Goal: Information Seeking & Learning: Compare options

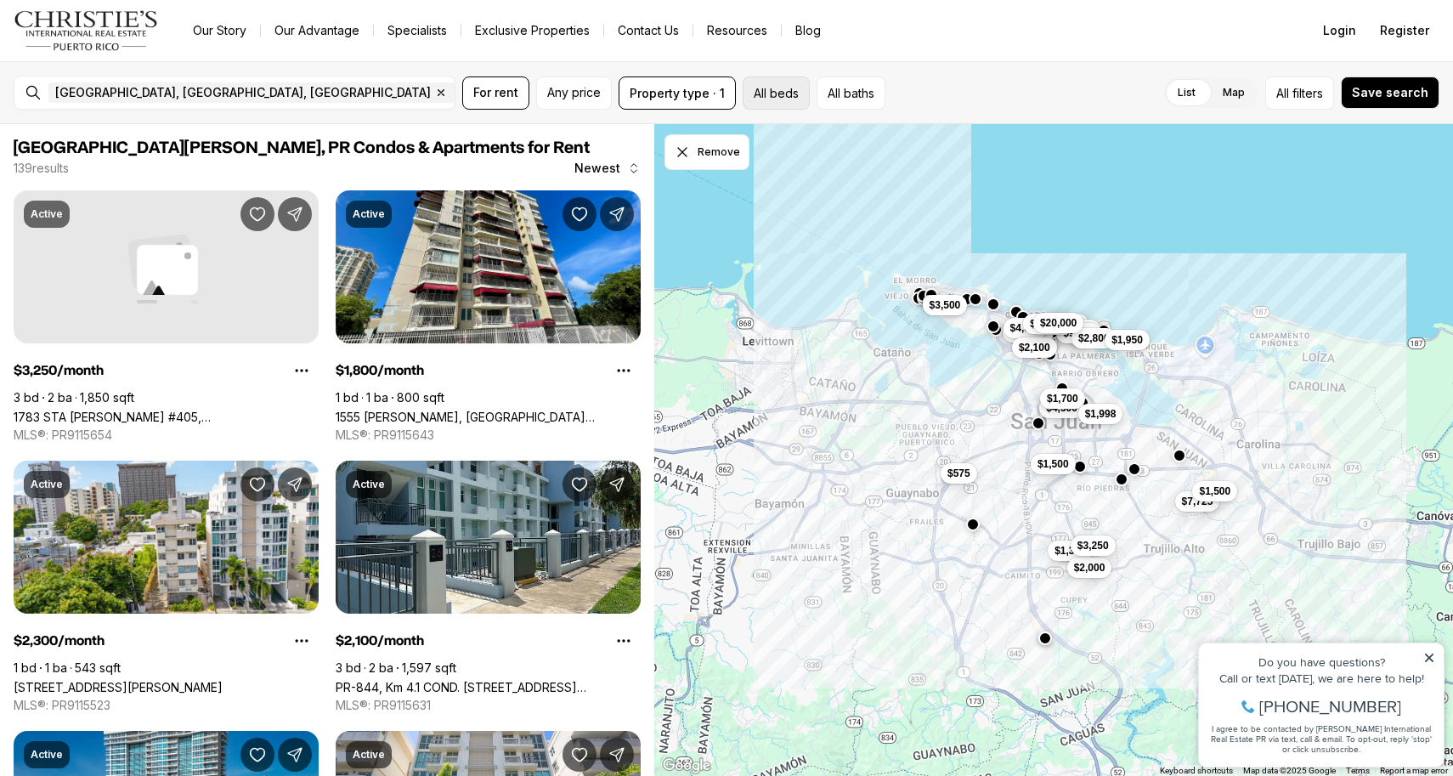
click at [794, 99] on button "All beds" at bounding box center [776, 92] width 67 height 33
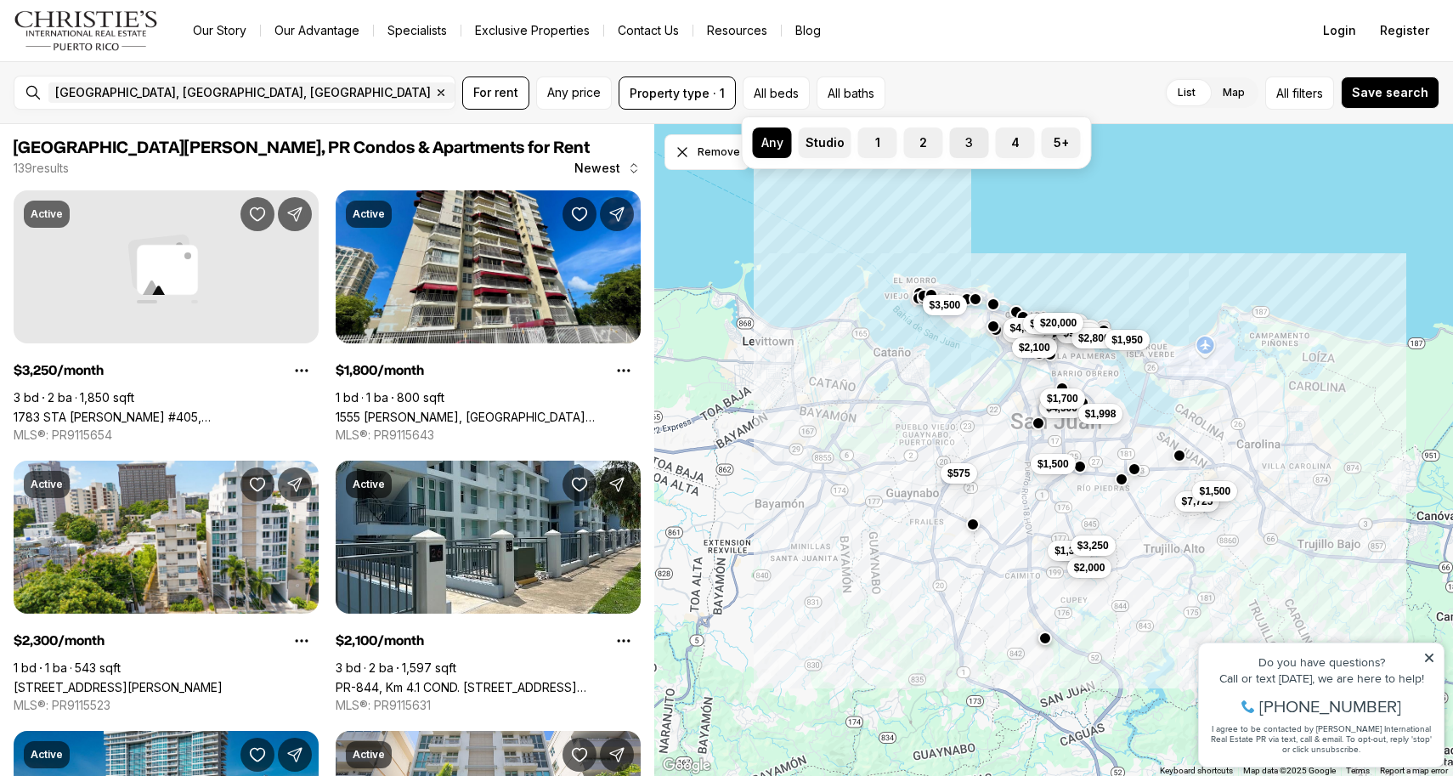
click at [963, 145] on label "3" at bounding box center [969, 142] width 39 height 31
click at [963, 144] on button "3" at bounding box center [958, 135] width 17 height 17
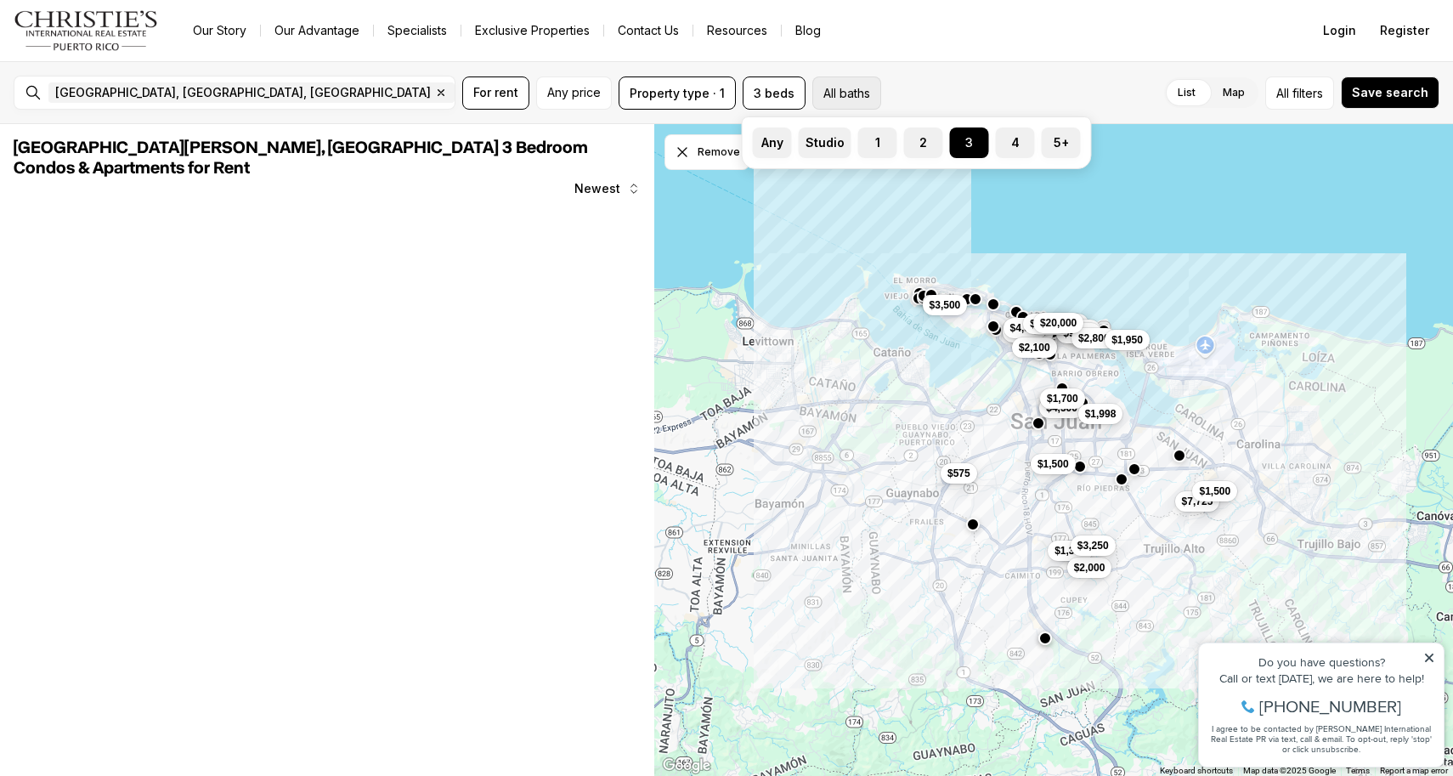
click at [828, 92] on button "All baths" at bounding box center [847, 92] width 69 height 33
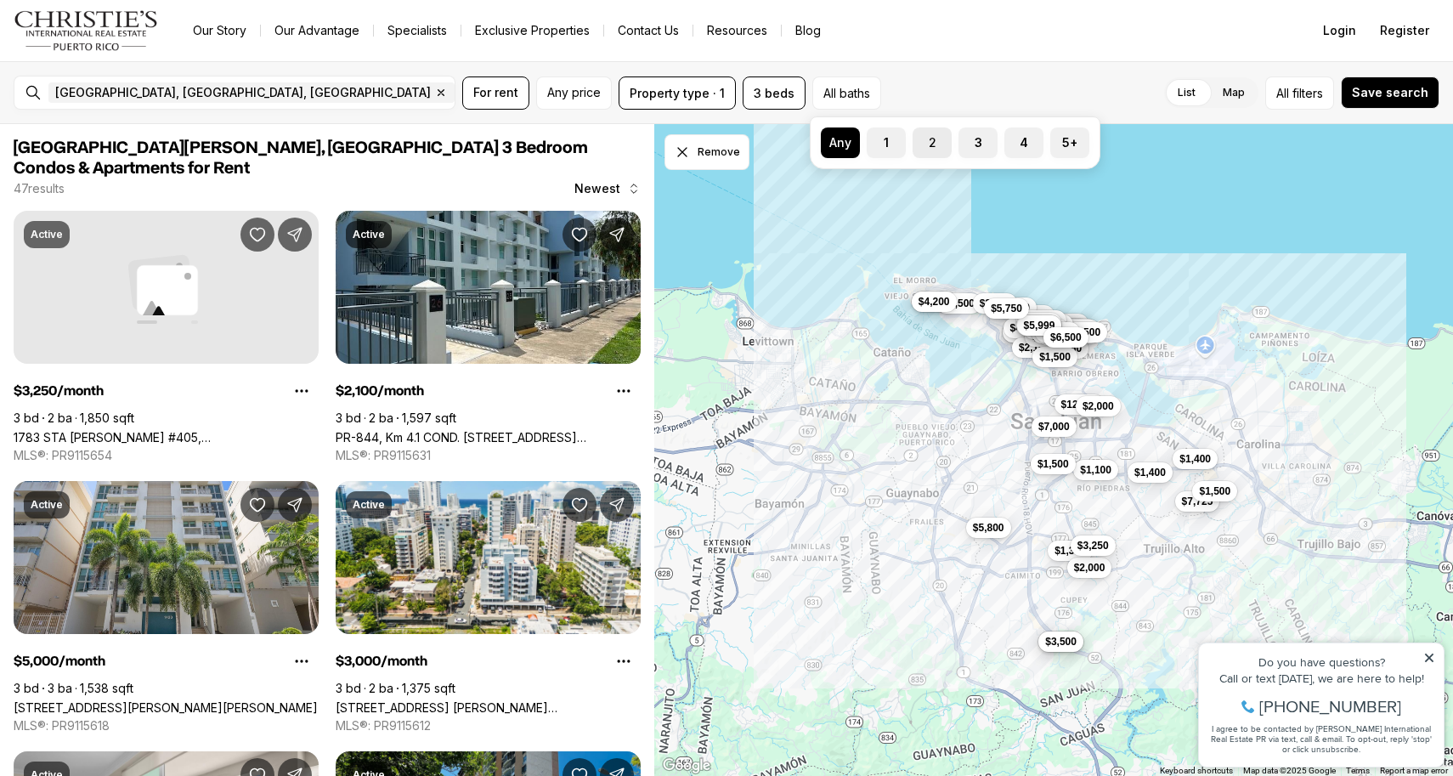
click at [928, 134] on button "2" at bounding box center [921, 135] width 17 height 17
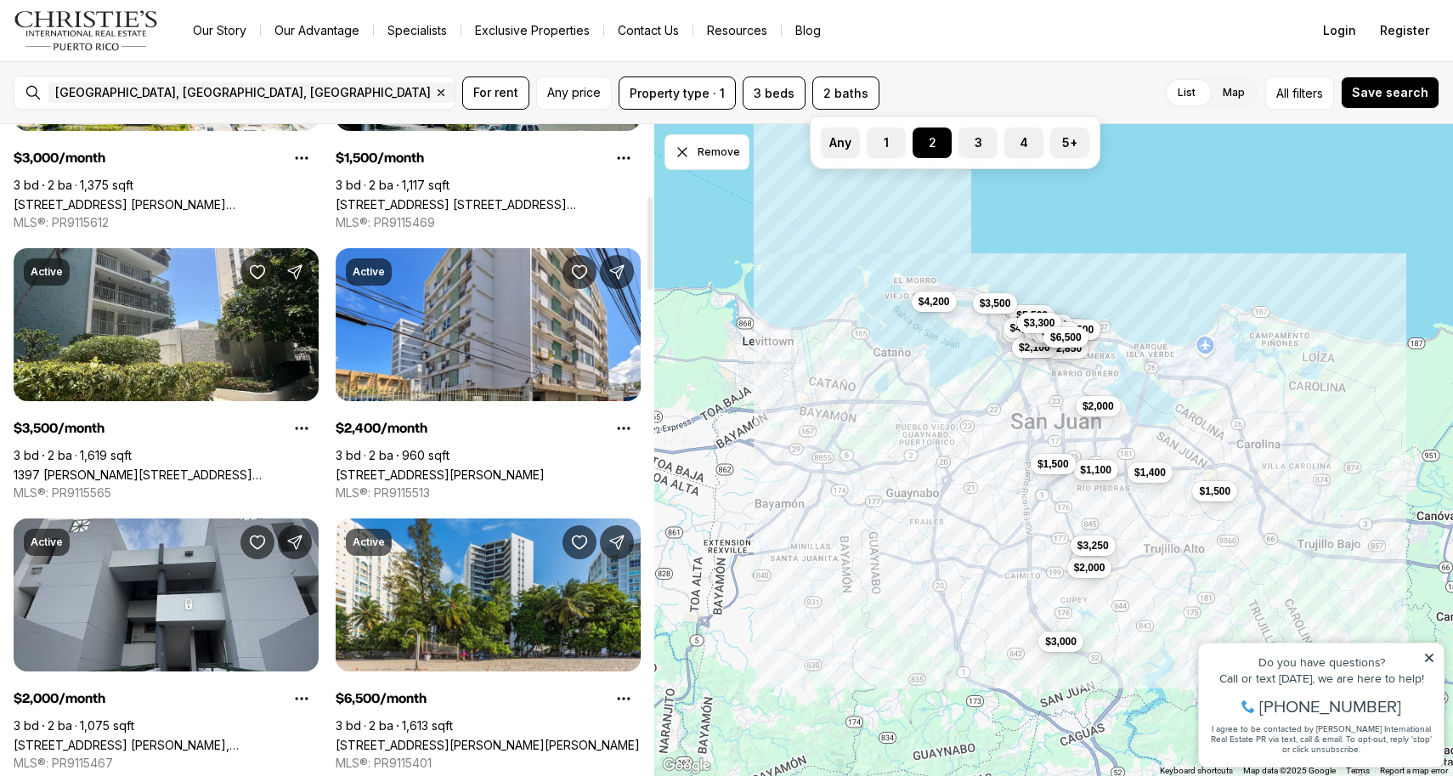
scroll to position [507, 0]
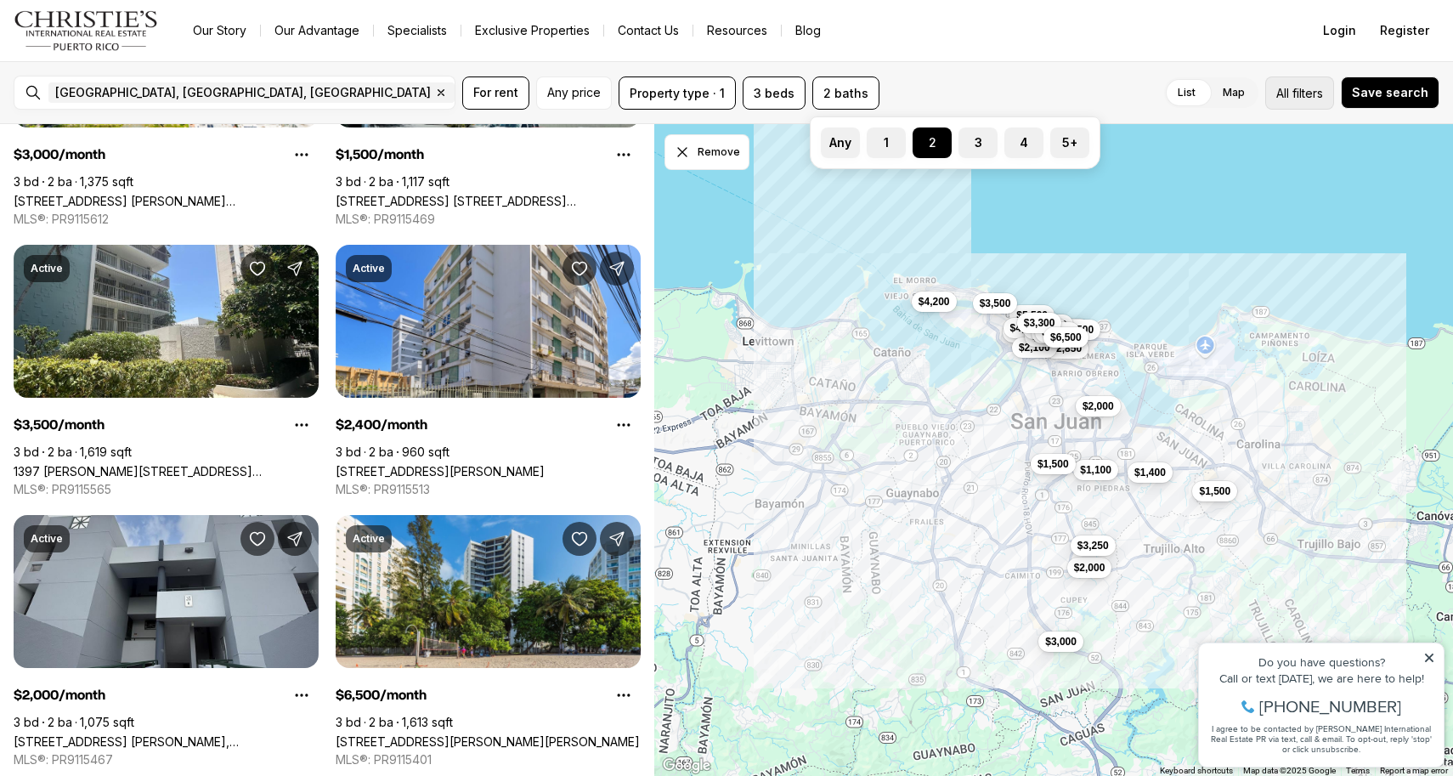
click at [1308, 92] on span "filters" at bounding box center [1308, 93] width 31 height 18
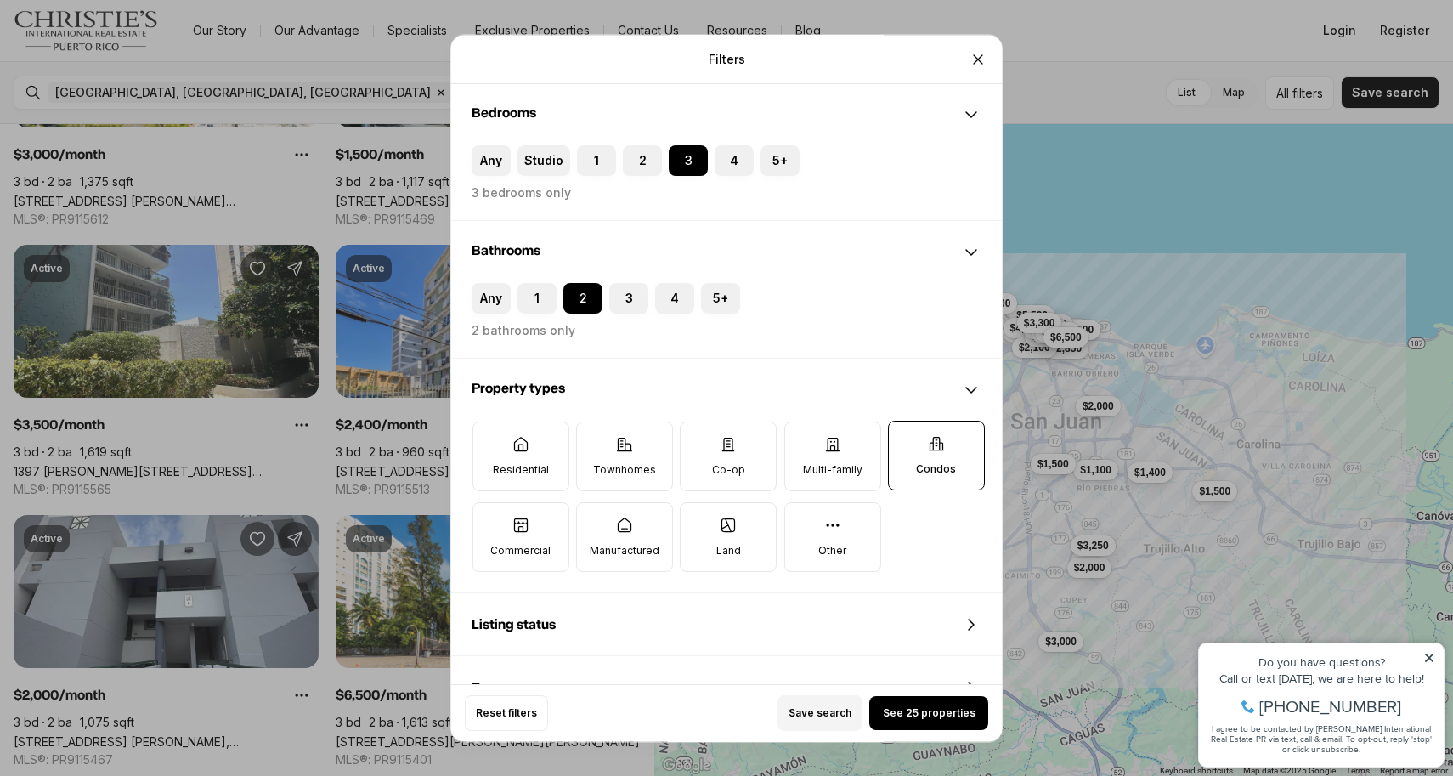
scroll to position [287, 0]
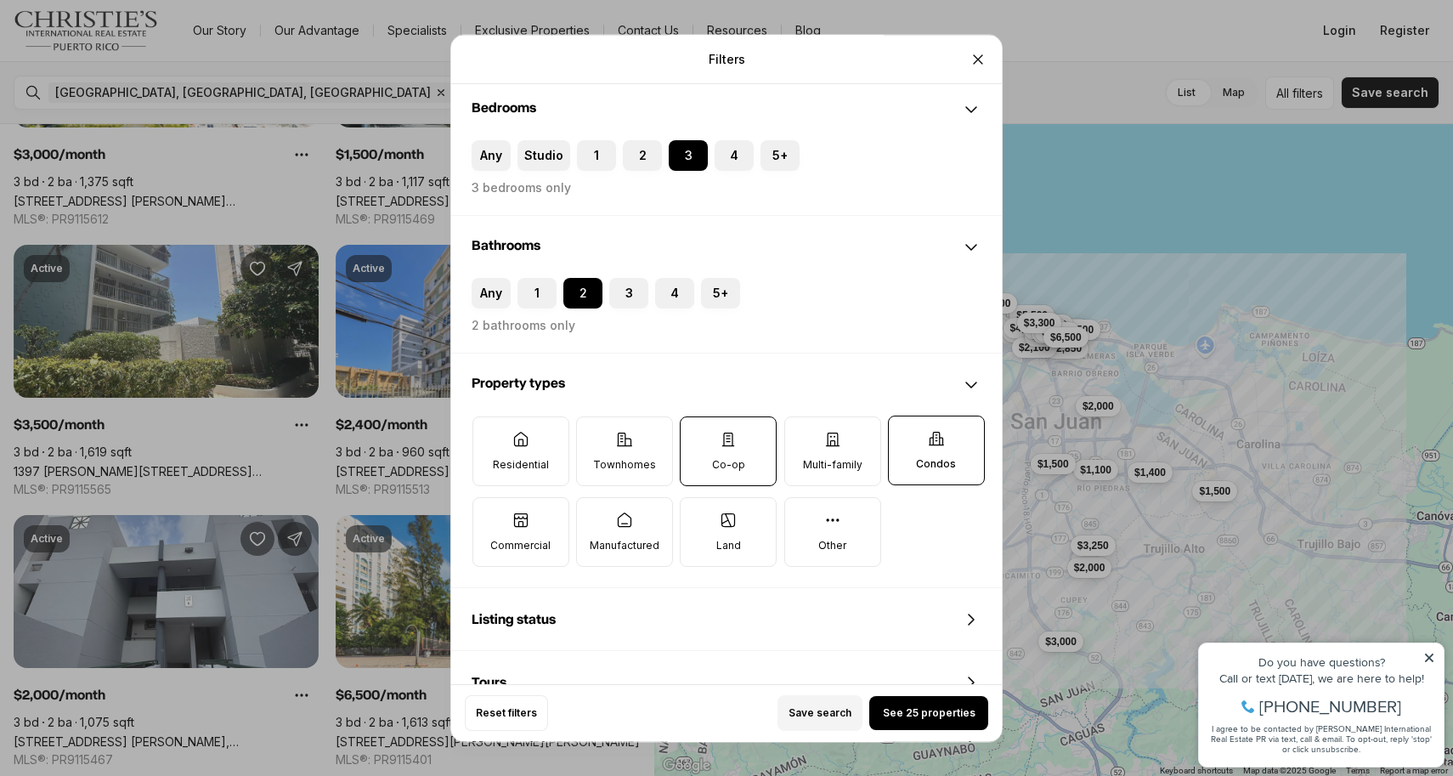
click at [726, 468] on p "Co-op" at bounding box center [728, 465] width 33 height 14
click at [698, 434] on button "Co-op" at bounding box center [689, 425] width 17 height 17
click at [641, 459] on p "Townhomes" at bounding box center [624, 465] width 63 height 14
click at [594, 434] on button "Townhomes" at bounding box center [585, 425] width 17 height 17
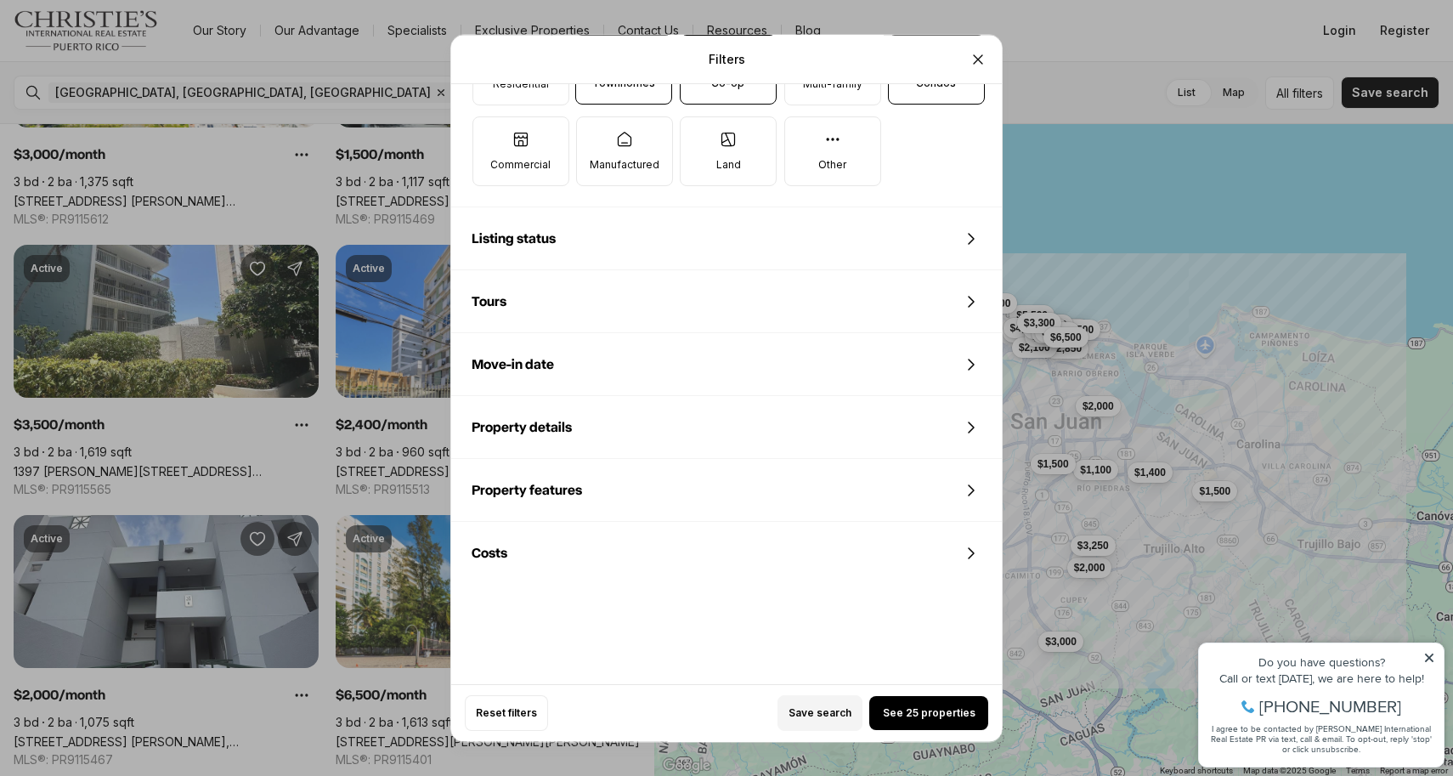
scroll to position [673, 0]
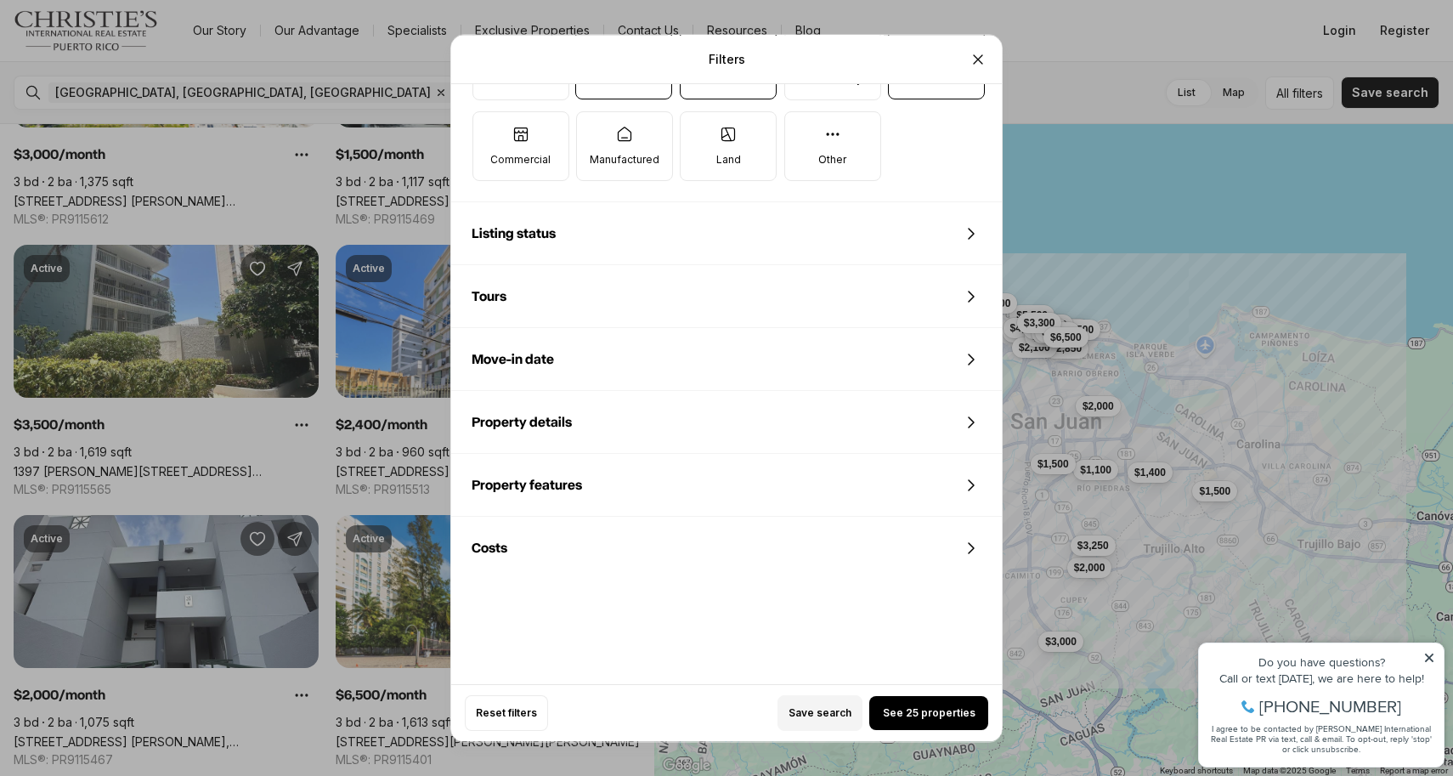
click at [966, 422] on icon at bounding box center [971, 422] width 20 height 20
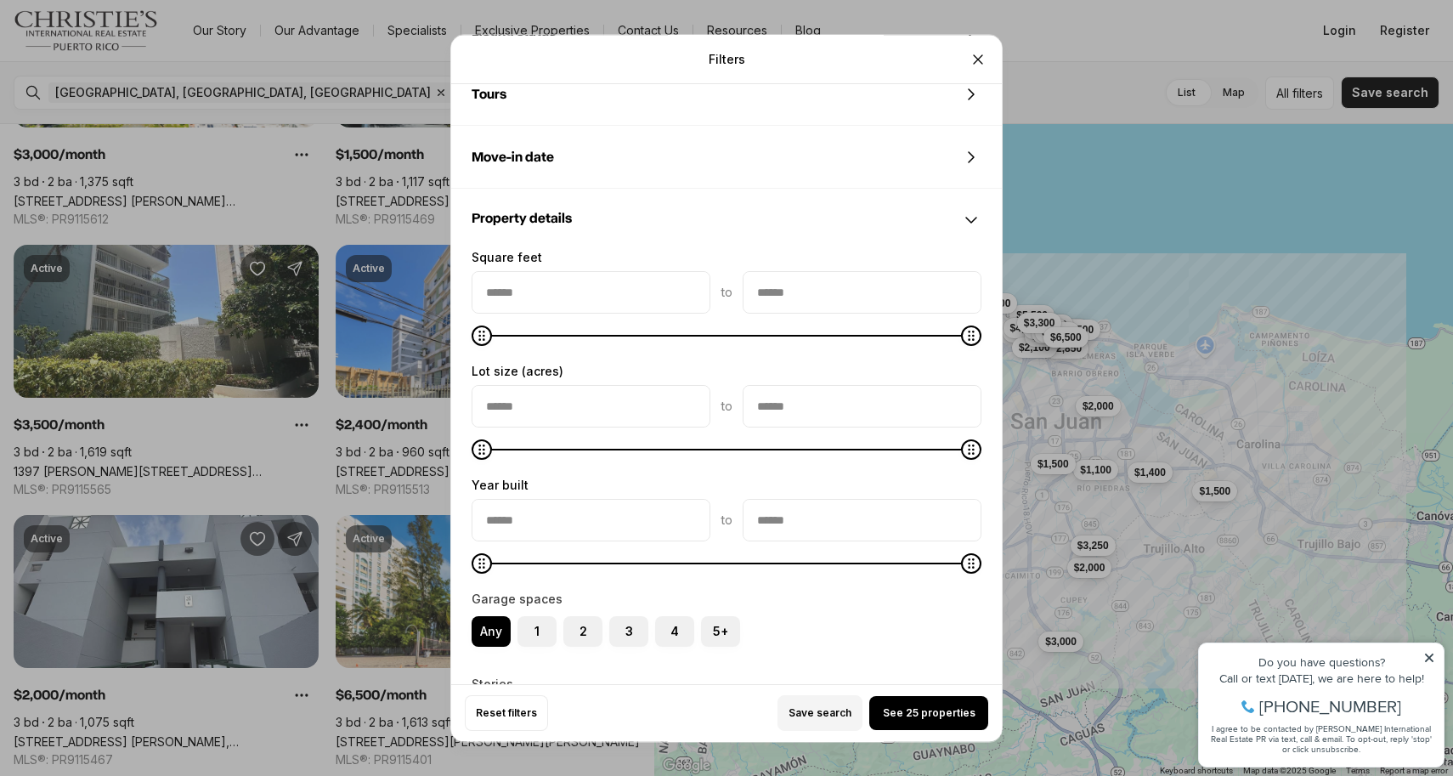
scroll to position [853, 0]
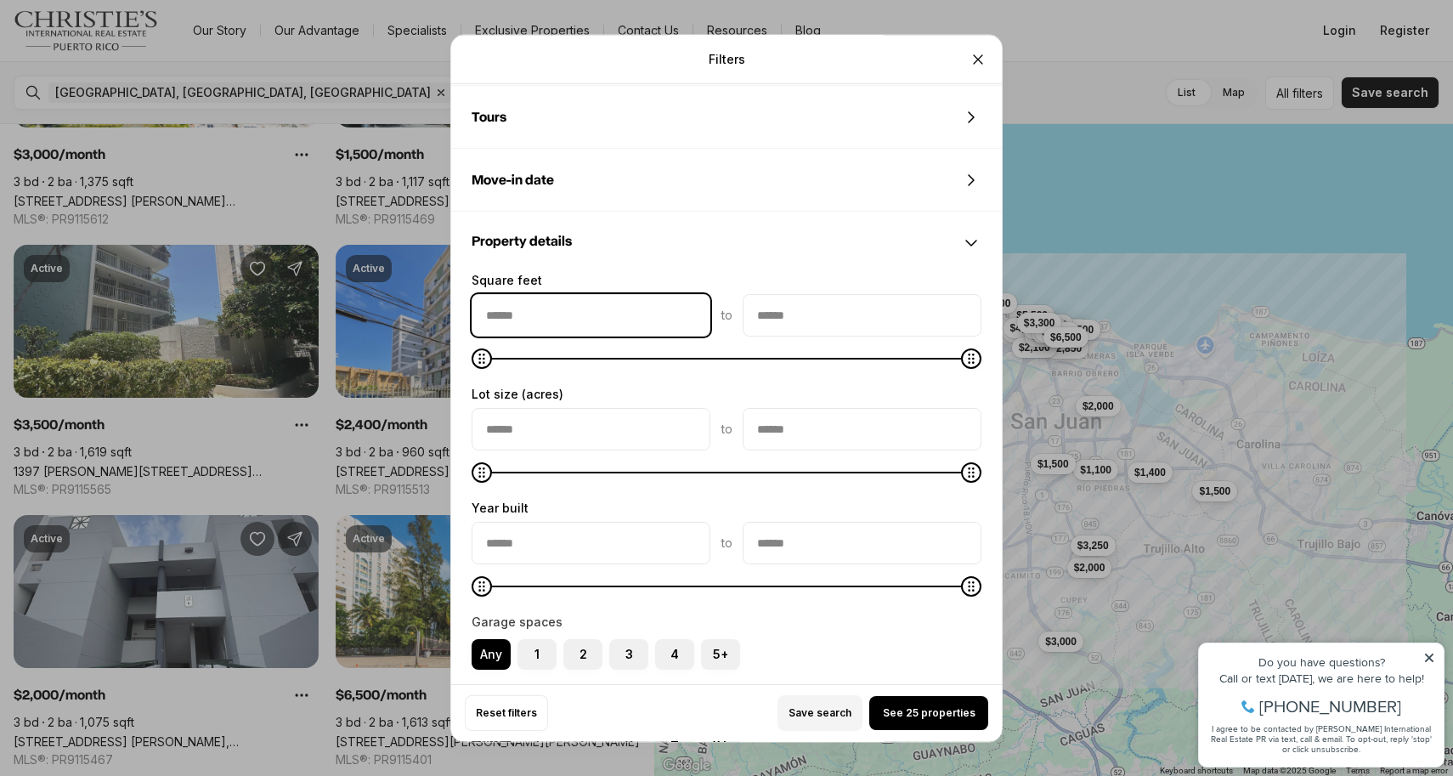
click at [687, 313] on input "squareFeetMin" at bounding box center [591, 315] width 237 height 41
type input "*****"
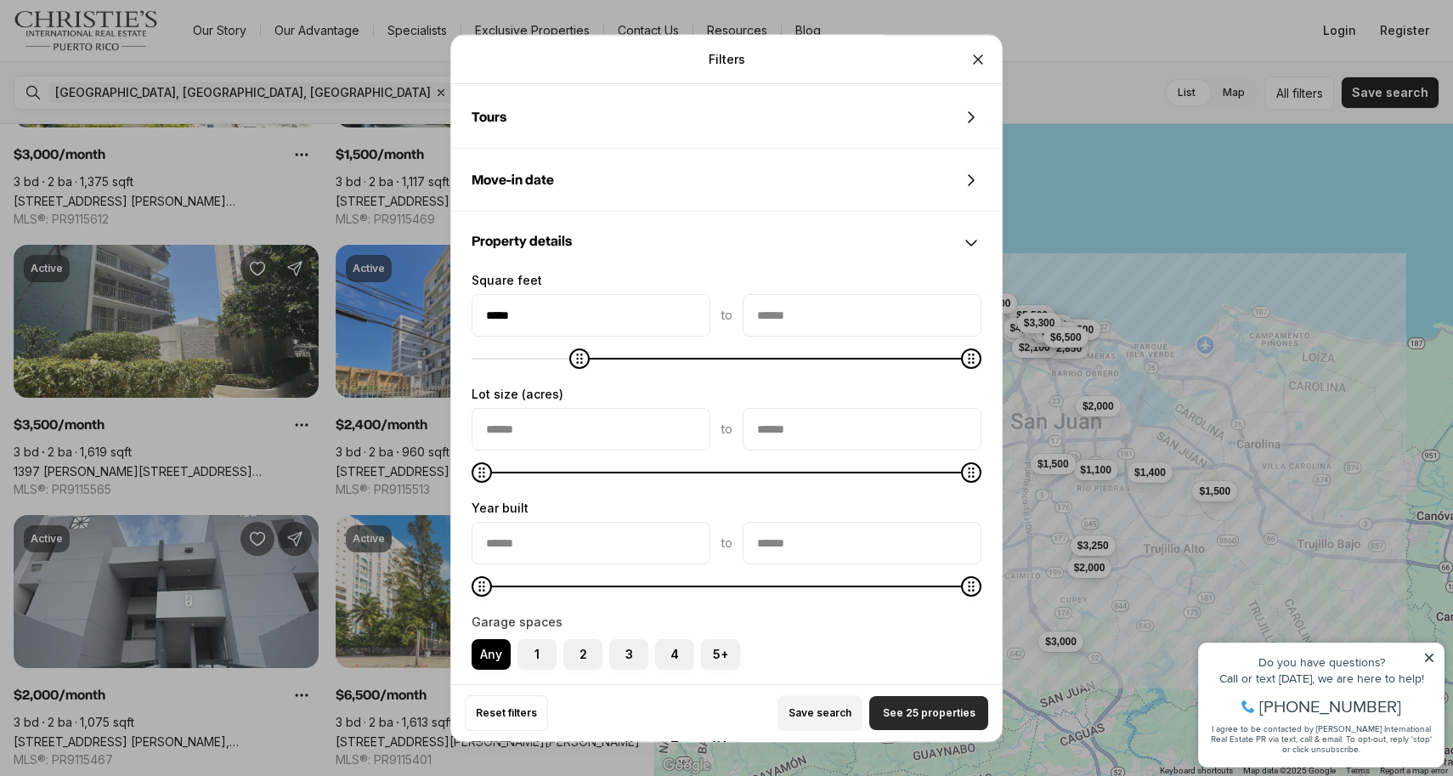
click at [904, 709] on span "See 25 properties" at bounding box center [929, 713] width 93 height 14
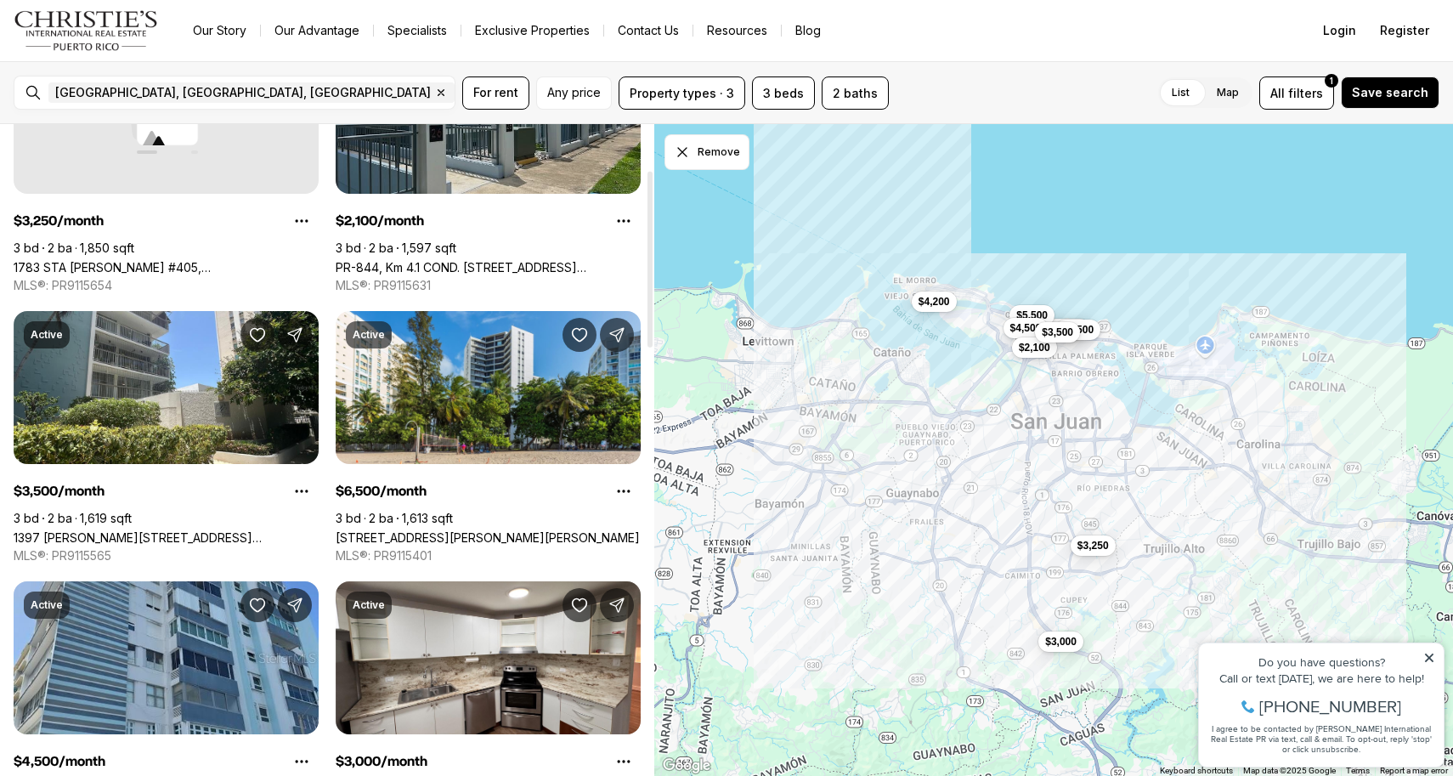
scroll to position [173, 0]
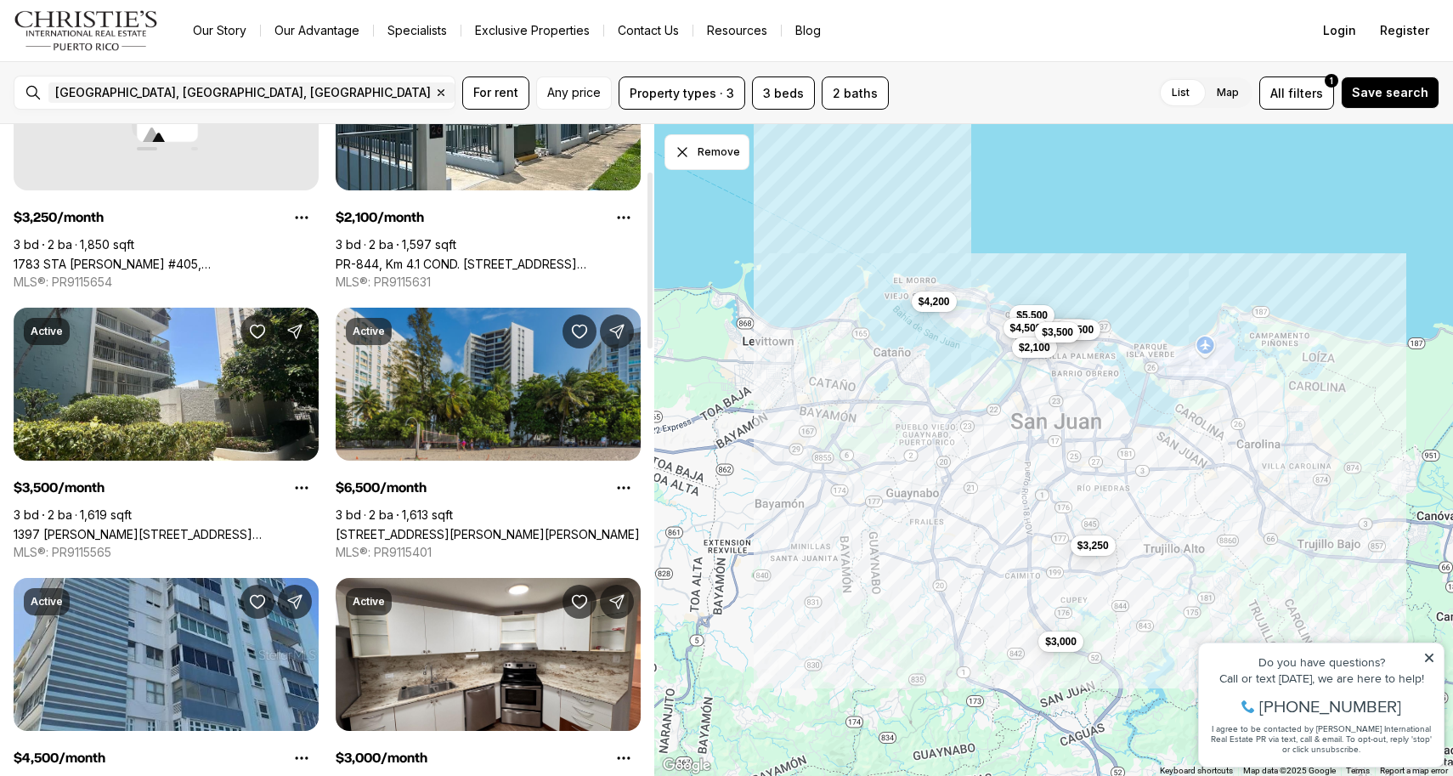
click at [552, 527] on link "1 TAFT ST #3-B, SAN JUAN PR, 00911" at bounding box center [488, 534] width 304 height 14
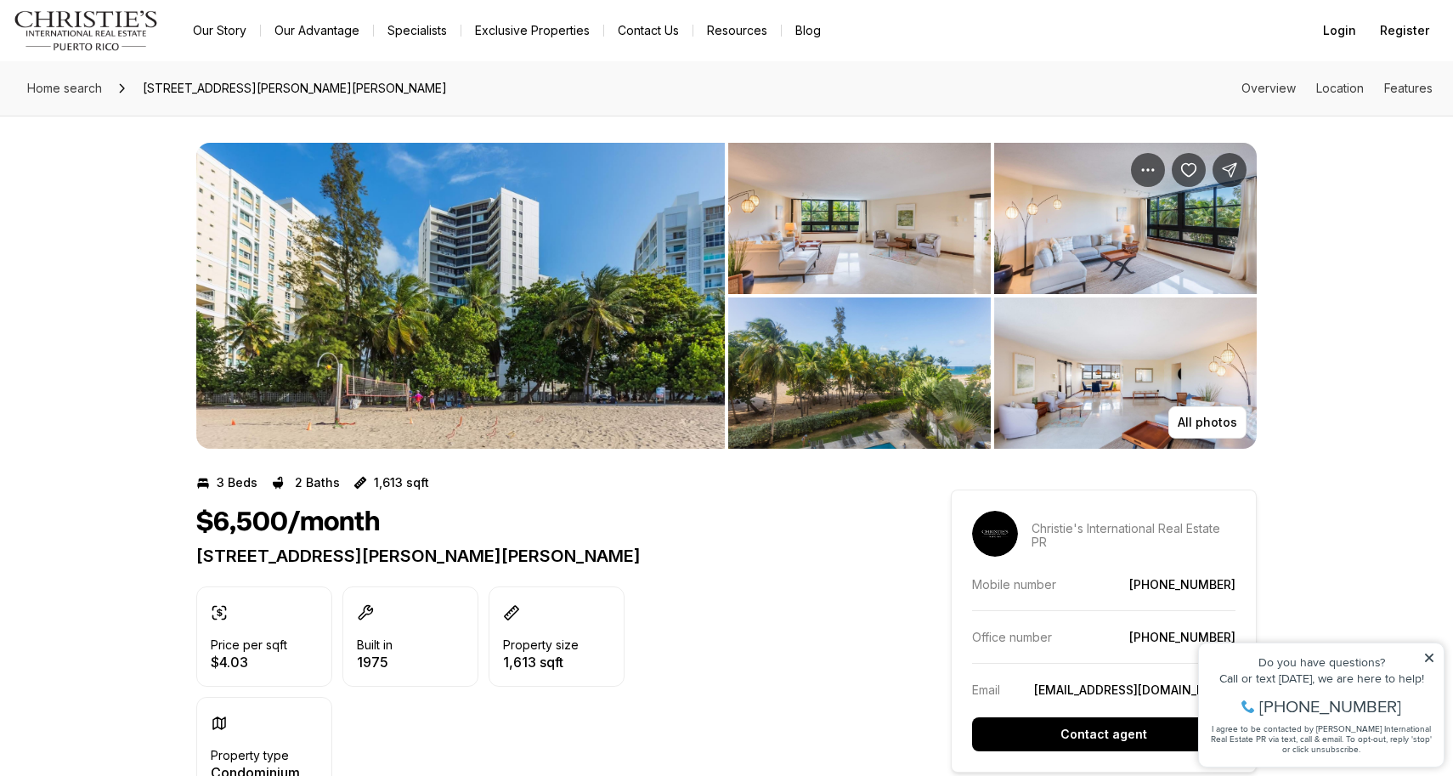
click at [814, 263] on img "View image gallery" at bounding box center [859, 218] width 263 height 151
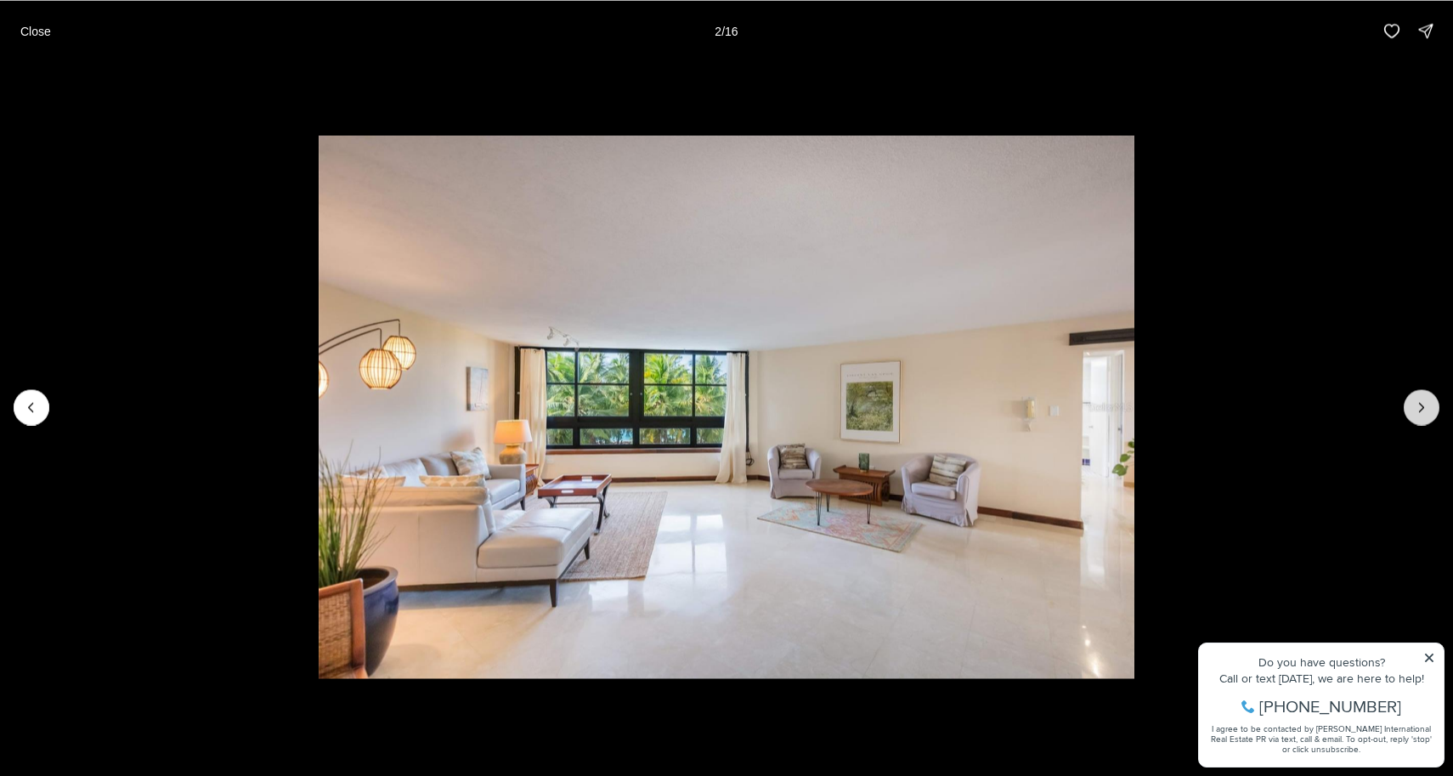
click at [1419, 402] on icon "Next slide" at bounding box center [1422, 407] width 17 height 17
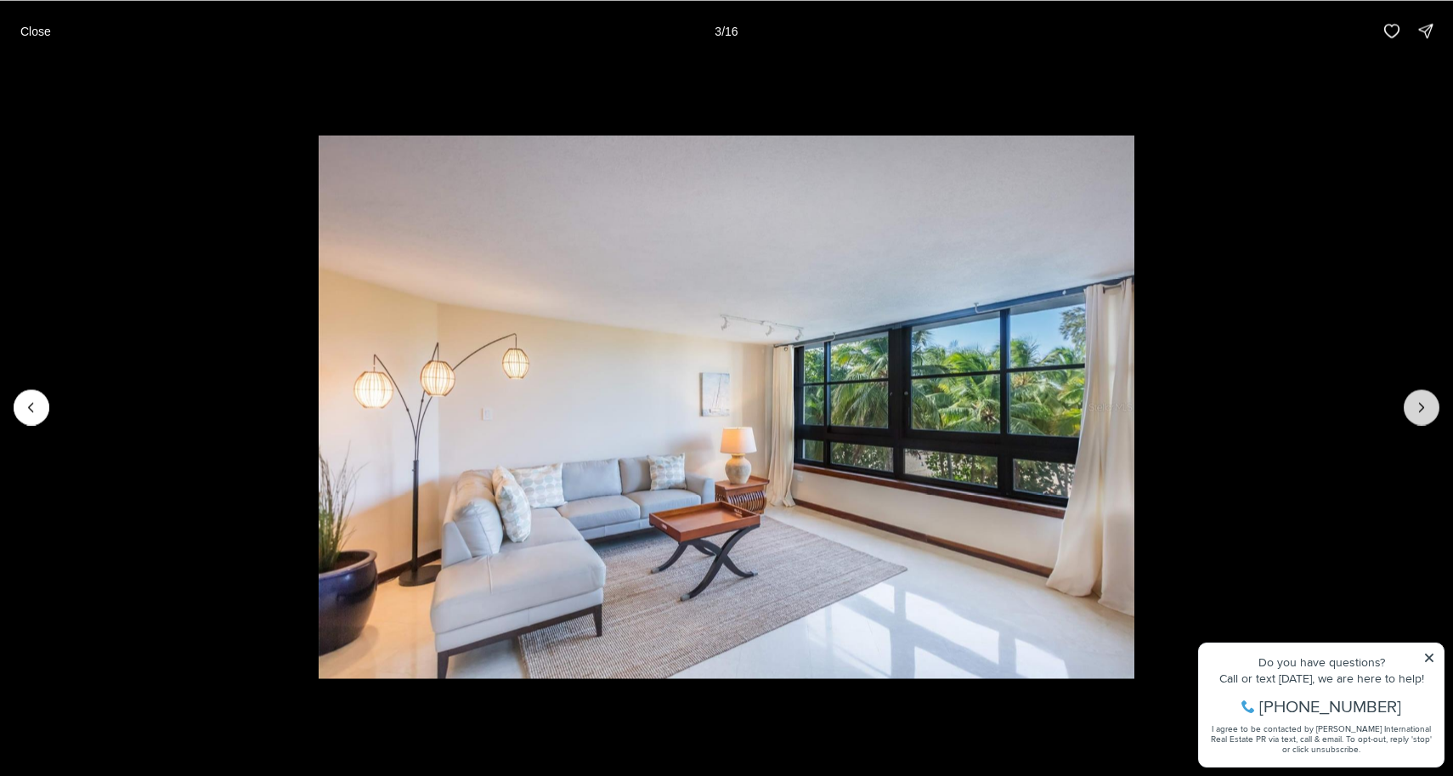
click at [1419, 402] on icon "Next slide" at bounding box center [1422, 407] width 17 height 17
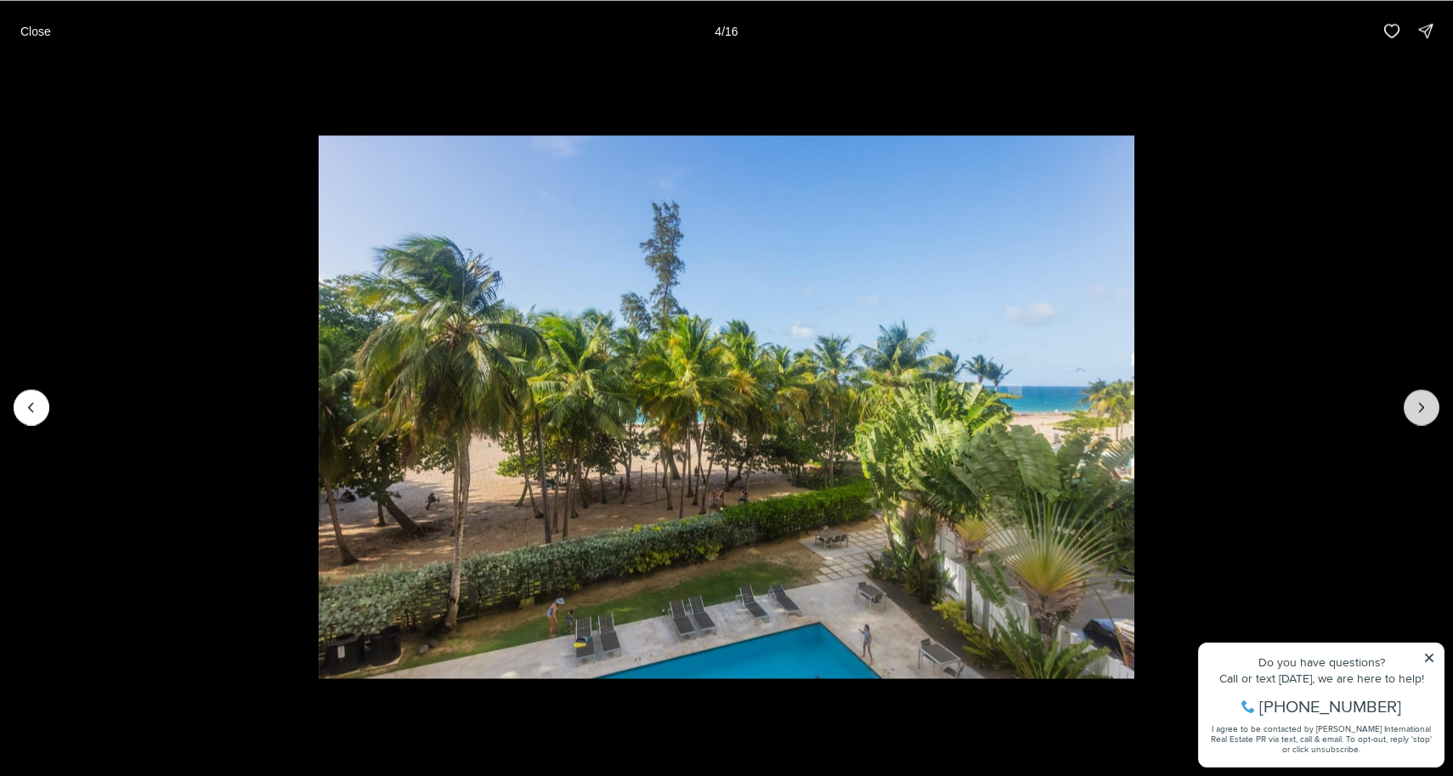
click at [1419, 402] on icon "Next slide" at bounding box center [1422, 407] width 17 height 17
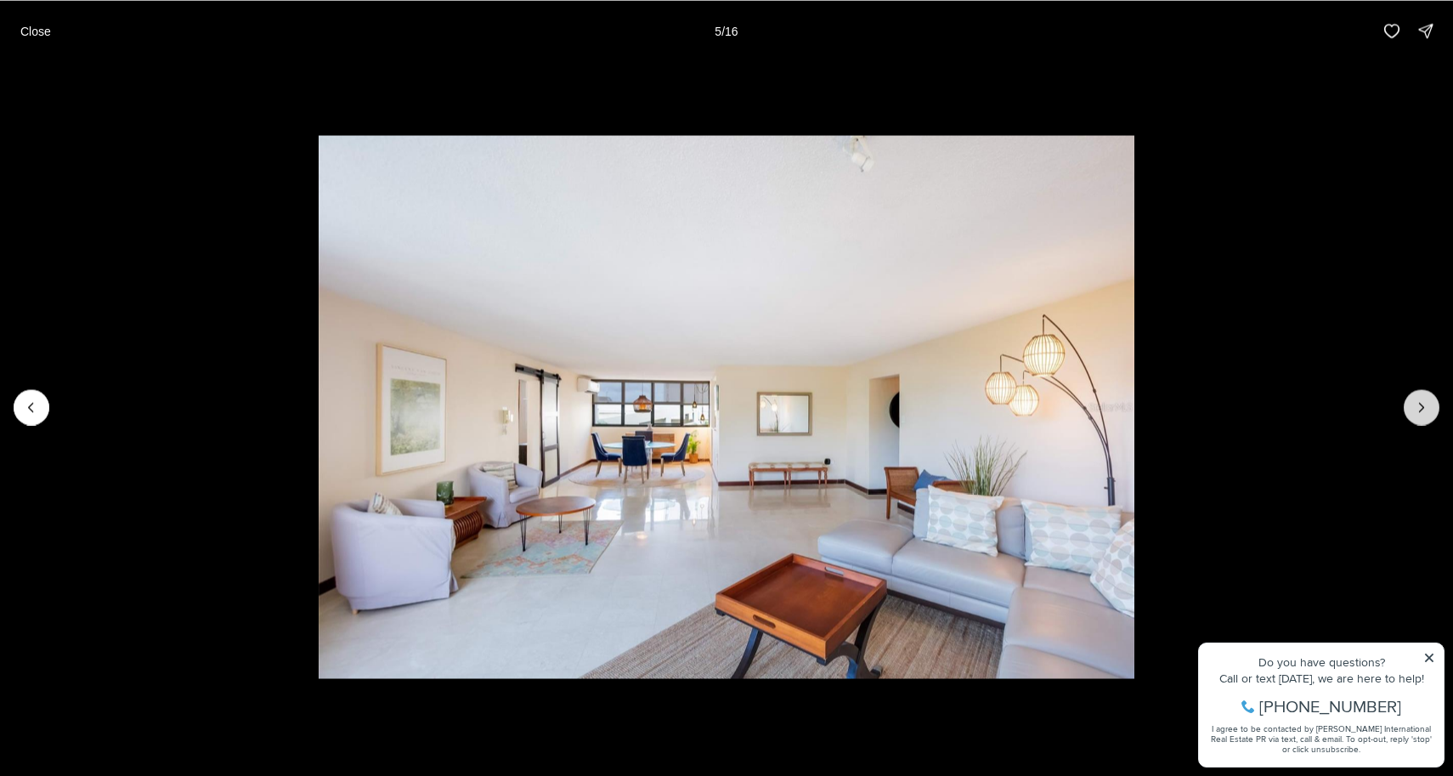
click at [1419, 402] on icon "Next slide" at bounding box center [1422, 407] width 17 height 17
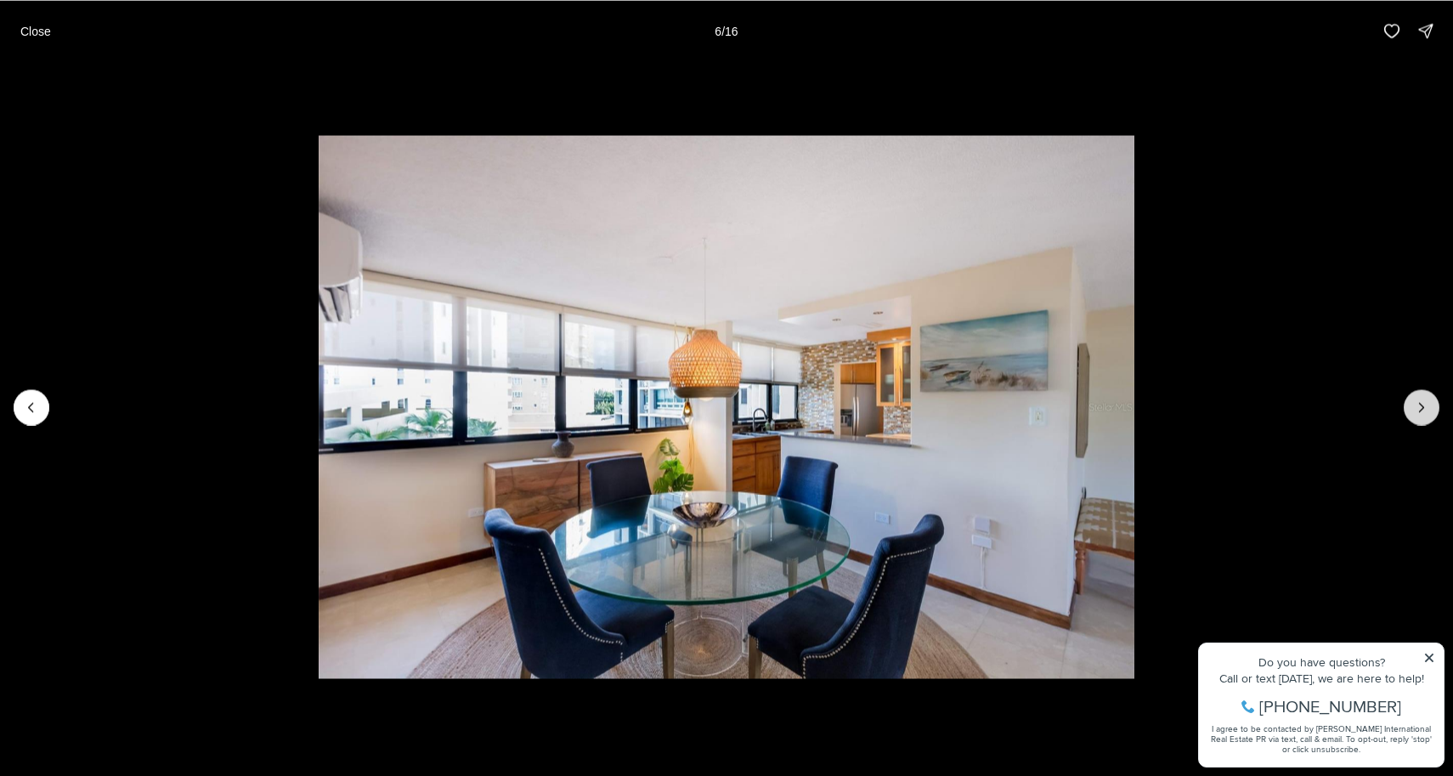
click at [1419, 402] on icon "Next slide" at bounding box center [1422, 407] width 17 height 17
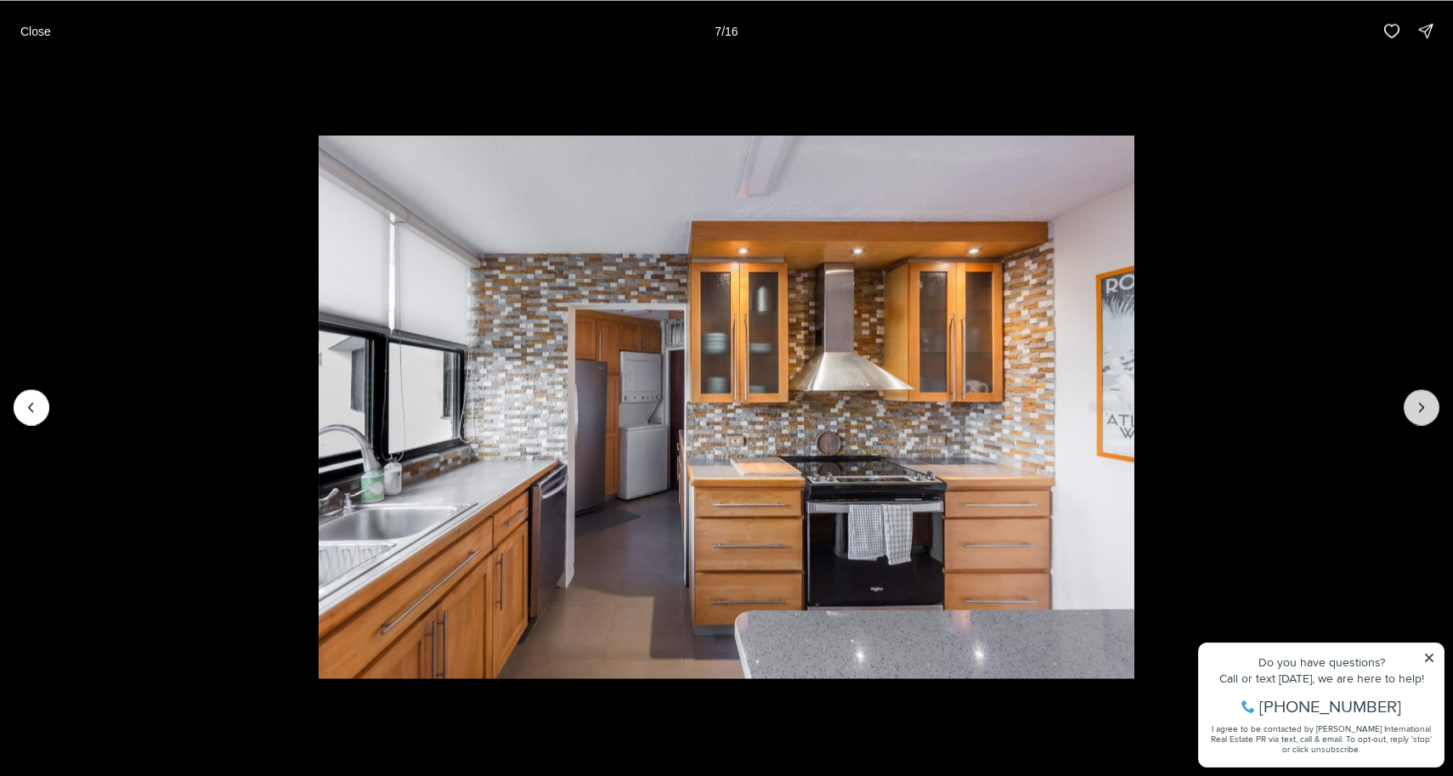
click at [1419, 402] on icon "Next slide" at bounding box center [1422, 407] width 17 height 17
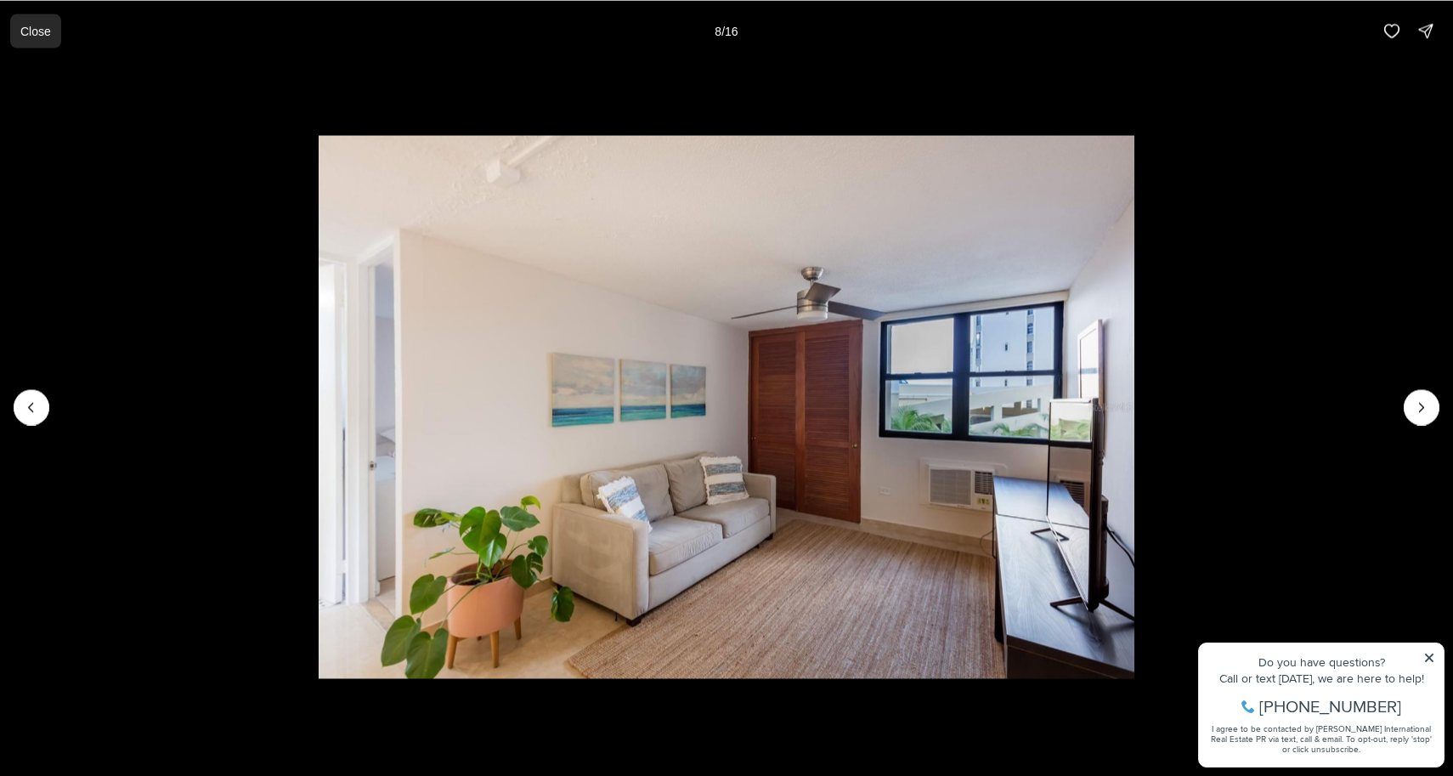
click at [32, 42] on button "Close" at bounding box center [35, 31] width 51 height 34
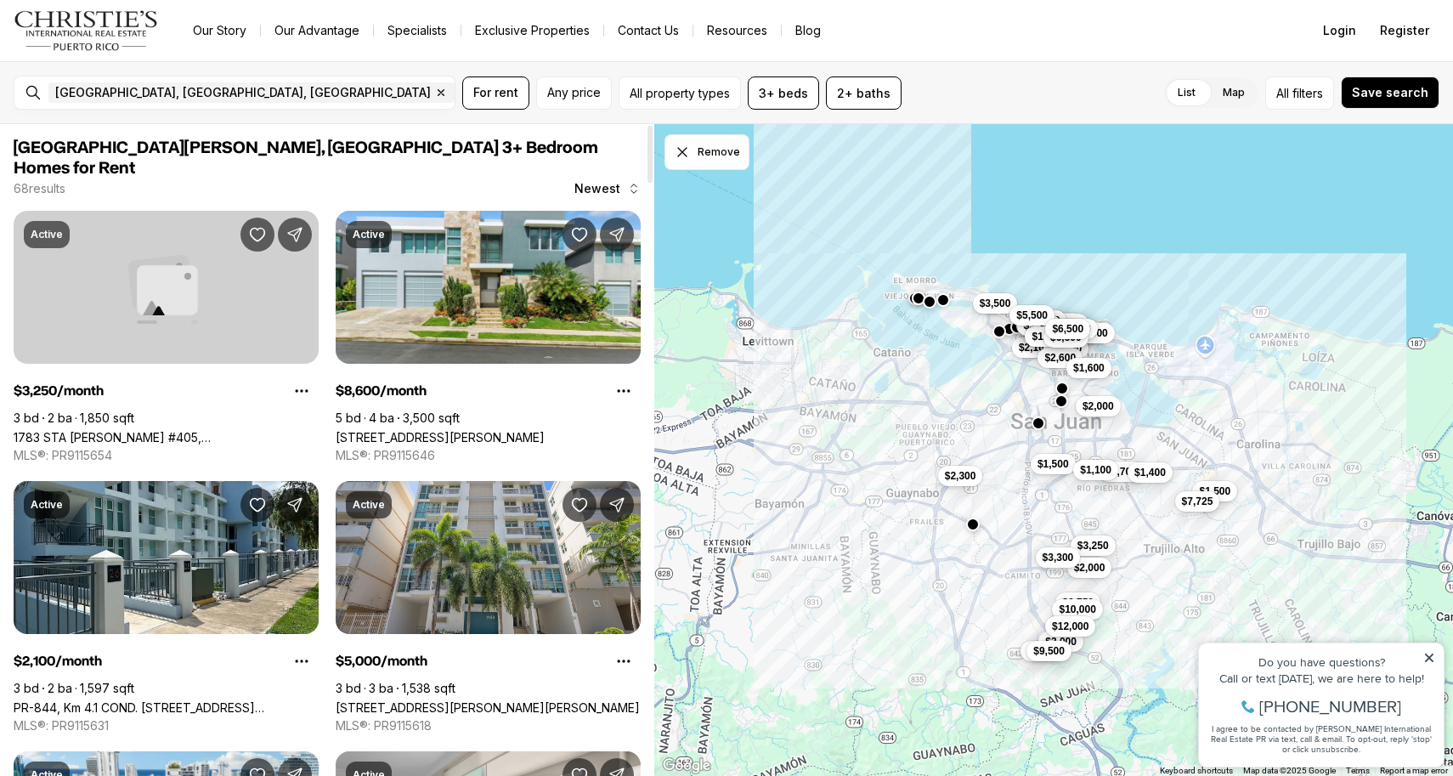
click at [237, 430] on link "1783 STA [PERSON_NAME] #405, [GEOGRAPHIC_DATA][PERSON_NAME], 00926" at bounding box center [166, 437] width 305 height 14
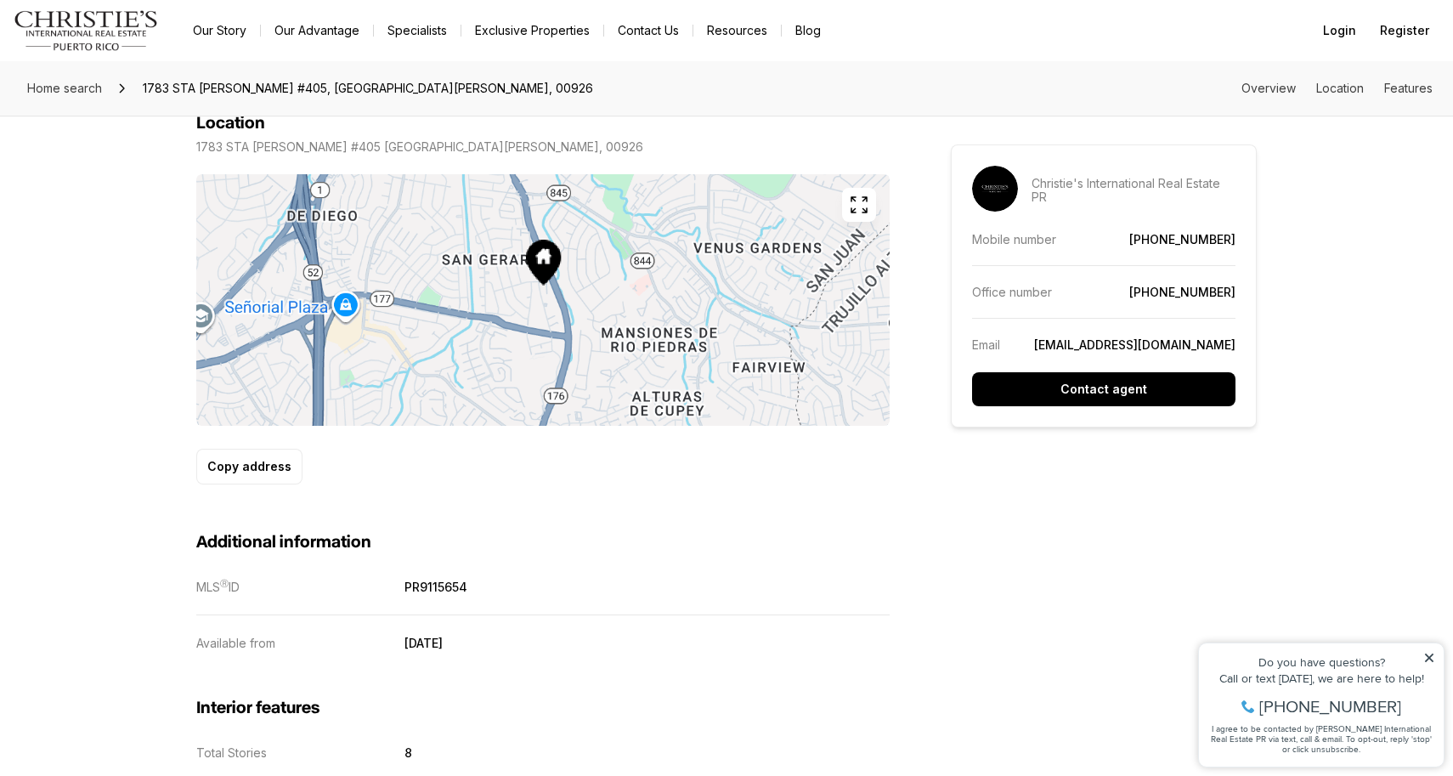
scroll to position [863, 0]
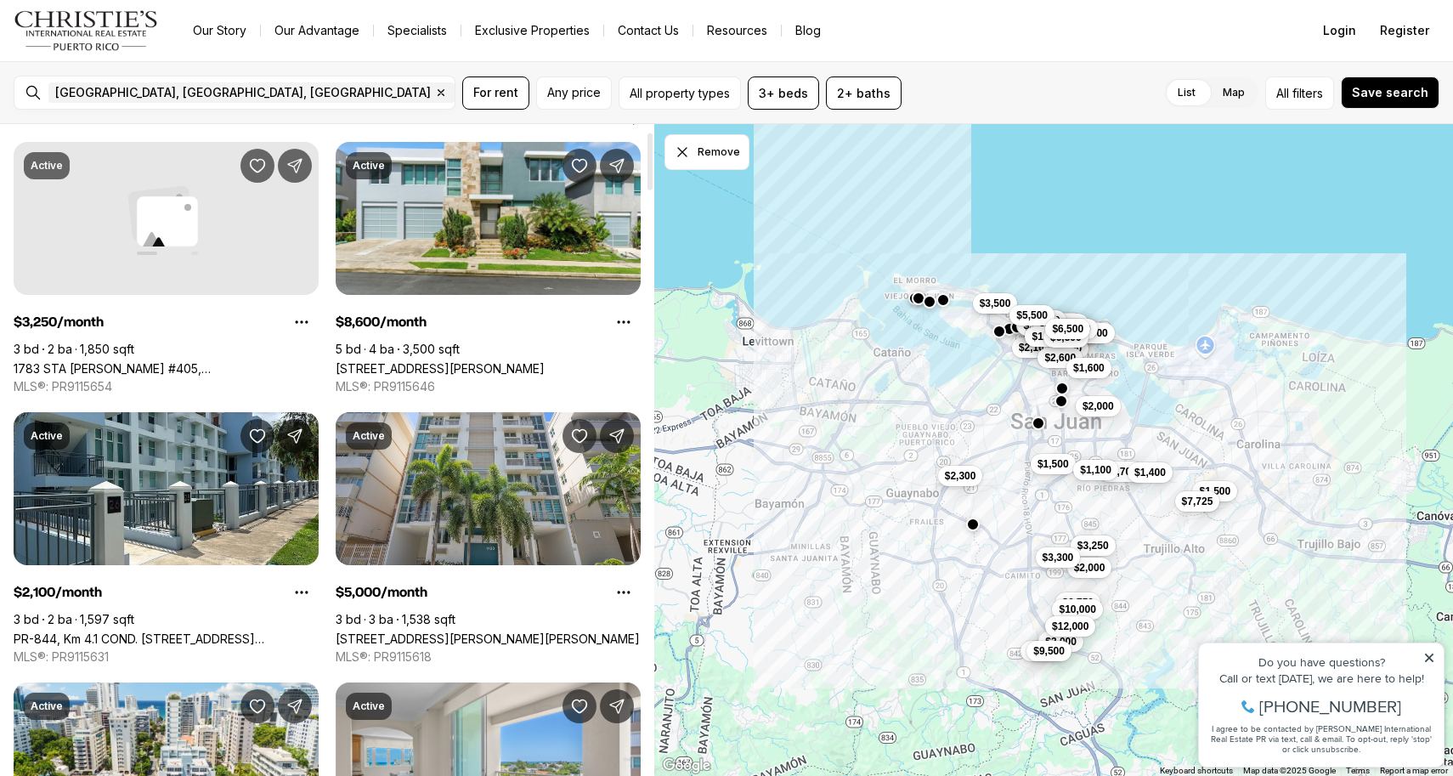
scroll to position [85, 0]
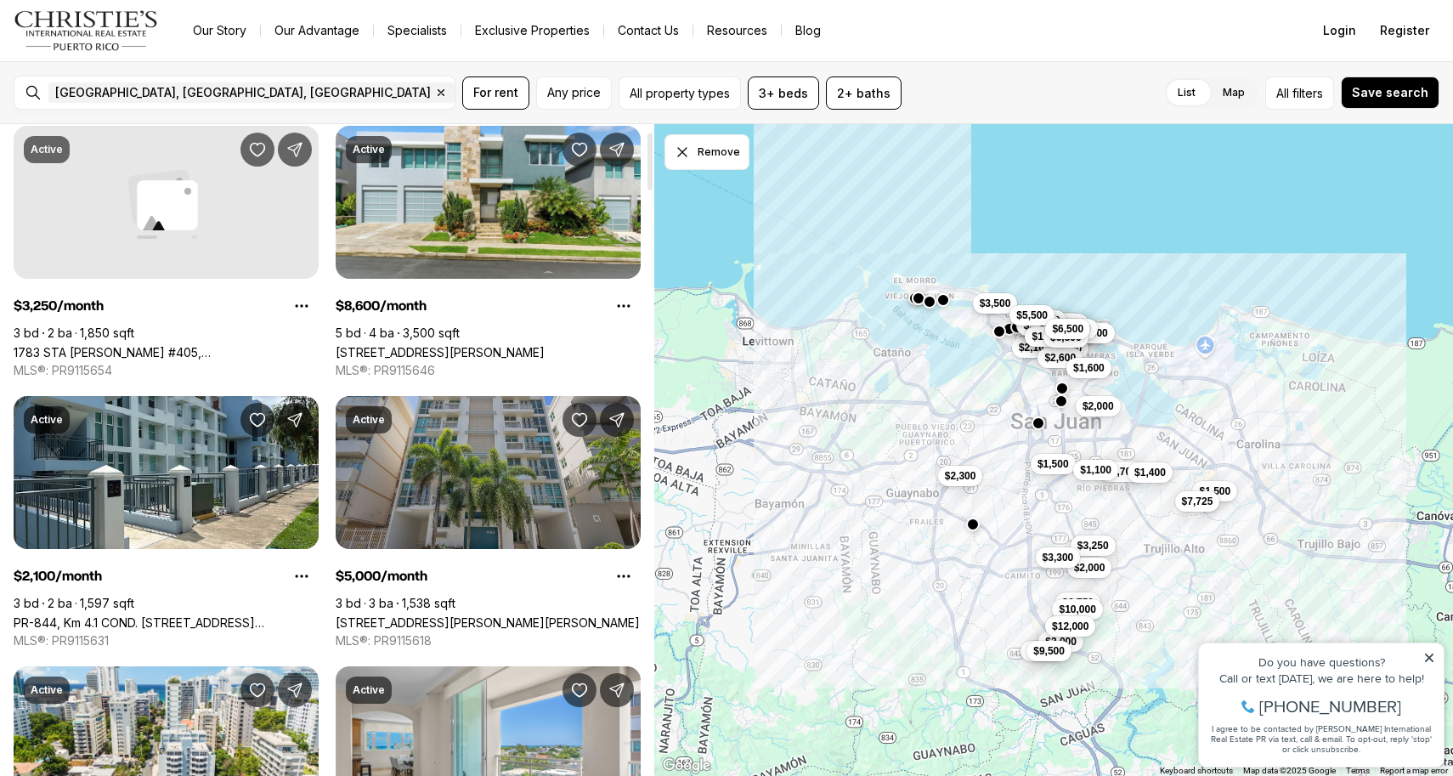
click at [451, 615] on link "[STREET_ADDRESS][PERSON_NAME][PERSON_NAME]" at bounding box center [488, 622] width 304 height 14
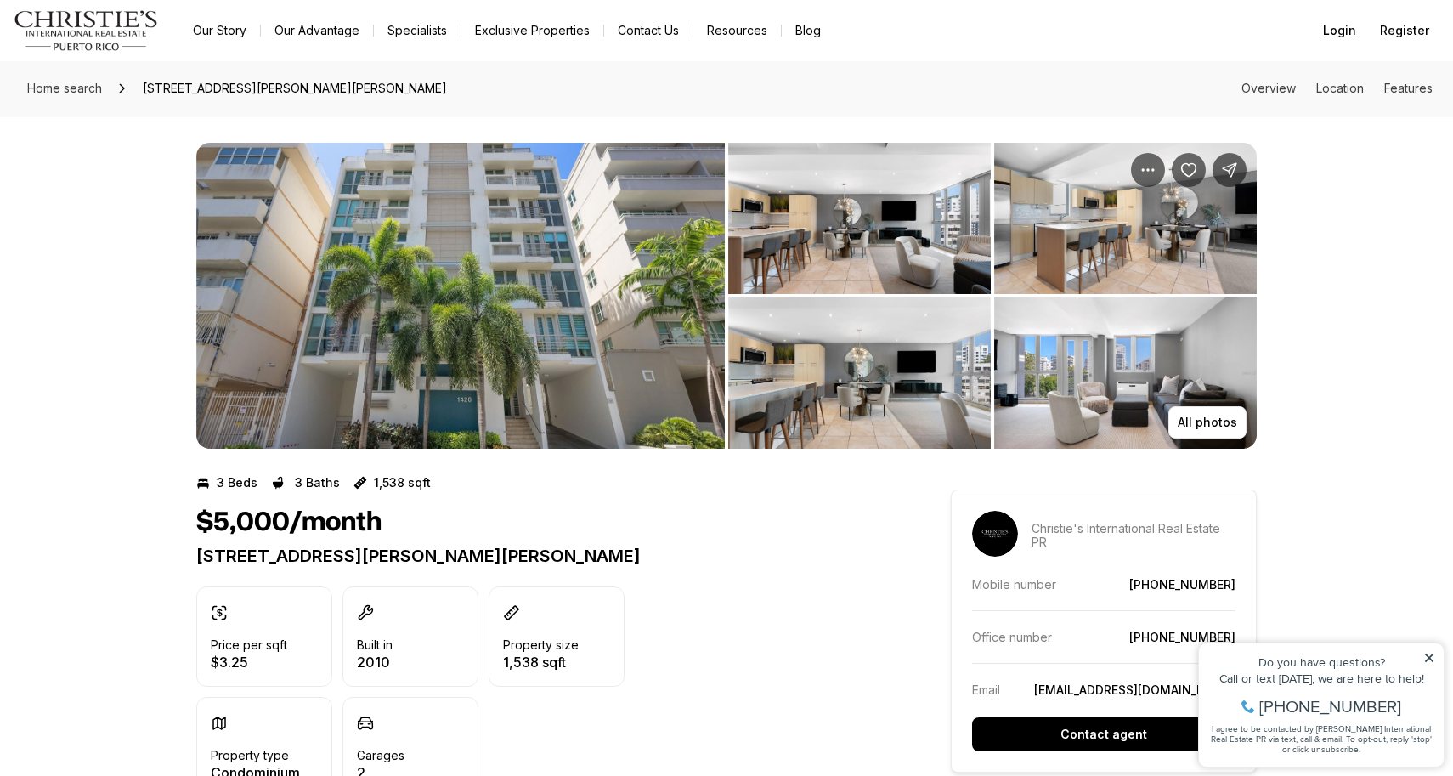
click at [481, 345] on img "View image gallery" at bounding box center [460, 296] width 529 height 306
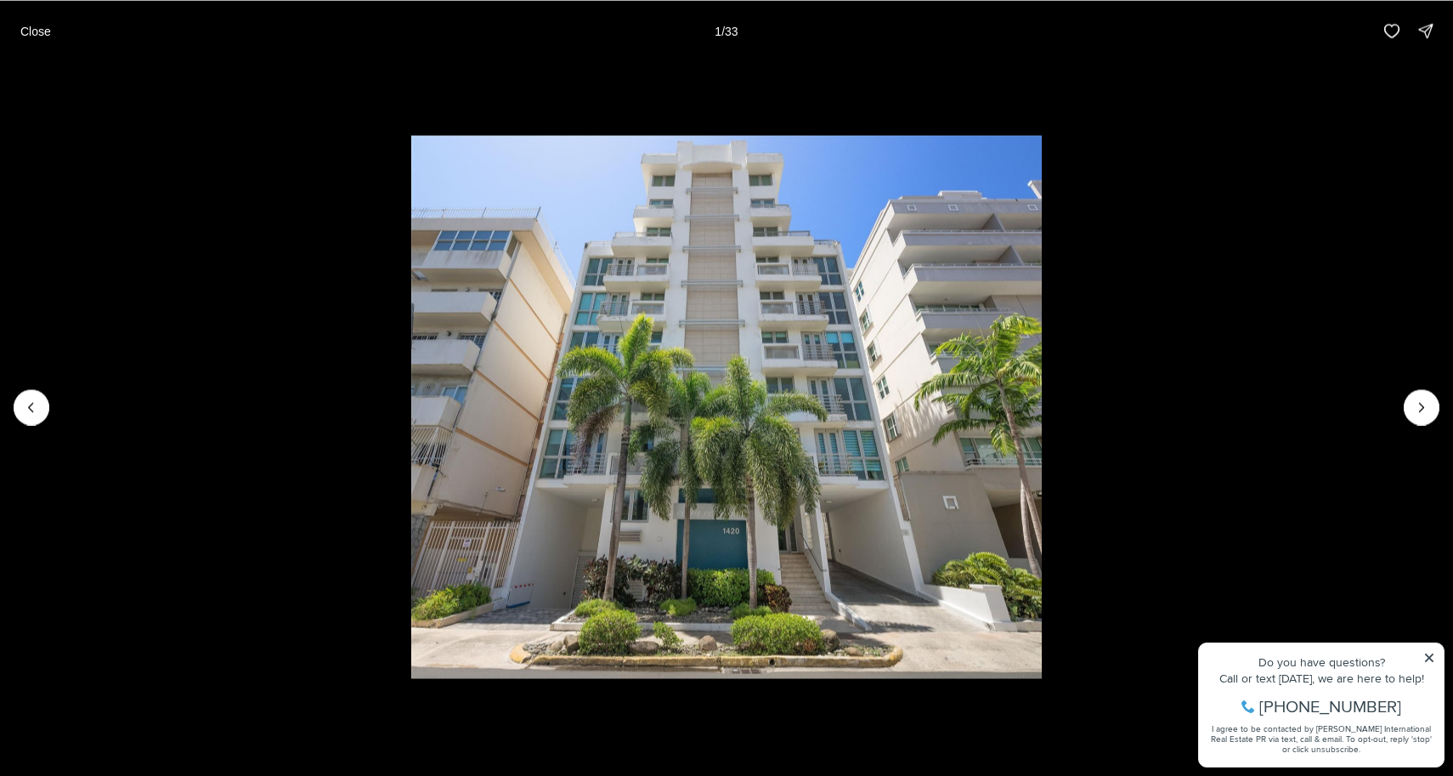
click at [1431, 652] on li "1 of 33" at bounding box center [726, 406] width 1453 height 691
click at [1423, 402] on icon "Next slide" at bounding box center [1422, 407] width 17 height 17
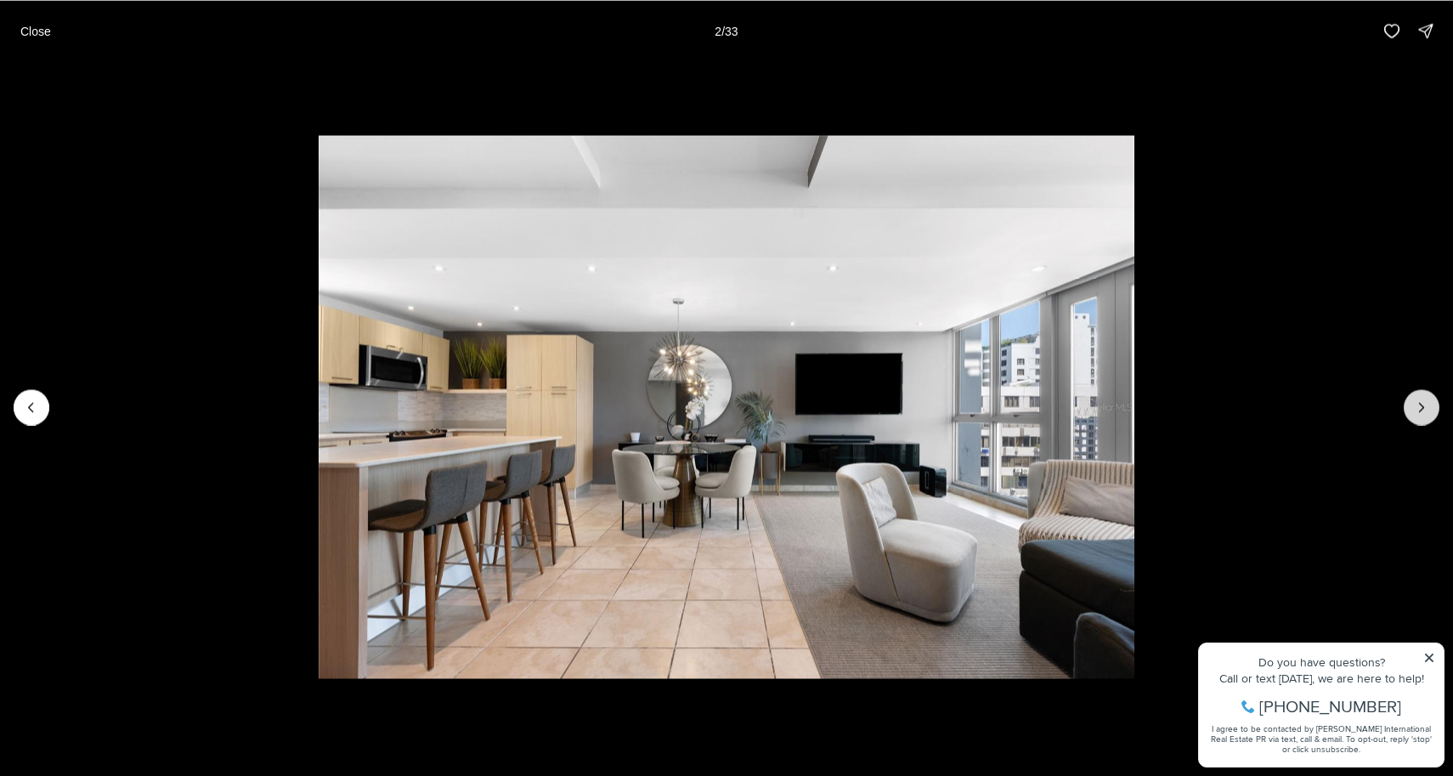
click at [1424, 403] on icon "Next slide" at bounding box center [1422, 407] width 17 height 17
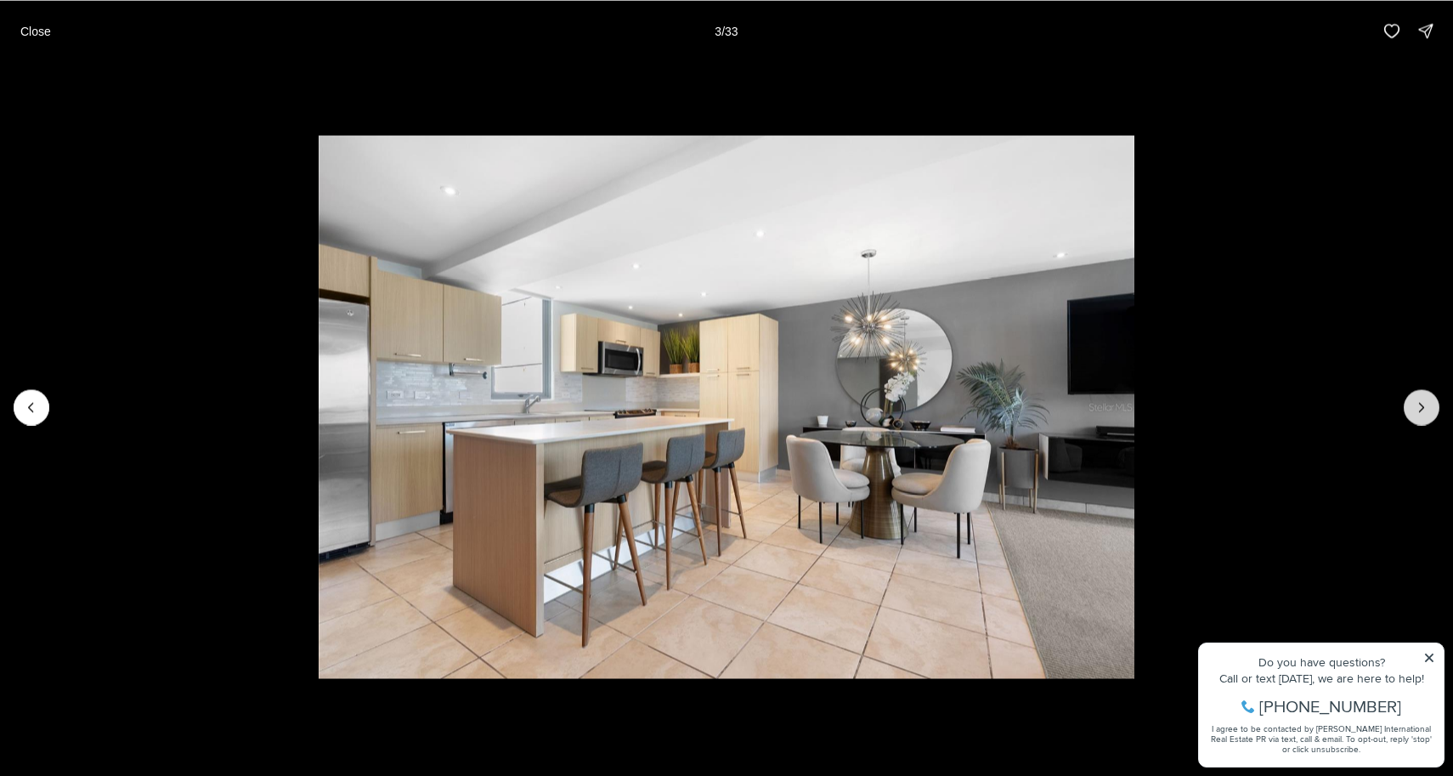
click at [1424, 403] on icon "Next slide" at bounding box center [1422, 407] width 17 height 17
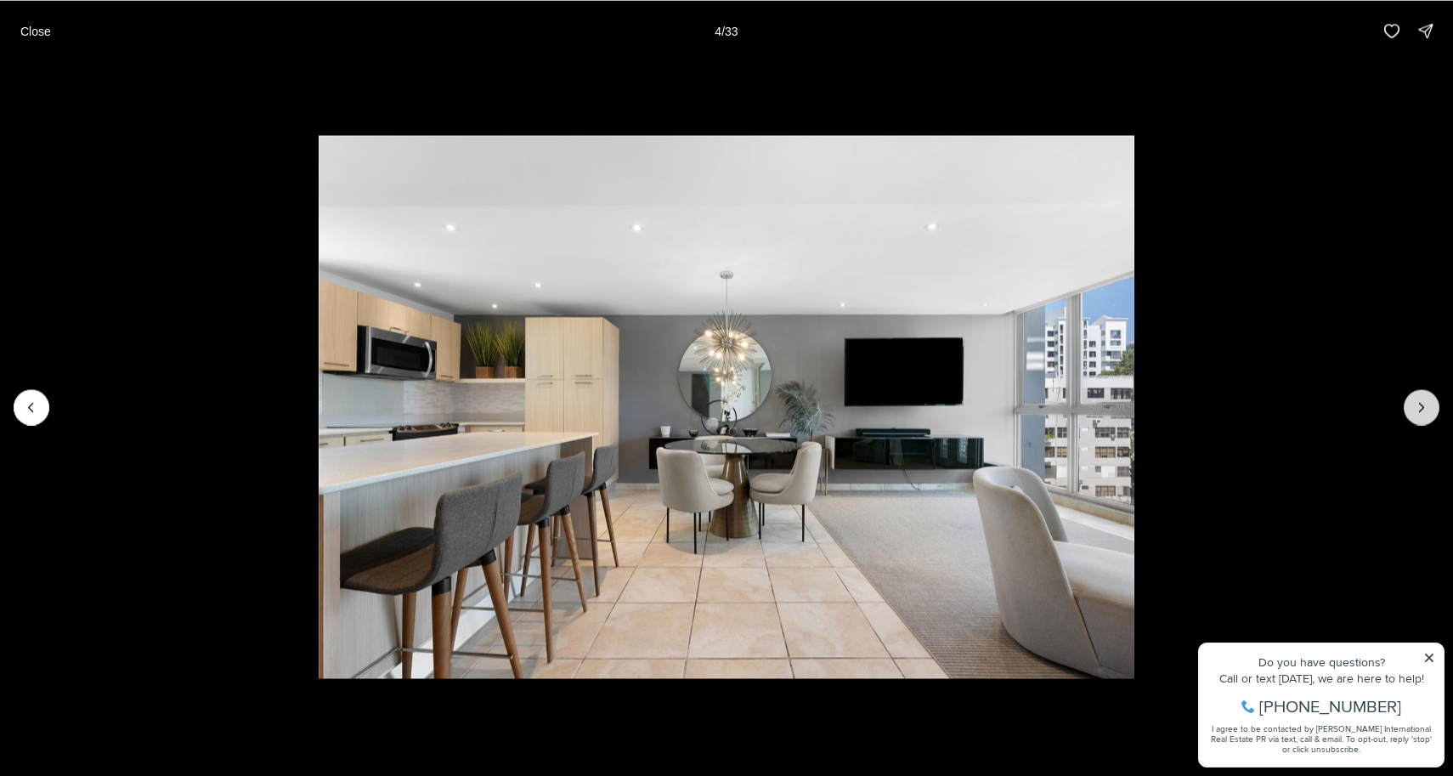
click at [1424, 403] on icon "Next slide" at bounding box center [1422, 407] width 17 height 17
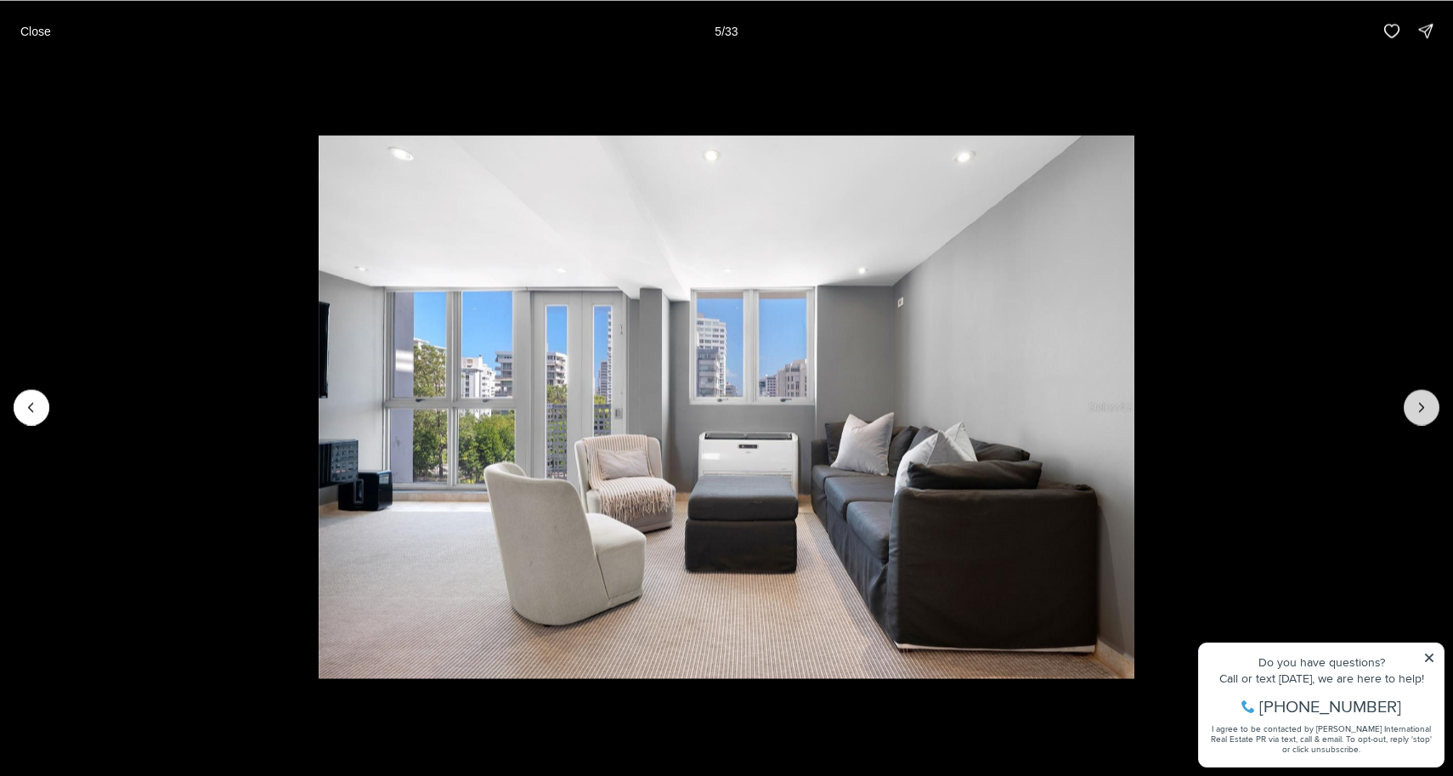
click at [1424, 403] on icon "Next slide" at bounding box center [1422, 407] width 17 height 17
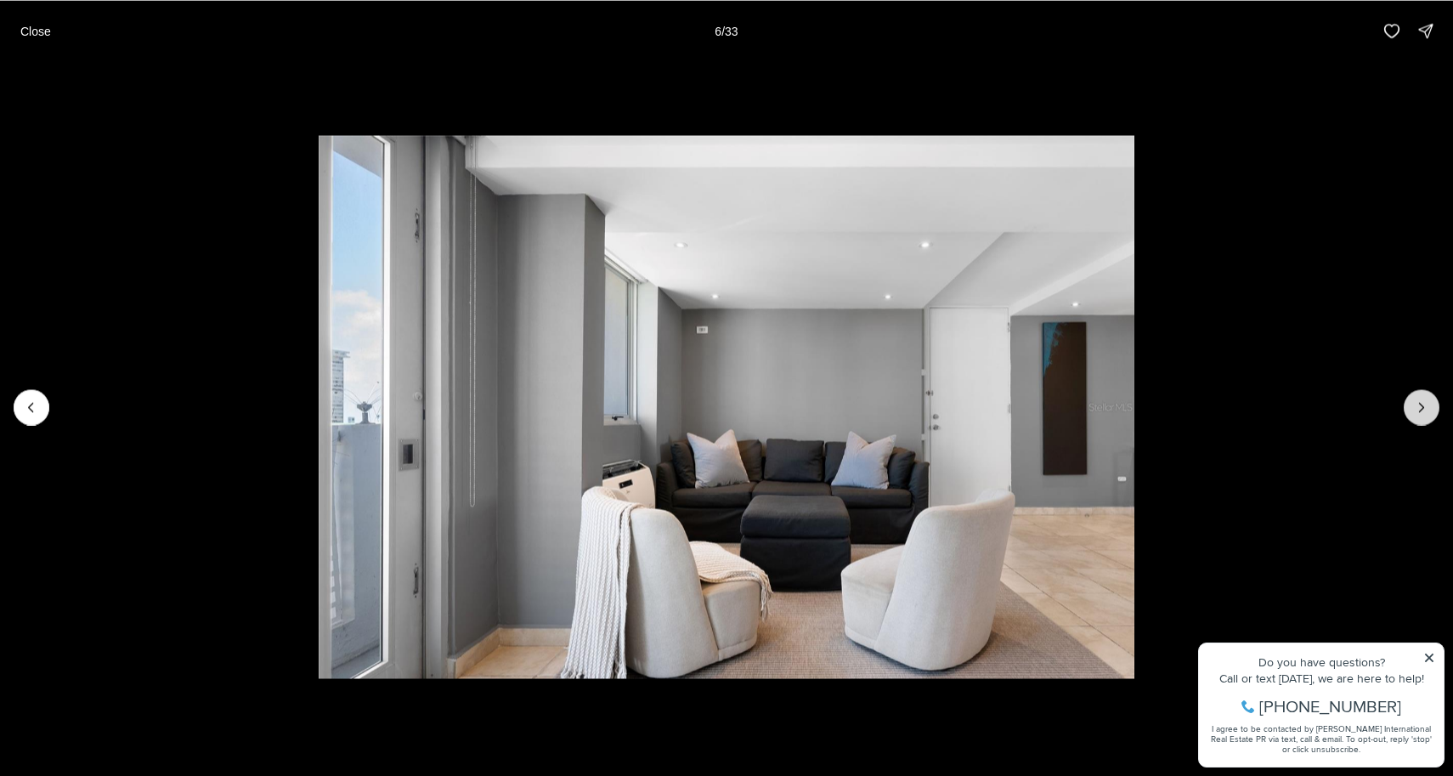
click at [1424, 403] on icon "Next slide" at bounding box center [1422, 407] width 17 height 17
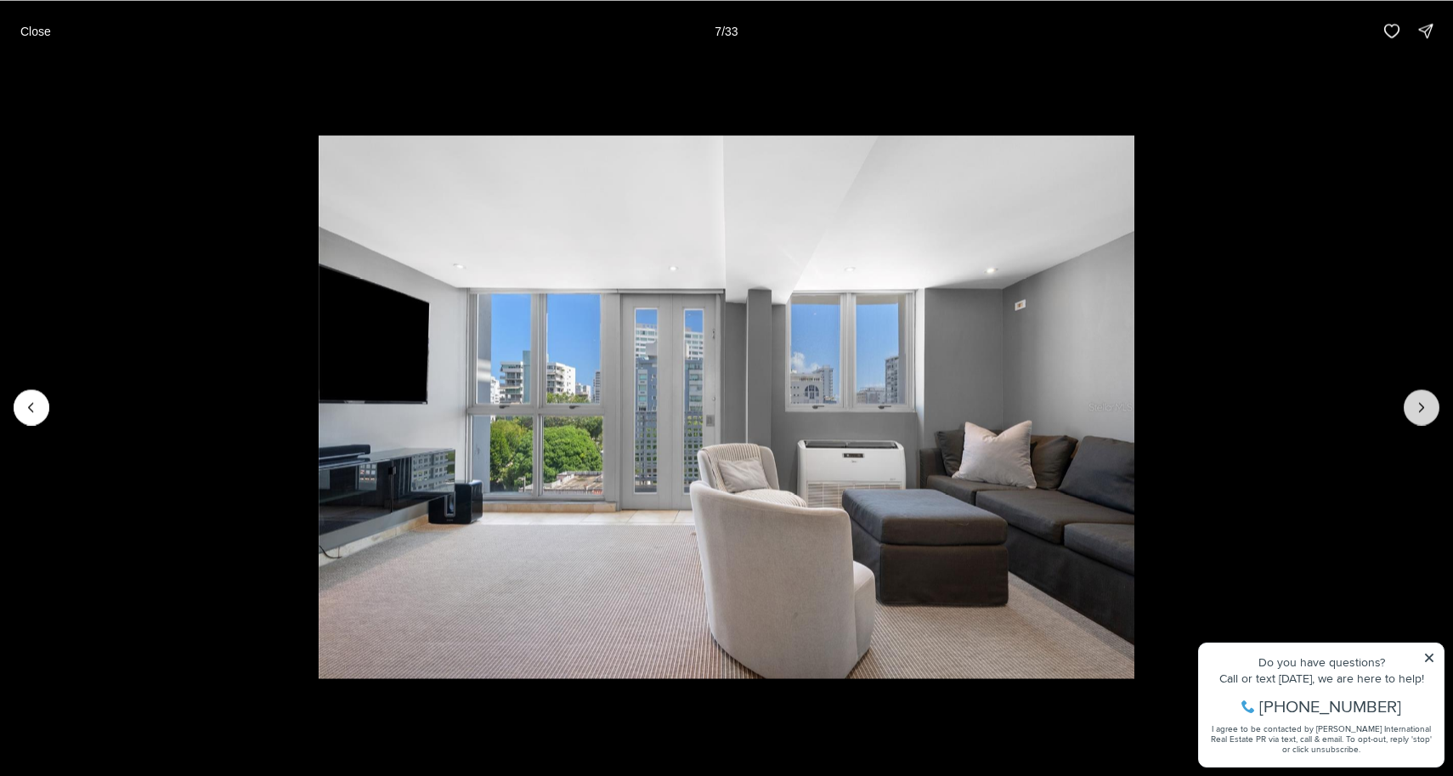
click at [1424, 403] on icon "Next slide" at bounding box center [1422, 407] width 17 height 17
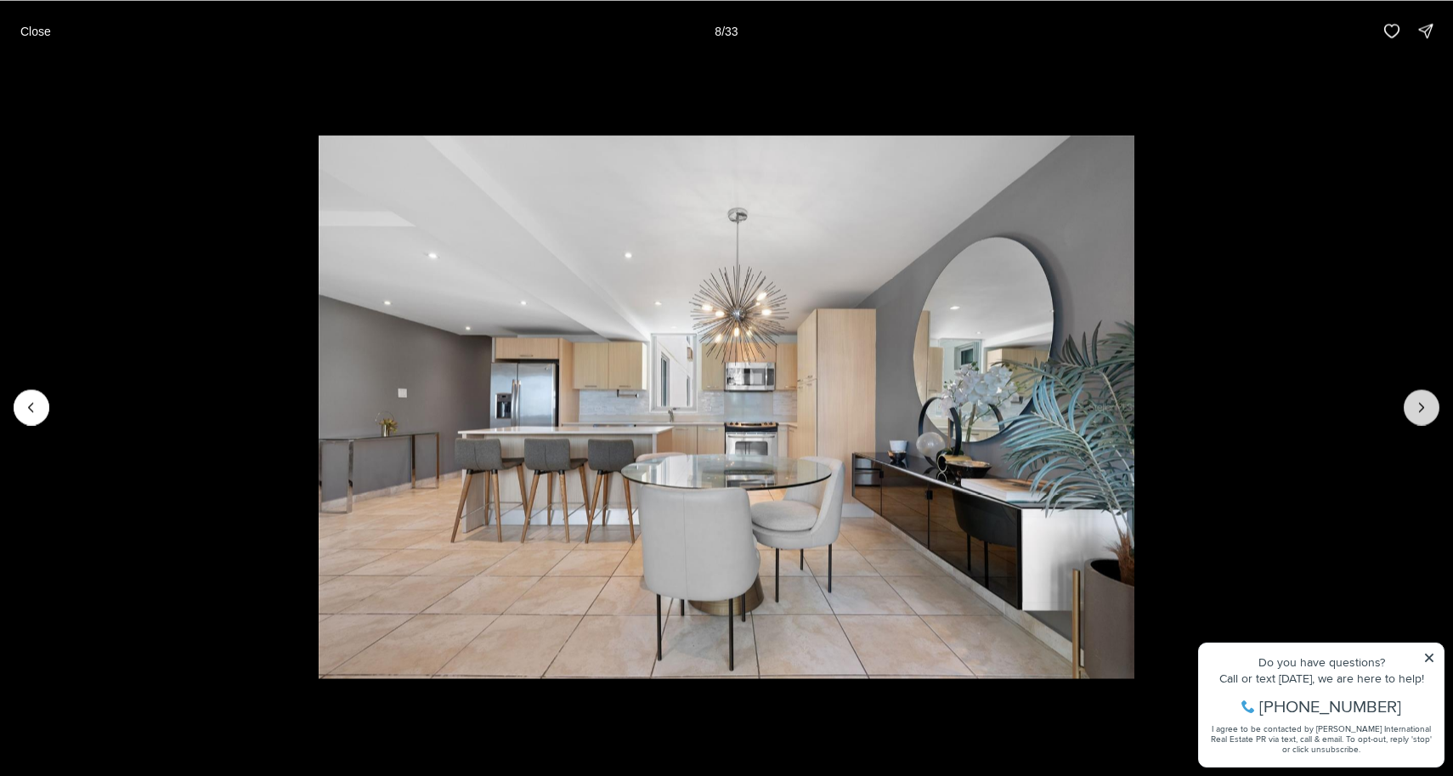
click at [1424, 403] on icon "Next slide" at bounding box center [1422, 407] width 17 height 17
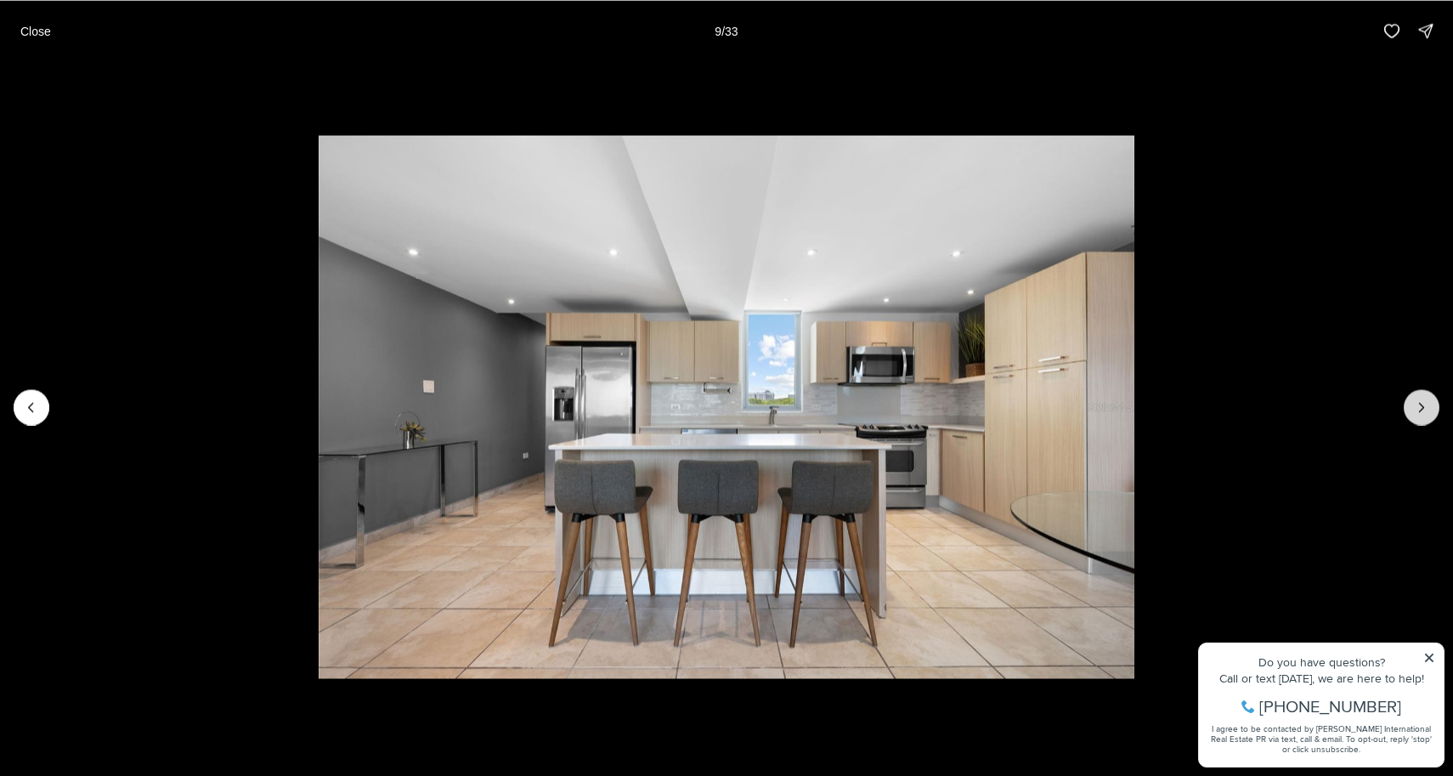
click at [1424, 403] on icon "Next slide" at bounding box center [1422, 407] width 17 height 17
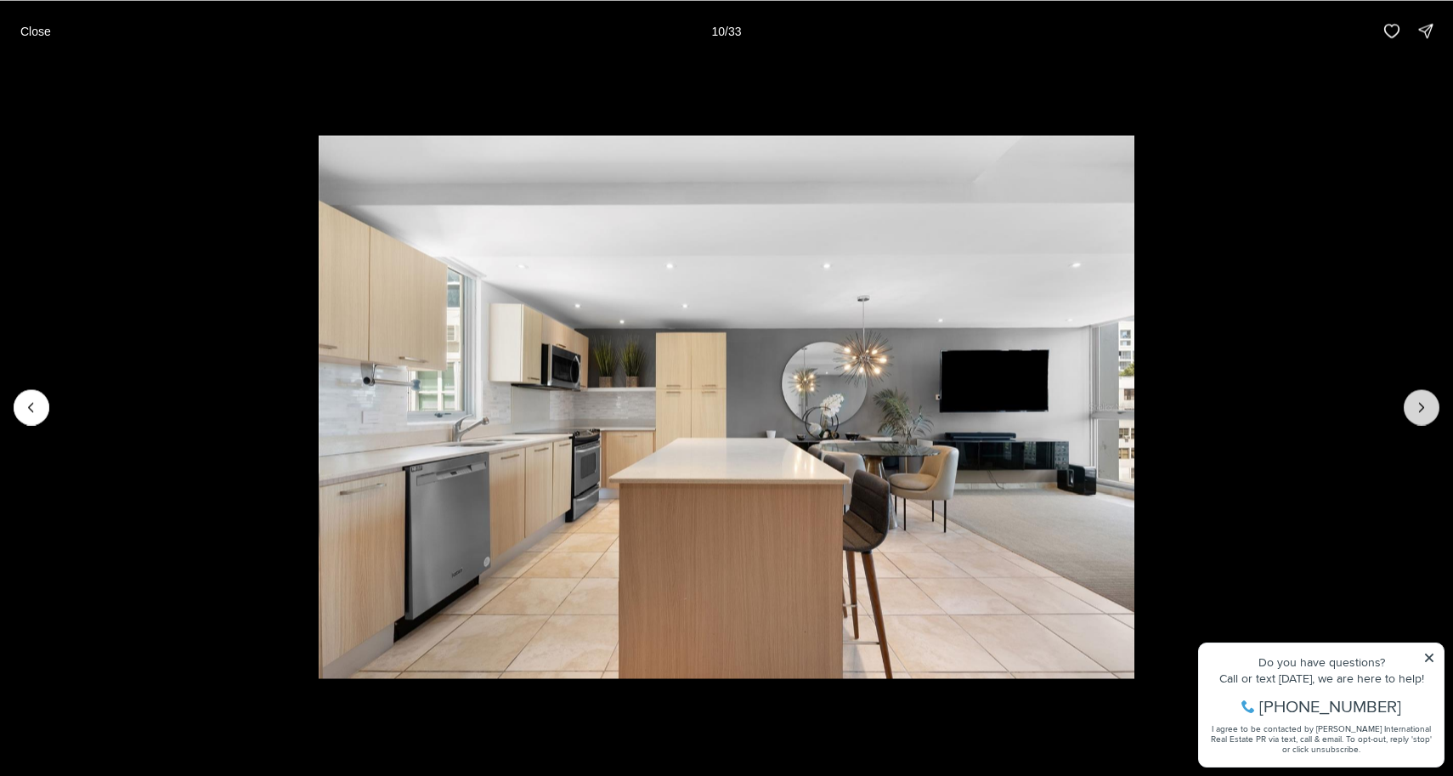
click at [1424, 402] on icon "Next slide" at bounding box center [1422, 407] width 17 height 17
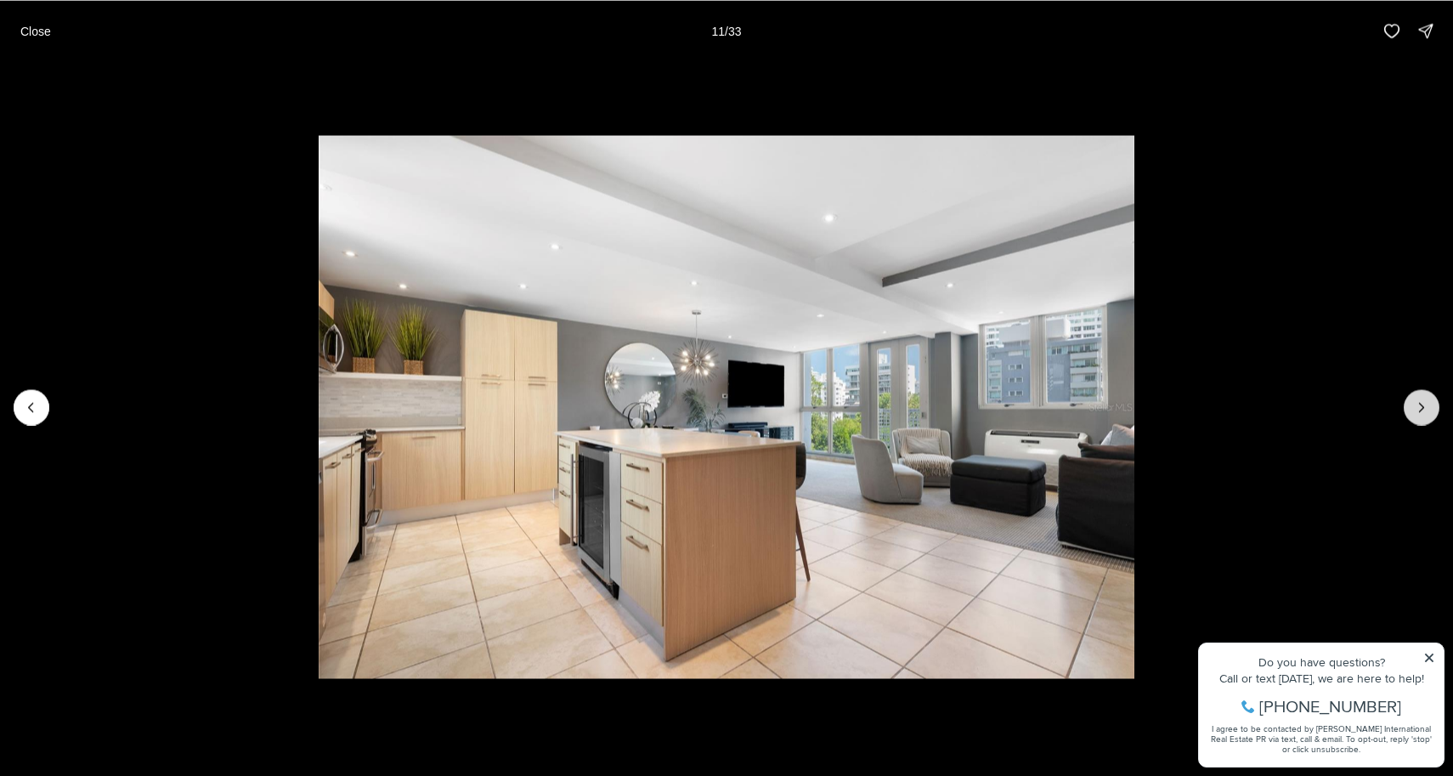
click at [1424, 402] on icon "Next slide" at bounding box center [1422, 407] width 17 height 17
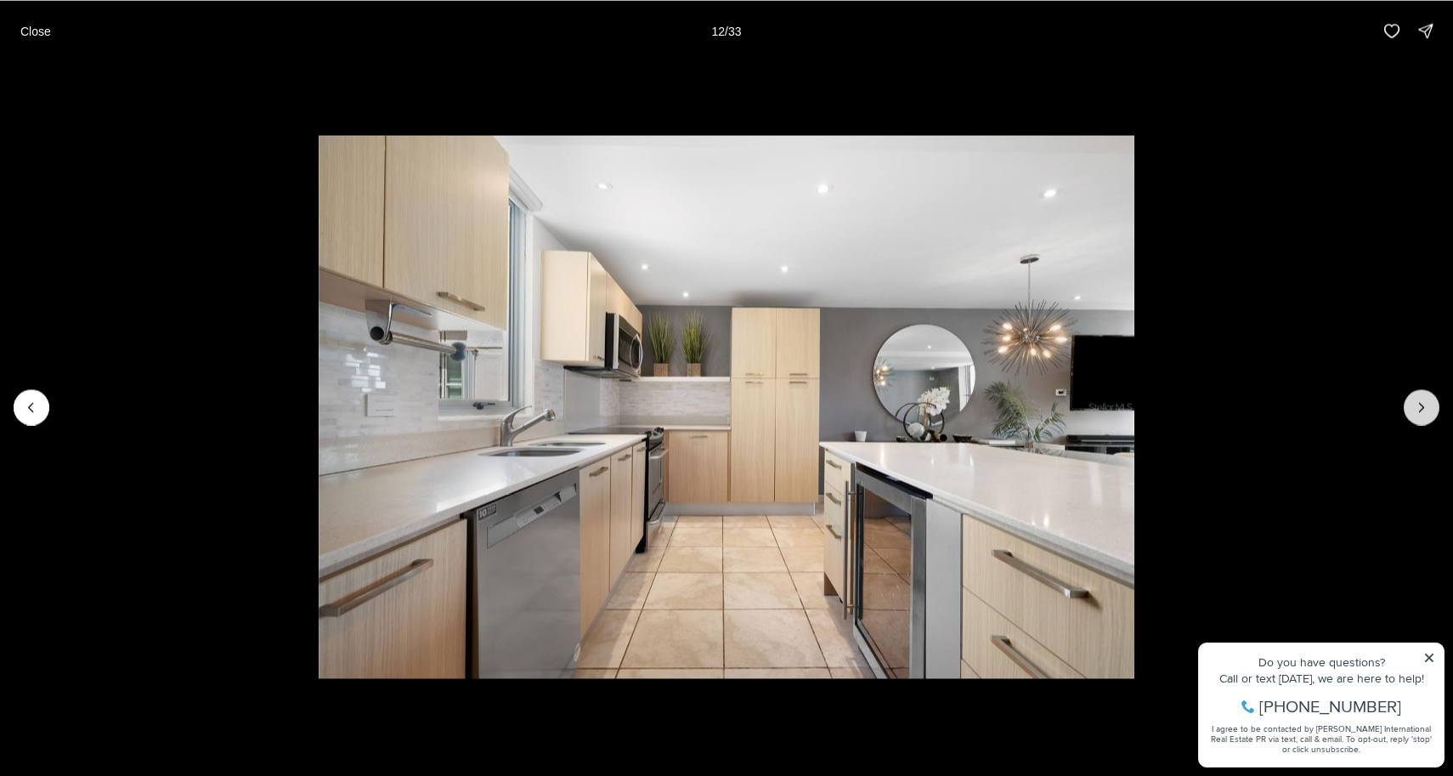
click at [1424, 402] on icon "Next slide" at bounding box center [1422, 407] width 17 height 17
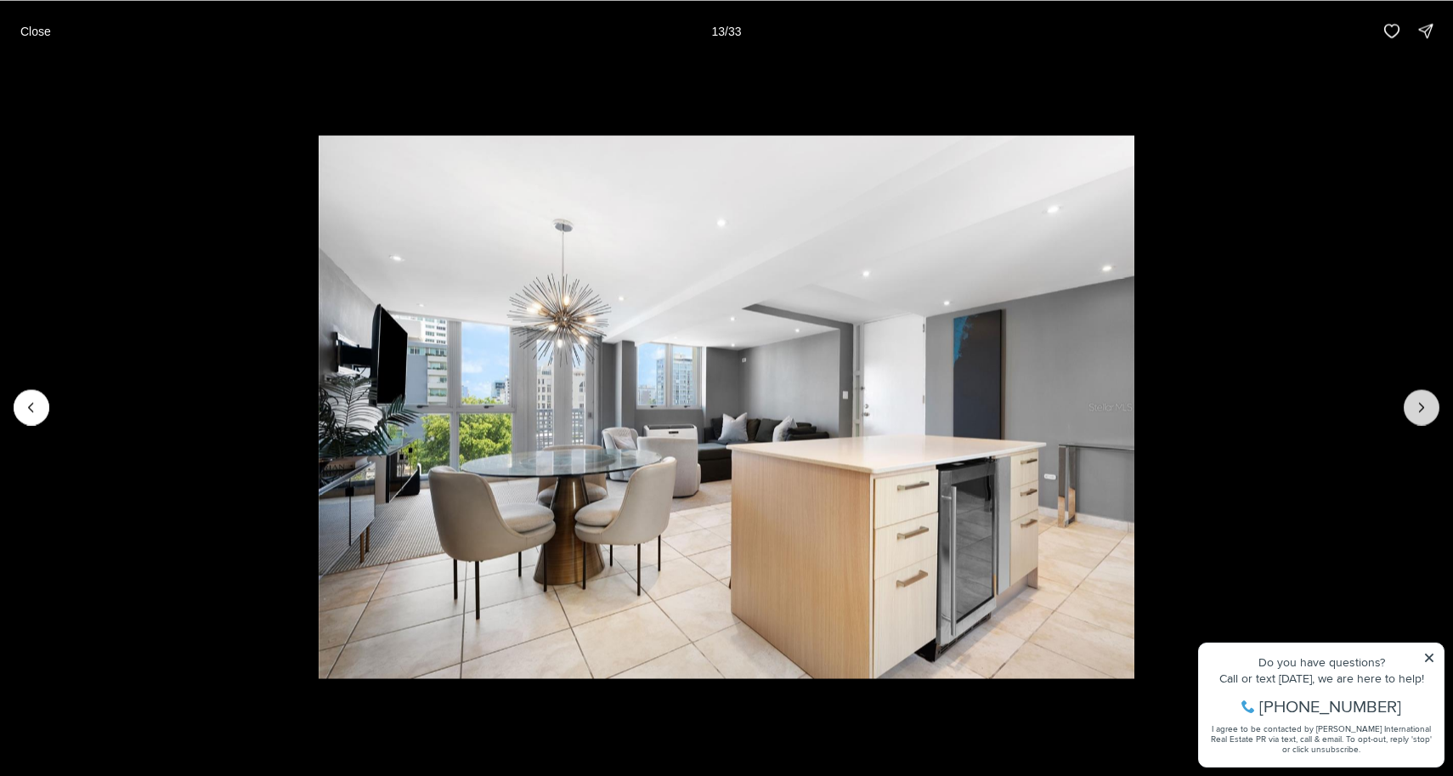
click at [1424, 402] on icon "Next slide" at bounding box center [1422, 407] width 17 height 17
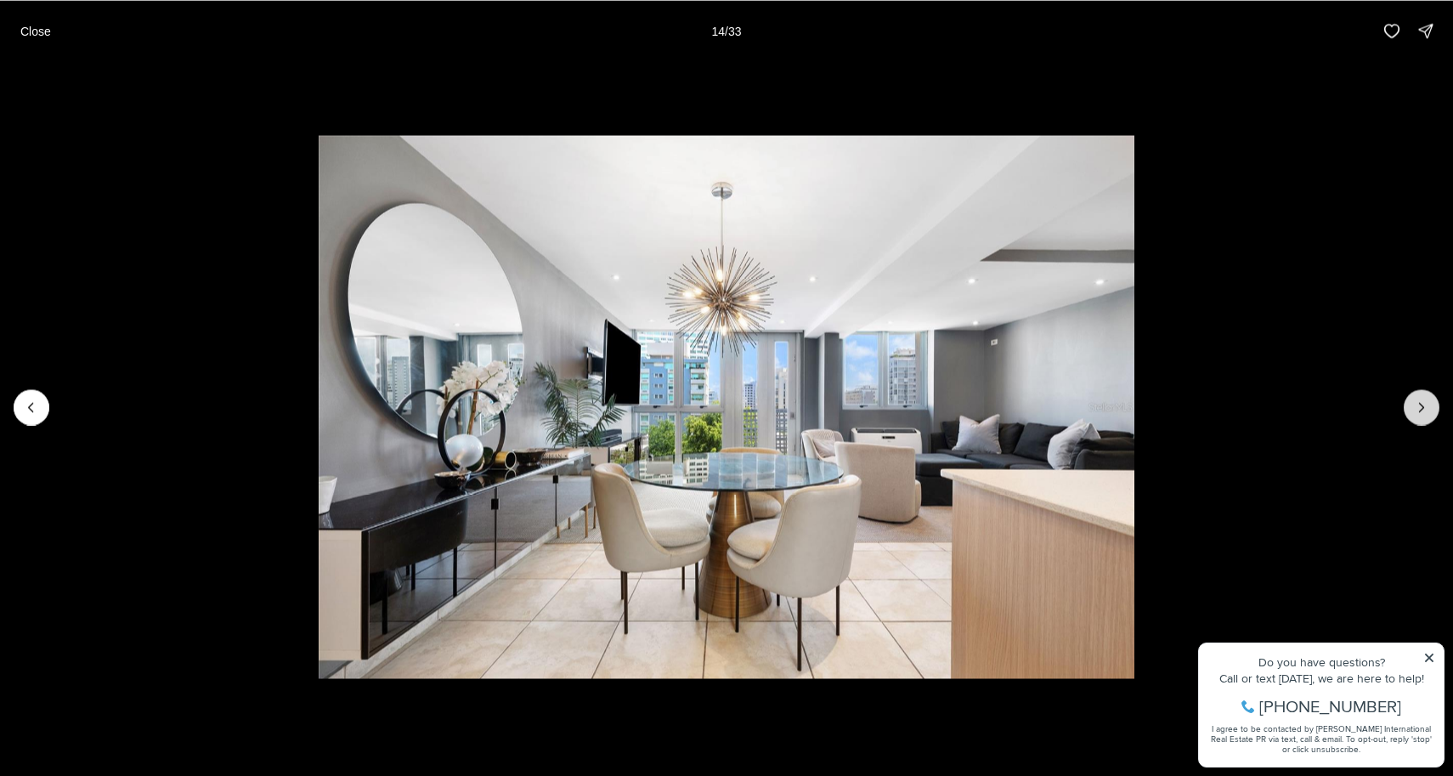
click at [1424, 402] on icon "Next slide" at bounding box center [1422, 407] width 17 height 17
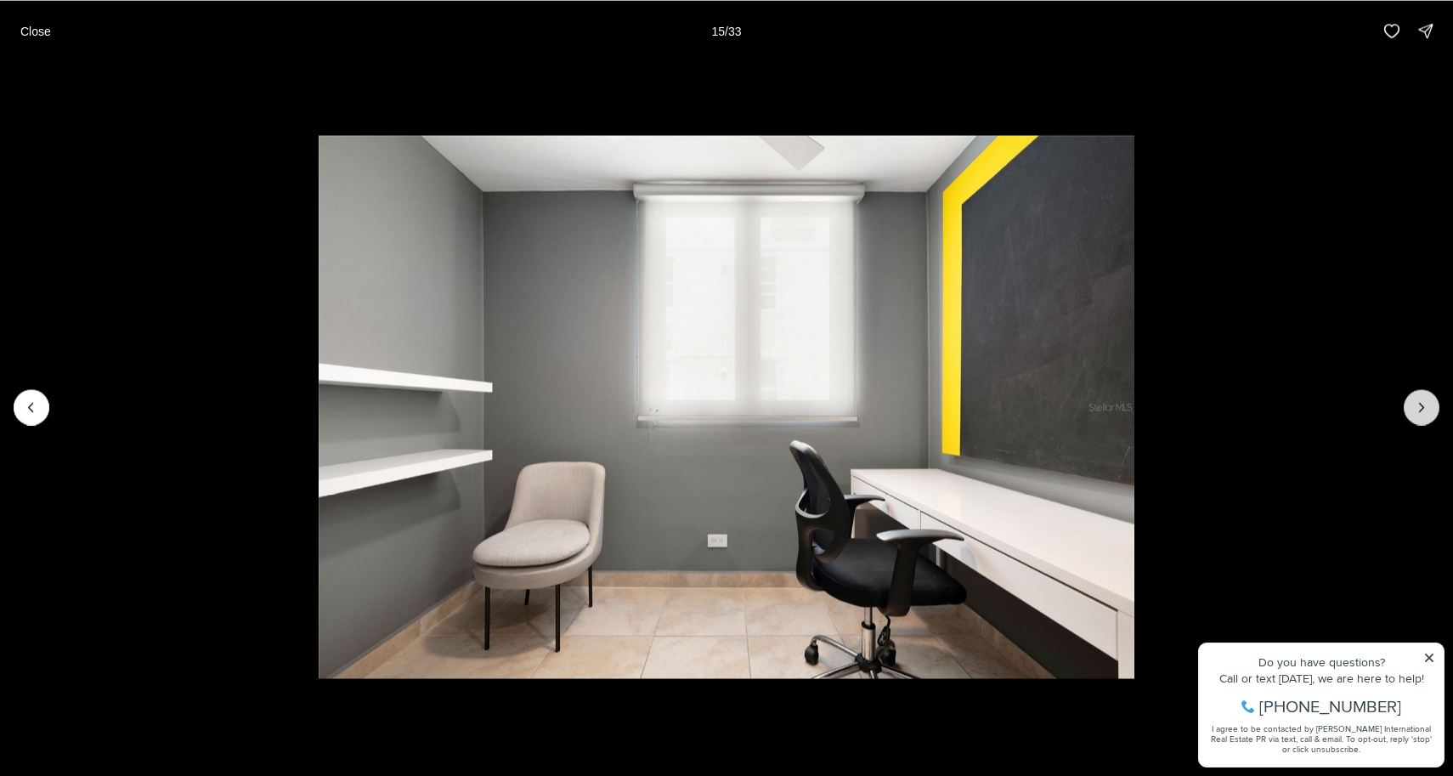
click at [1424, 402] on icon "Next slide" at bounding box center [1422, 407] width 17 height 17
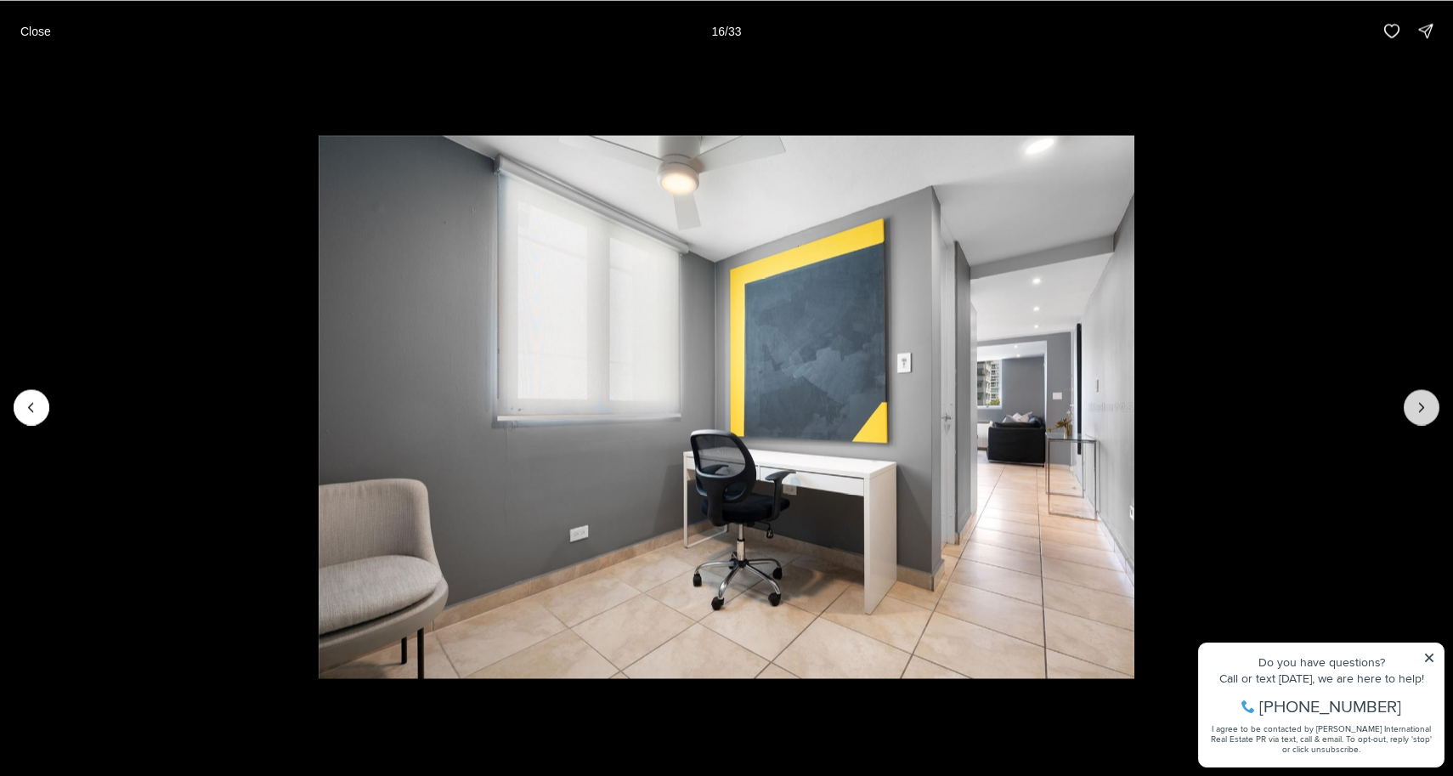
click at [1424, 402] on icon "Next slide" at bounding box center [1422, 407] width 17 height 17
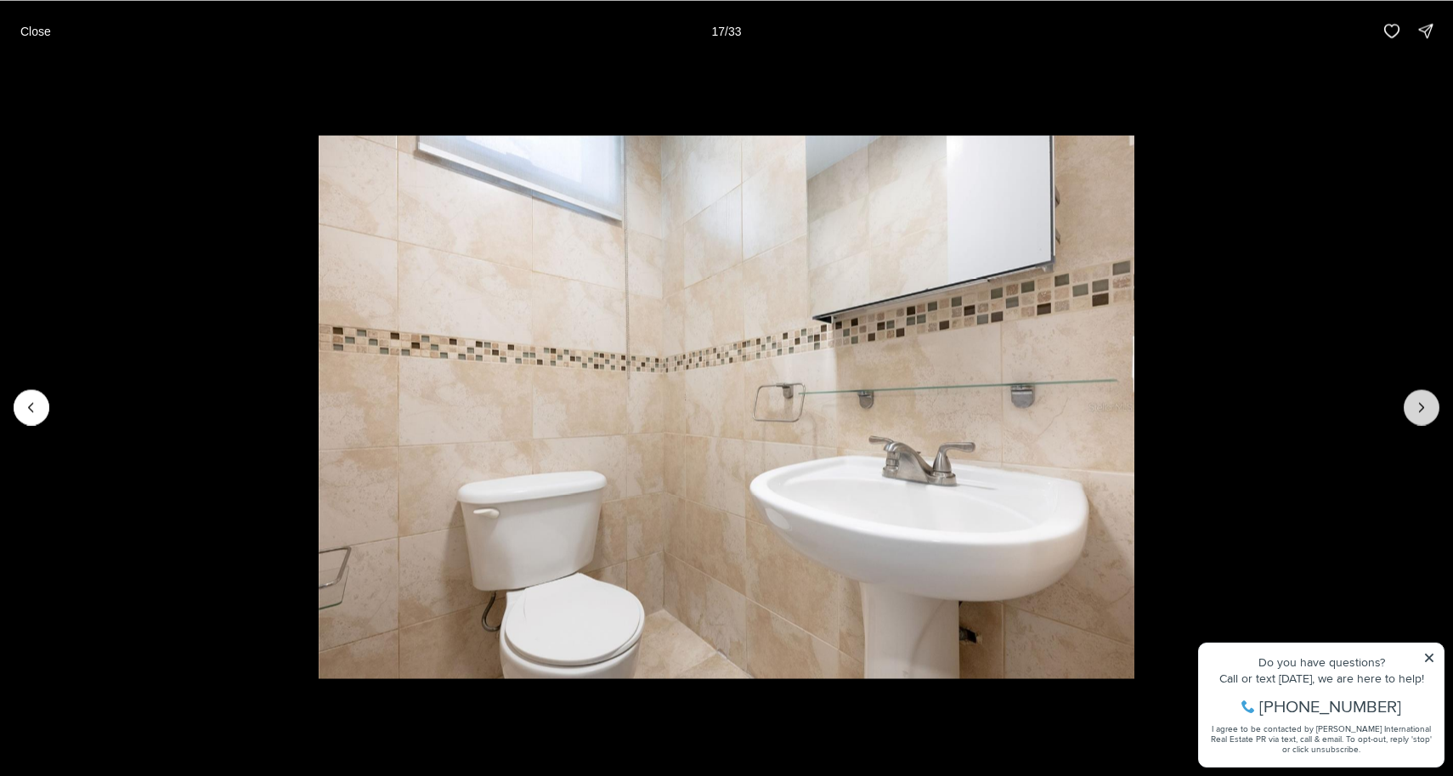
click at [1424, 402] on icon "Next slide" at bounding box center [1422, 407] width 17 height 17
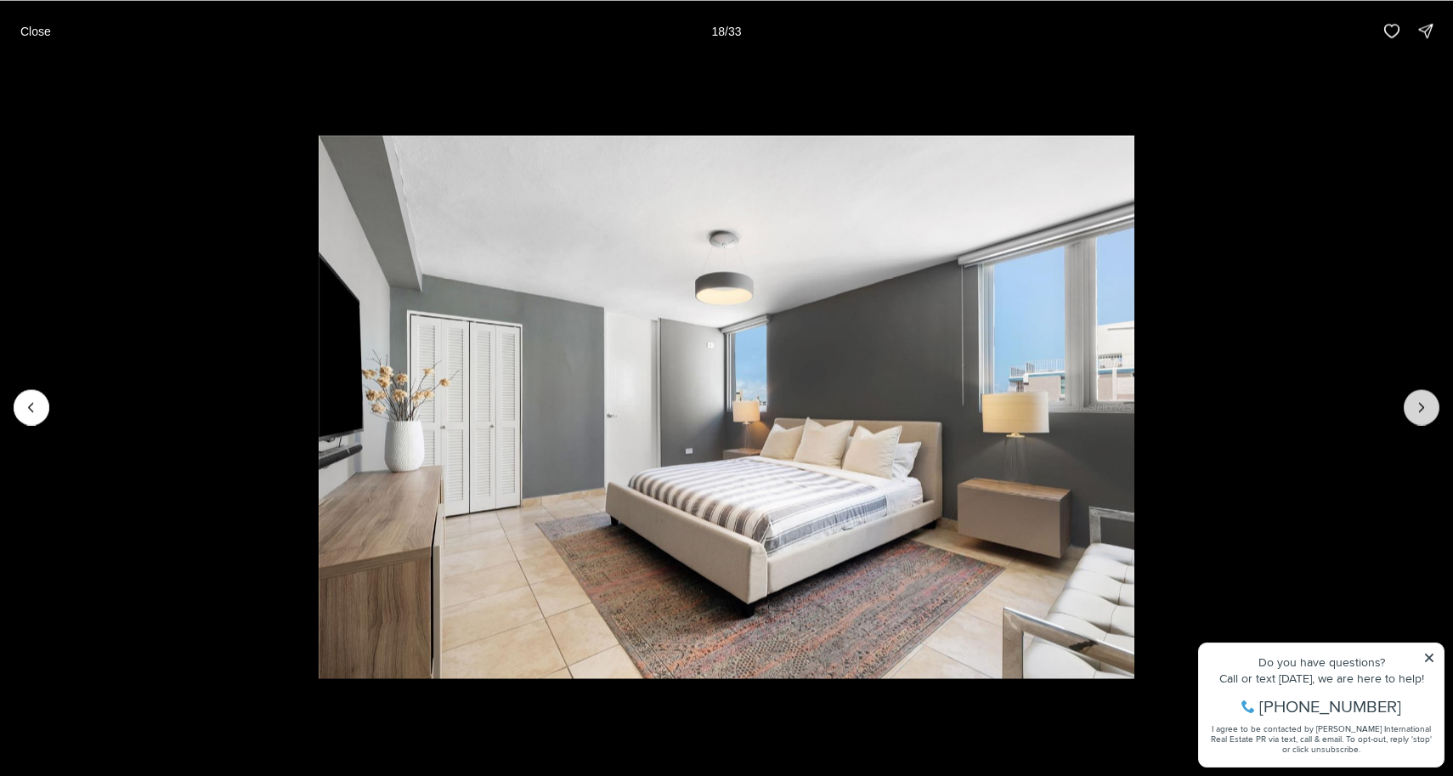
click at [1424, 402] on icon "Next slide" at bounding box center [1422, 407] width 17 height 17
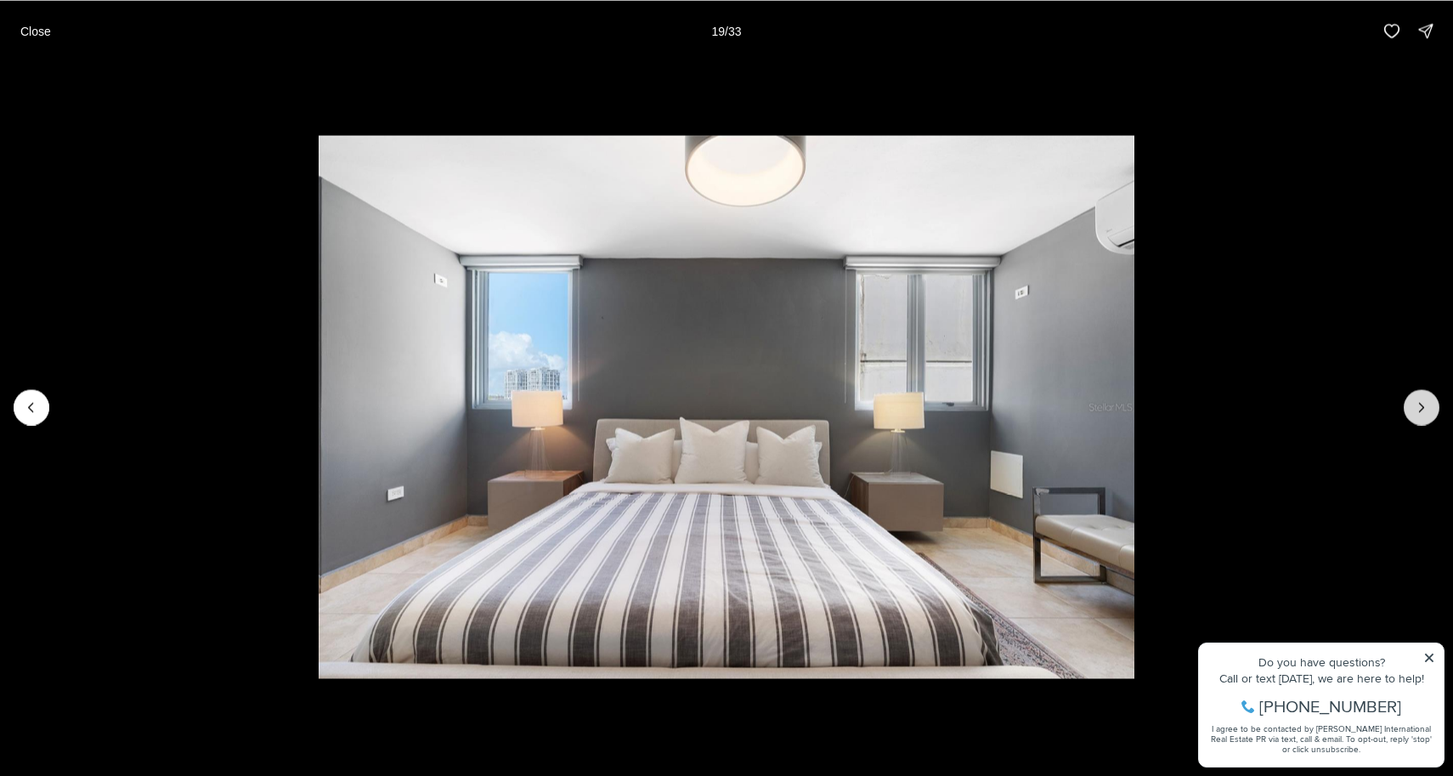
click at [1424, 402] on icon "Next slide" at bounding box center [1422, 407] width 17 height 17
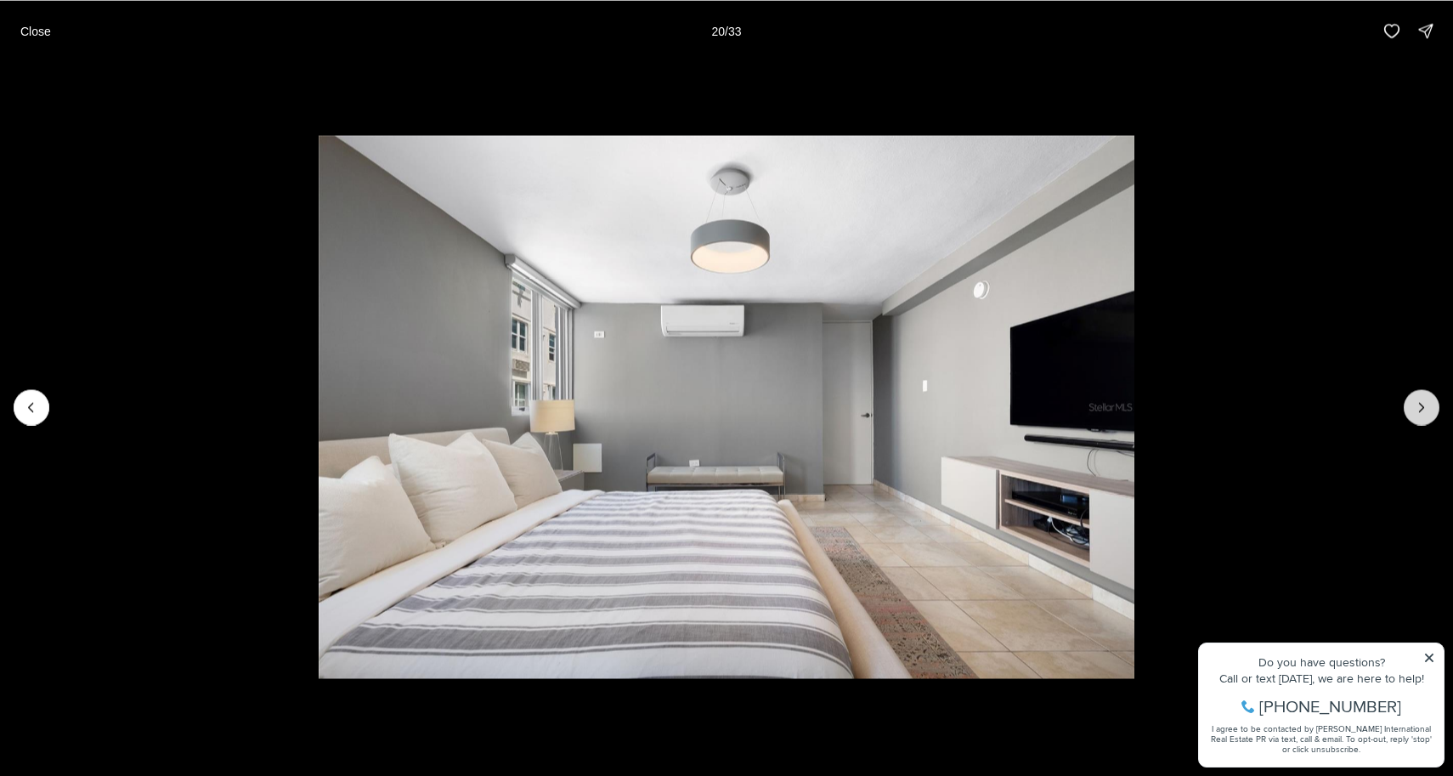
click at [1424, 402] on icon "Next slide" at bounding box center [1422, 407] width 17 height 17
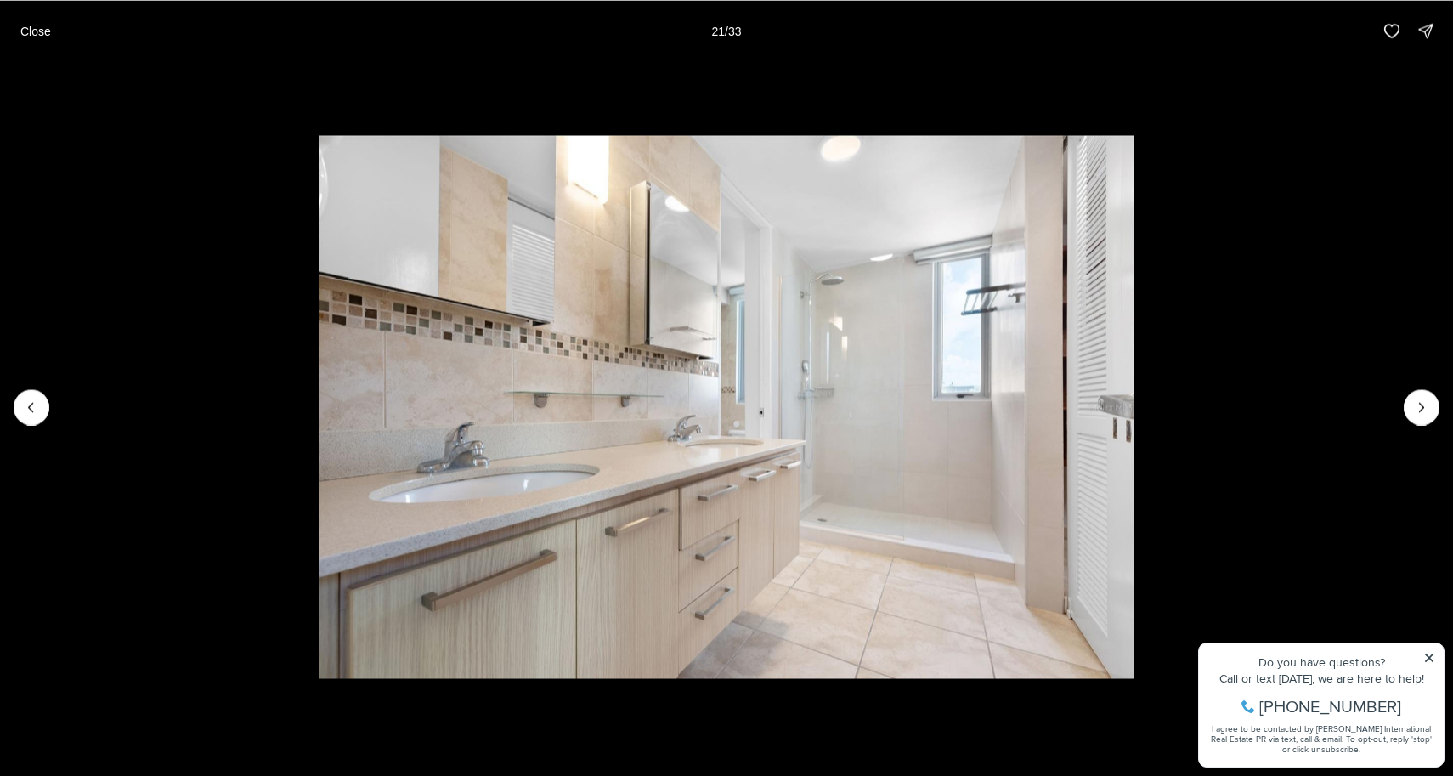
click at [1430, 654] on li "21 of 33" at bounding box center [726, 406] width 1453 height 691
click at [1425, 654] on li "21 of 33" at bounding box center [726, 406] width 1453 height 691
click at [1430, 655] on li "21 of 33" at bounding box center [726, 406] width 1453 height 691
click at [1436, 417] on li "21 of 33" at bounding box center [726, 406] width 1453 height 691
click at [1430, 407] on icon "Next slide" at bounding box center [1422, 407] width 17 height 17
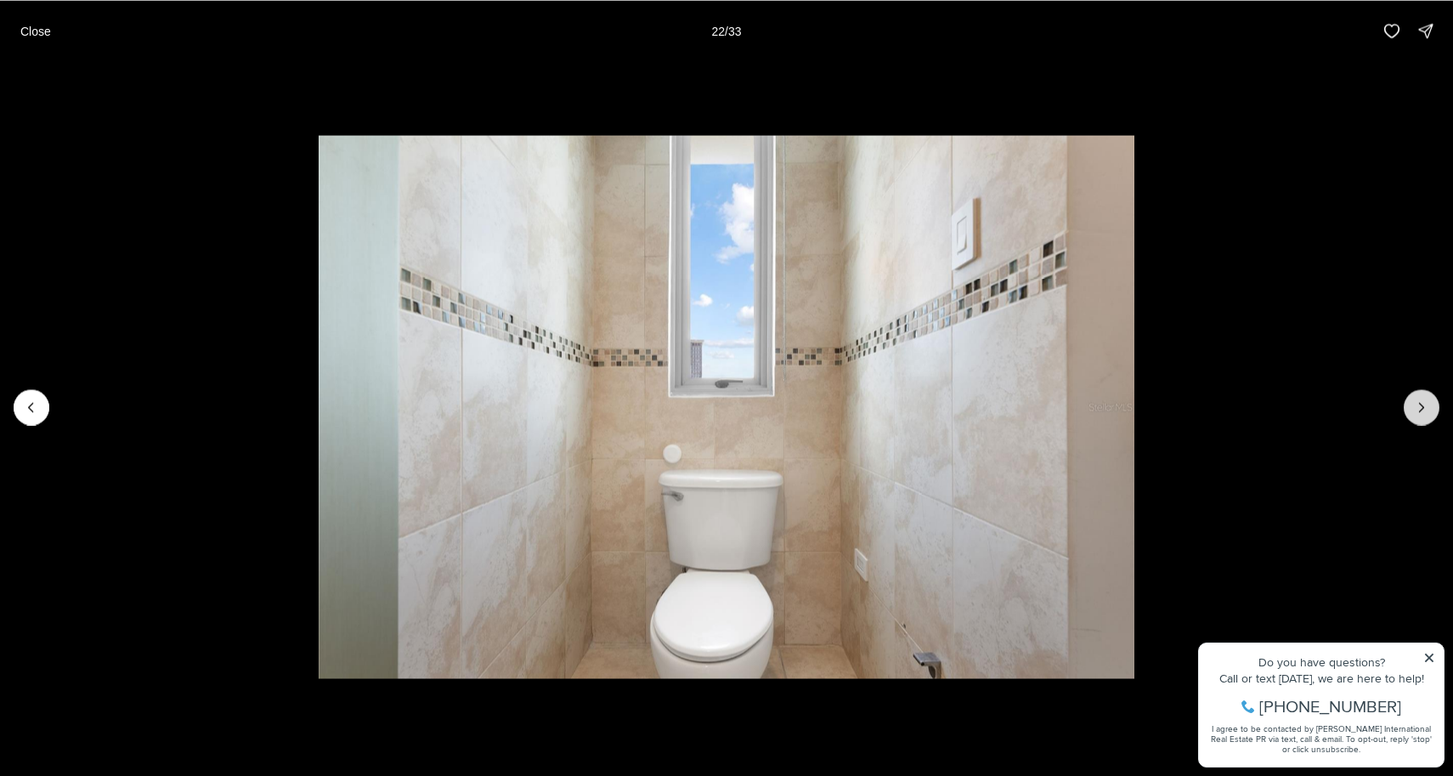
click at [1430, 407] on icon "Next slide" at bounding box center [1422, 407] width 17 height 17
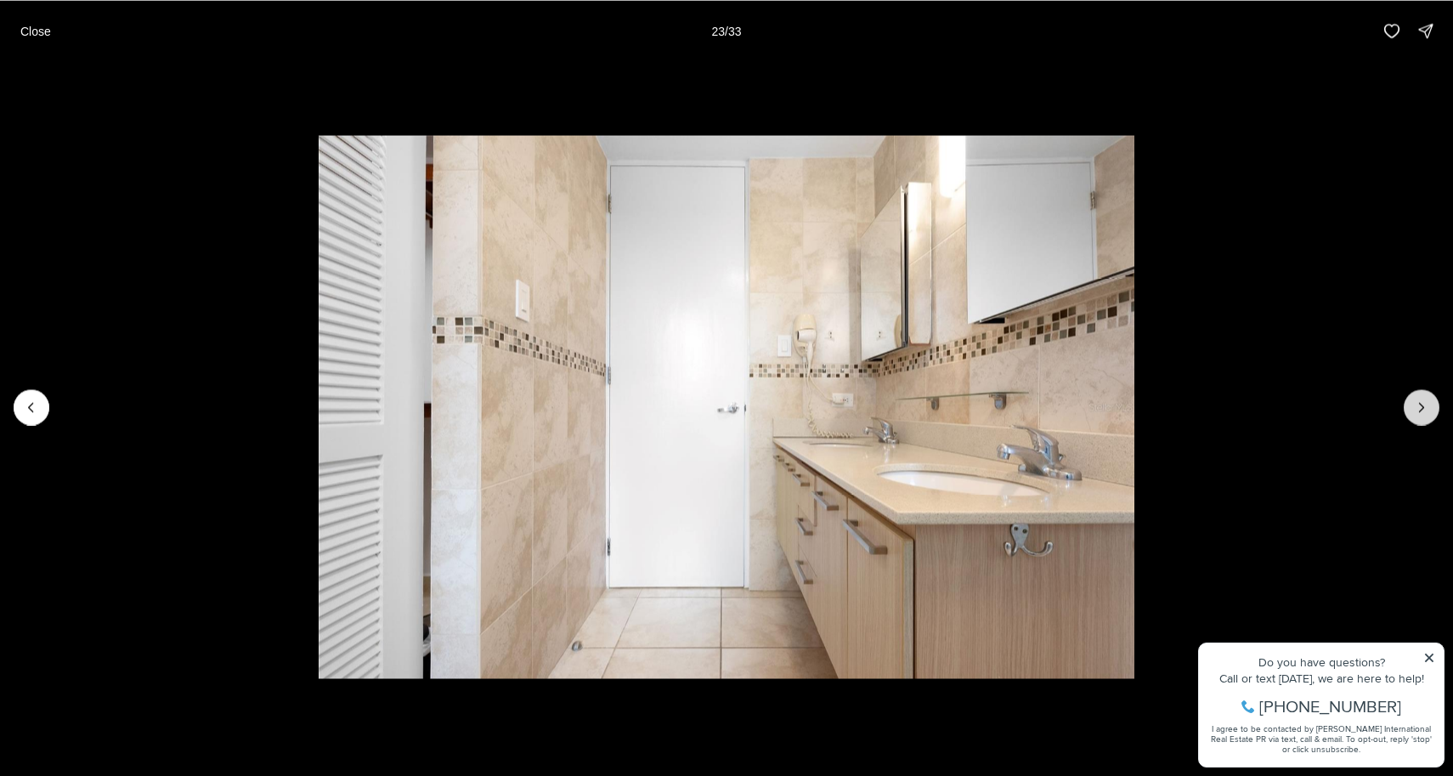
click at [1430, 407] on icon "Next slide" at bounding box center [1422, 407] width 17 height 17
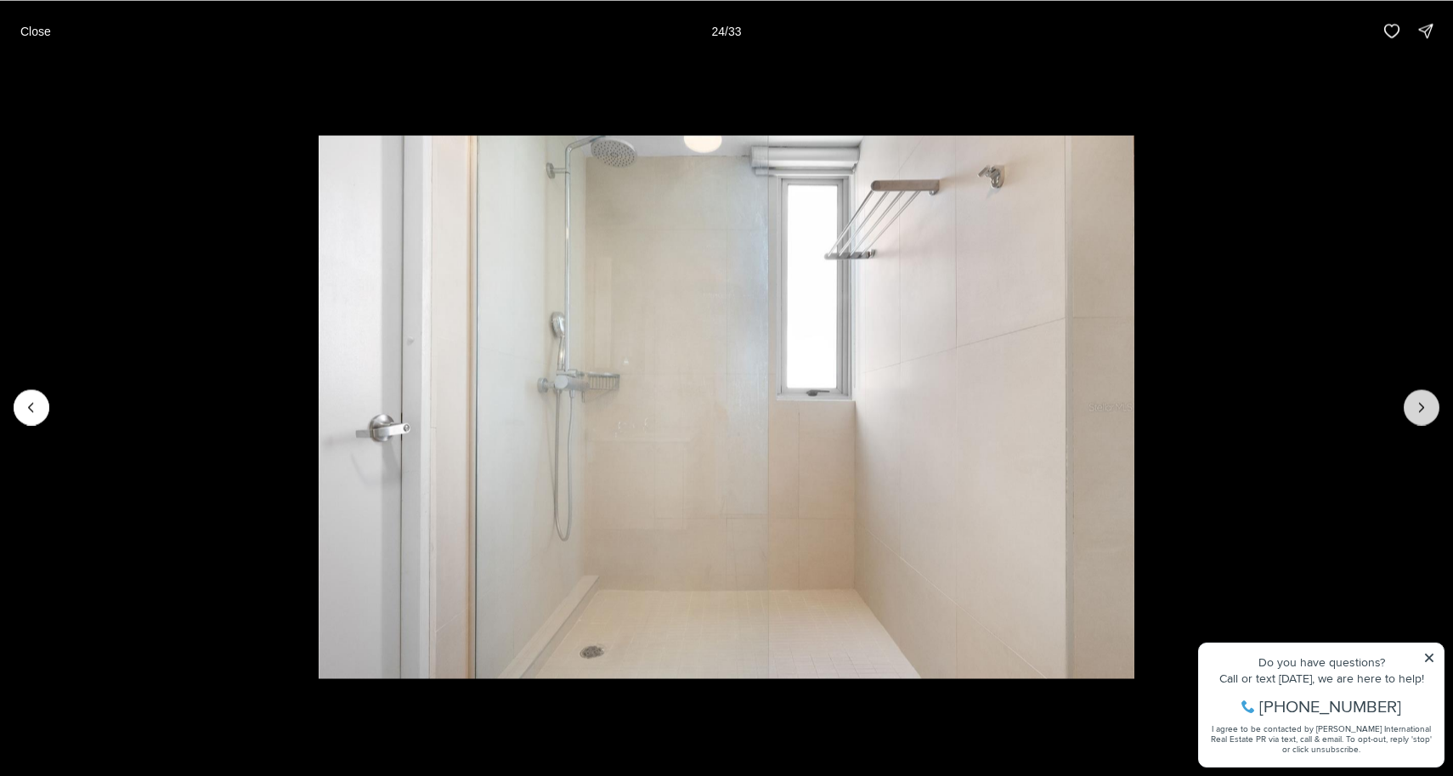
click at [1430, 407] on icon "Next slide" at bounding box center [1422, 407] width 17 height 17
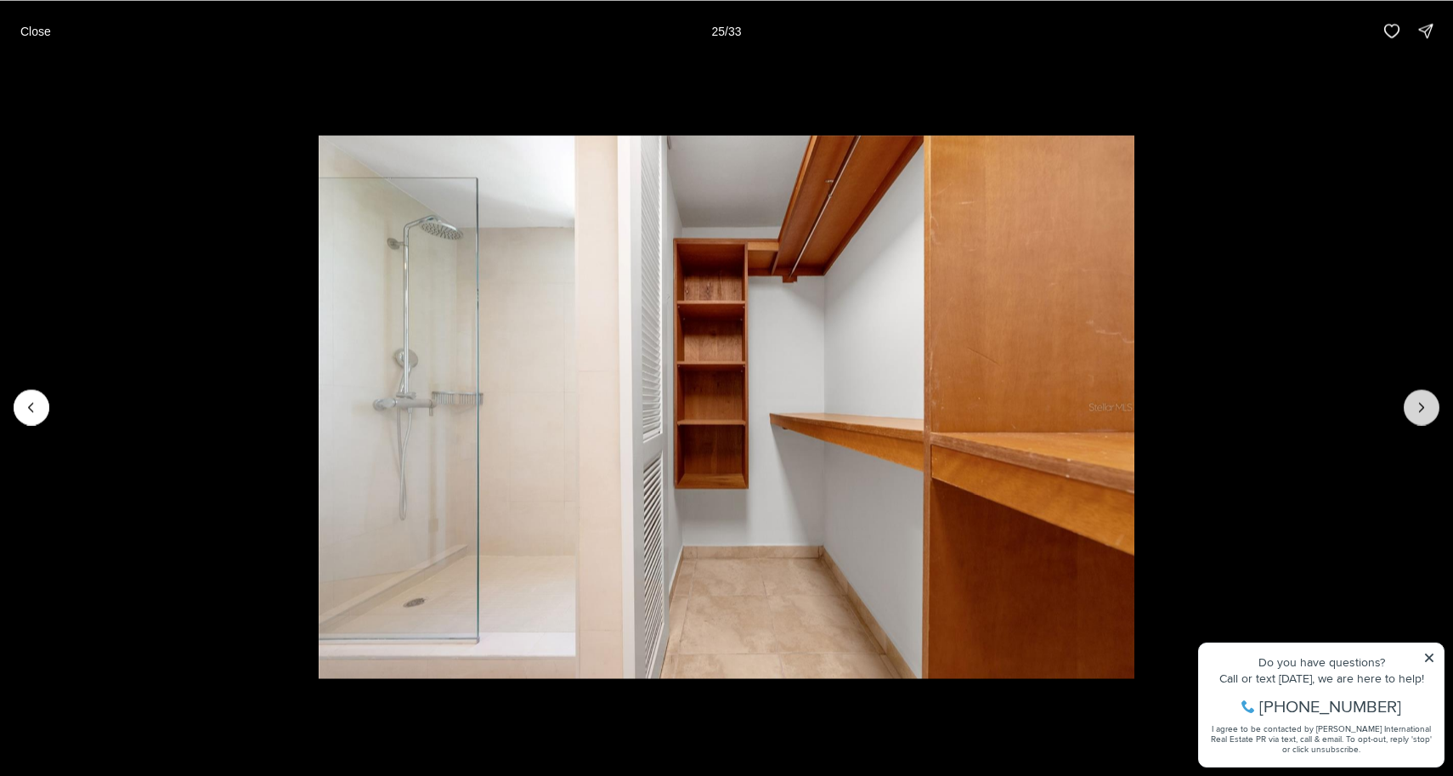
click at [1431, 407] on button "Next slide" at bounding box center [1422, 407] width 36 height 36
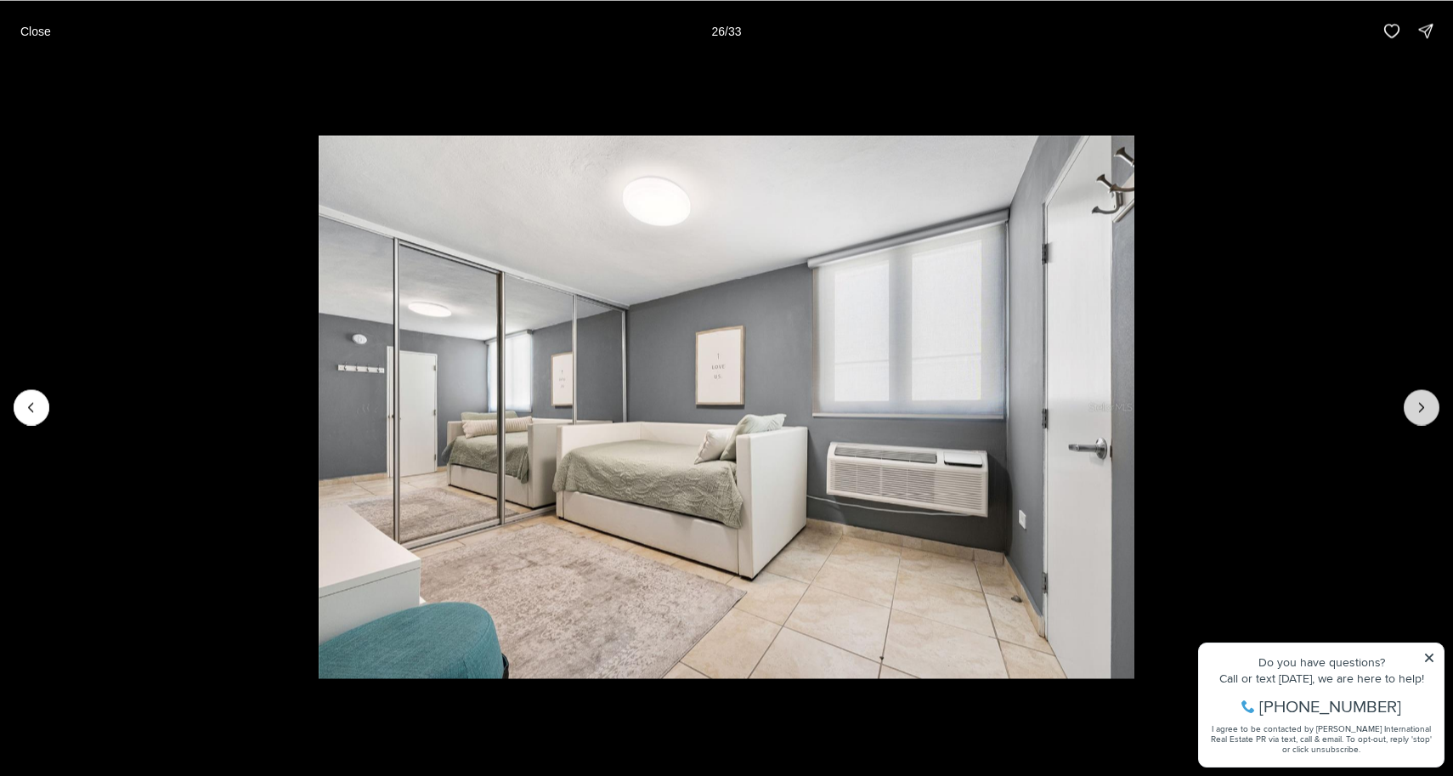
click at [1431, 407] on button "Next slide" at bounding box center [1422, 407] width 36 height 36
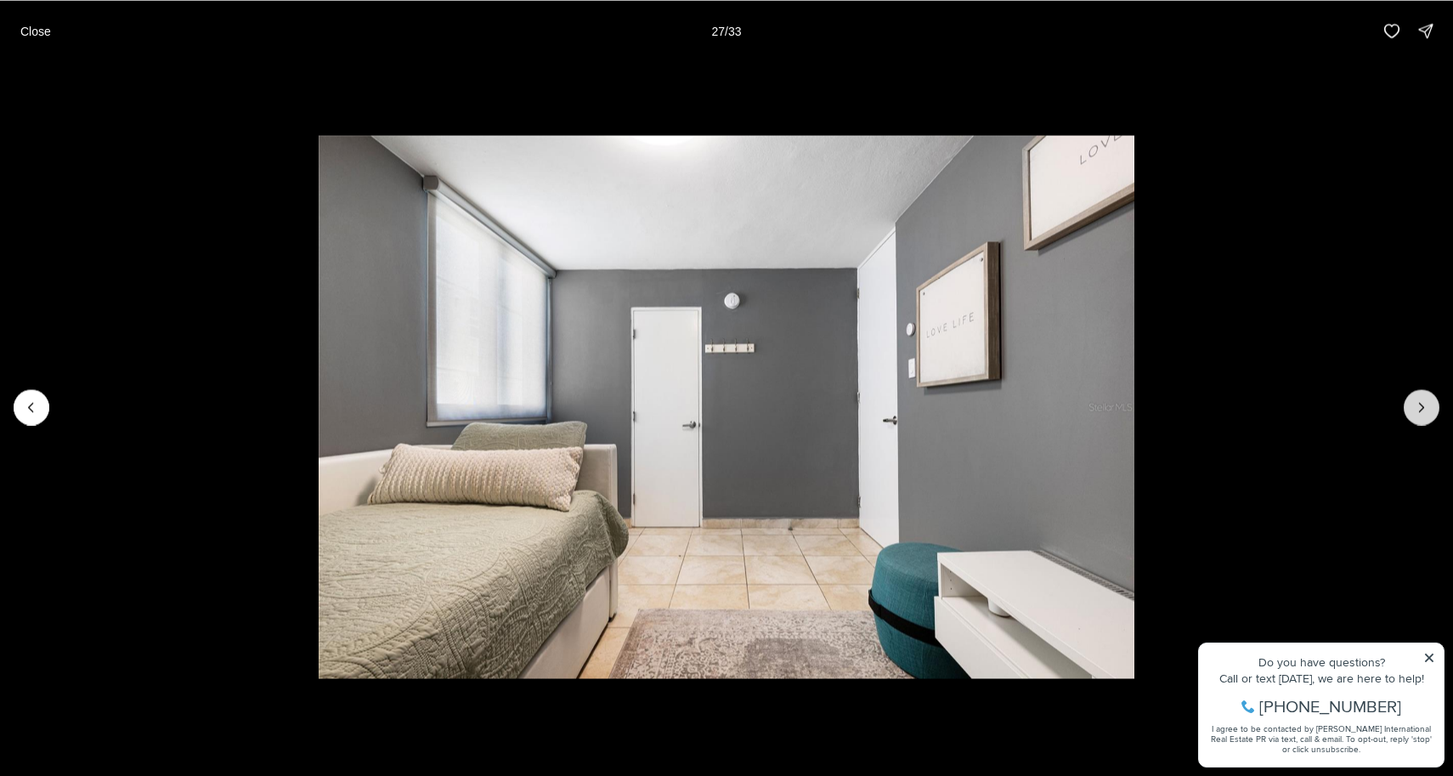
click at [1431, 407] on button "Next slide" at bounding box center [1422, 407] width 36 height 36
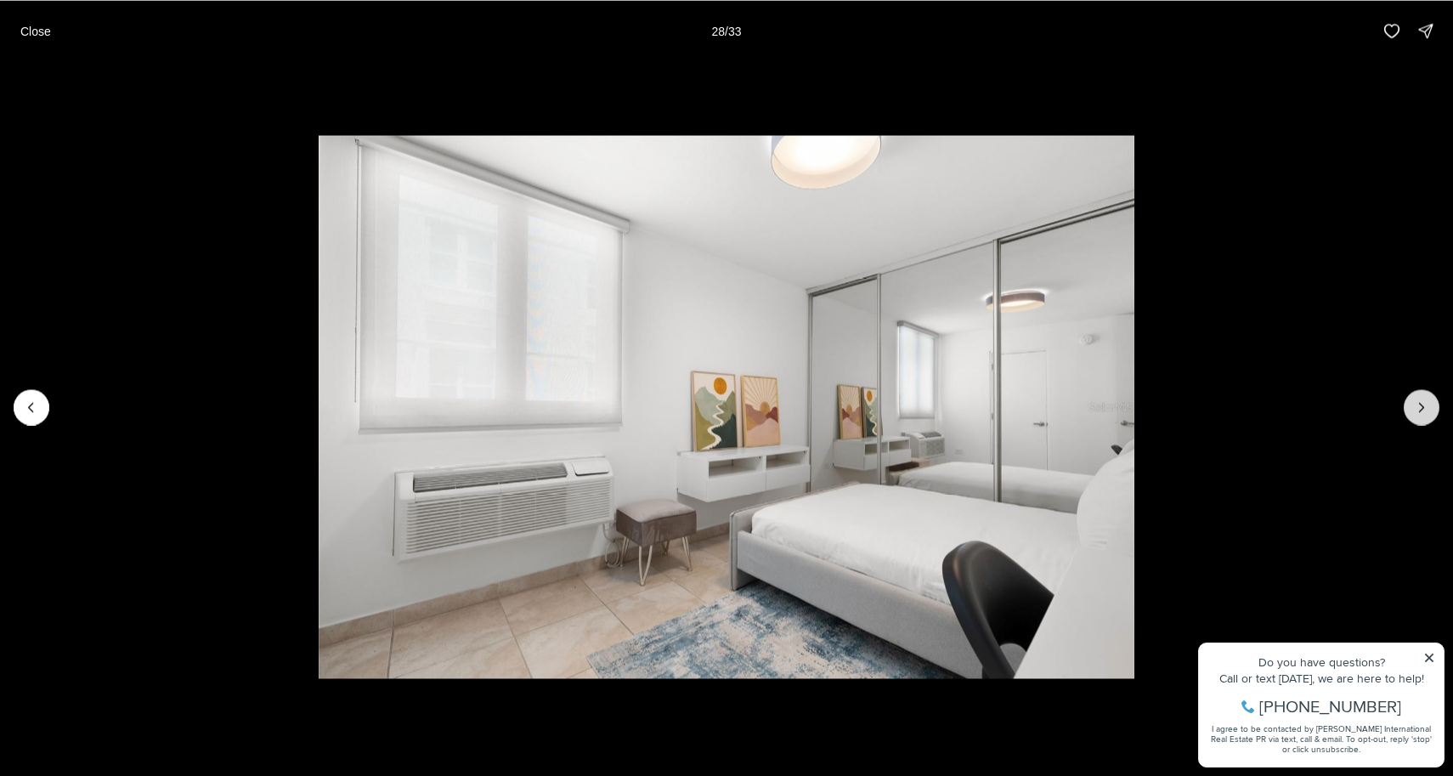
click at [1431, 407] on button "Next slide" at bounding box center [1422, 407] width 36 height 36
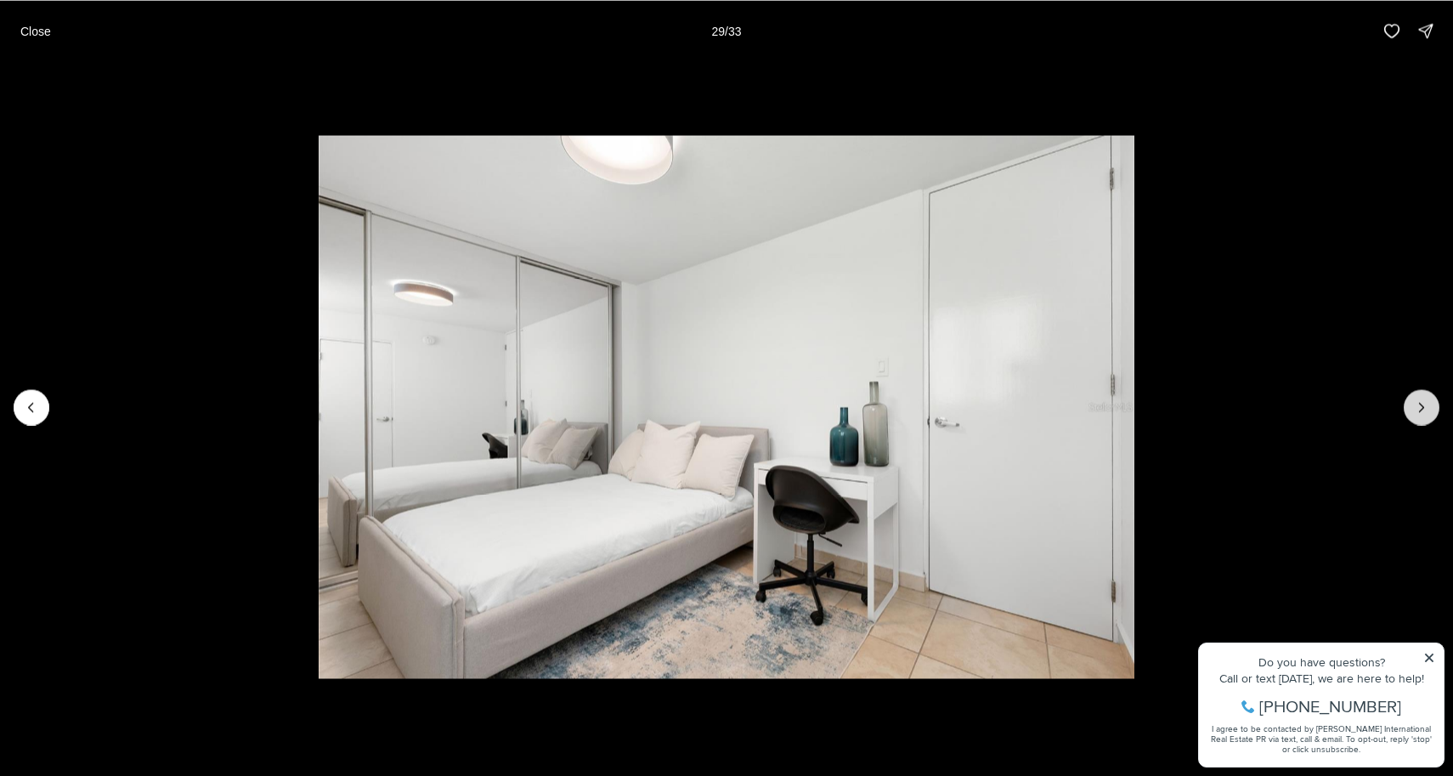
click at [1431, 407] on button "Next slide" at bounding box center [1422, 407] width 36 height 36
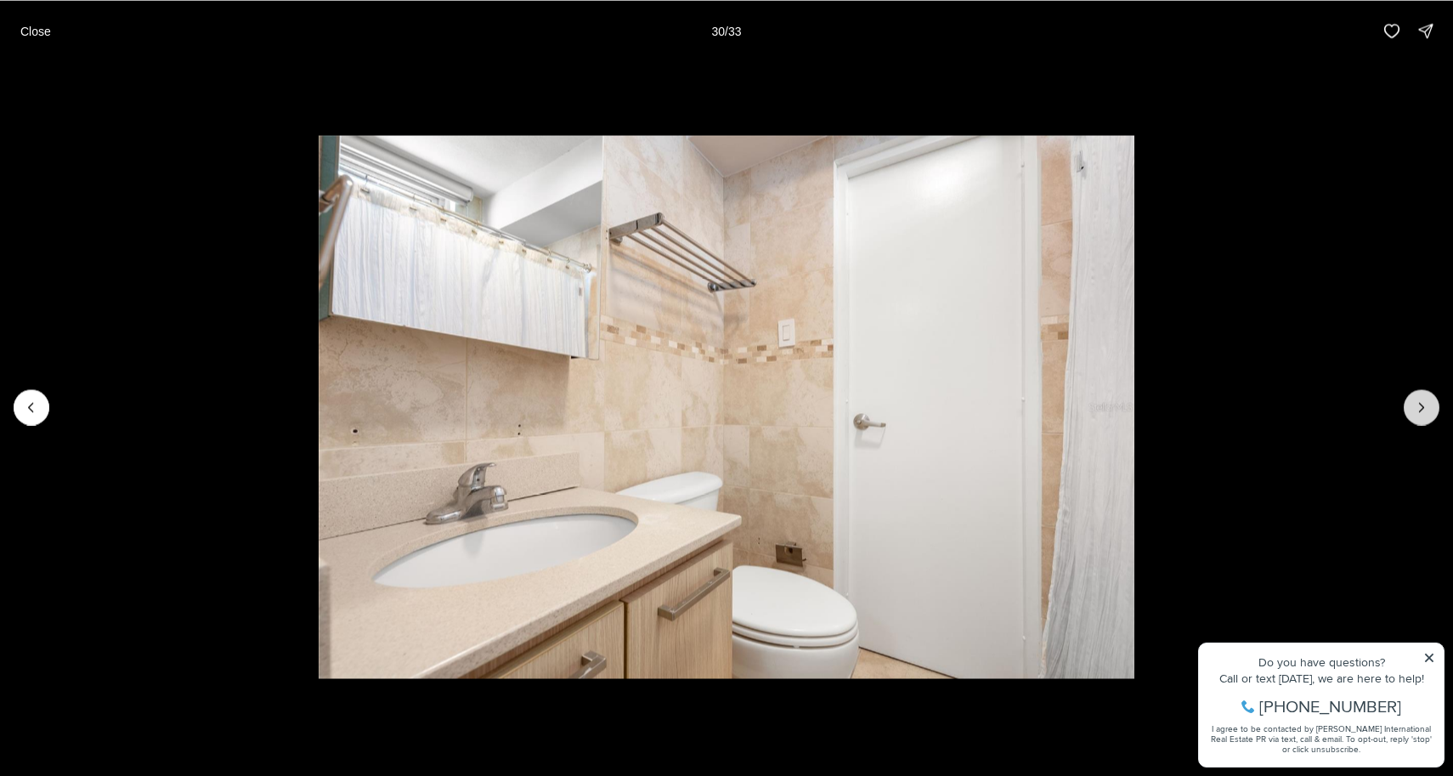
click at [1431, 407] on button "Next slide" at bounding box center [1422, 407] width 36 height 36
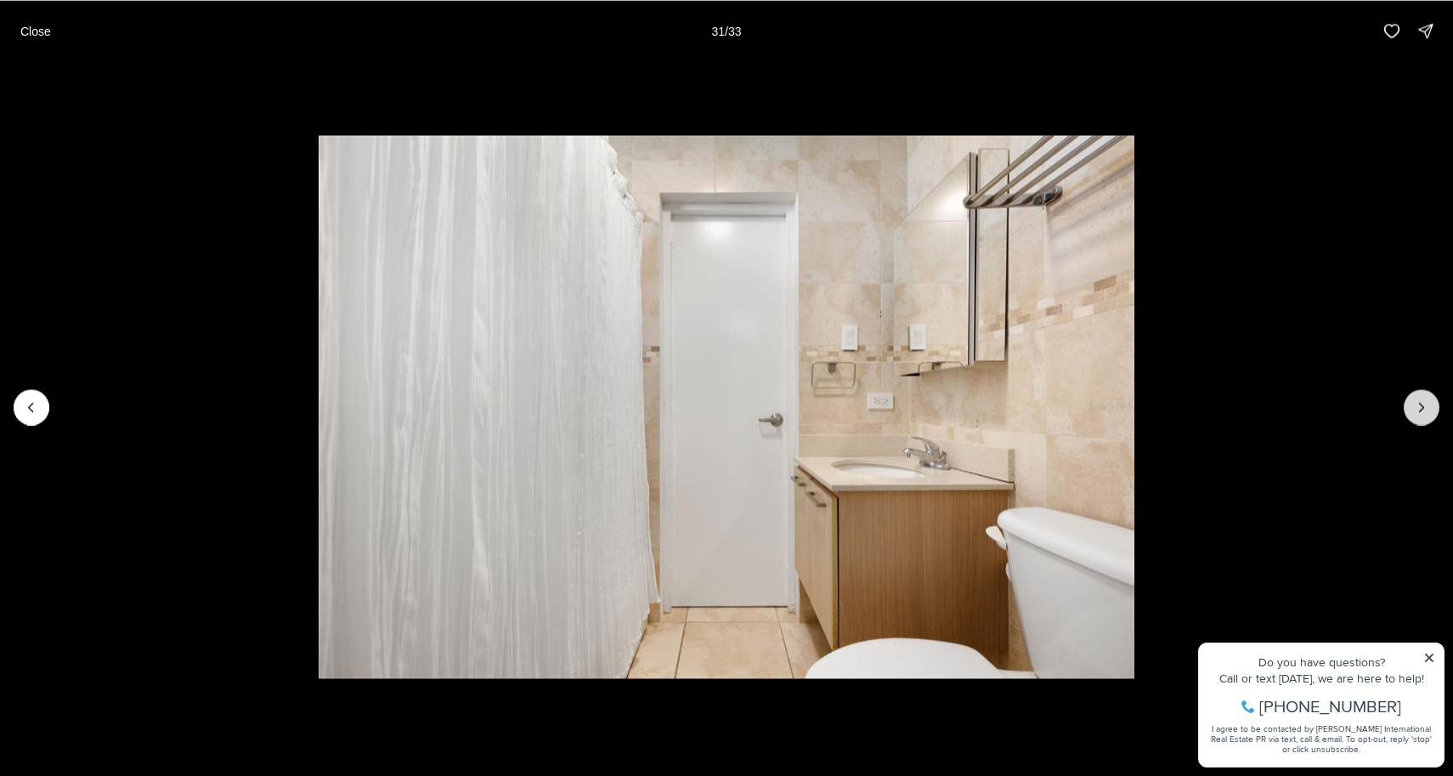
click at [1431, 407] on button "Next slide" at bounding box center [1422, 407] width 36 height 36
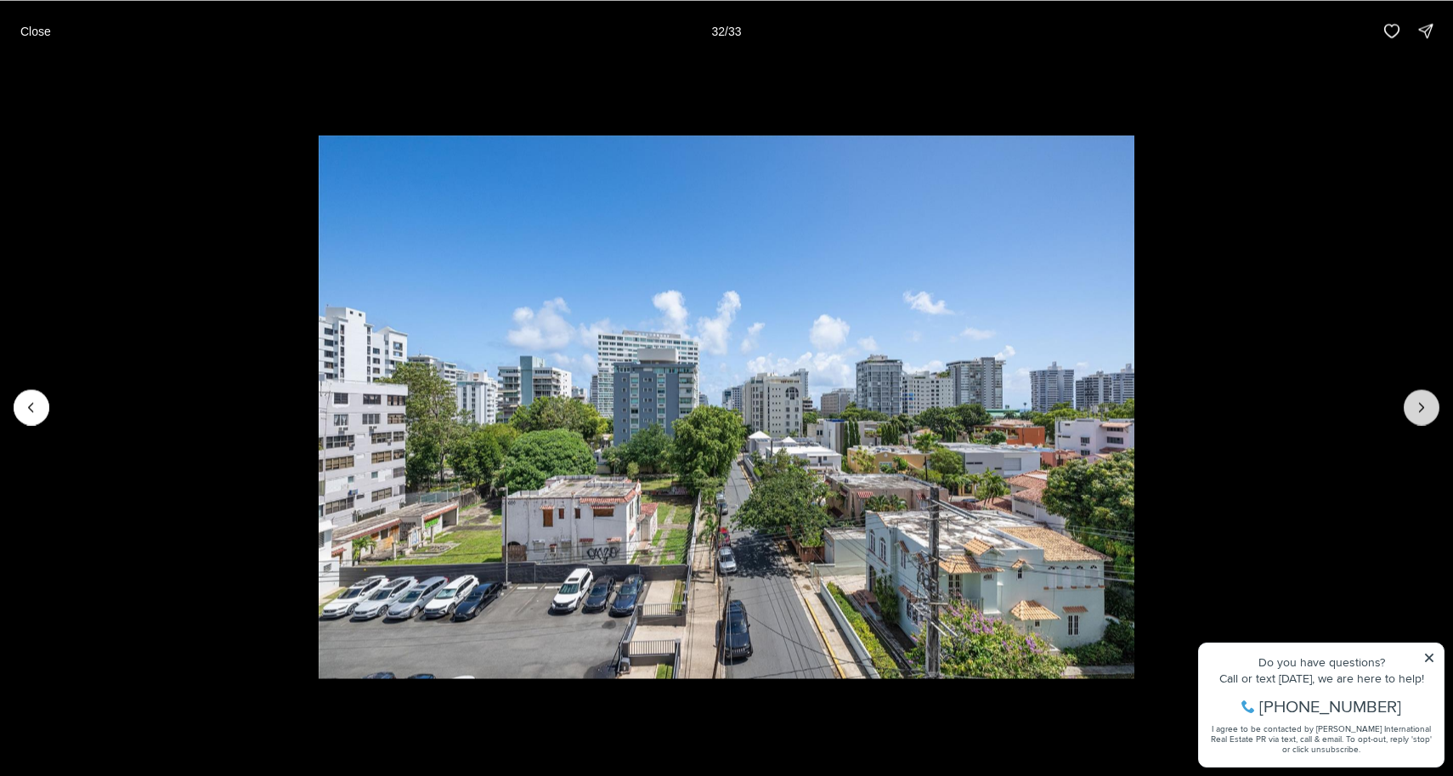
click at [1431, 407] on button "Next slide" at bounding box center [1422, 407] width 36 height 36
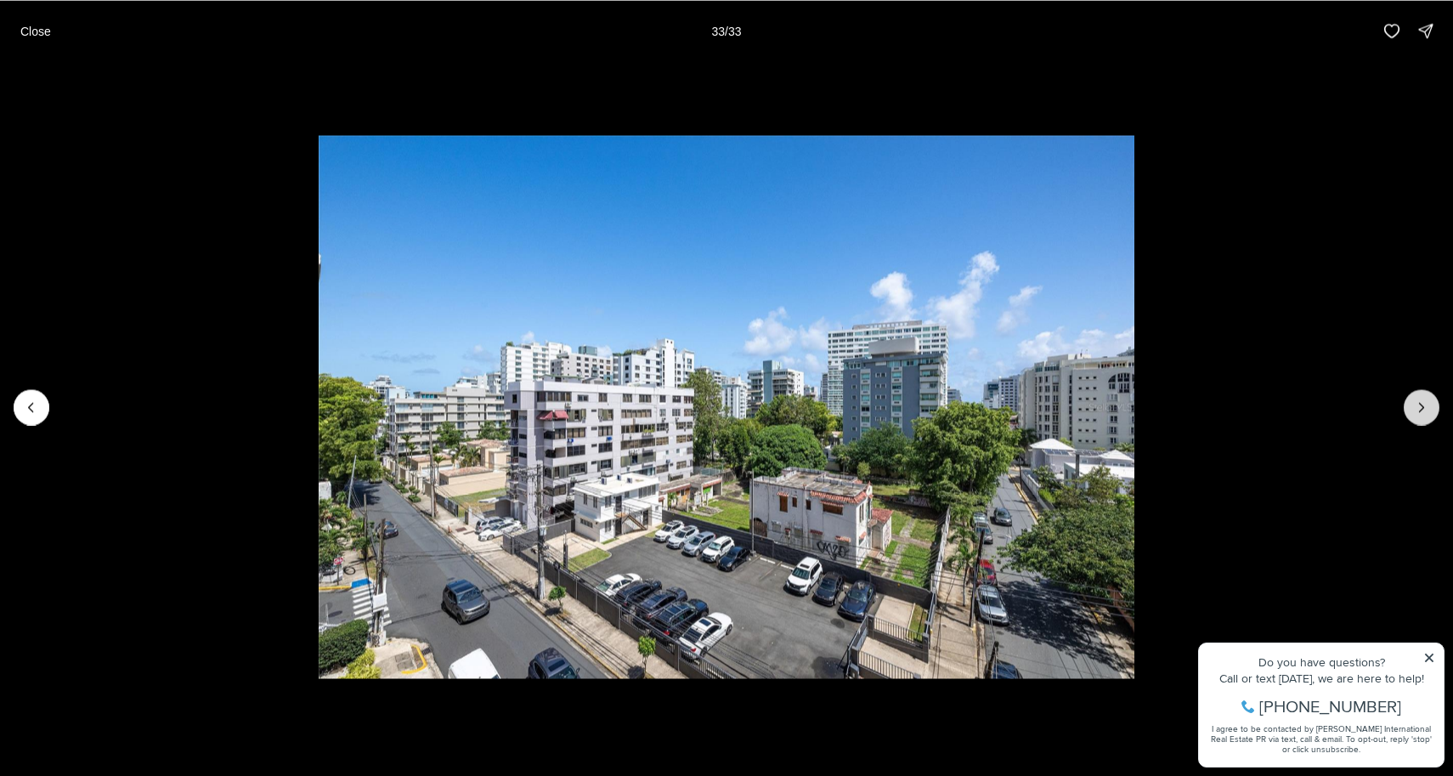
click at [1431, 407] on div at bounding box center [1422, 407] width 36 height 36
click at [1427, 402] on div at bounding box center [1422, 407] width 36 height 36
click at [42, 30] on p "Close" at bounding box center [35, 31] width 31 height 14
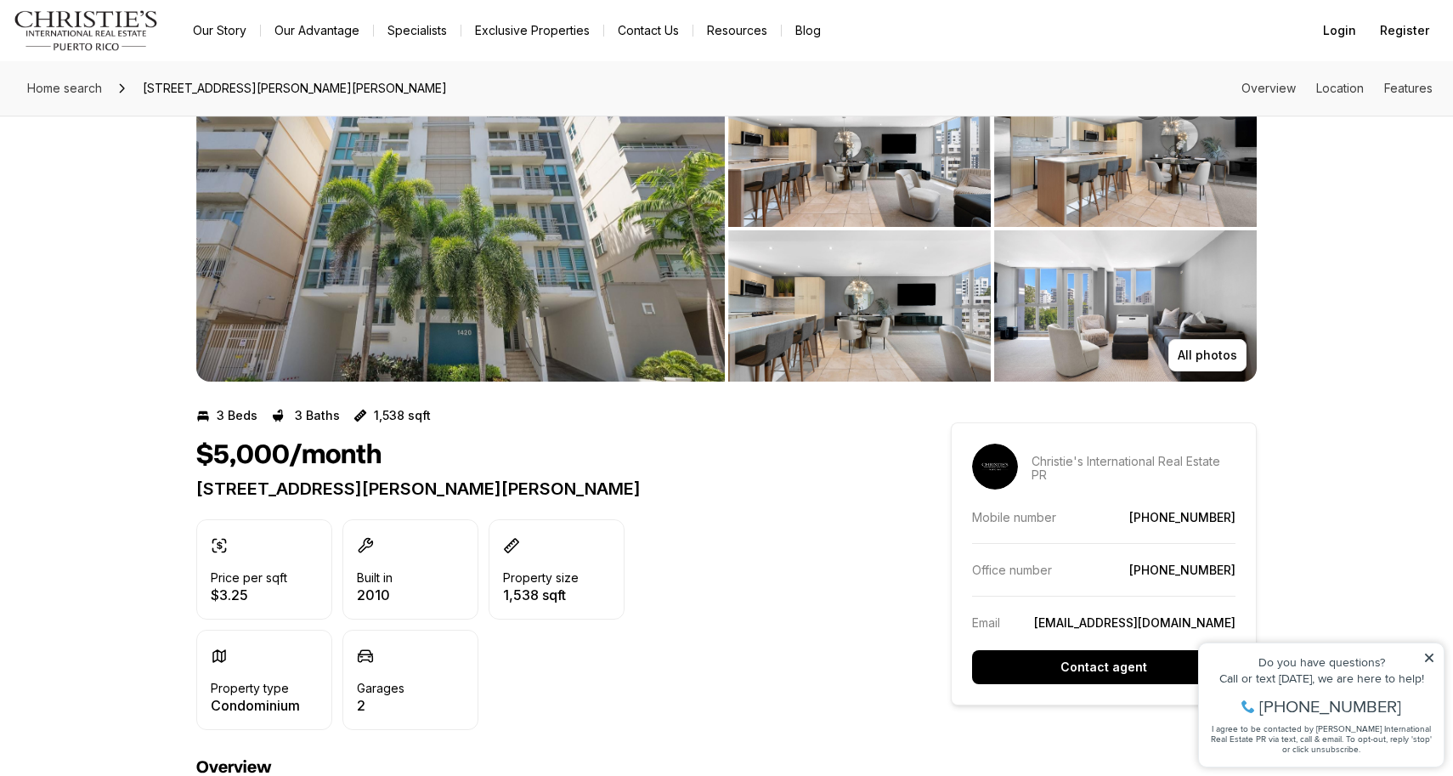
scroll to position [70, 0]
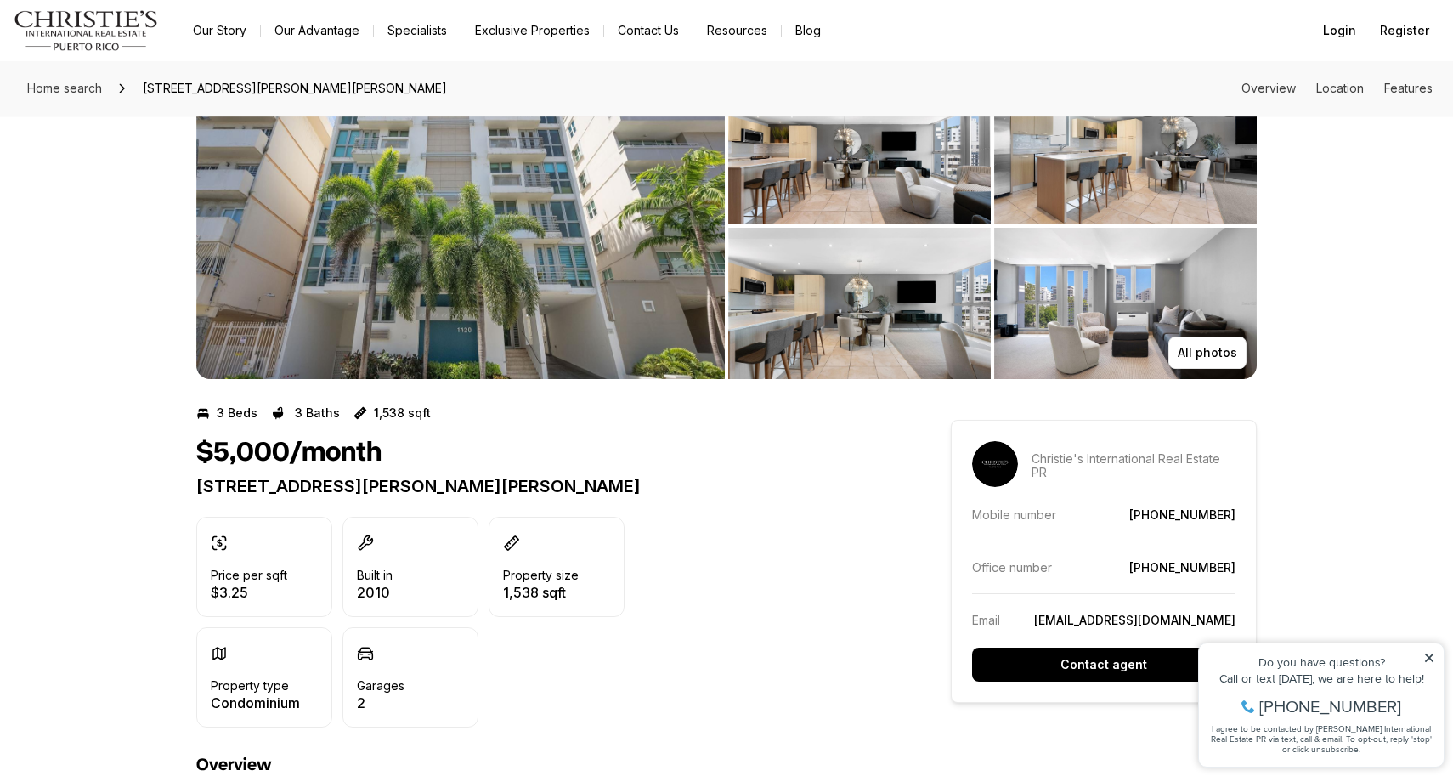
click at [1435, 659] on icon at bounding box center [1430, 658] width 12 height 12
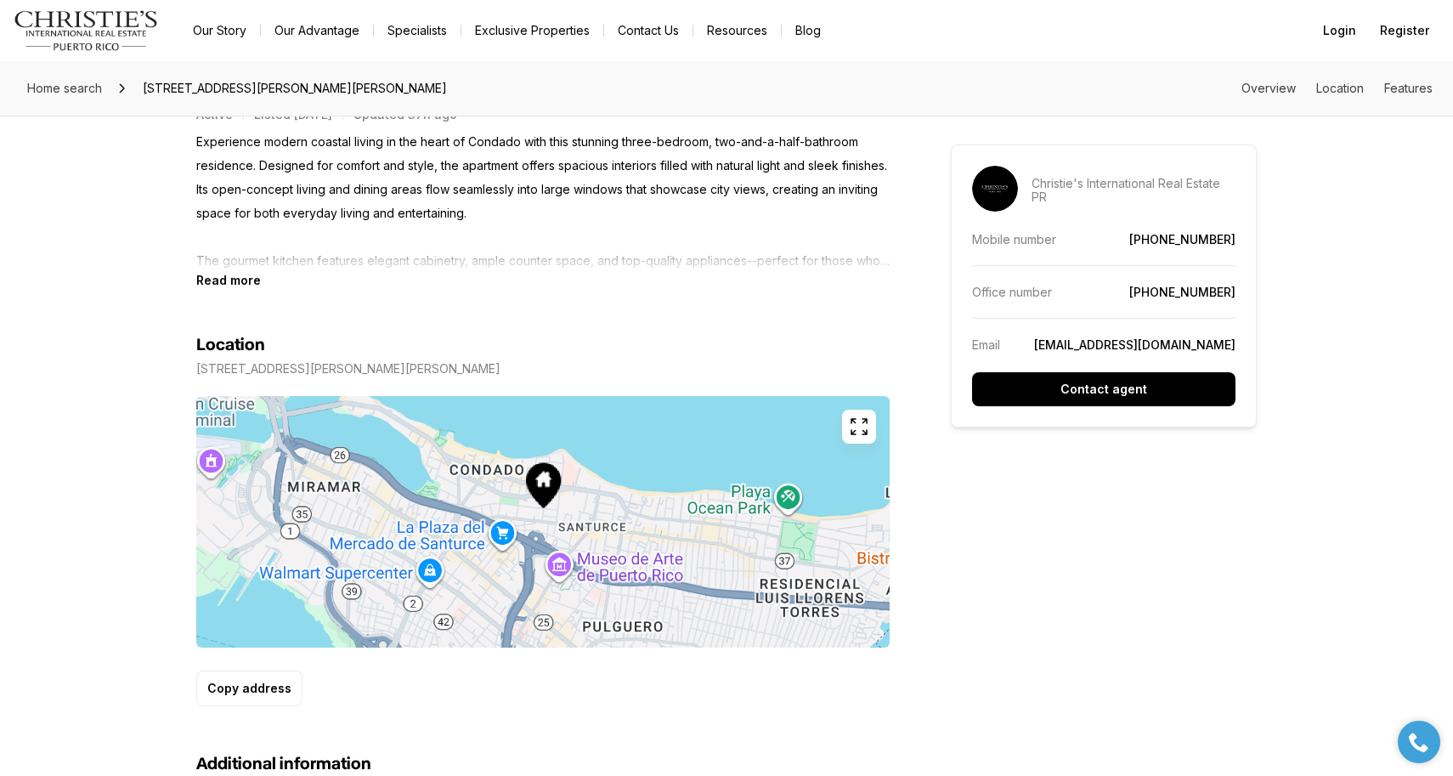
scroll to position [745, 0]
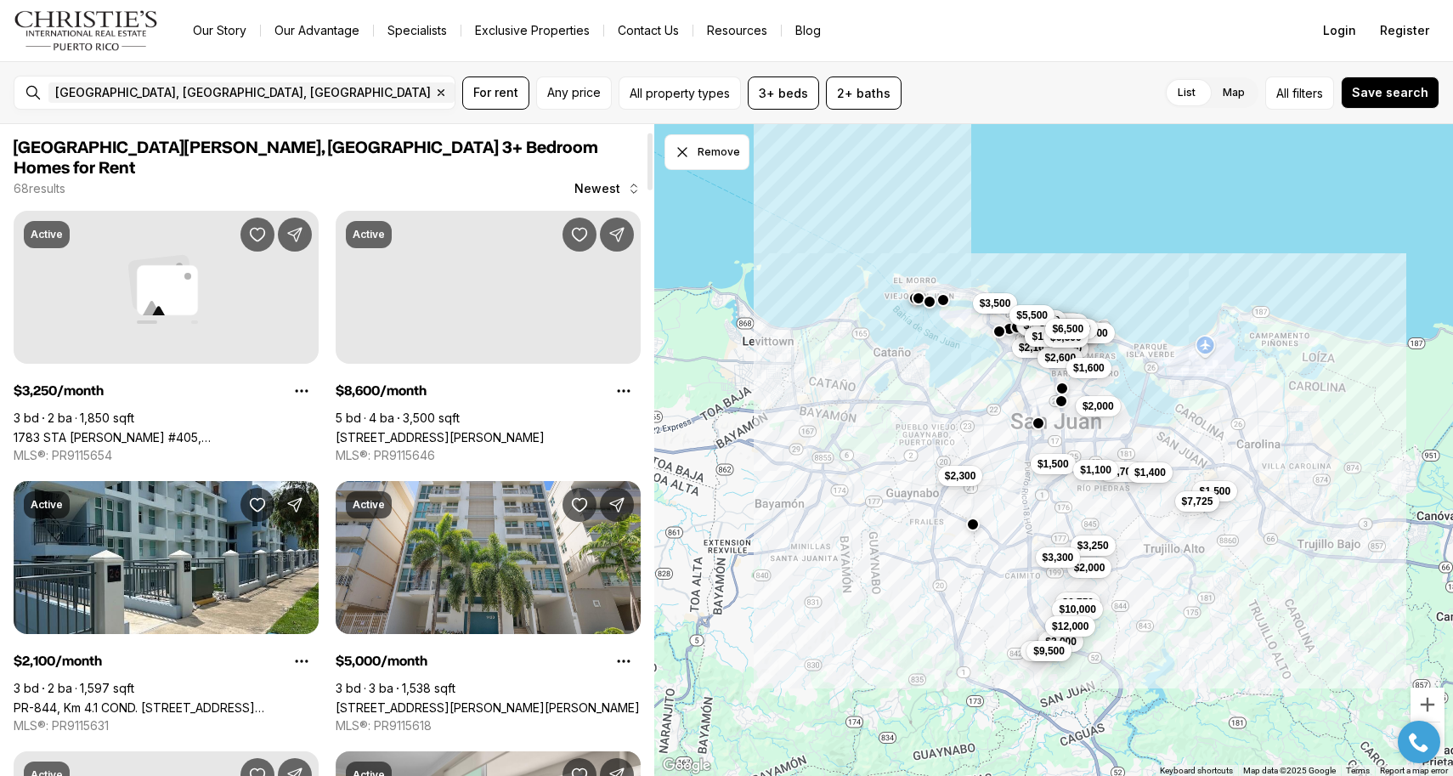
scroll to position [85, 0]
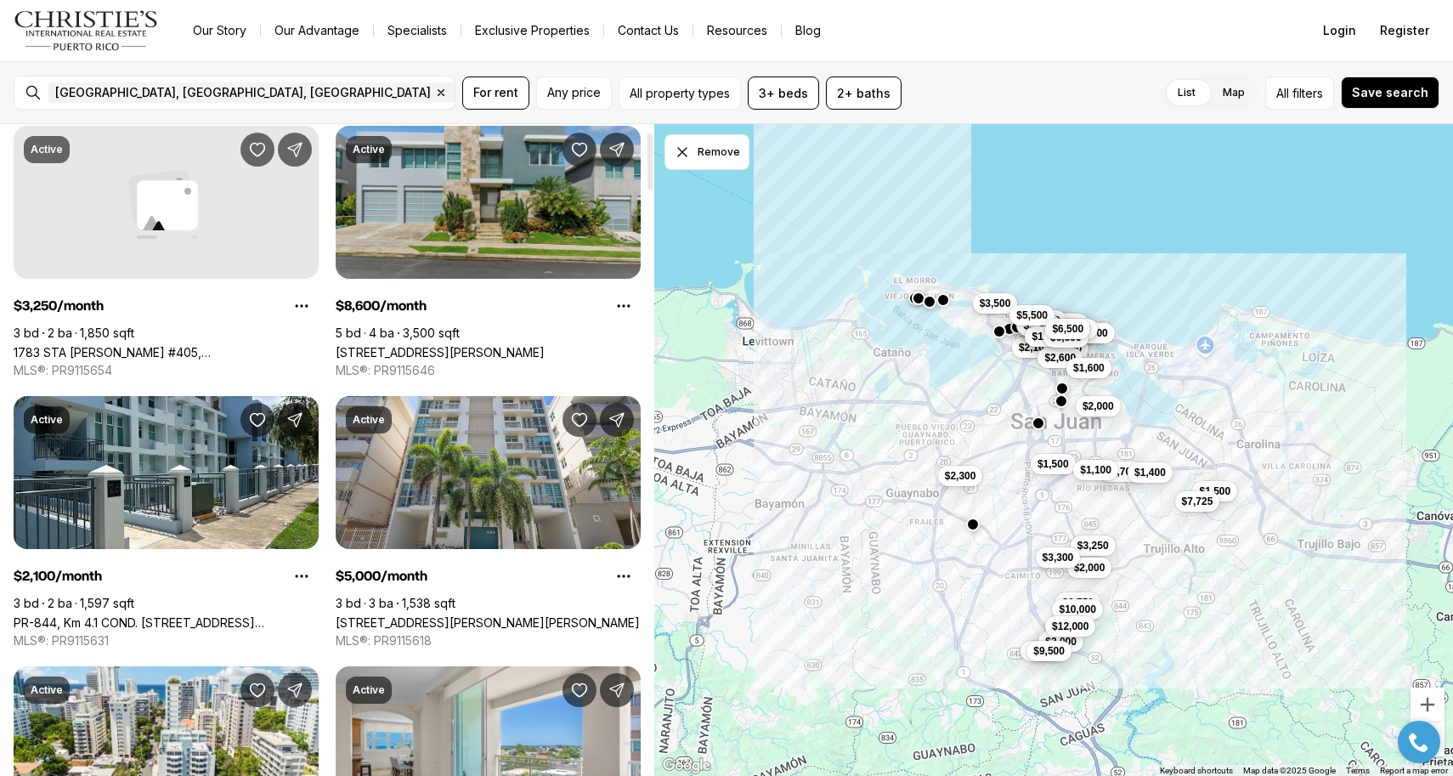
click at [379, 345] on link "[STREET_ADDRESS][PERSON_NAME]" at bounding box center [440, 352] width 209 height 14
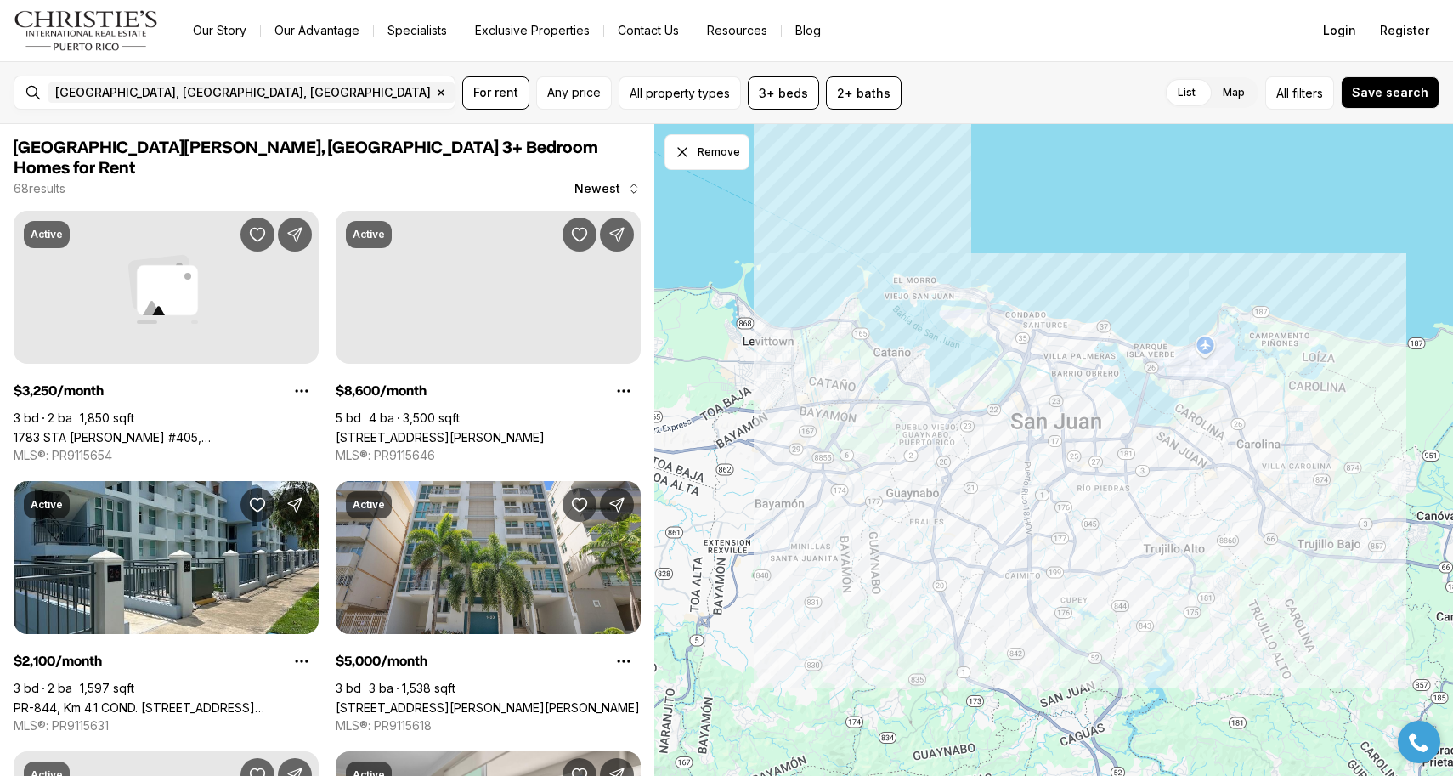
scroll to position [85, 0]
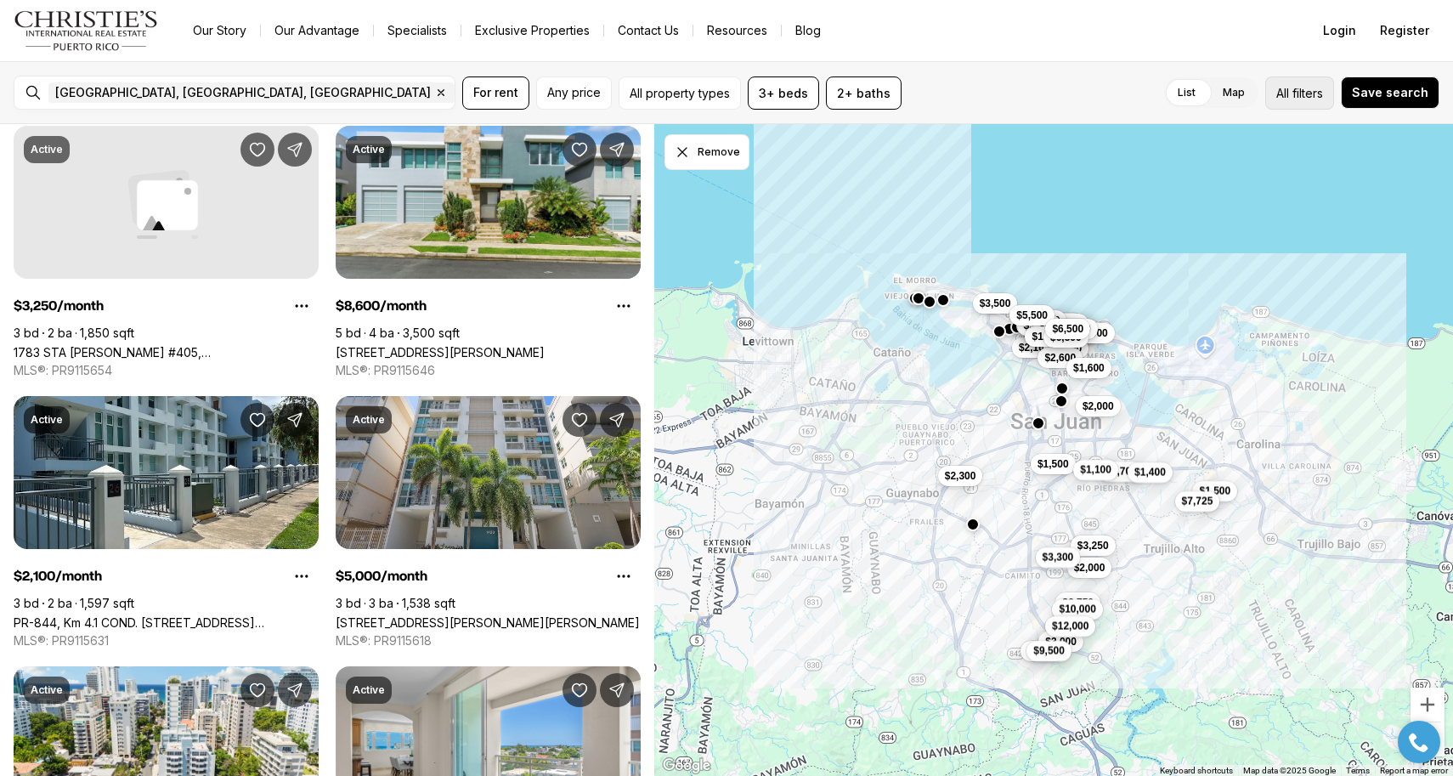
click at [1302, 93] on span "filters" at bounding box center [1308, 93] width 31 height 18
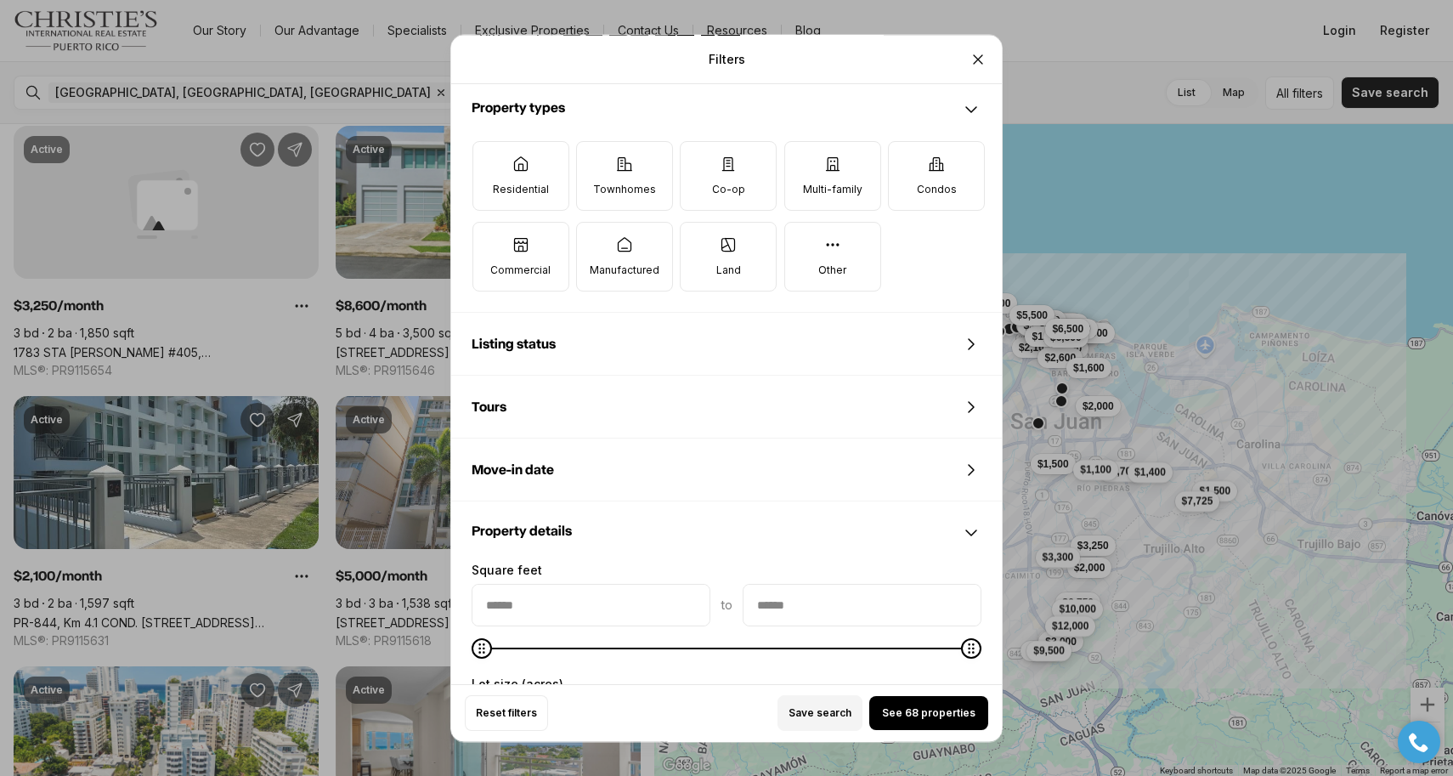
scroll to position [540, 0]
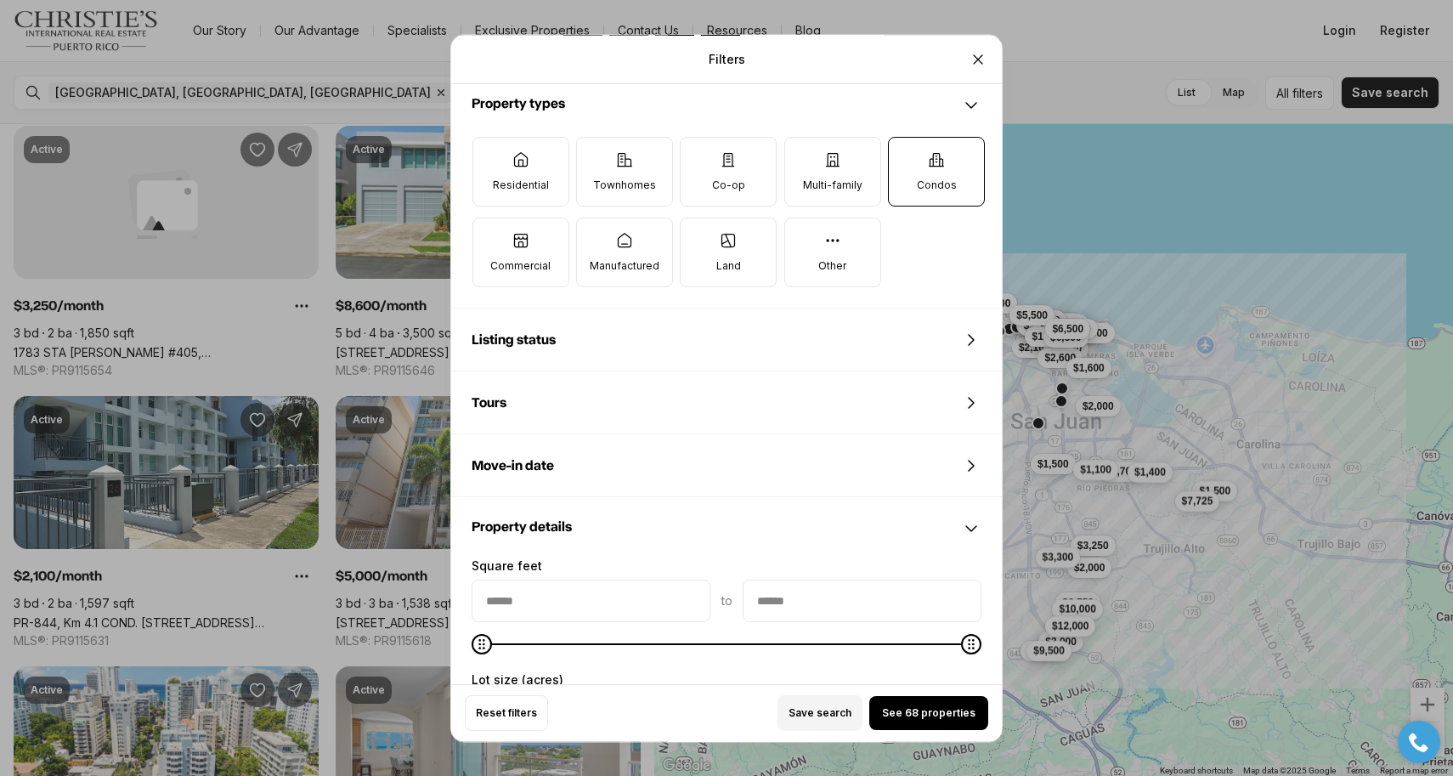
click at [930, 166] on icon at bounding box center [937, 159] width 14 height 13
click at [906, 155] on button "Condos" at bounding box center [897, 146] width 17 height 17
click at [751, 173] on label "Co-op" at bounding box center [728, 172] width 97 height 70
click at [698, 155] on button "Co-op" at bounding box center [689, 146] width 17 height 17
click at [644, 173] on label "Townhomes" at bounding box center [624, 172] width 97 height 70
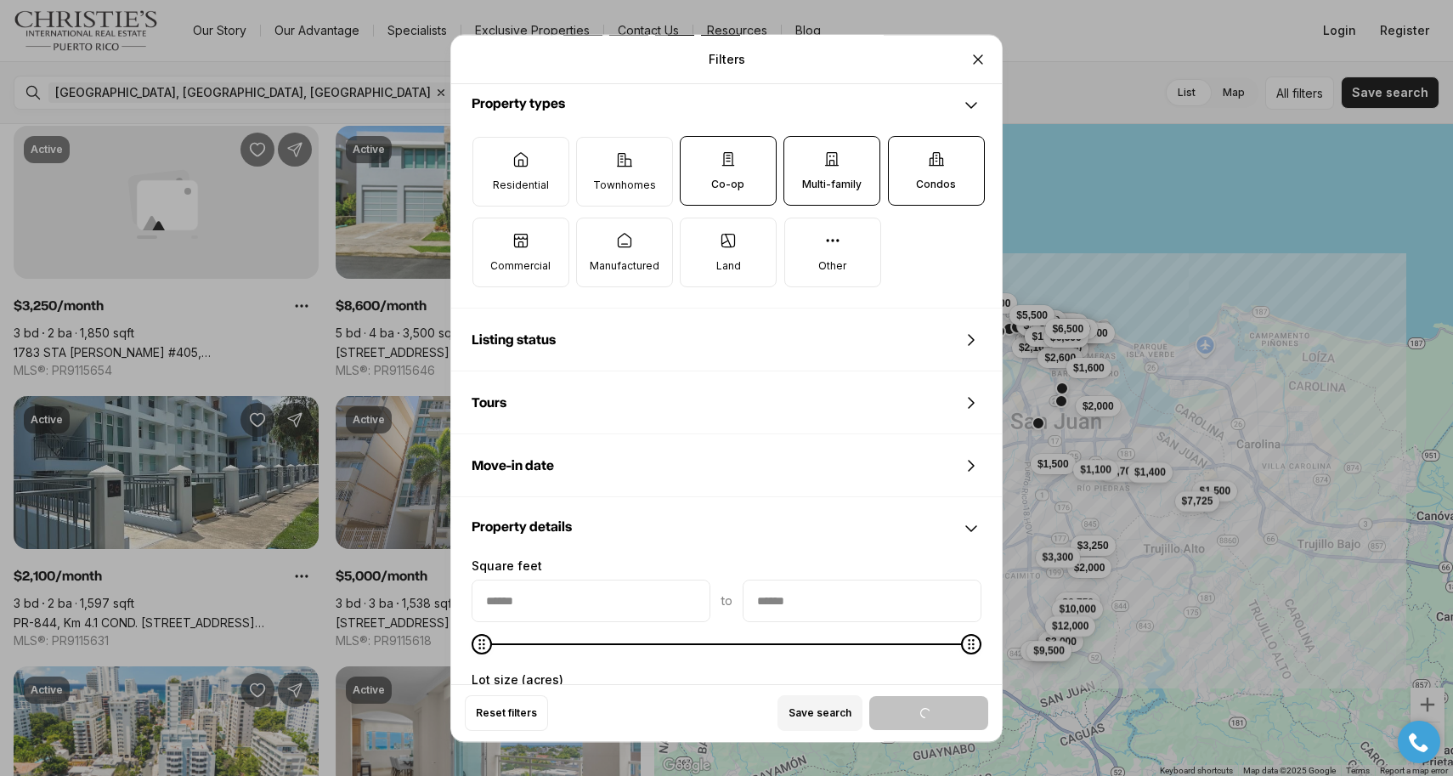
click at [594, 155] on button "Townhomes" at bounding box center [585, 146] width 17 height 17
click at [530, 162] on label "Residential" at bounding box center [521, 172] width 97 height 70
click at [490, 155] on button "Residential" at bounding box center [481, 146] width 17 height 17
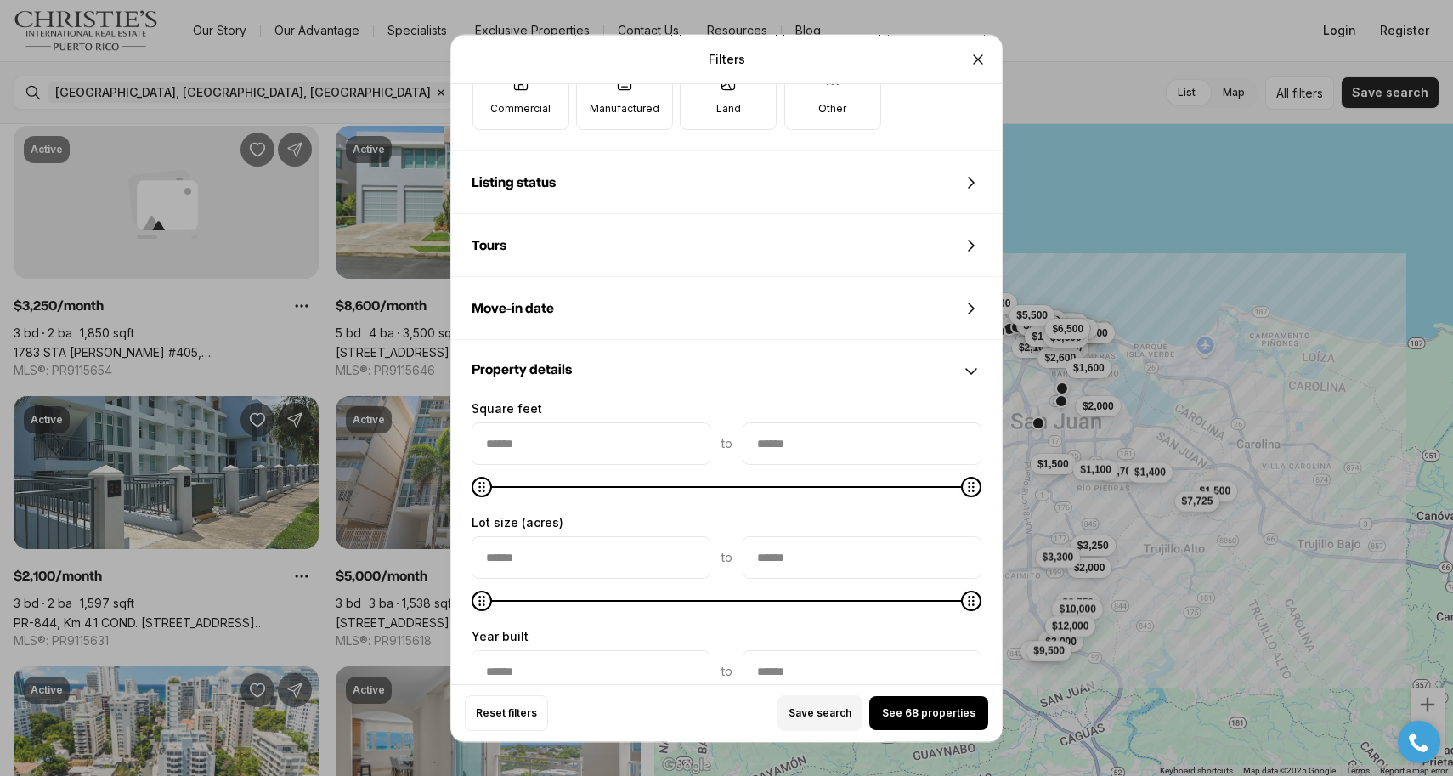
scroll to position [711, 0]
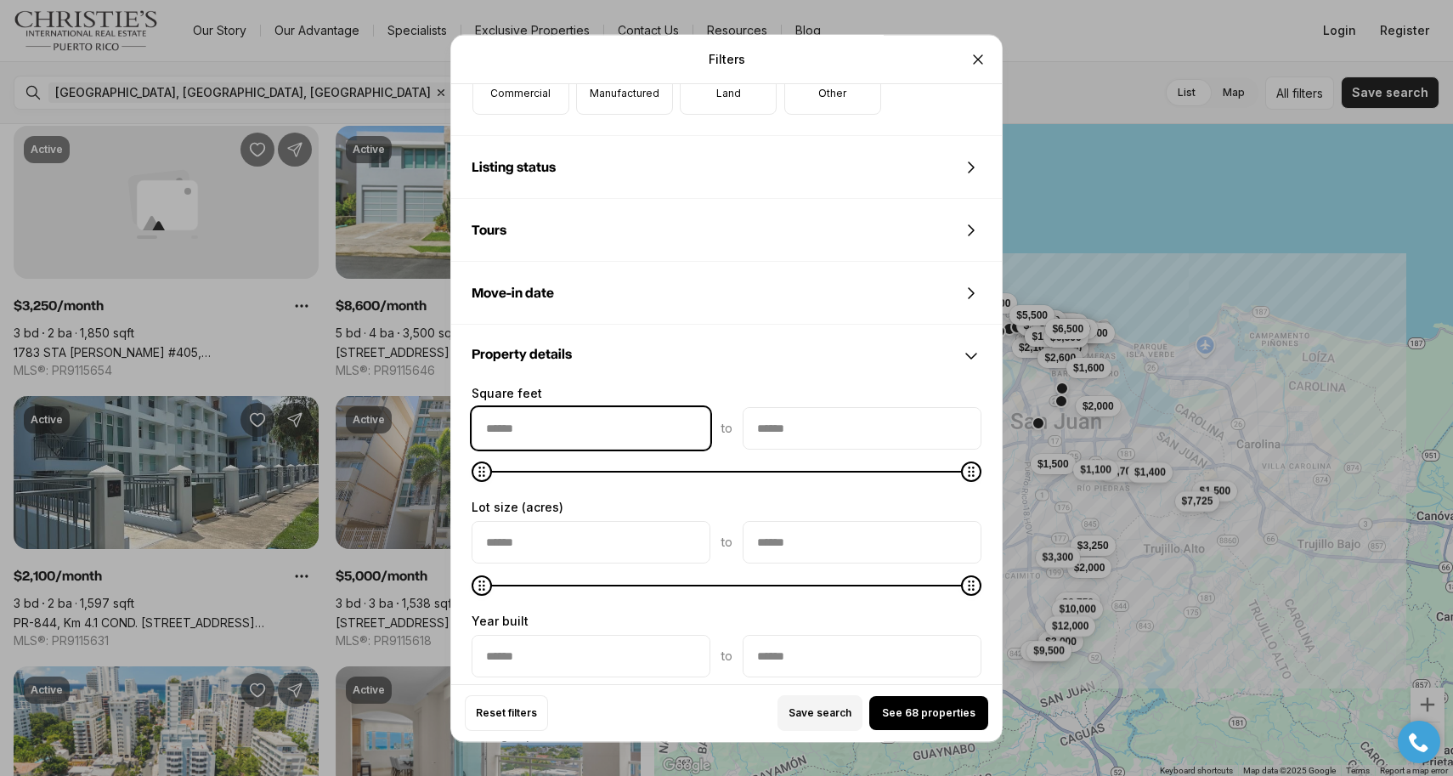
click at [677, 426] on input "squareFeetMin" at bounding box center [591, 428] width 237 height 41
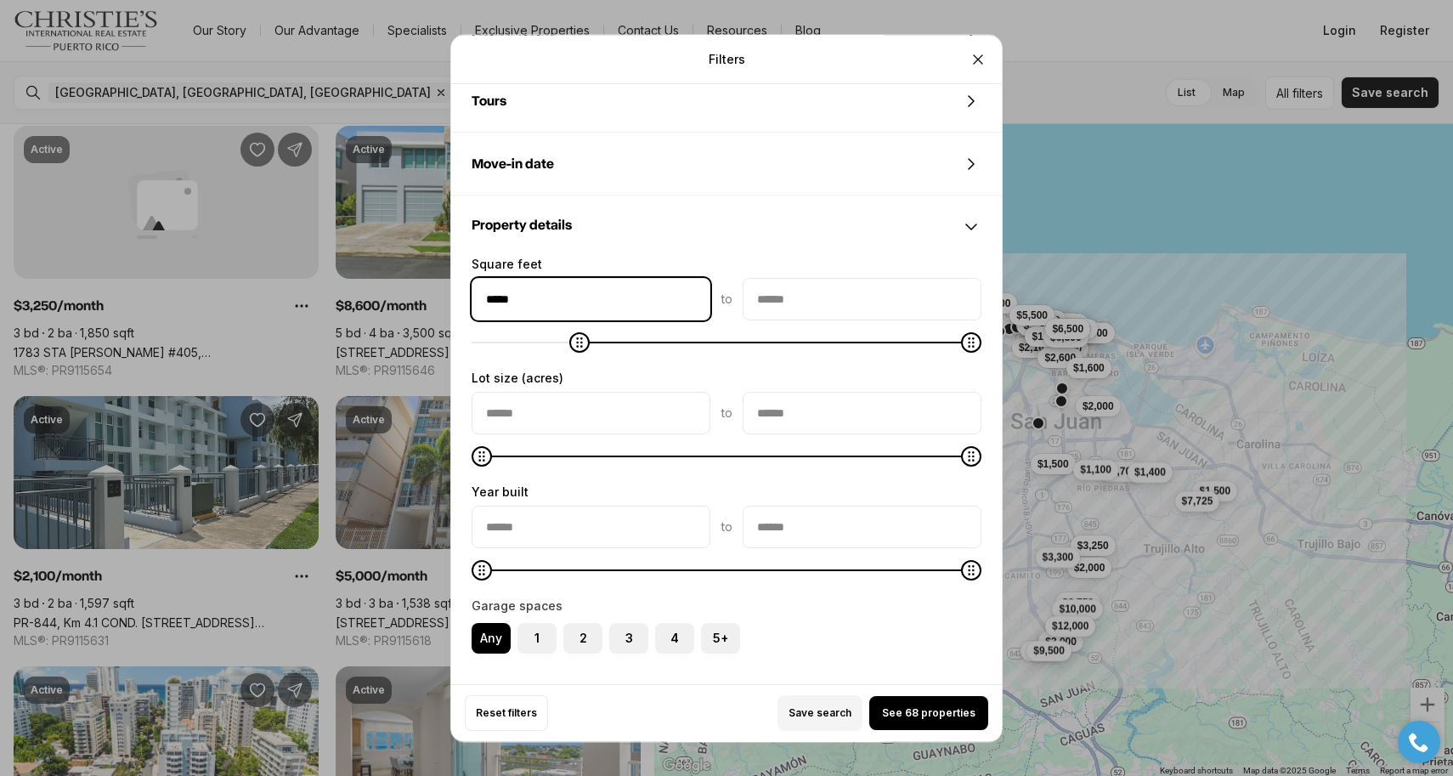
scroll to position [858, 0]
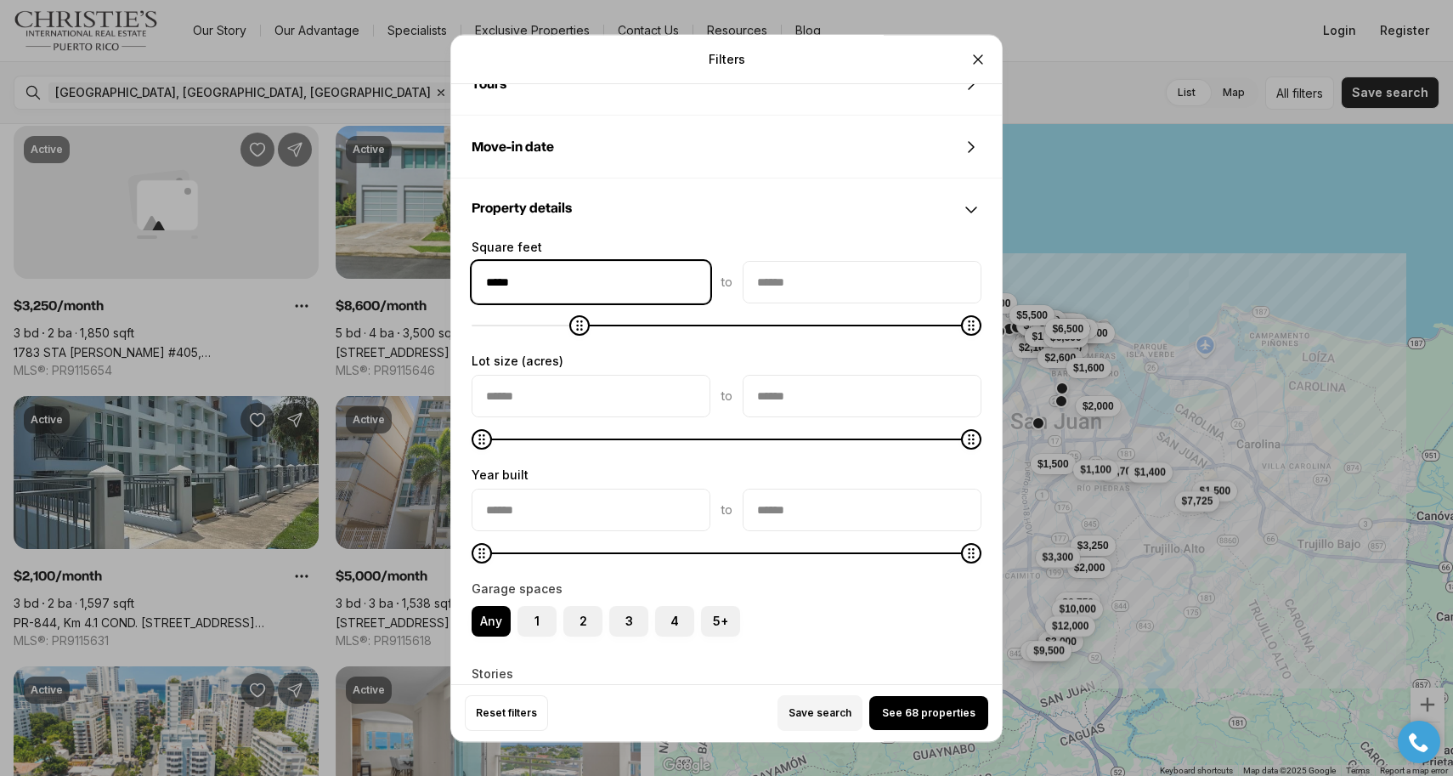
type input "*****"
click at [590, 512] on input "yearBuildMin" at bounding box center [591, 510] width 237 height 41
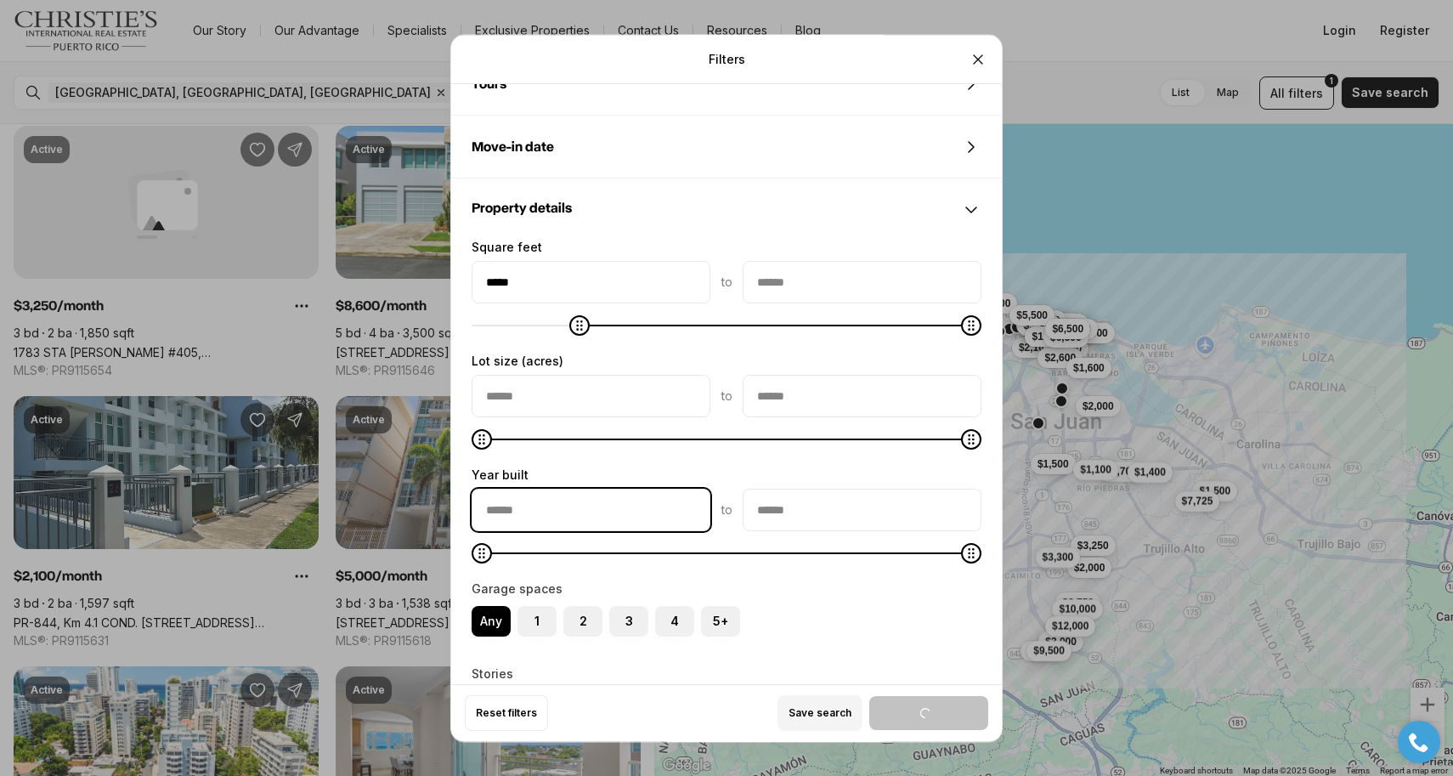
click at [590, 512] on input "yearBuildMin" at bounding box center [591, 510] width 237 height 41
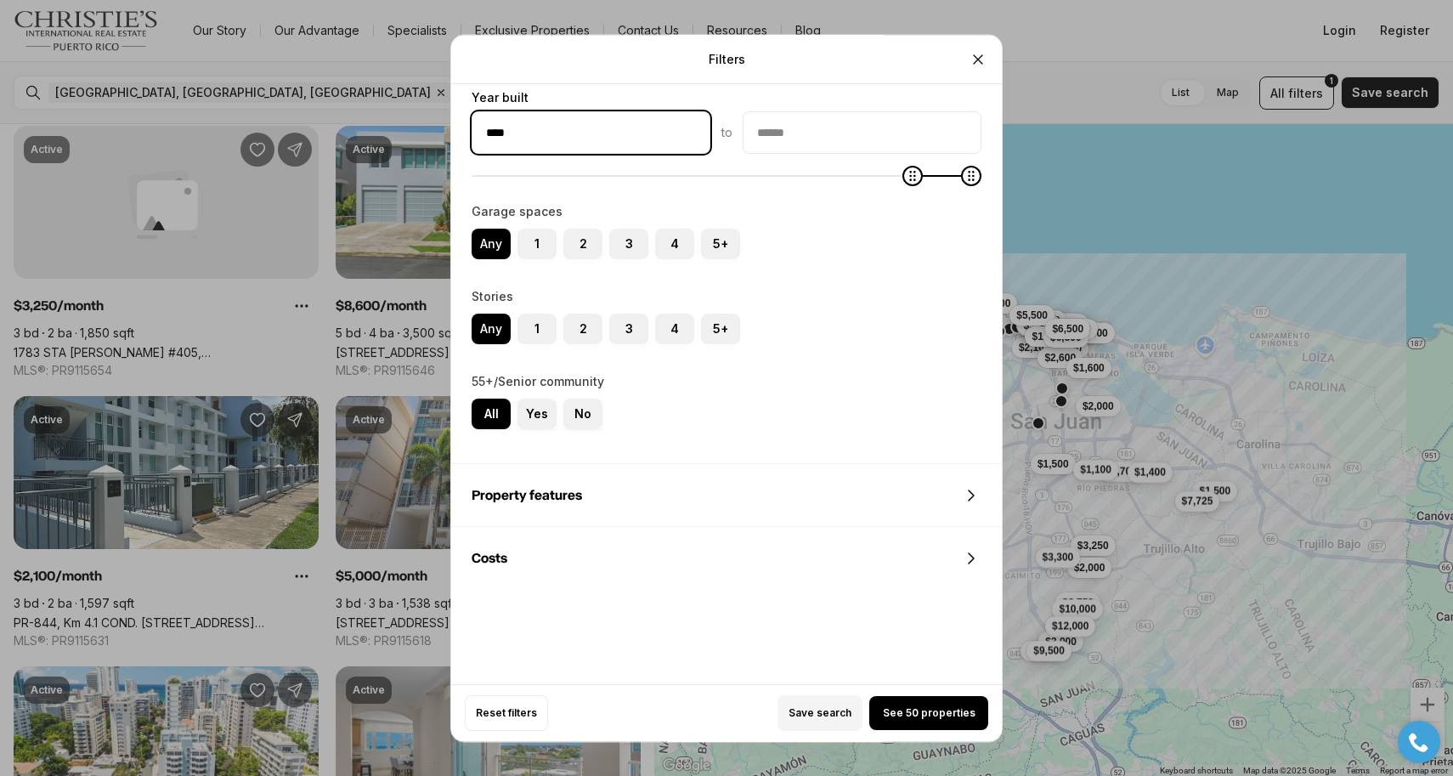
scroll to position [1246, 0]
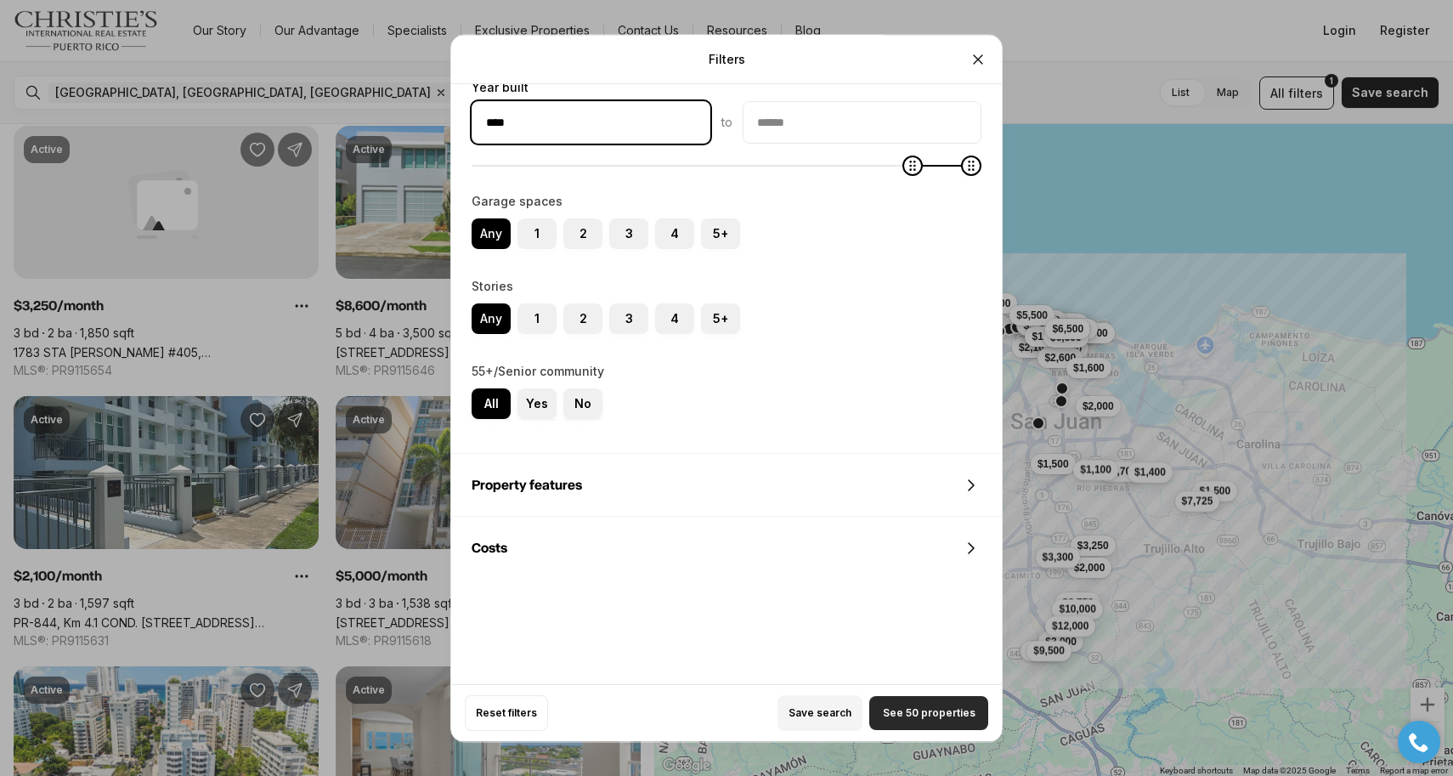
type input "****"
click at [943, 718] on span "See 50 properties" at bounding box center [929, 713] width 93 height 14
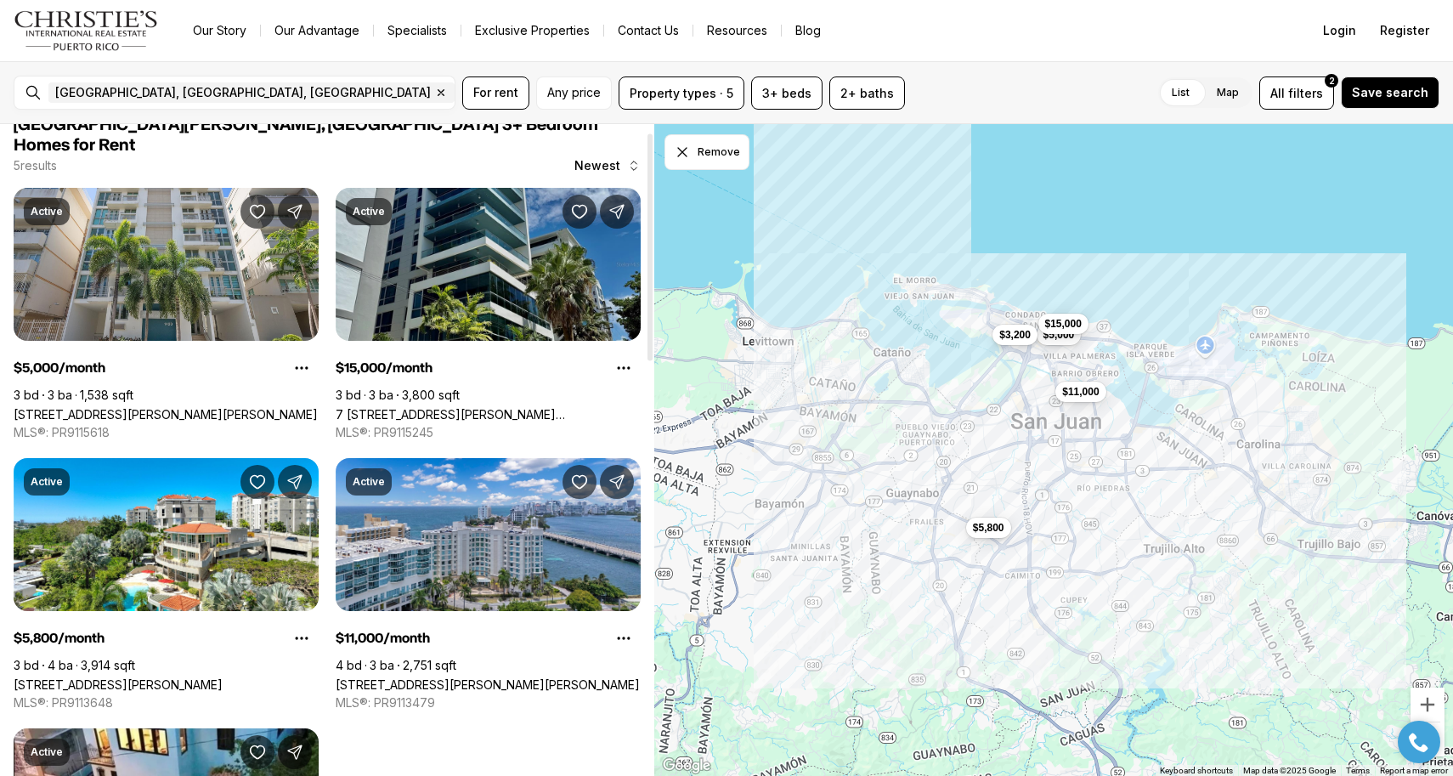
scroll to position [26, 0]
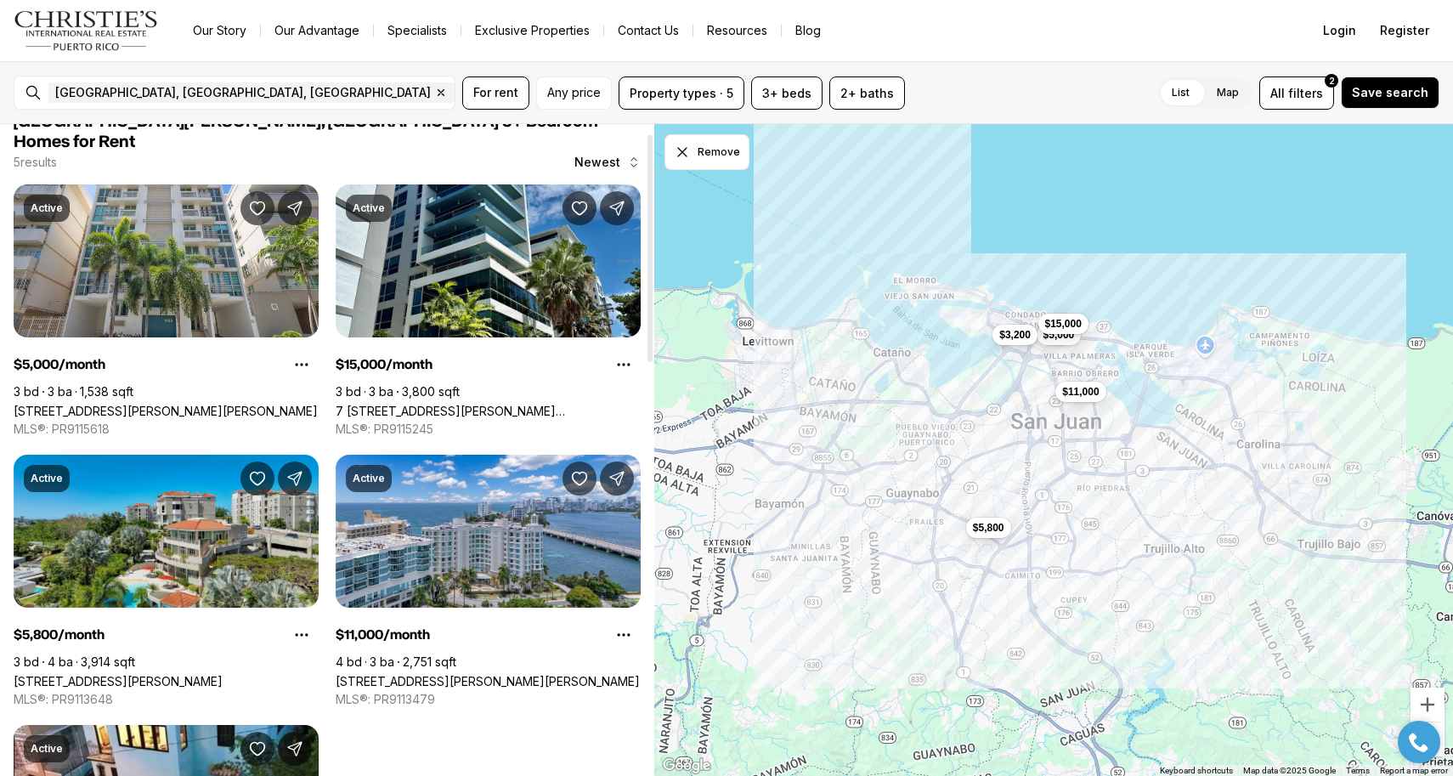
click at [223, 674] on link "270 SAN IGNACIO AVE #Penthouse-L512, GUAYNABO PR, 00969" at bounding box center [118, 681] width 209 height 14
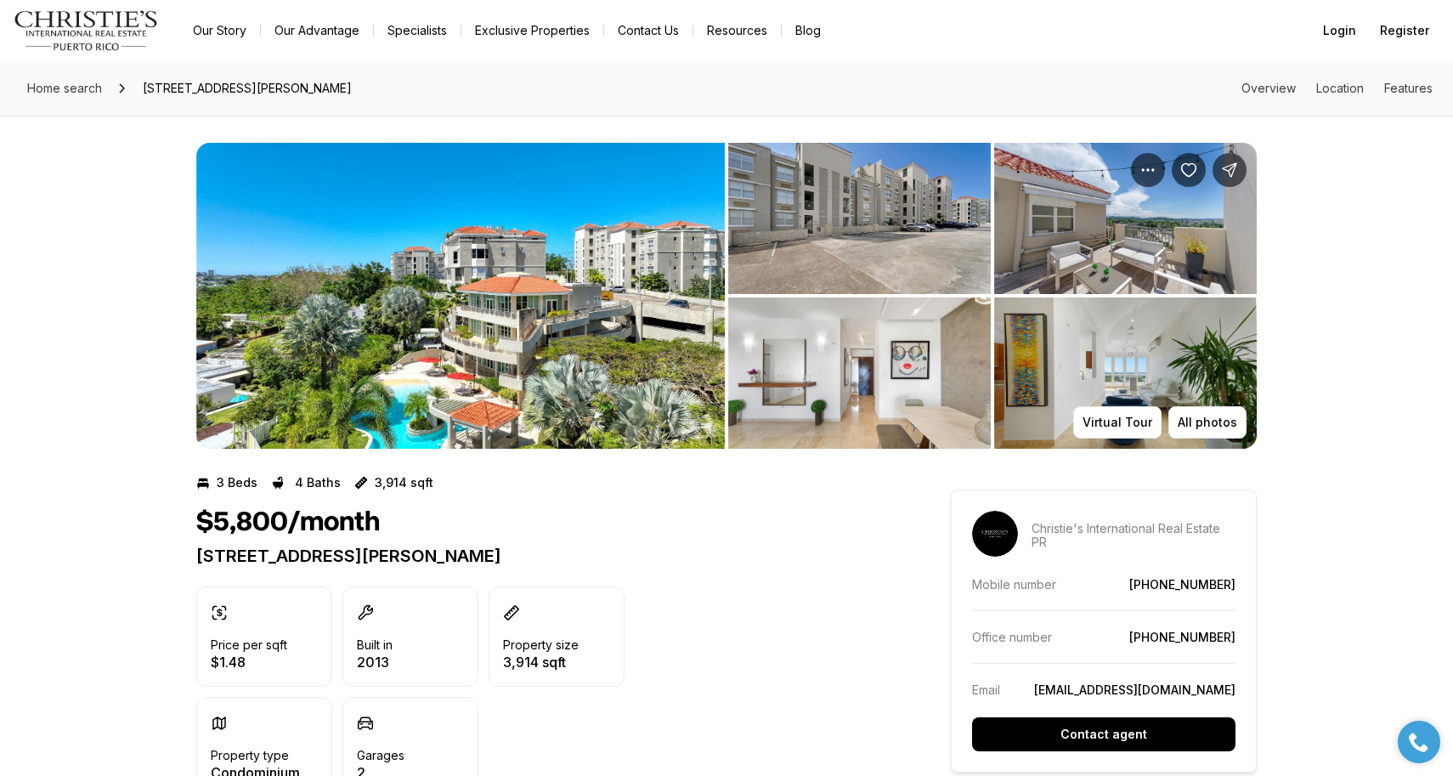
click at [369, 332] on img "View image gallery" at bounding box center [460, 296] width 529 height 306
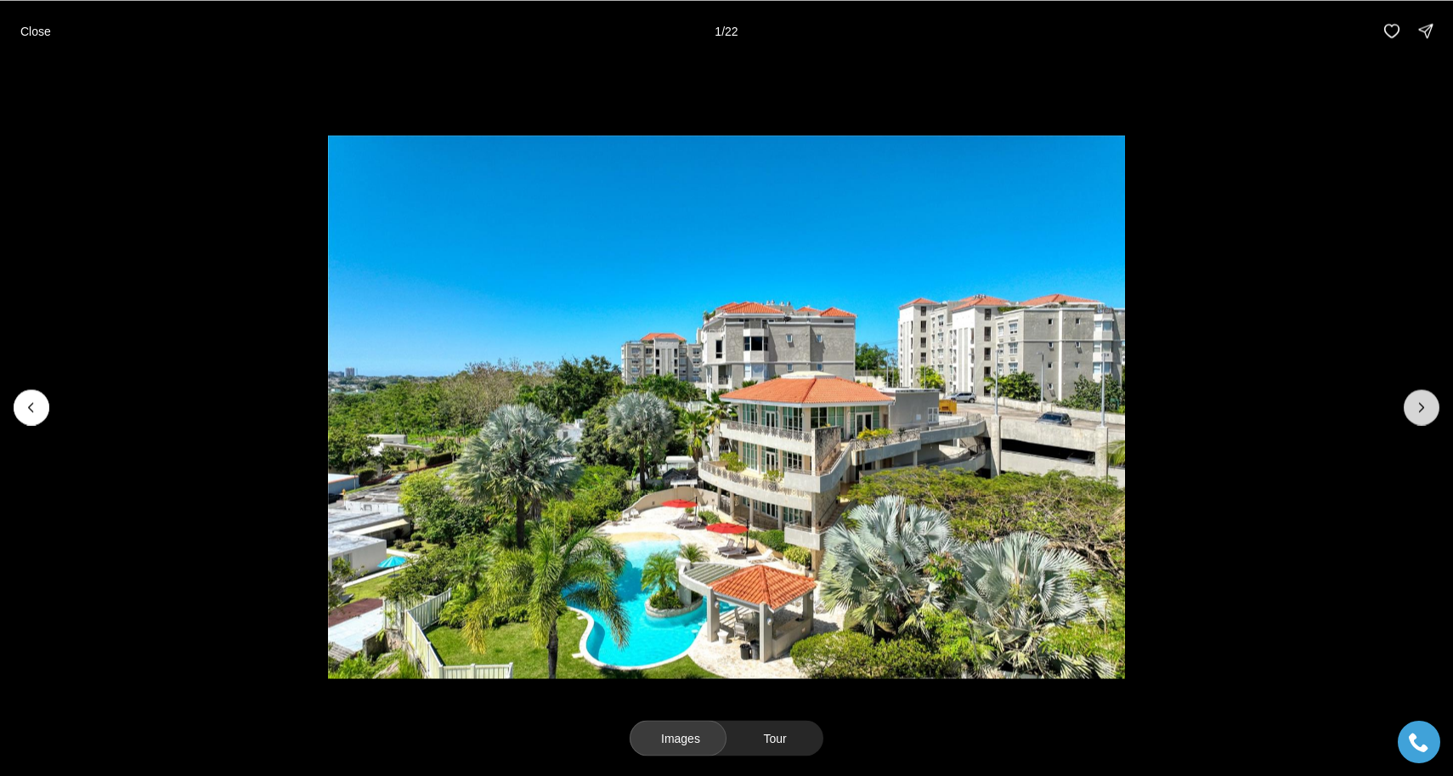
click at [1423, 413] on icon "Next slide" at bounding box center [1422, 407] width 17 height 17
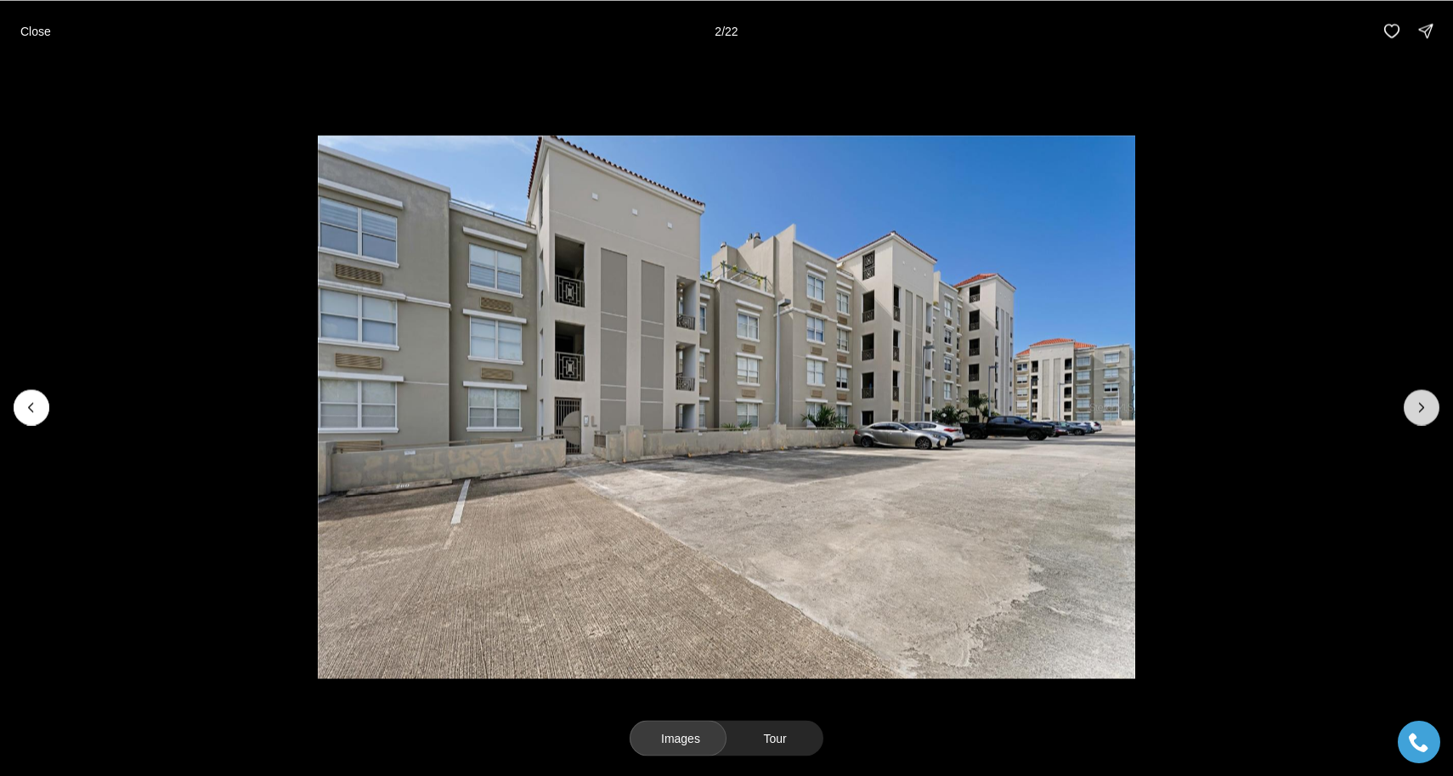
click at [1423, 413] on icon "Next slide" at bounding box center [1422, 407] width 17 height 17
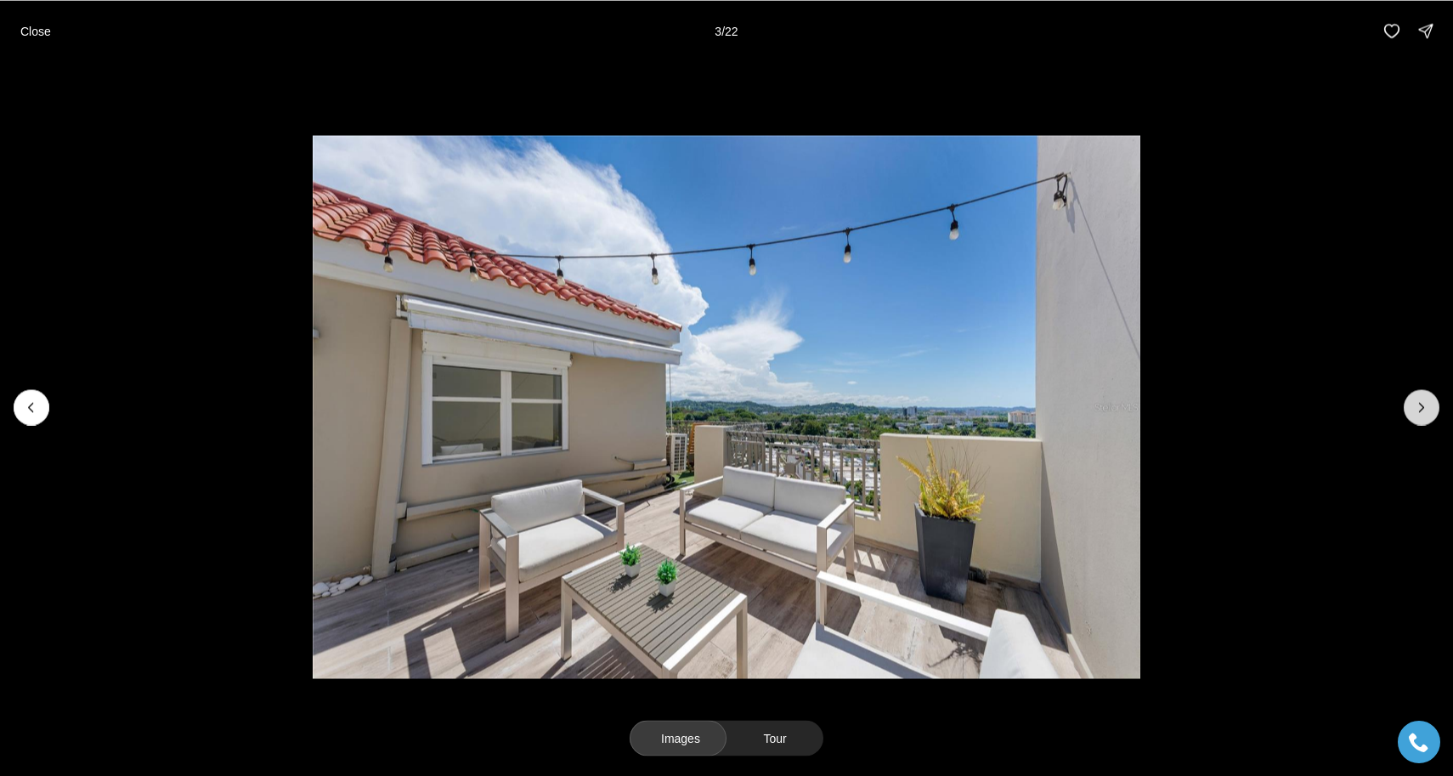
click at [1423, 413] on icon "Next slide" at bounding box center [1422, 407] width 17 height 17
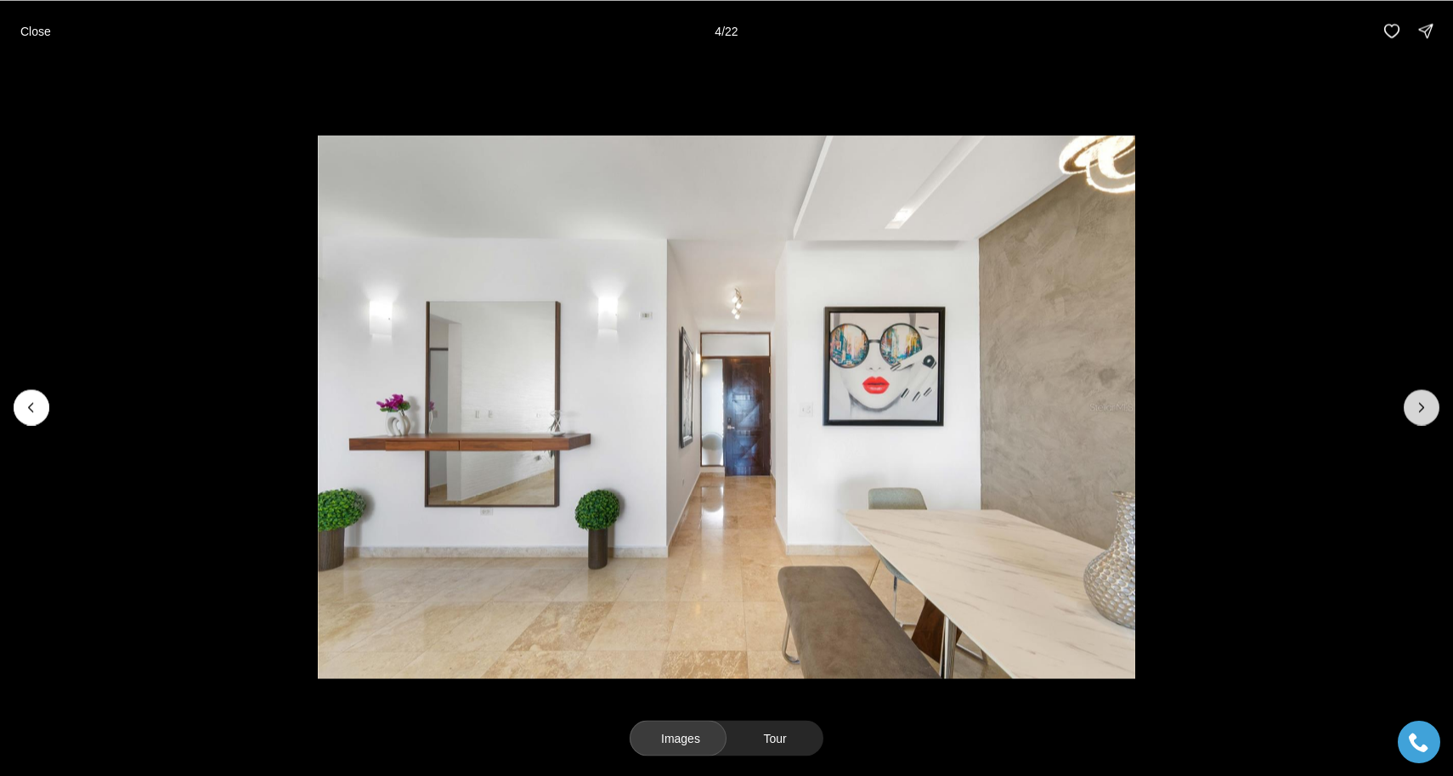
click at [1423, 413] on icon "Next slide" at bounding box center [1422, 407] width 17 height 17
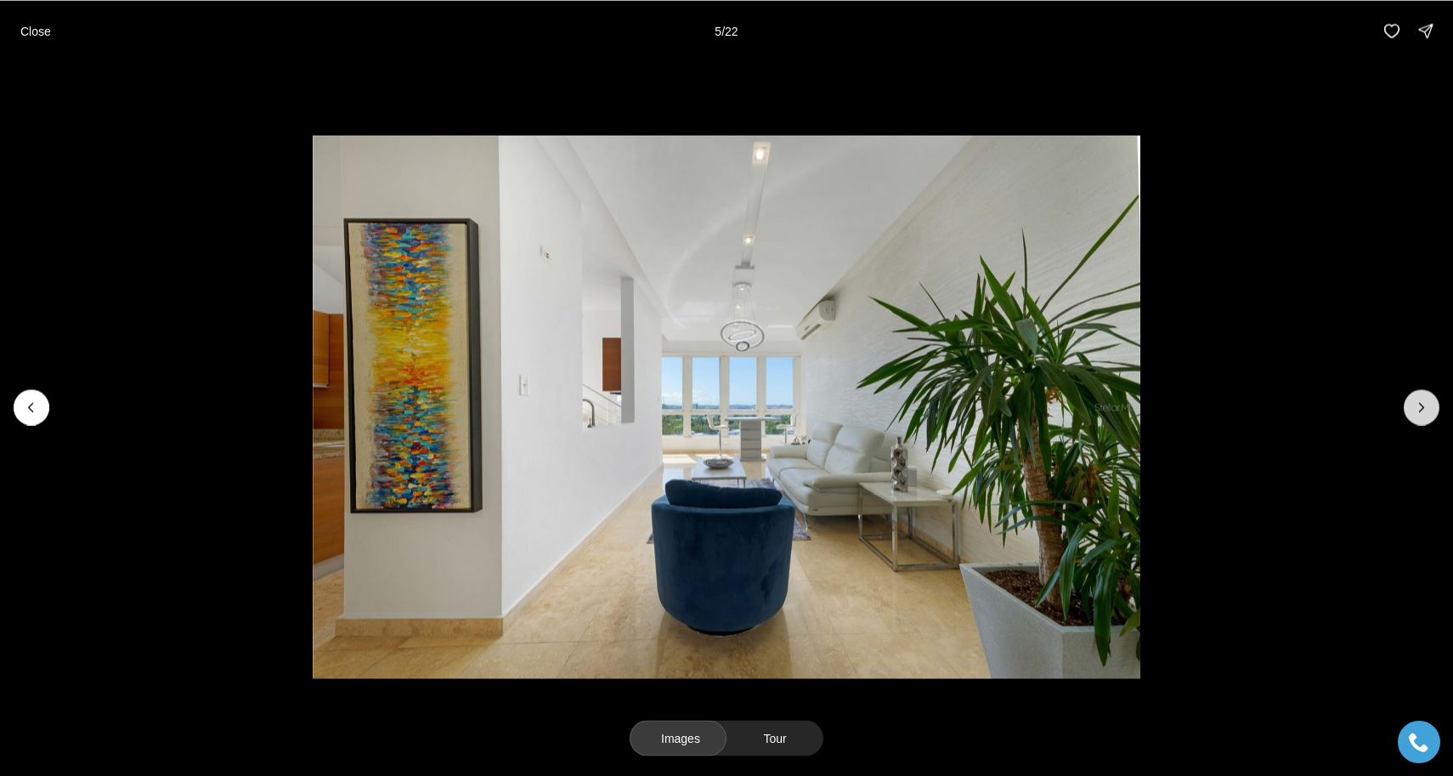
click at [1423, 413] on icon "Next slide" at bounding box center [1422, 407] width 17 height 17
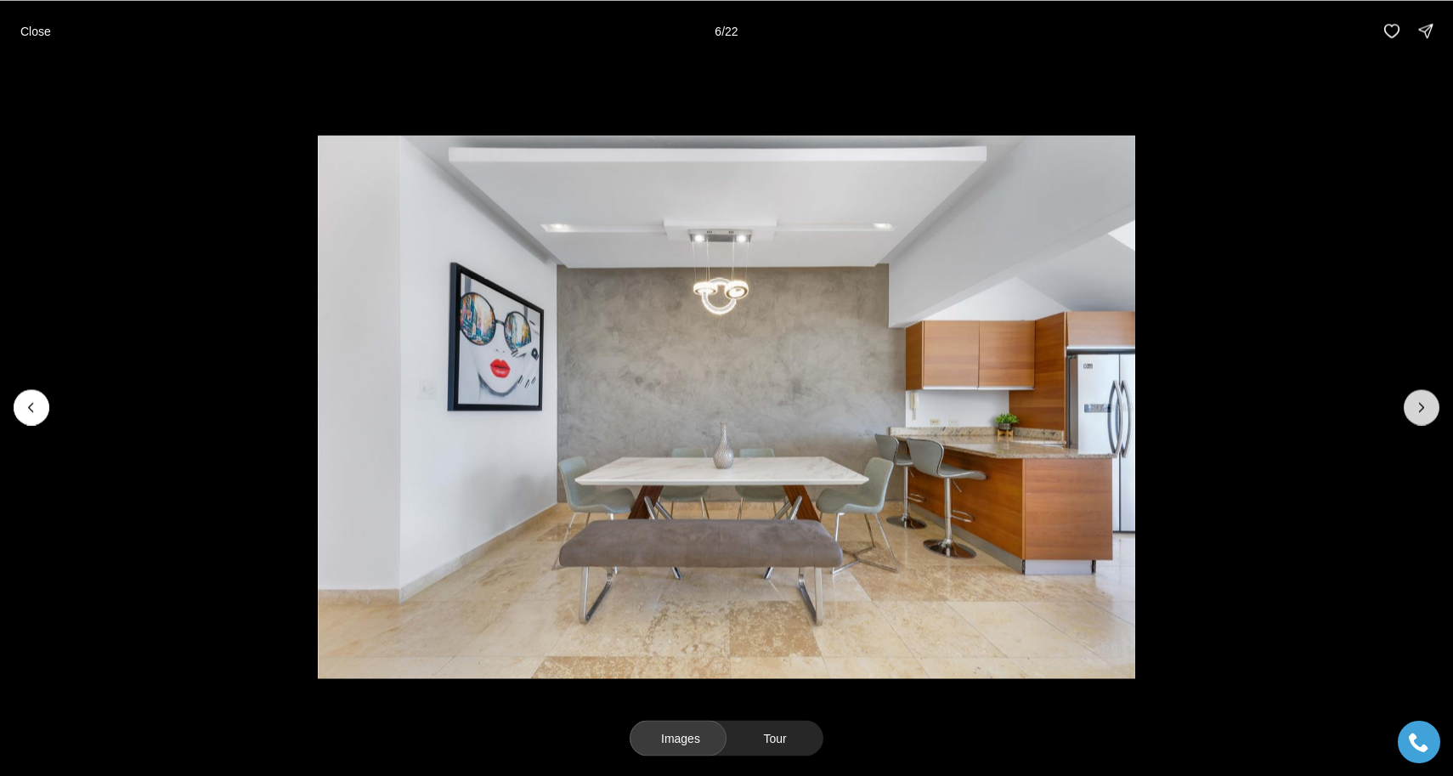
click at [1423, 413] on icon "Next slide" at bounding box center [1422, 407] width 17 height 17
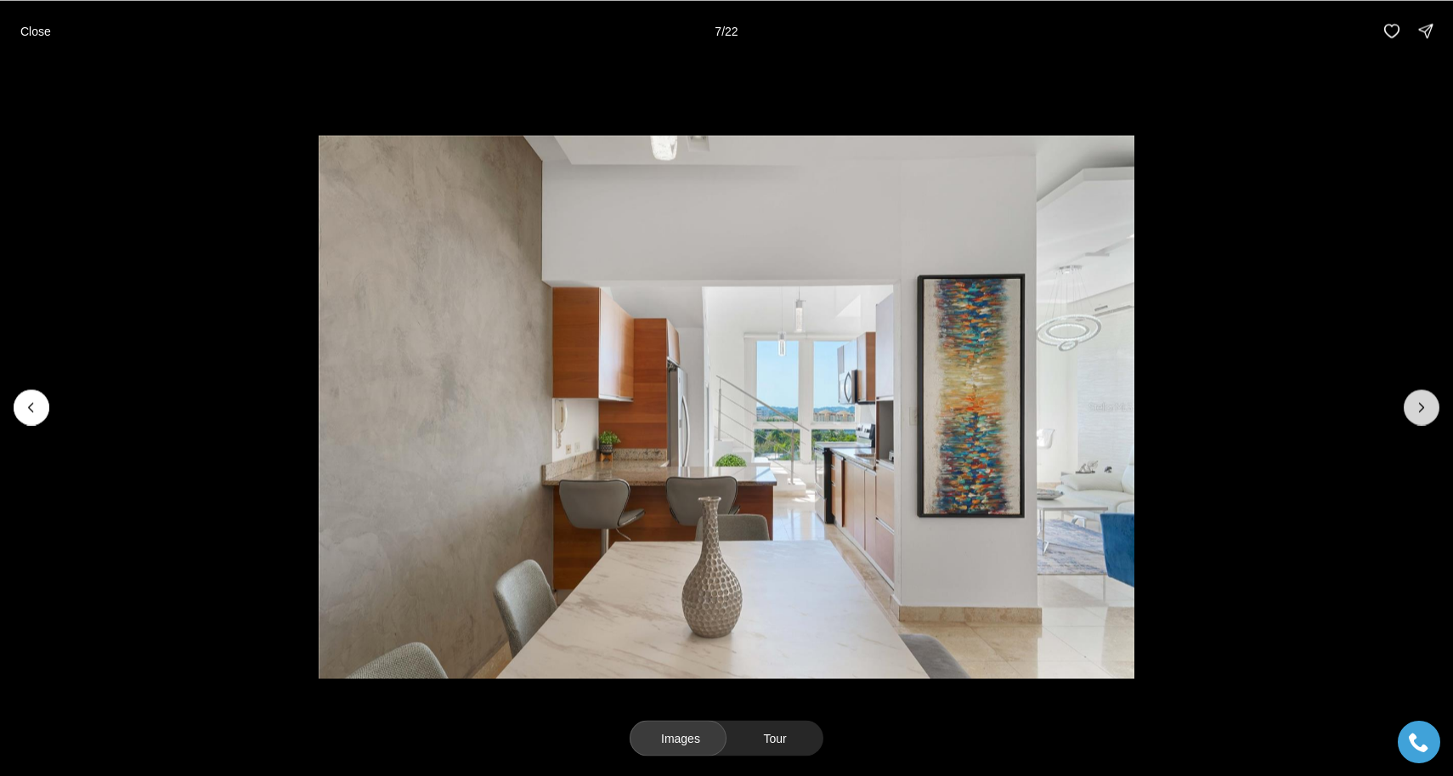
click at [1423, 413] on icon "Next slide" at bounding box center [1422, 407] width 17 height 17
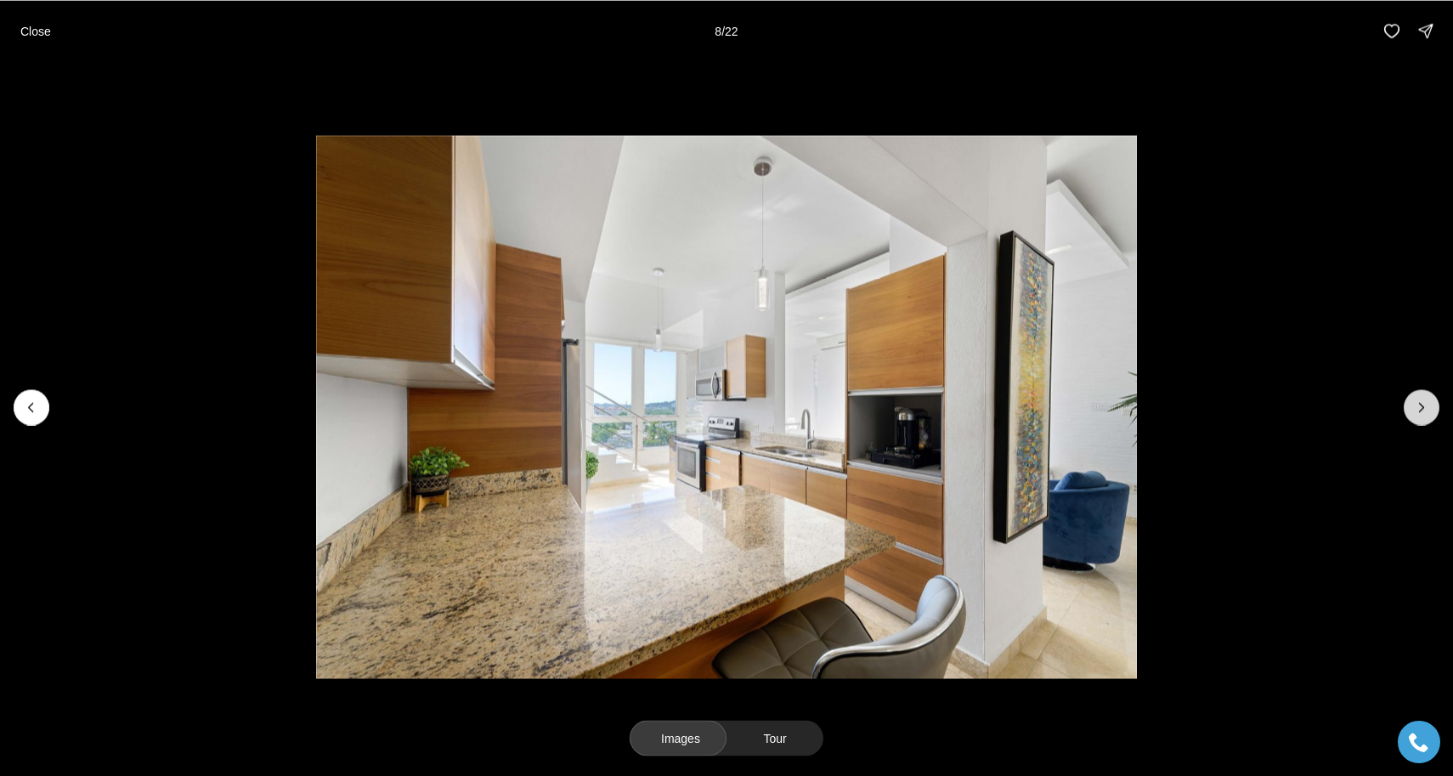
click at [1423, 413] on icon "Next slide" at bounding box center [1422, 407] width 17 height 17
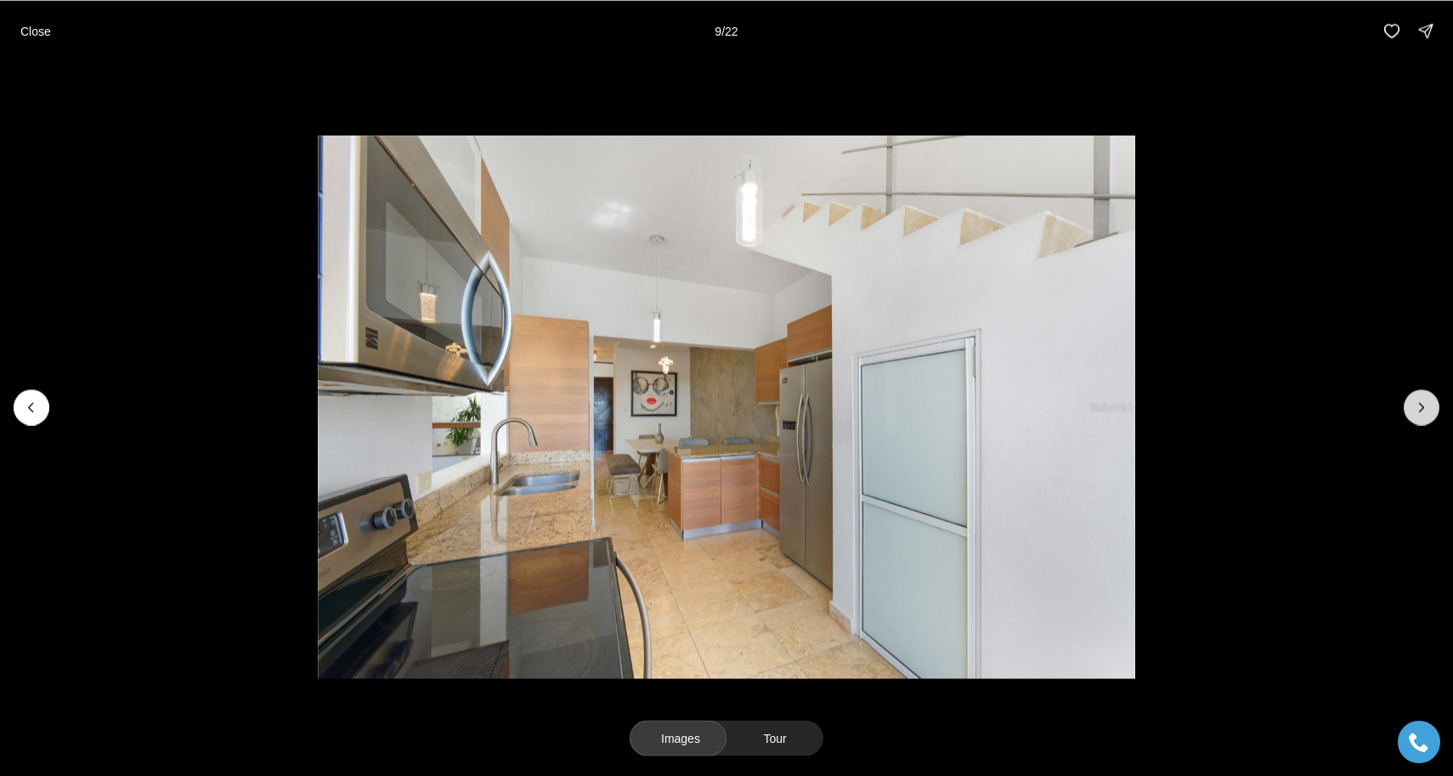
click at [1423, 413] on icon "Next slide" at bounding box center [1422, 407] width 17 height 17
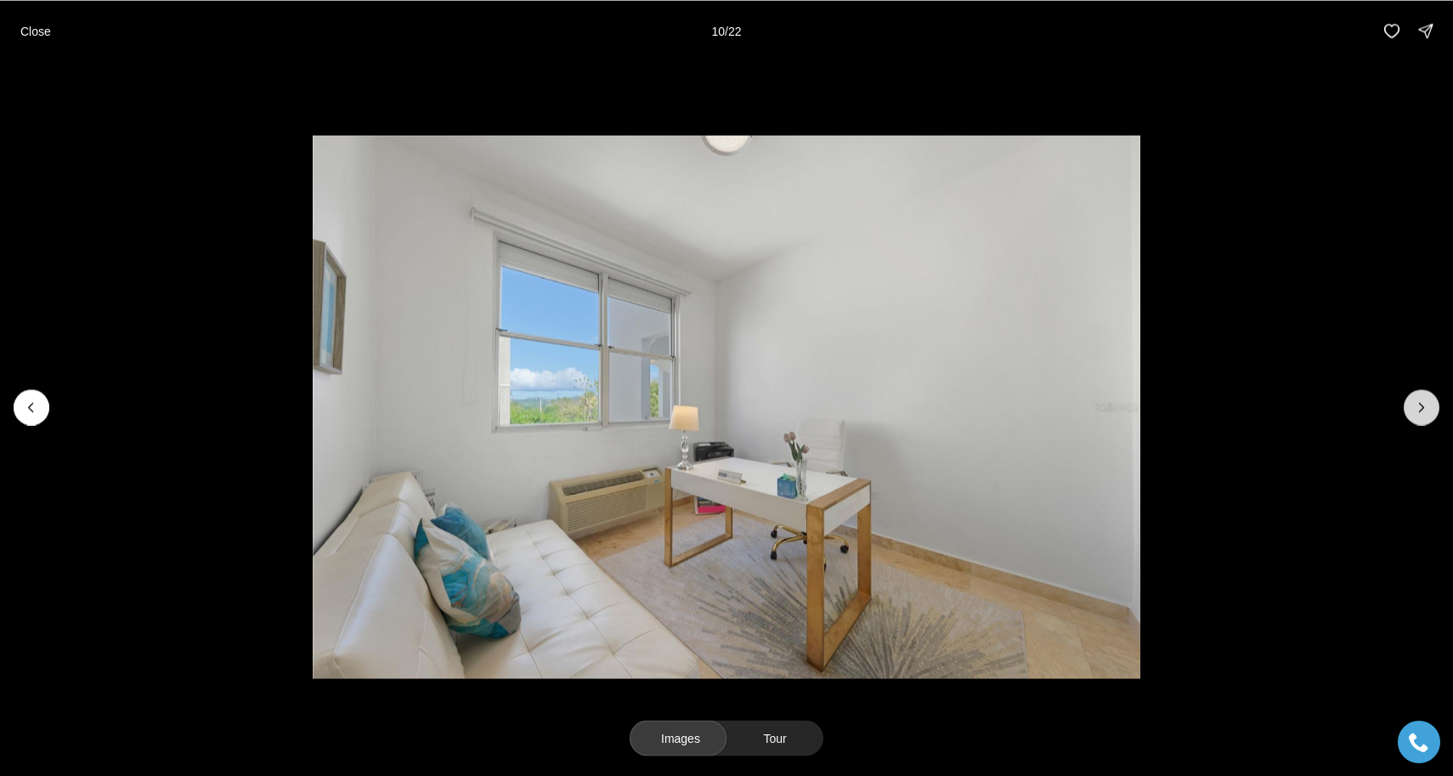
click at [1423, 413] on icon "Next slide" at bounding box center [1422, 407] width 17 height 17
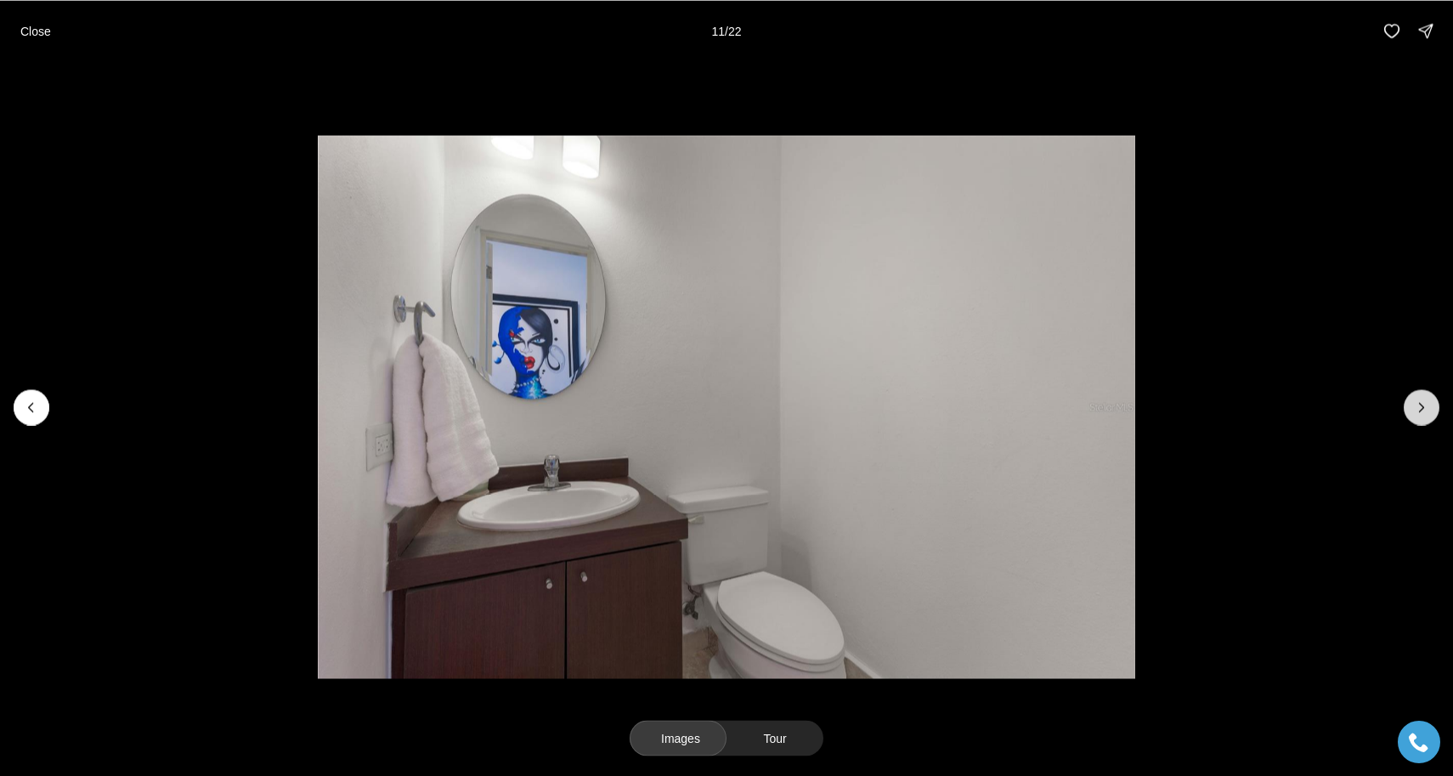
click at [1423, 413] on icon "Next slide" at bounding box center [1422, 407] width 17 height 17
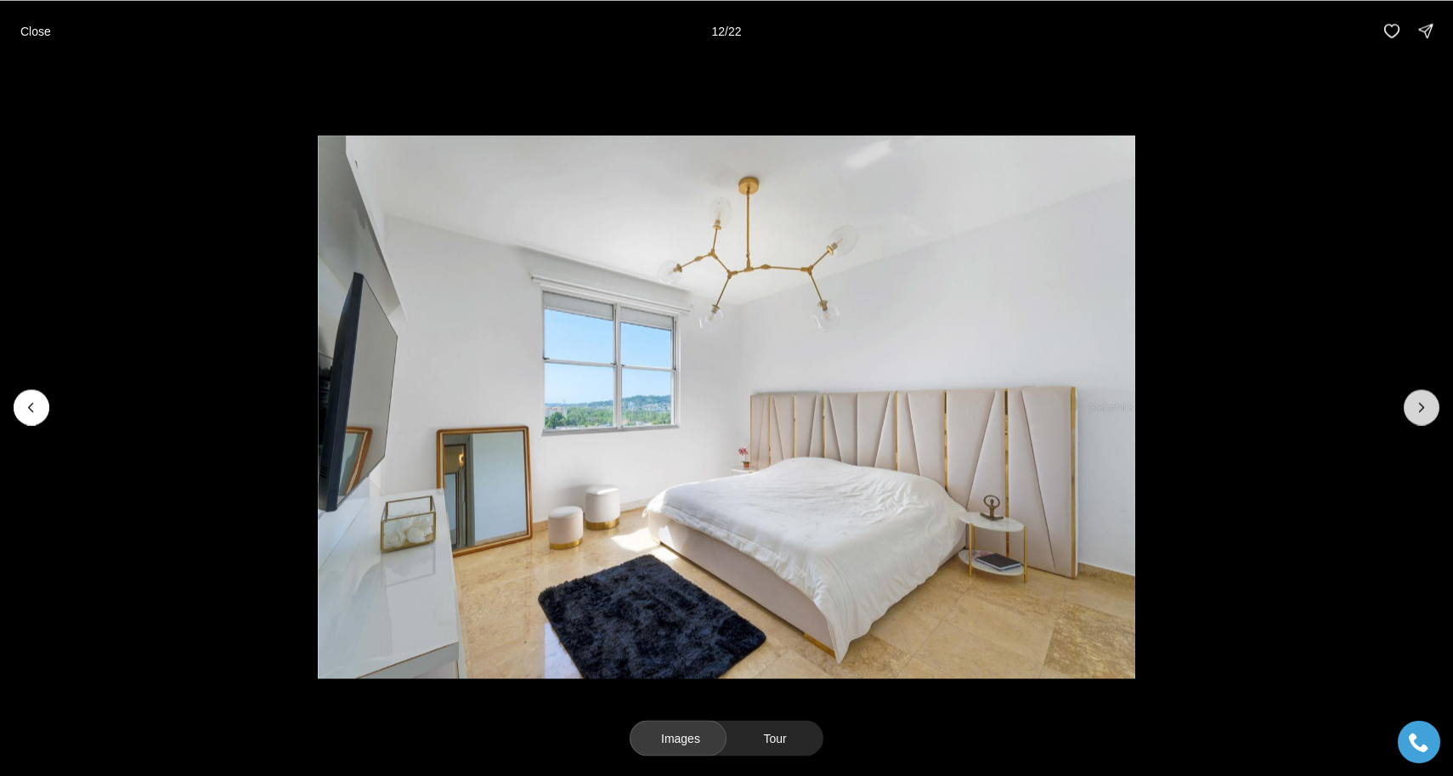
click at [1423, 413] on icon "Next slide" at bounding box center [1422, 407] width 17 height 17
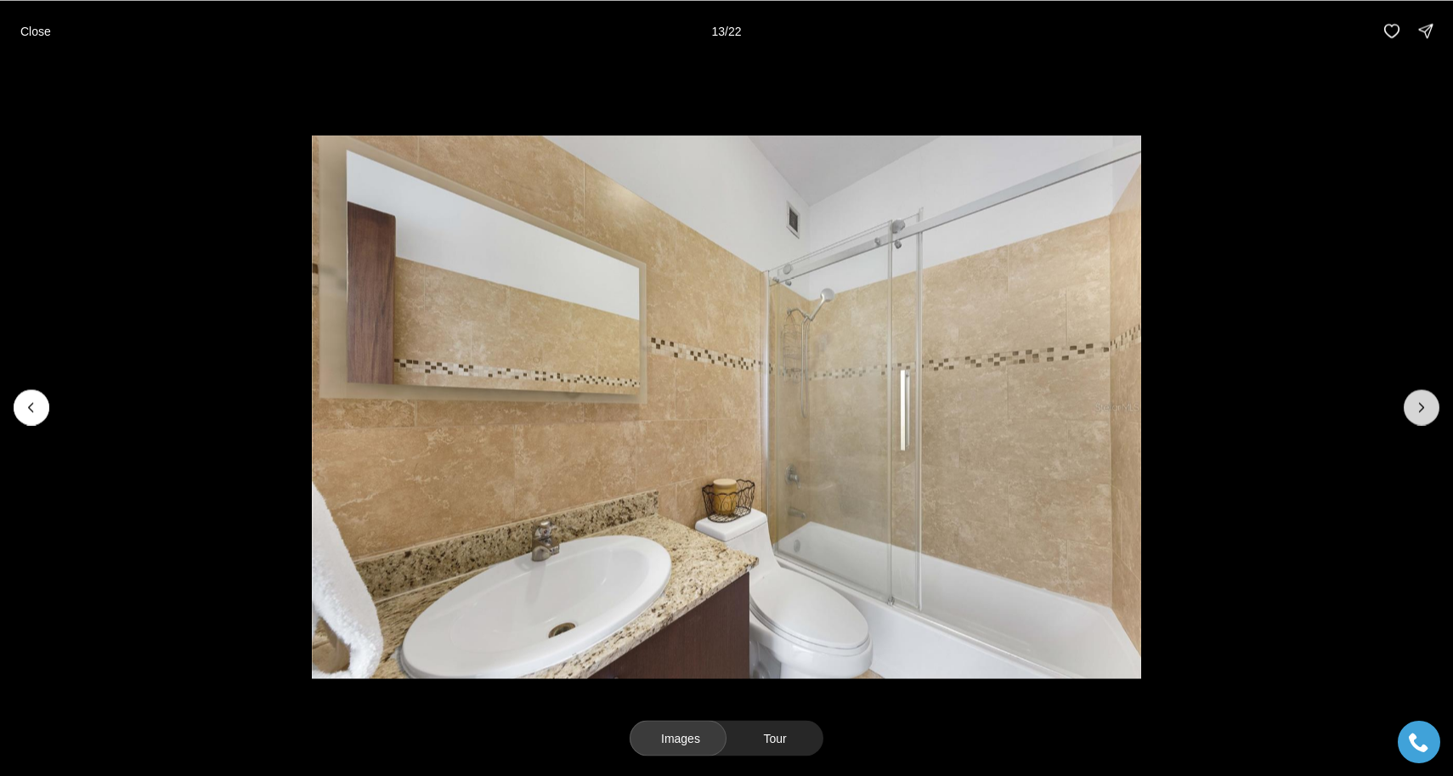
click at [1423, 413] on icon "Next slide" at bounding box center [1422, 407] width 17 height 17
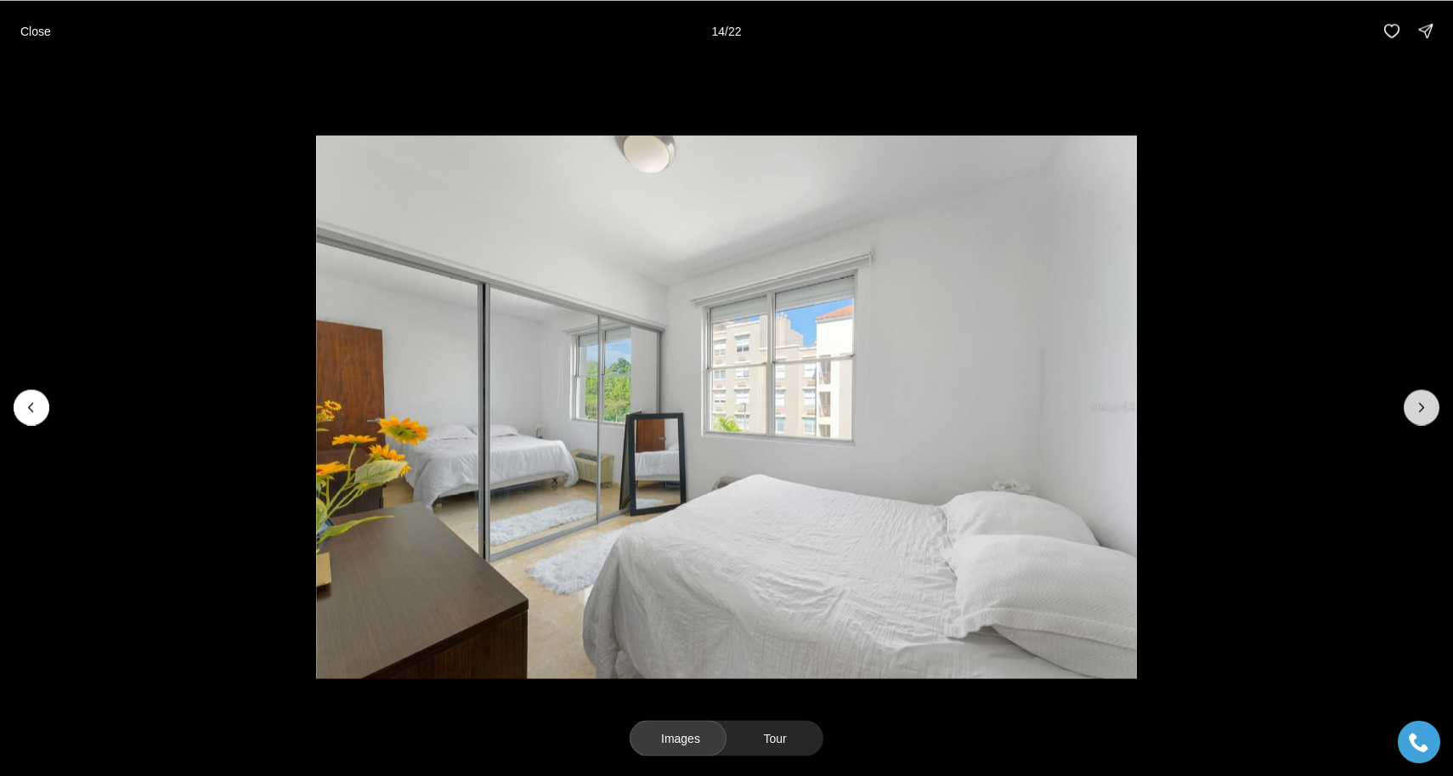
click at [1423, 413] on icon "Next slide" at bounding box center [1422, 407] width 17 height 17
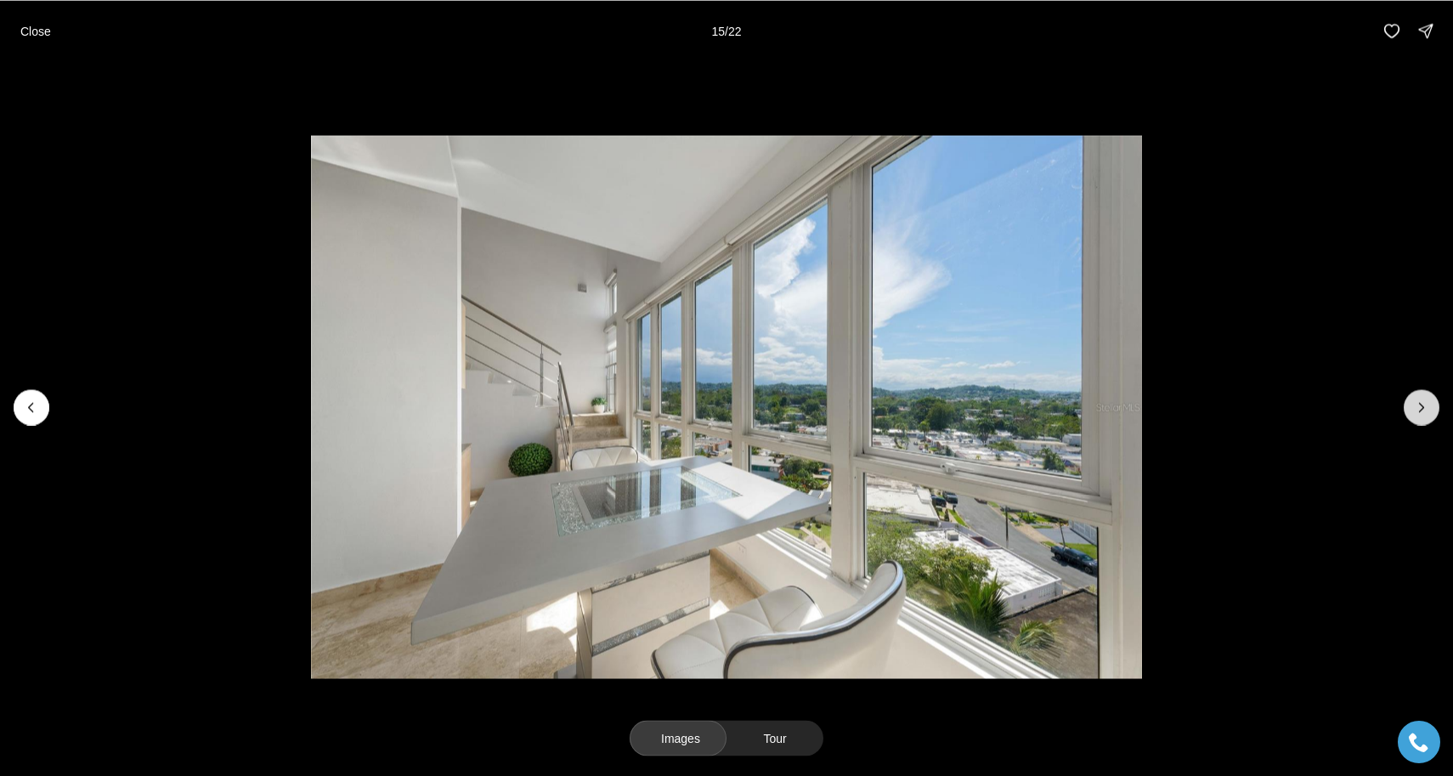
click at [1423, 413] on icon "Next slide" at bounding box center [1422, 407] width 17 height 17
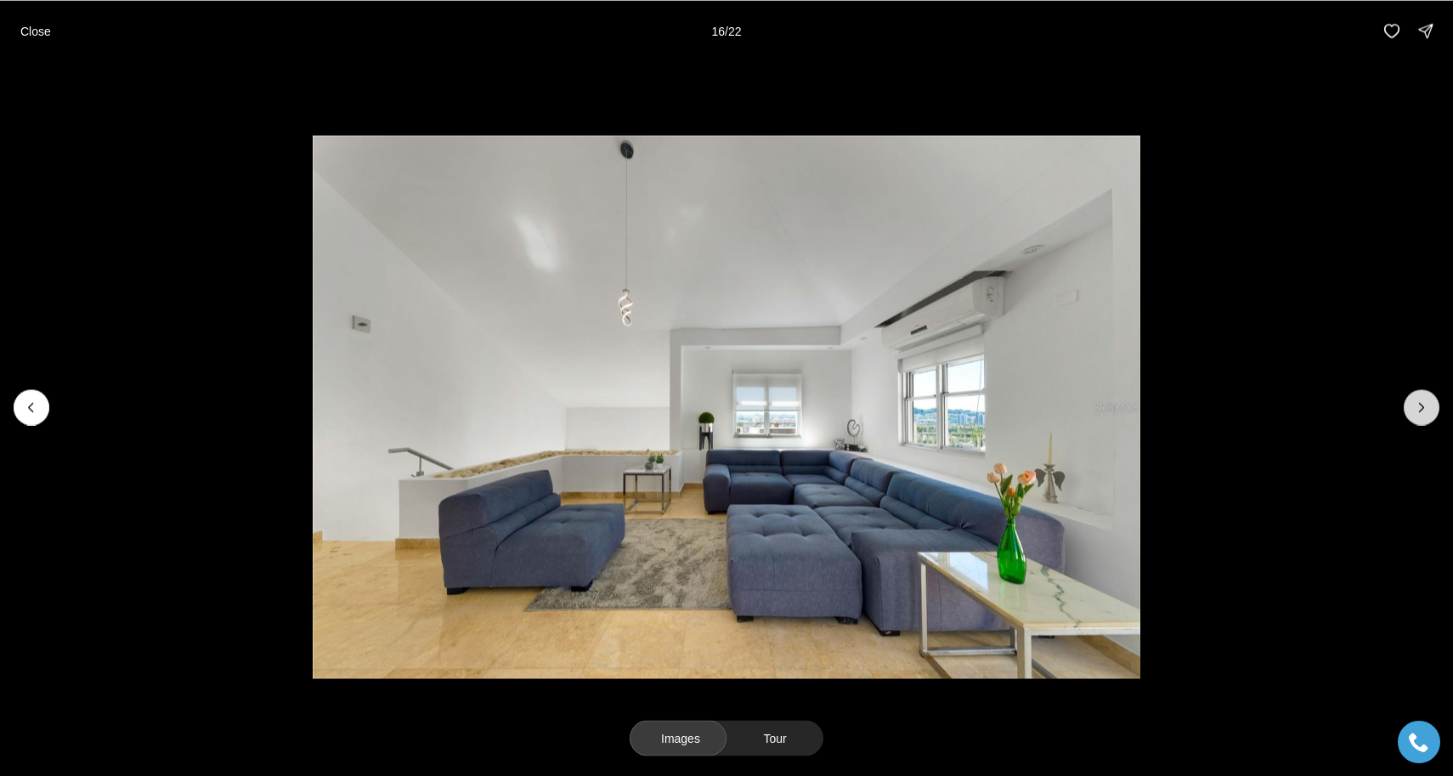
click at [1423, 413] on icon "Next slide" at bounding box center [1422, 407] width 17 height 17
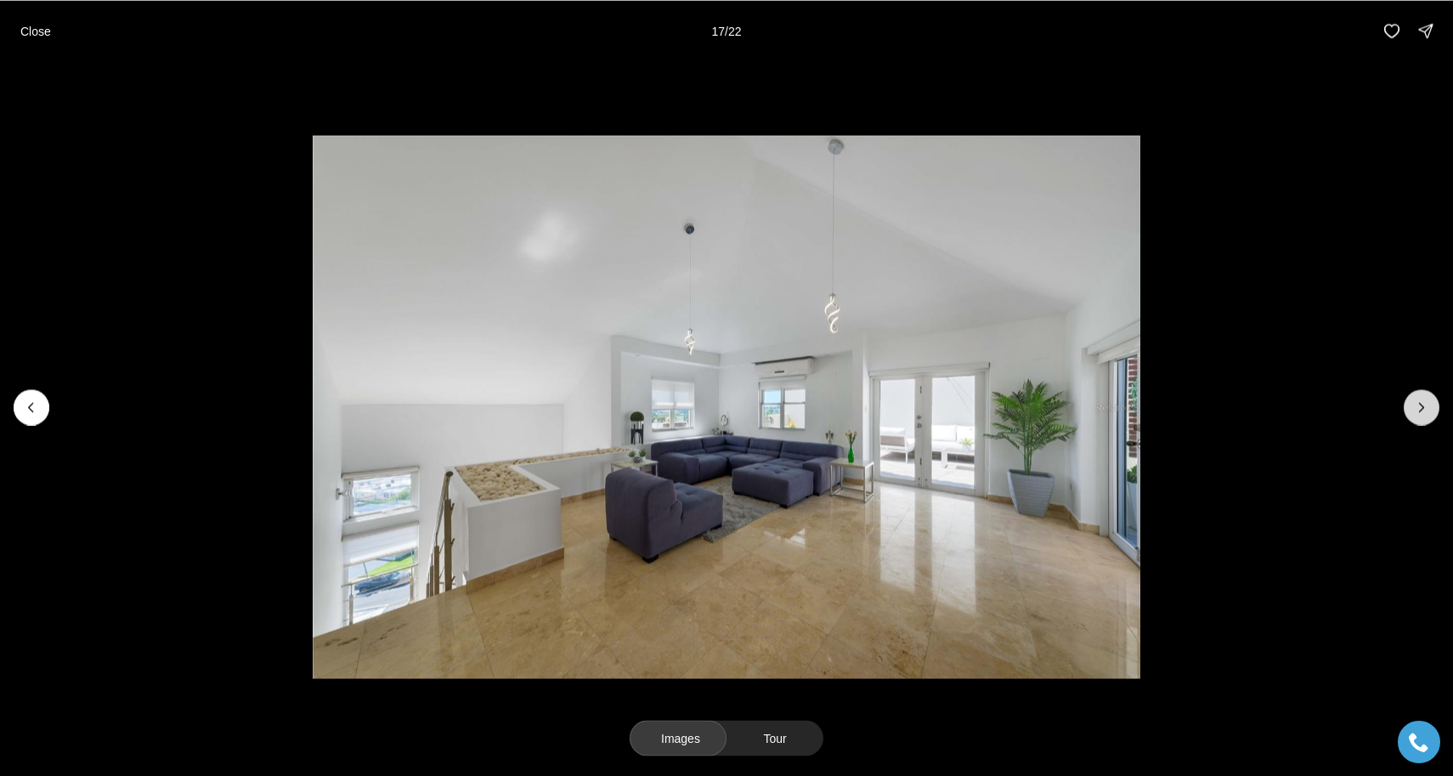
click at [1423, 413] on icon "Next slide" at bounding box center [1422, 407] width 17 height 17
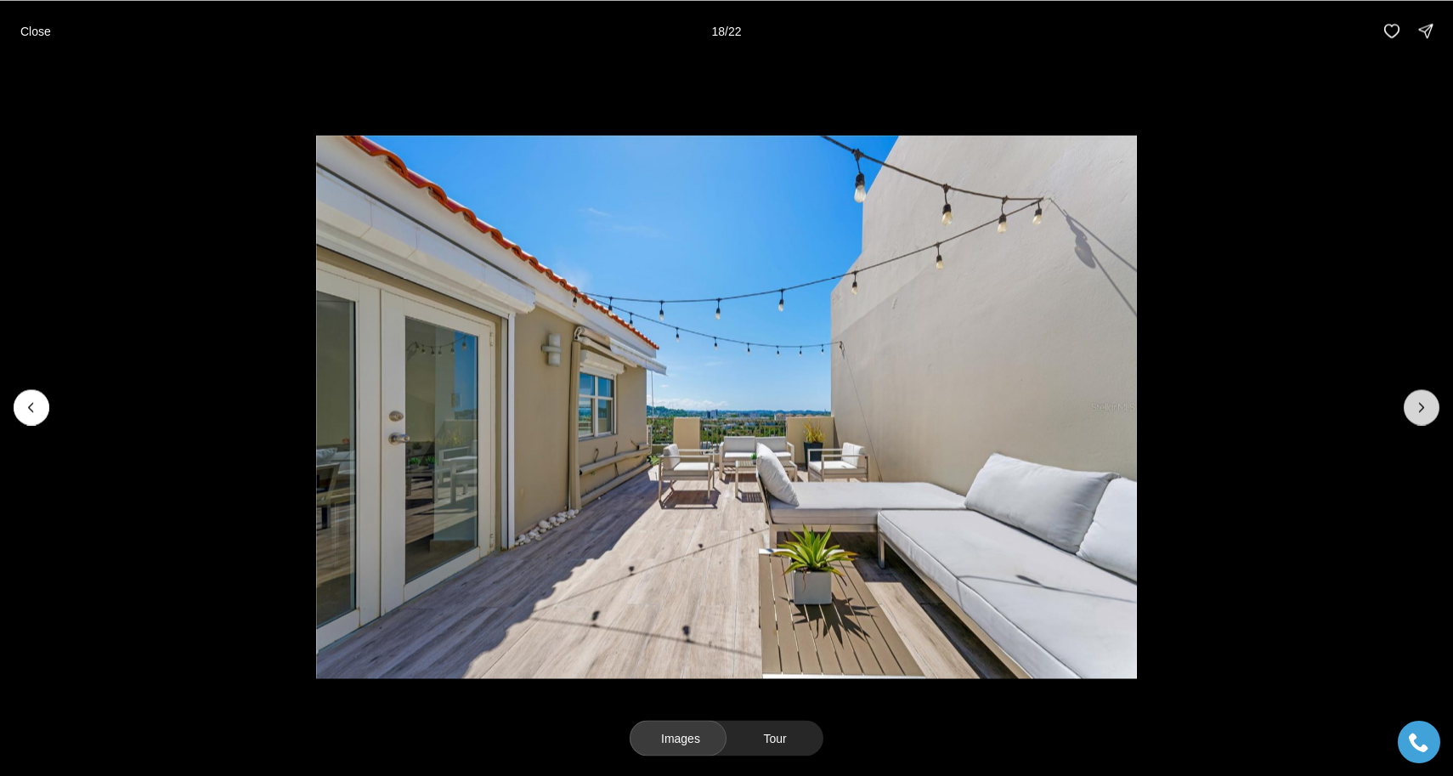
click at [1423, 413] on icon "Next slide" at bounding box center [1422, 407] width 17 height 17
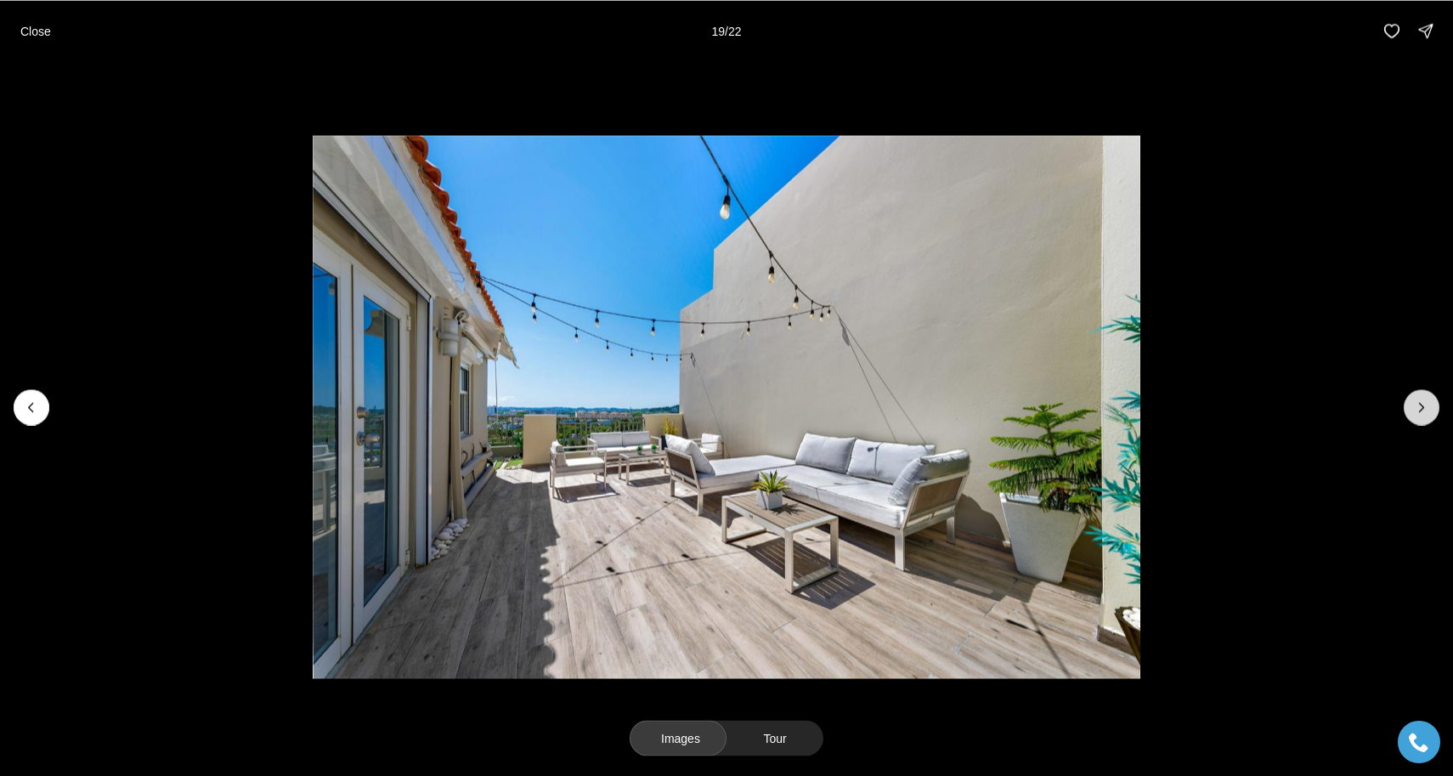
click at [1423, 413] on icon "Next slide" at bounding box center [1422, 407] width 17 height 17
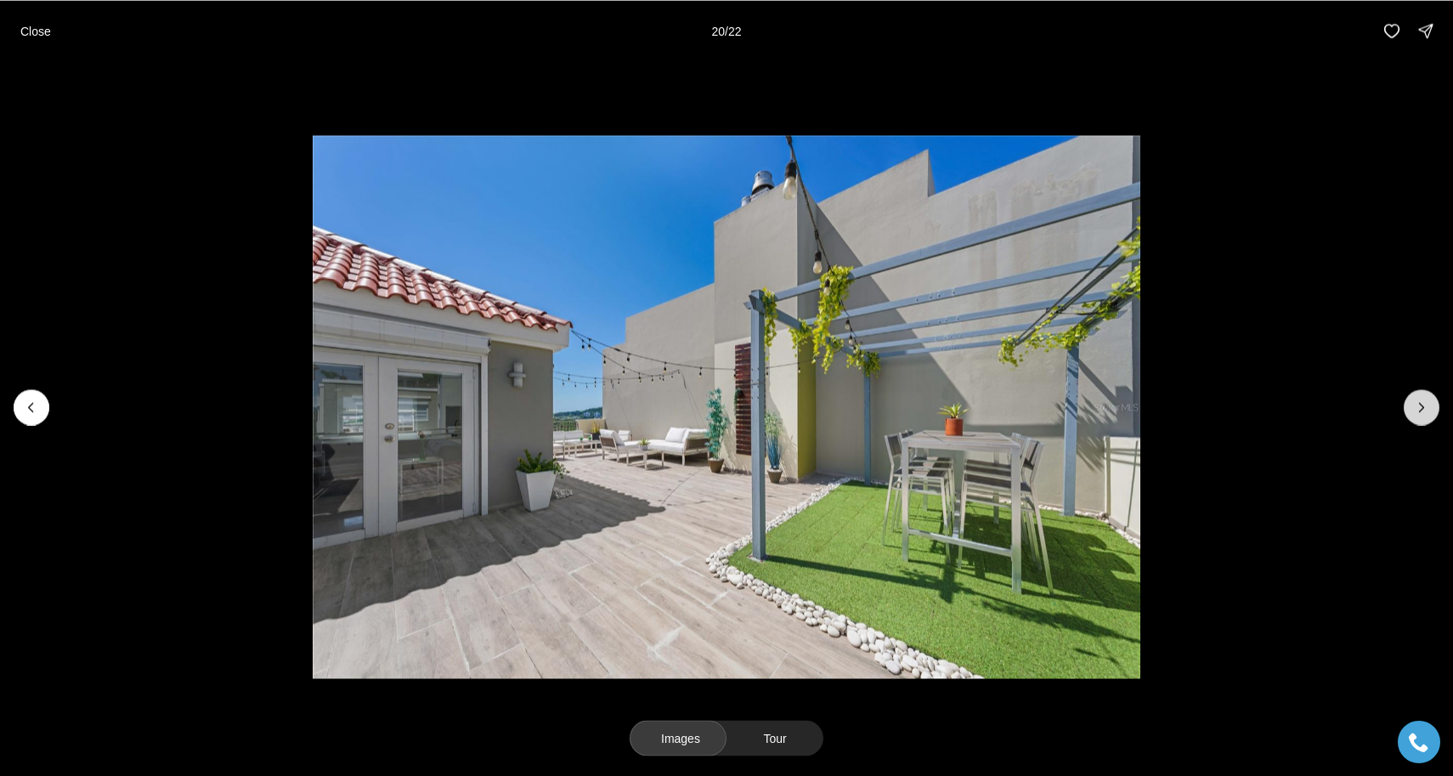
click at [1423, 413] on icon "Next slide" at bounding box center [1422, 407] width 17 height 17
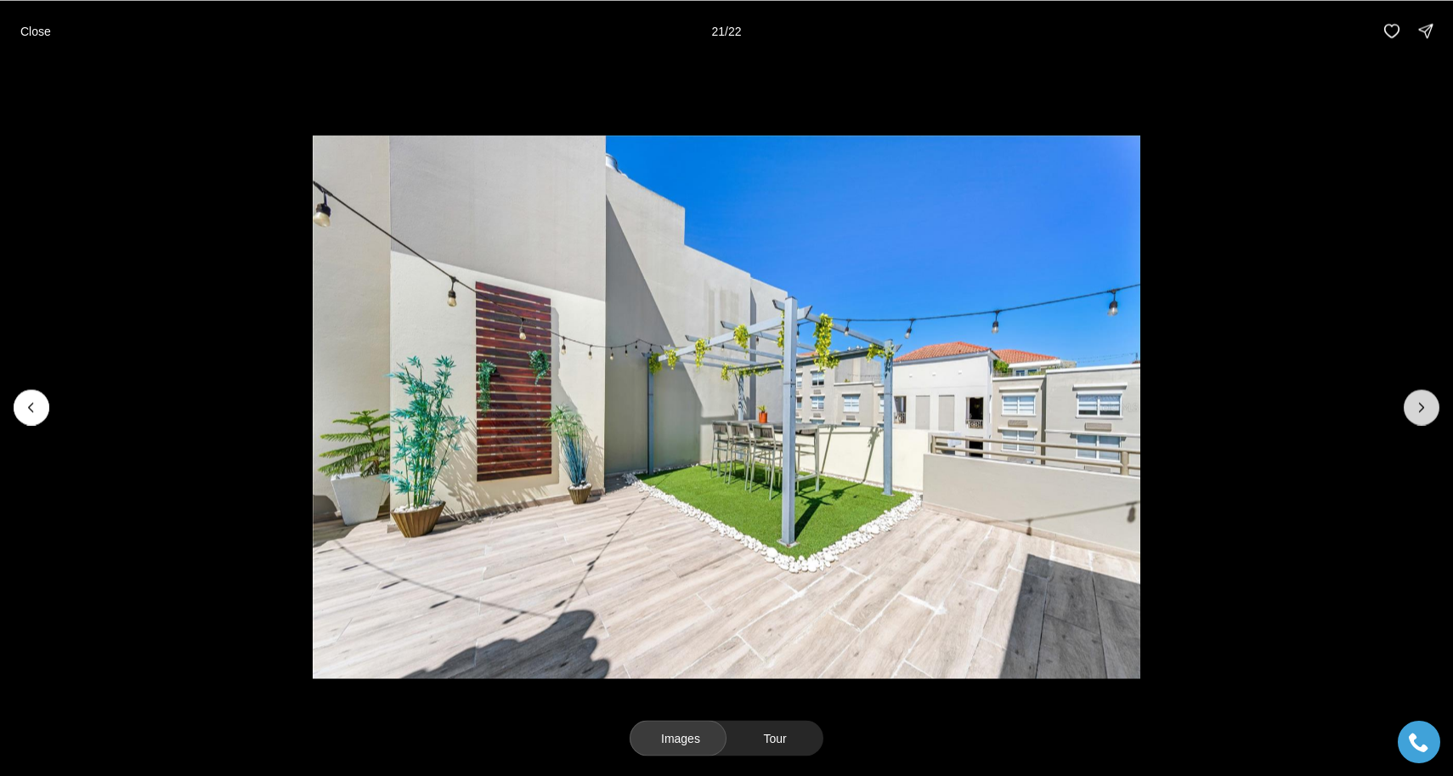
click at [1423, 413] on icon "Next slide" at bounding box center [1422, 407] width 17 height 17
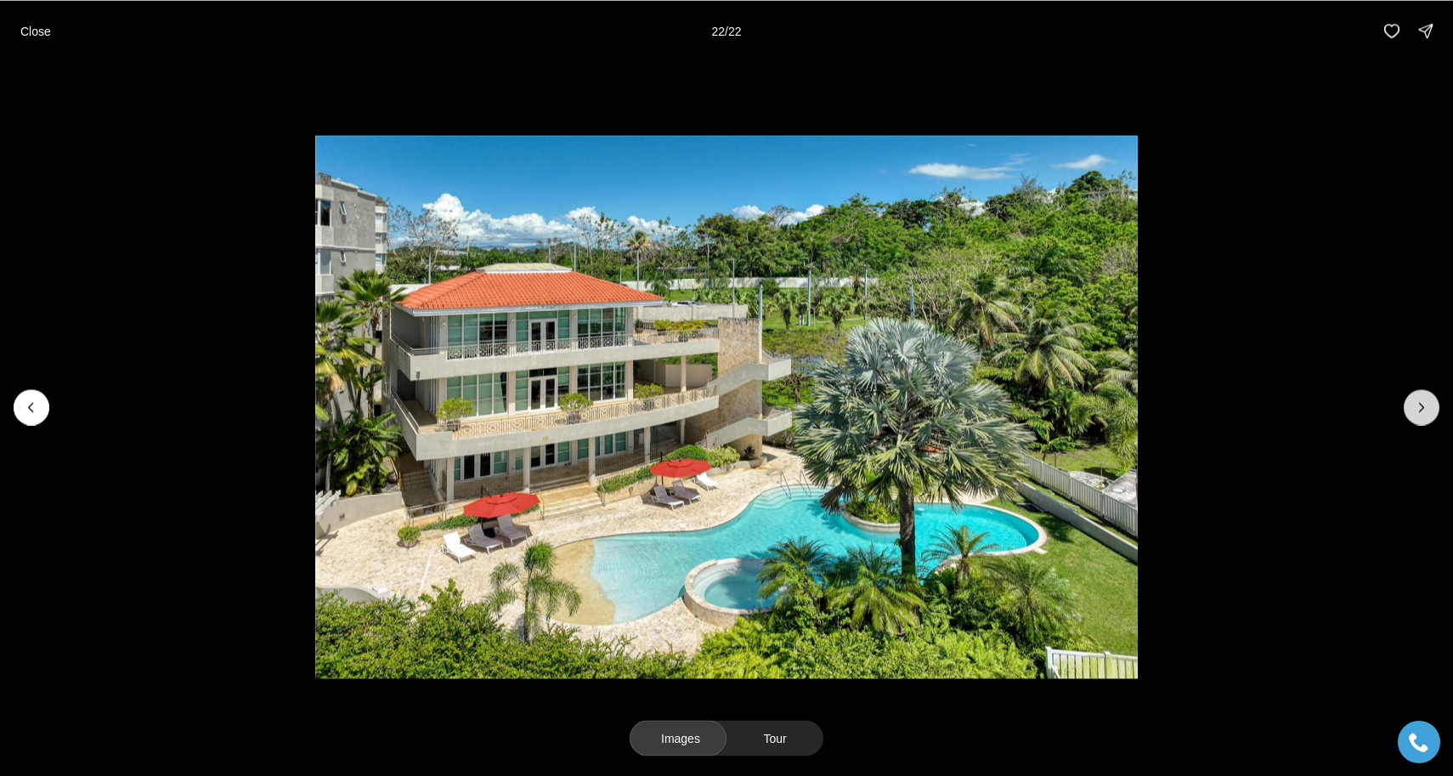
click at [1423, 413] on div at bounding box center [1422, 407] width 36 height 36
click at [1421, 407] on div at bounding box center [1422, 407] width 36 height 36
click at [39, 31] on p "Close" at bounding box center [35, 31] width 31 height 14
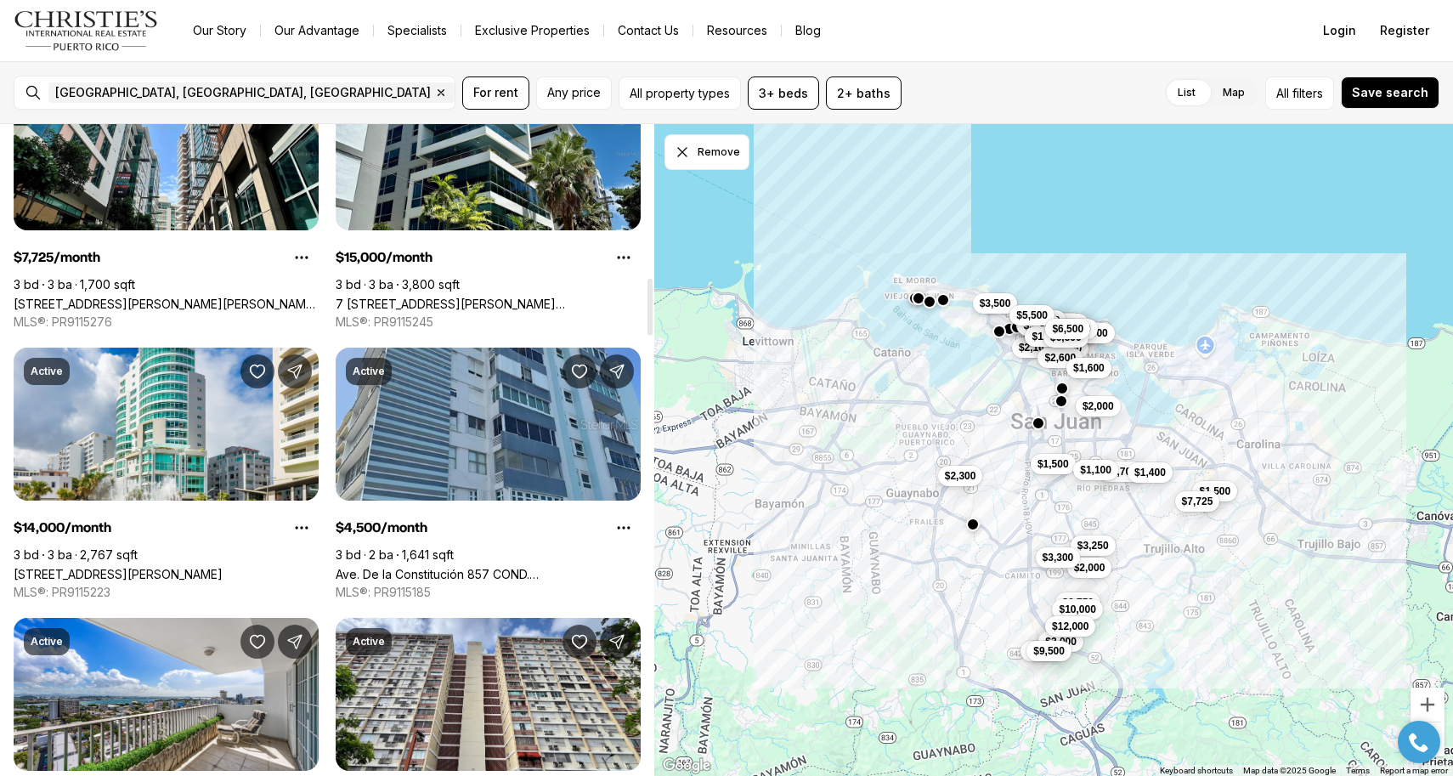
scroll to position [1757, 0]
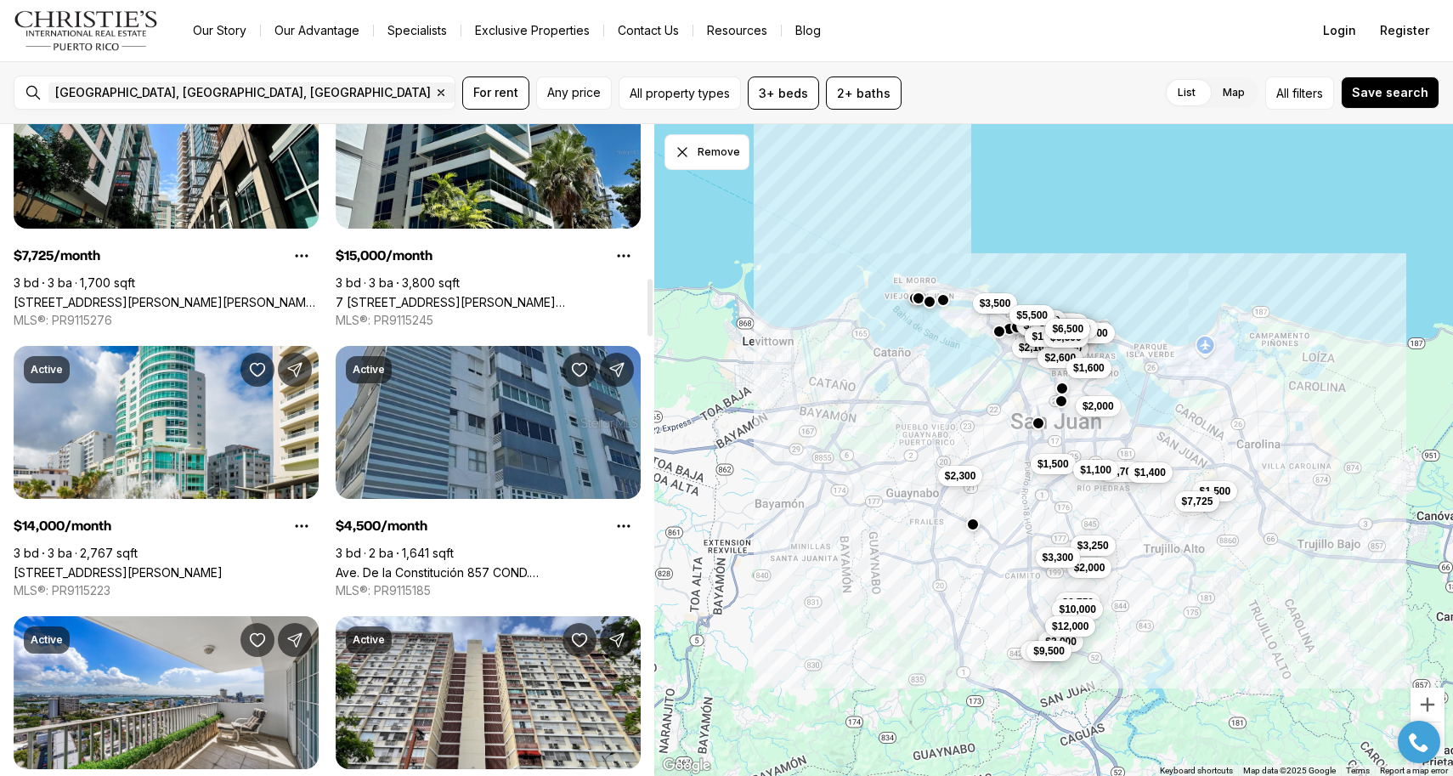
click at [466, 565] on link "Ave. De la Constitución 857 COND. [GEOGRAPHIC_DATA], [GEOGRAPHIC_DATA][PERSON_N…" at bounding box center [488, 572] width 305 height 14
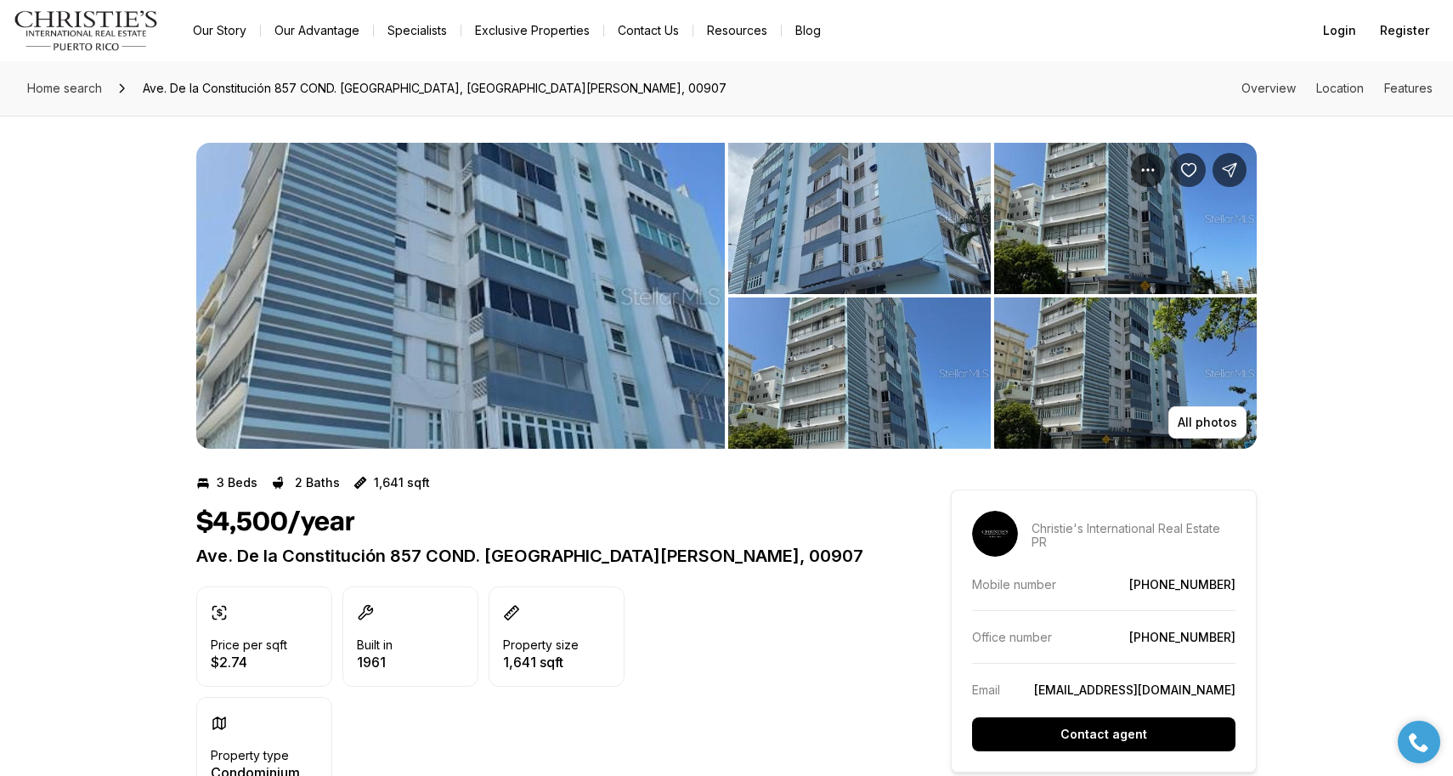
click at [358, 302] on img "View image gallery" at bounding box center [460, 296] width 529 height 306
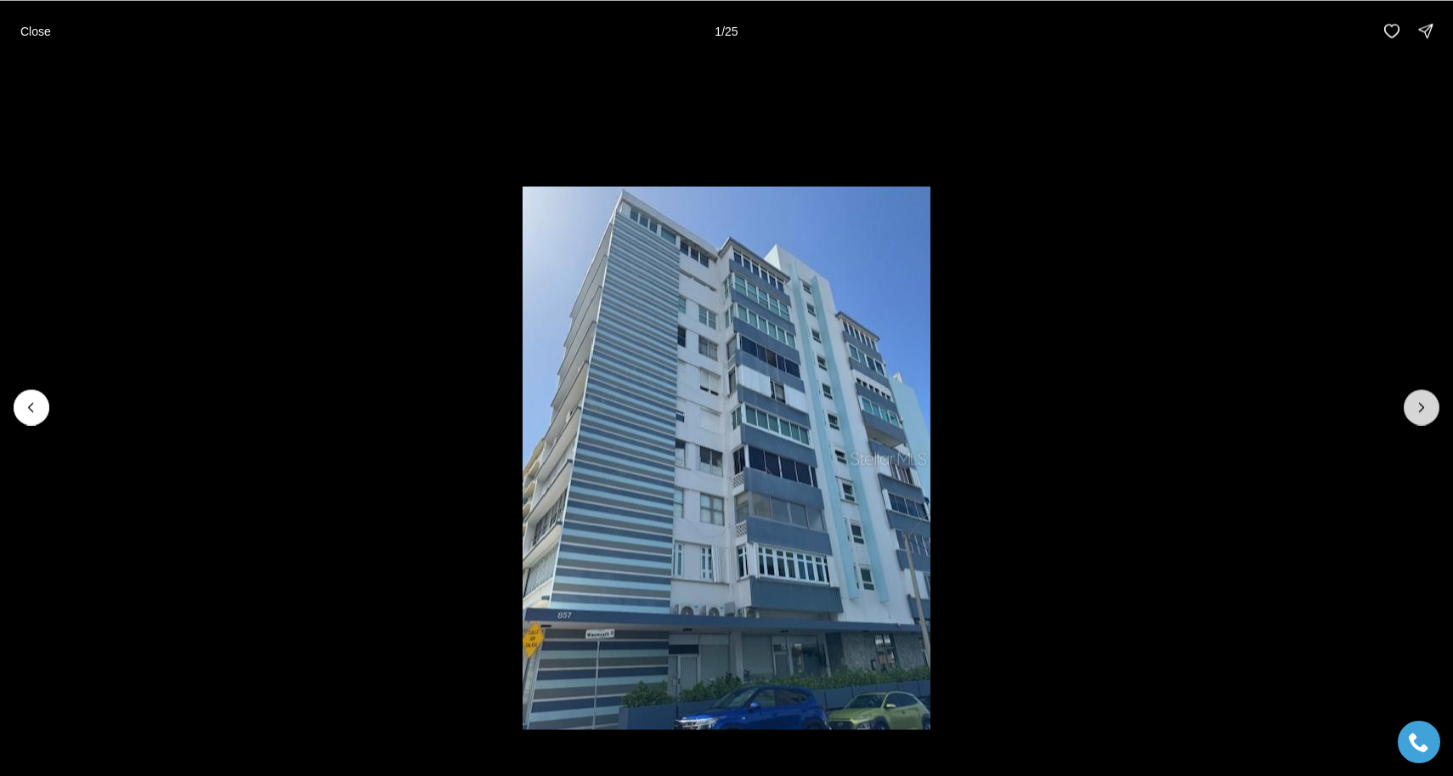
click at [1425, 399] on icon "Next slide" at bounding box center [1422, 407] width 17 height 17
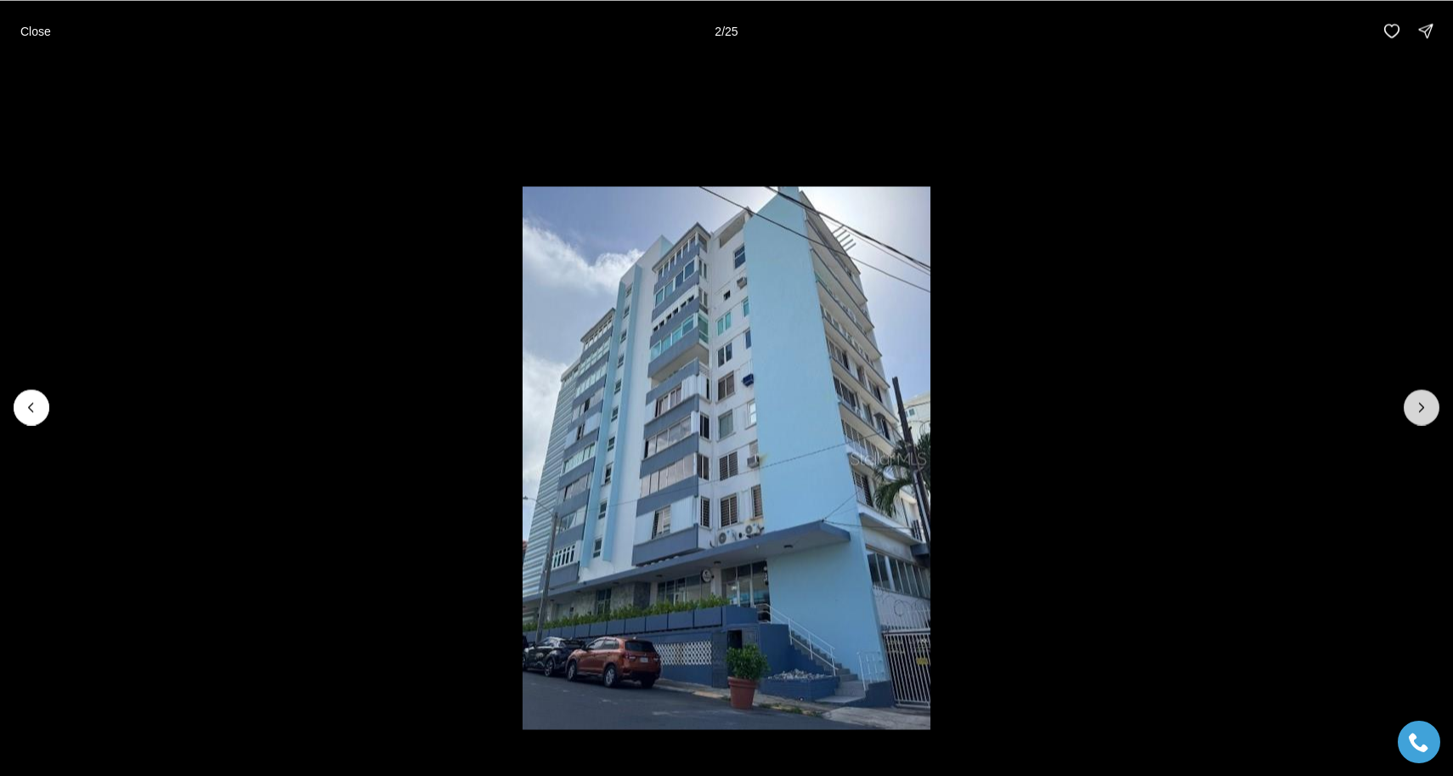
click at [1425, 399] on icon "Next slide" at bounding box center [1422, 407] width 17 height 17
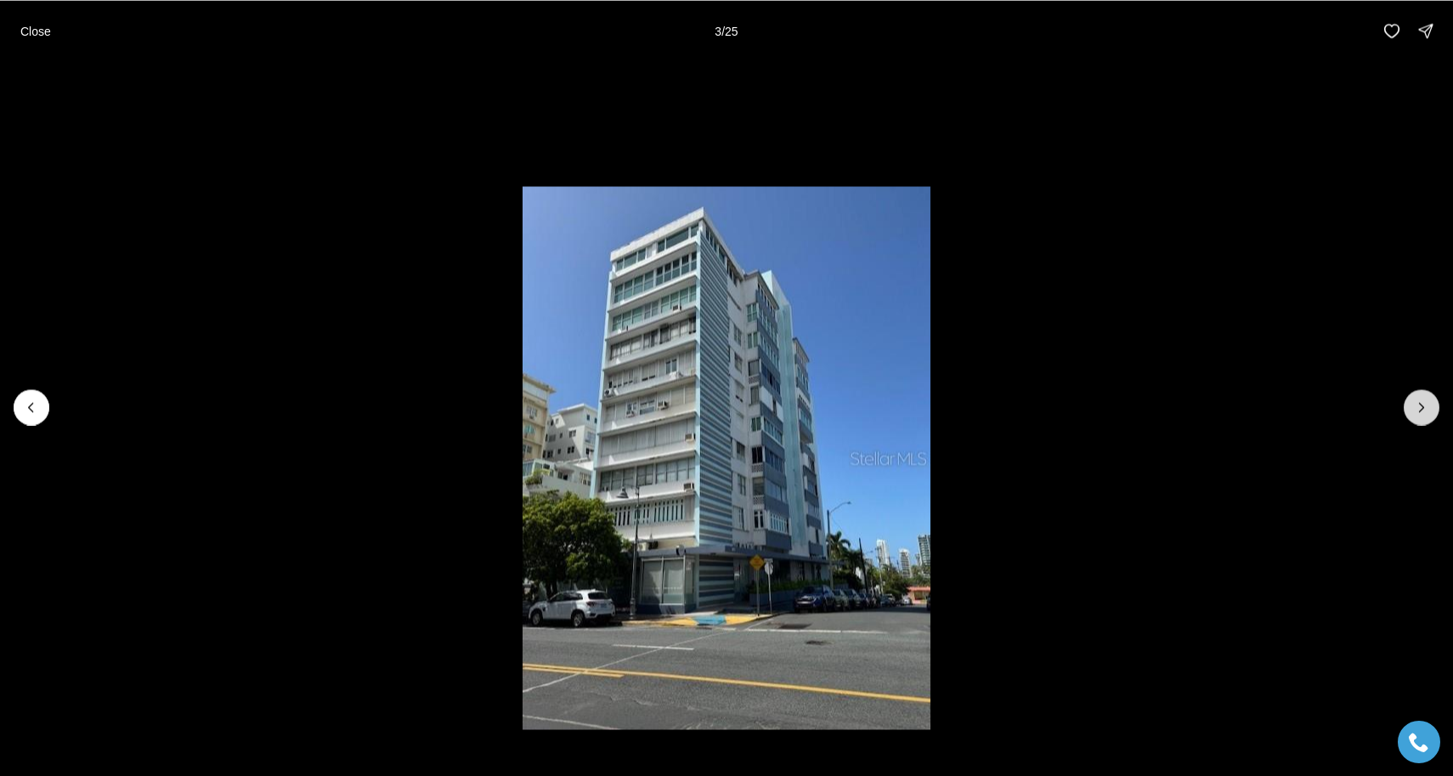
click at [1425, 399] on icon "Next slide" at bounding box center [1422, 407] width 17 height 17
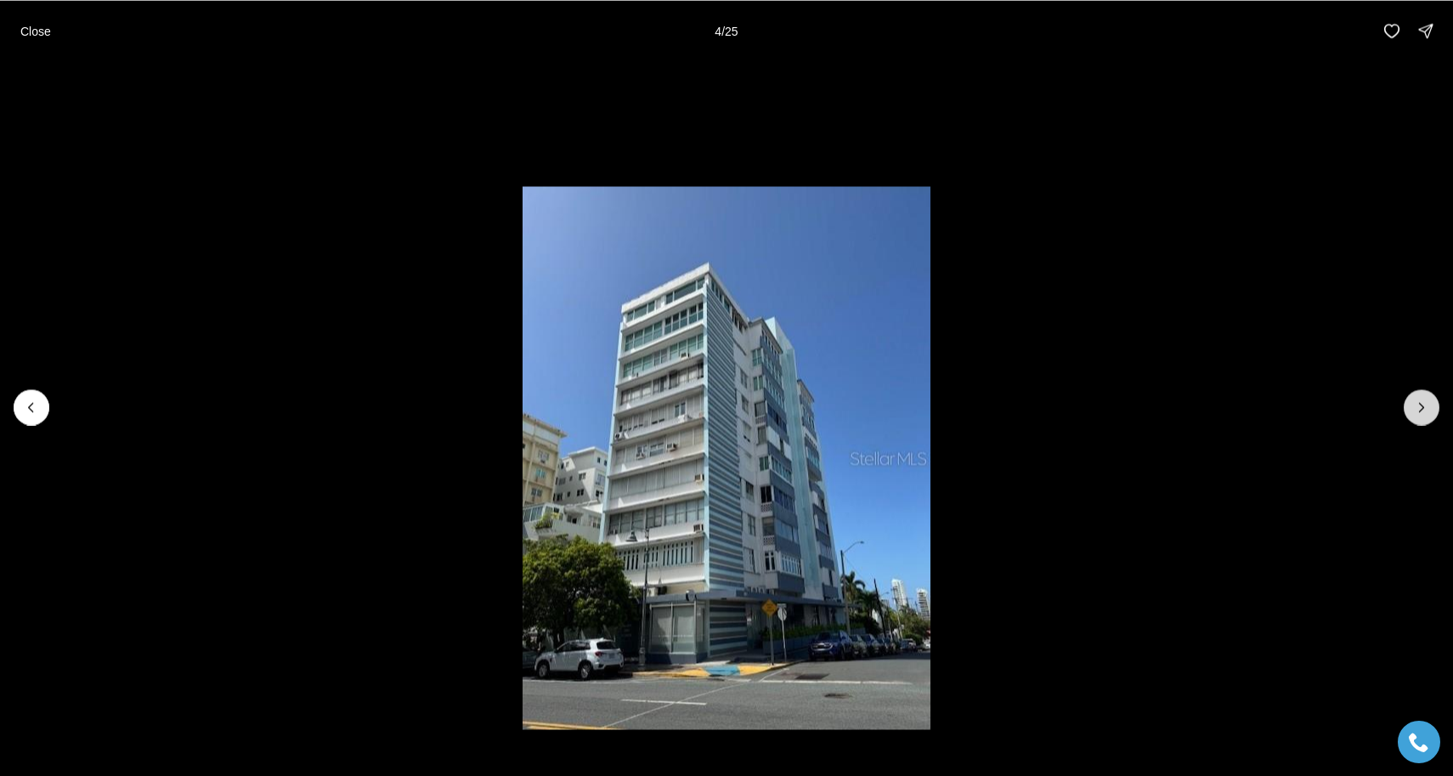
click at [1425, 399] on icon "Next slide" at bounding box center [1422, 407] width 17 height 17
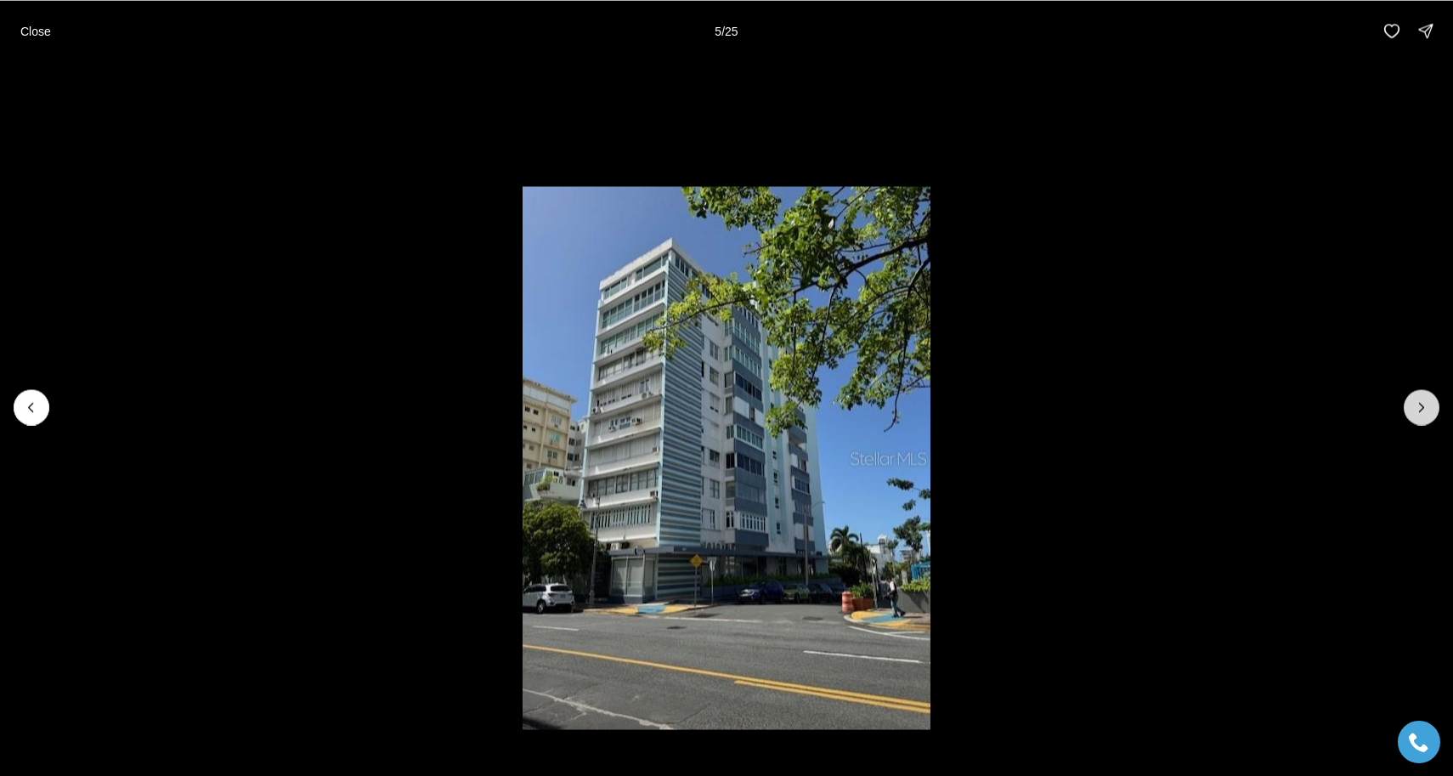
click at [1425, 399] on icon "Next slide" at bounding box center [1422, 407] width 17 height 17
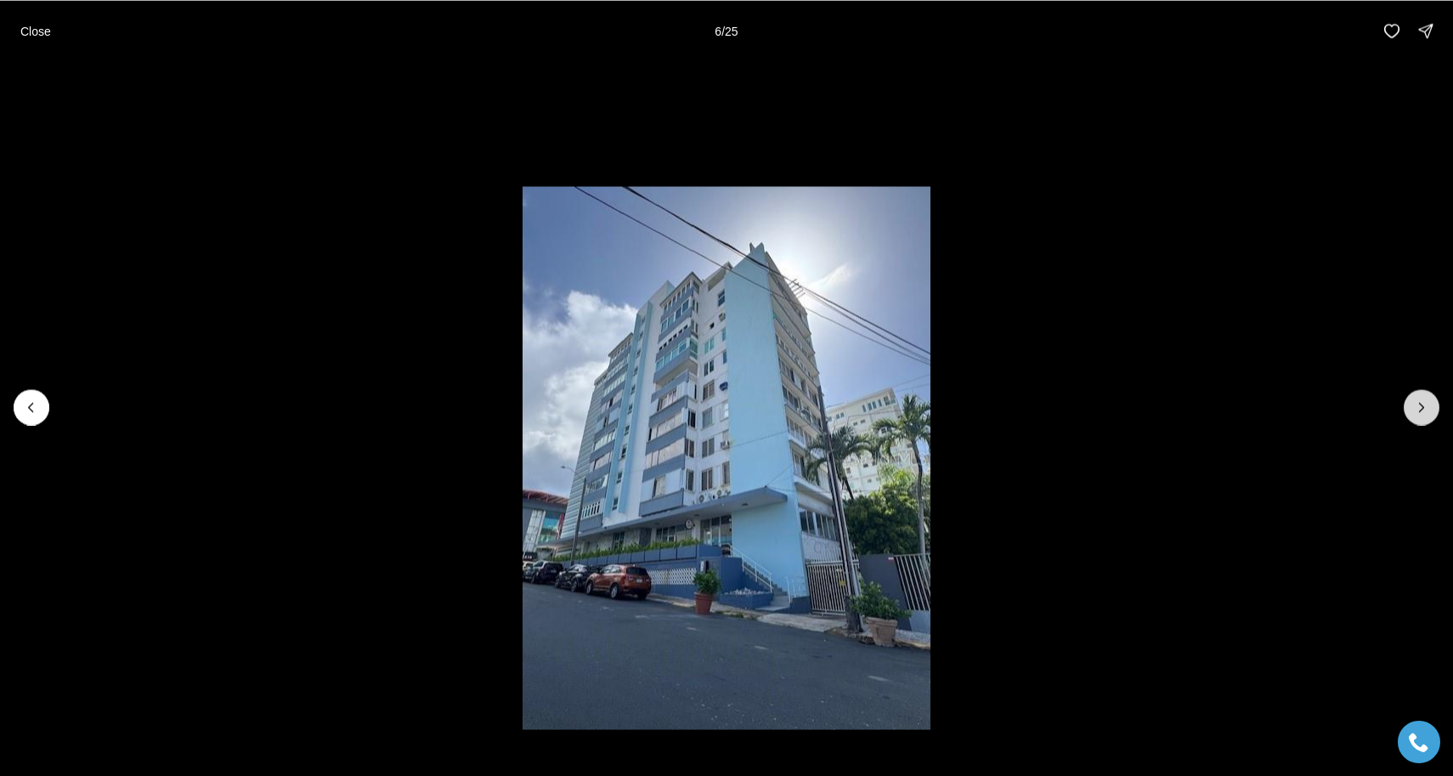
click at [1425, 399] on icon "Next slide" at bounding box center [1422, 407] width 17 height 17
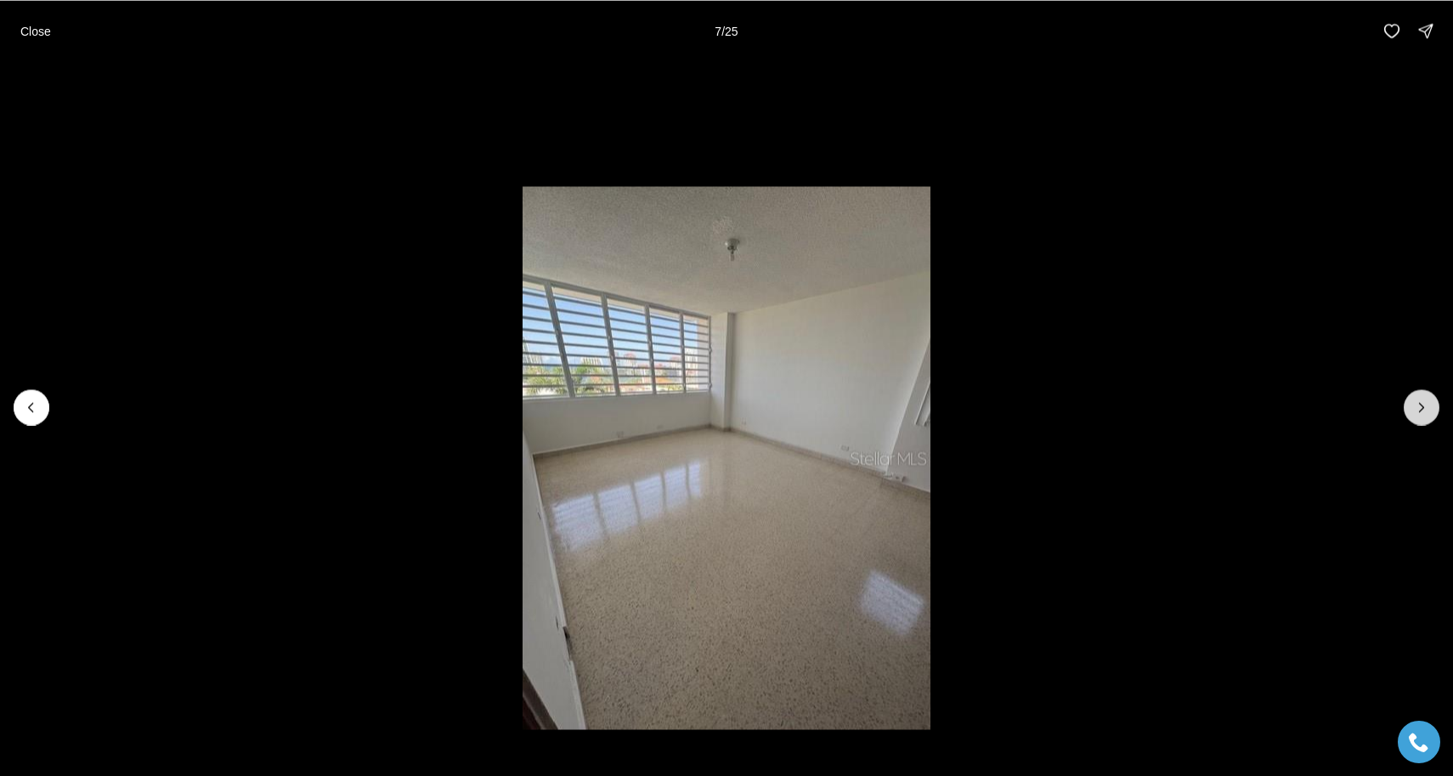
click at [1425, 399] on icon "Next slide" at bounding box center [1422, 407] width 17 height 17
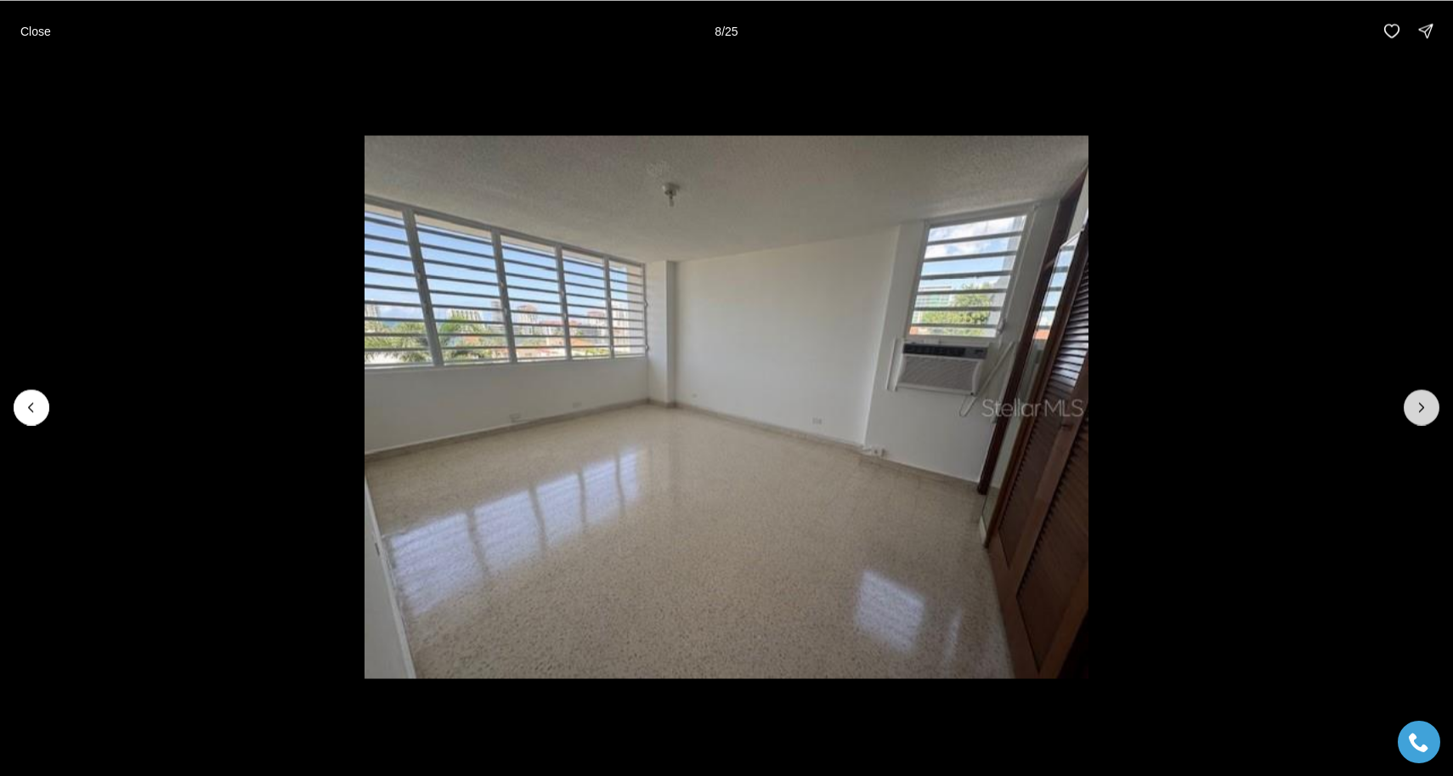
click at [1425, 399] on icon "Next slide" at bounding box center [1422, 407] width 17 height 17
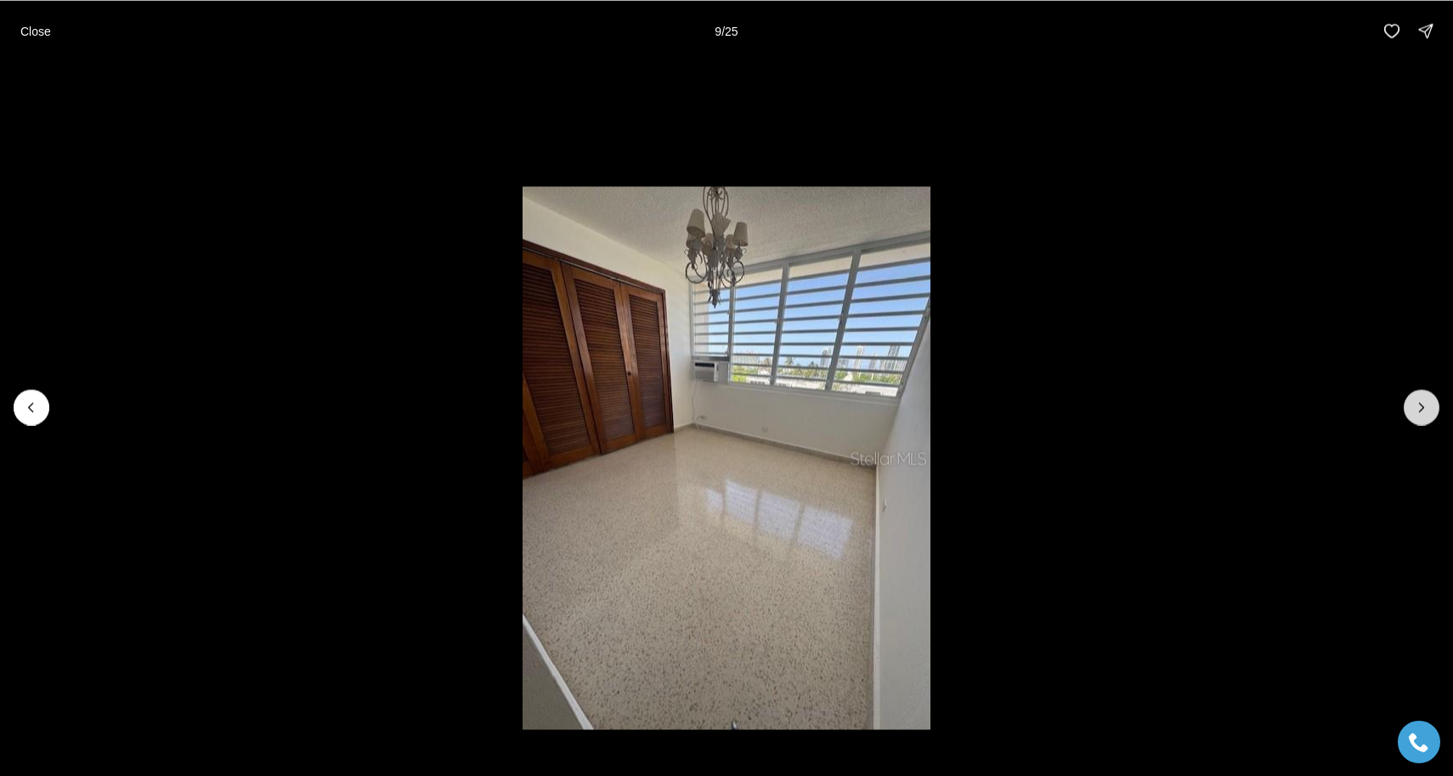
click at [1425, 399] on icon "Next slide" at bounding box center [1422, 407] width 17 height 17
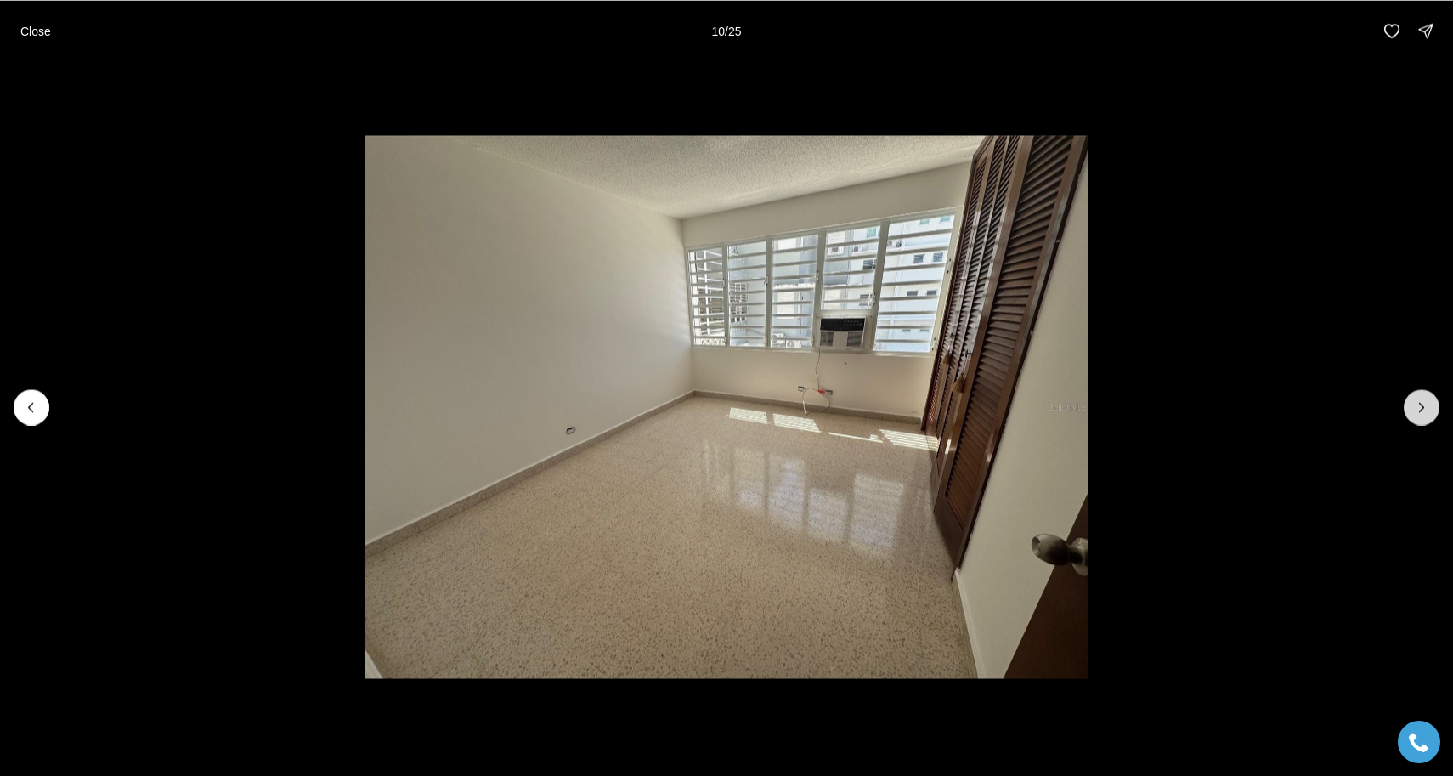
click at [1425, 399] on icon "Next slide" at bounding box center [1422, 407] width 17 height 17
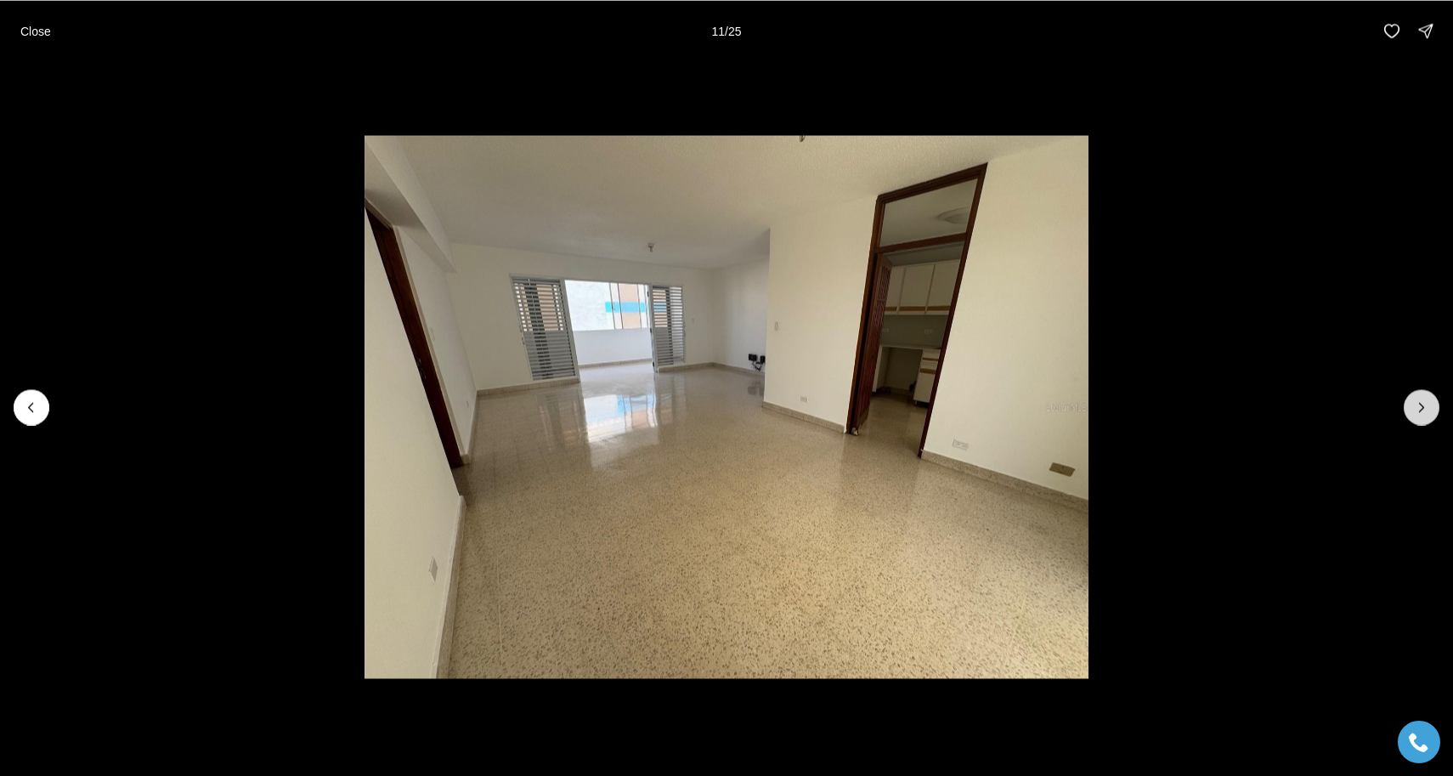
click at [1425, 399] on icon "Next slide" at bounding box center [1422, 407] width 17 height 17
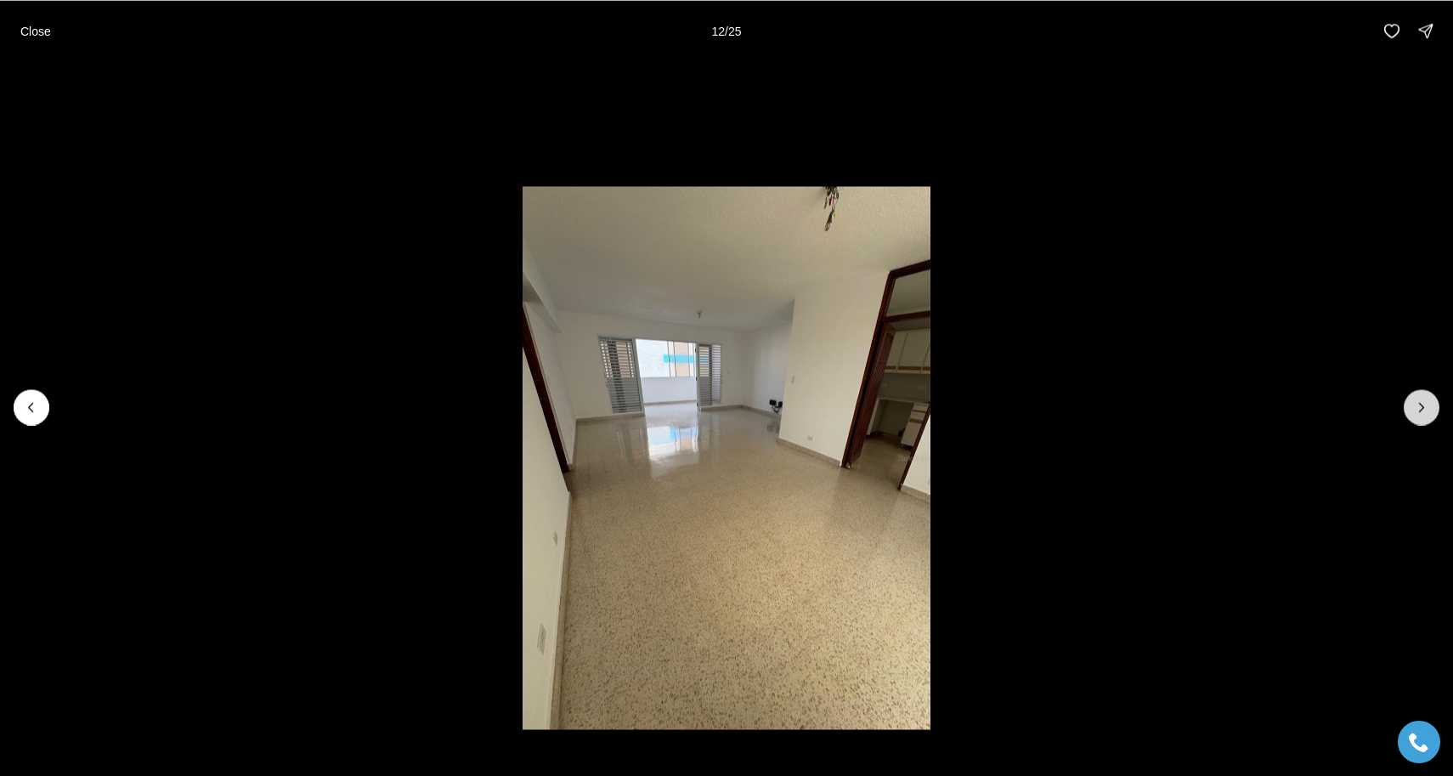
click at [1425, 399] on icon "Next slide" at bounding box center [1422, 407] width 17 height 17
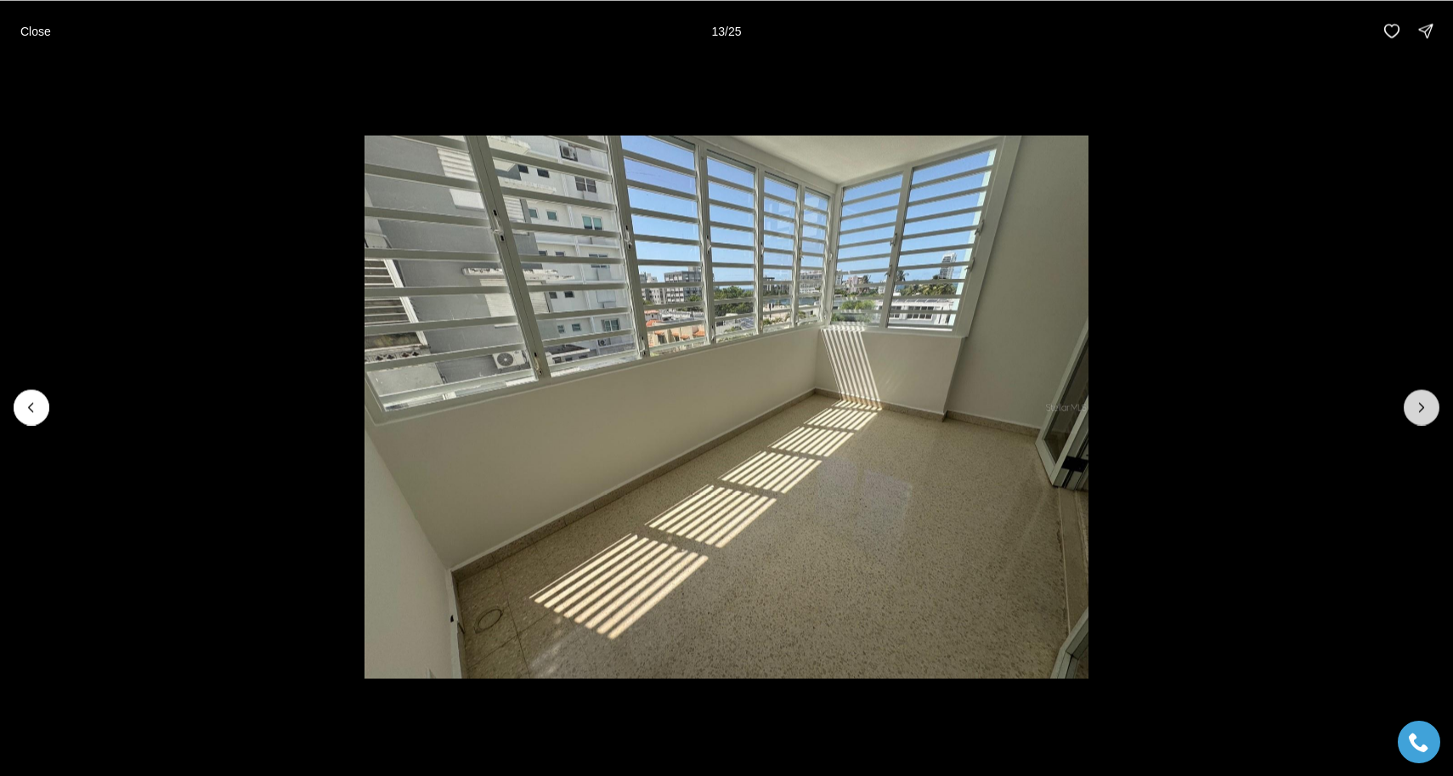
click at [1425, 399] on icon "Next slide" at bounding box center [1422, 407] width 17 height 17
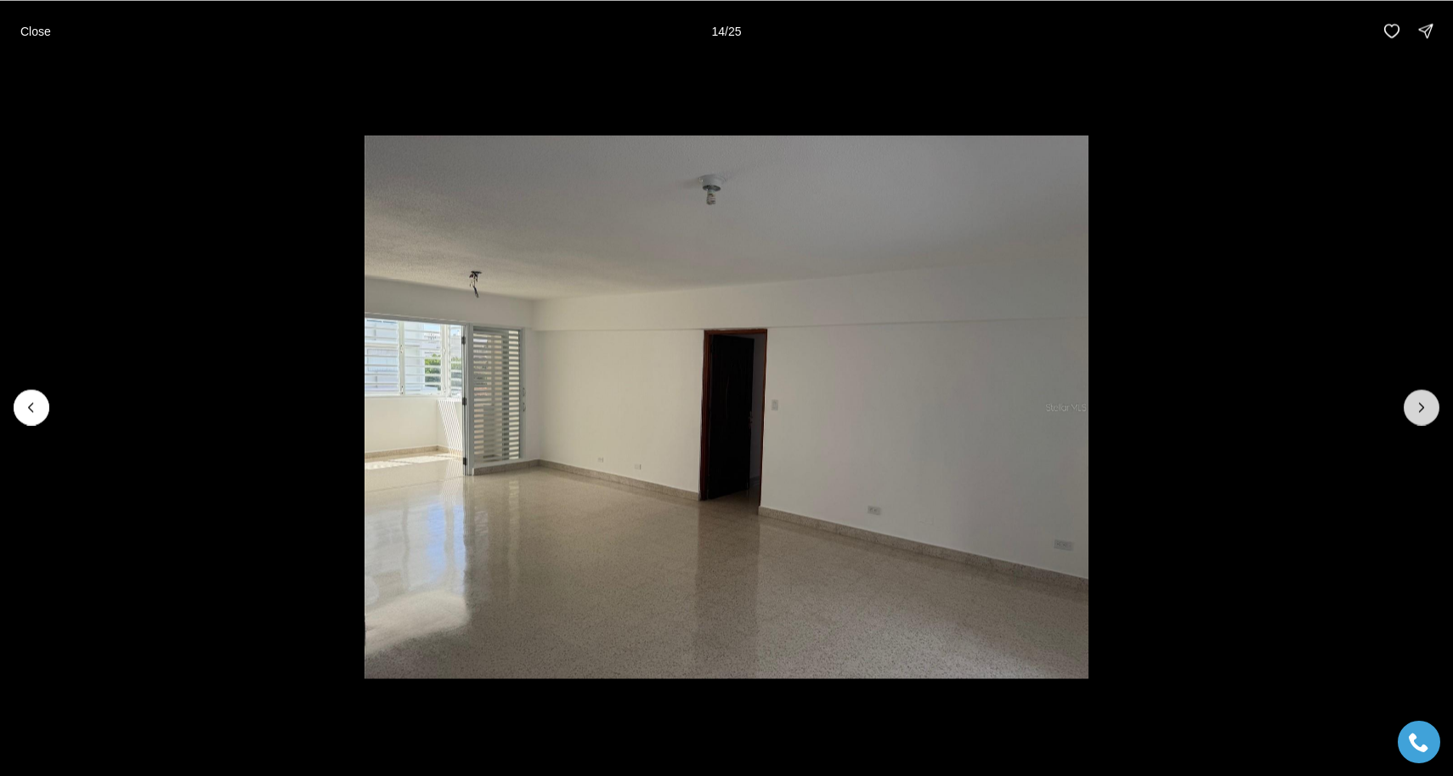
click at [1425, 399] on icon "Next slide" at bounding box center [1422, 407] width 17 height 17
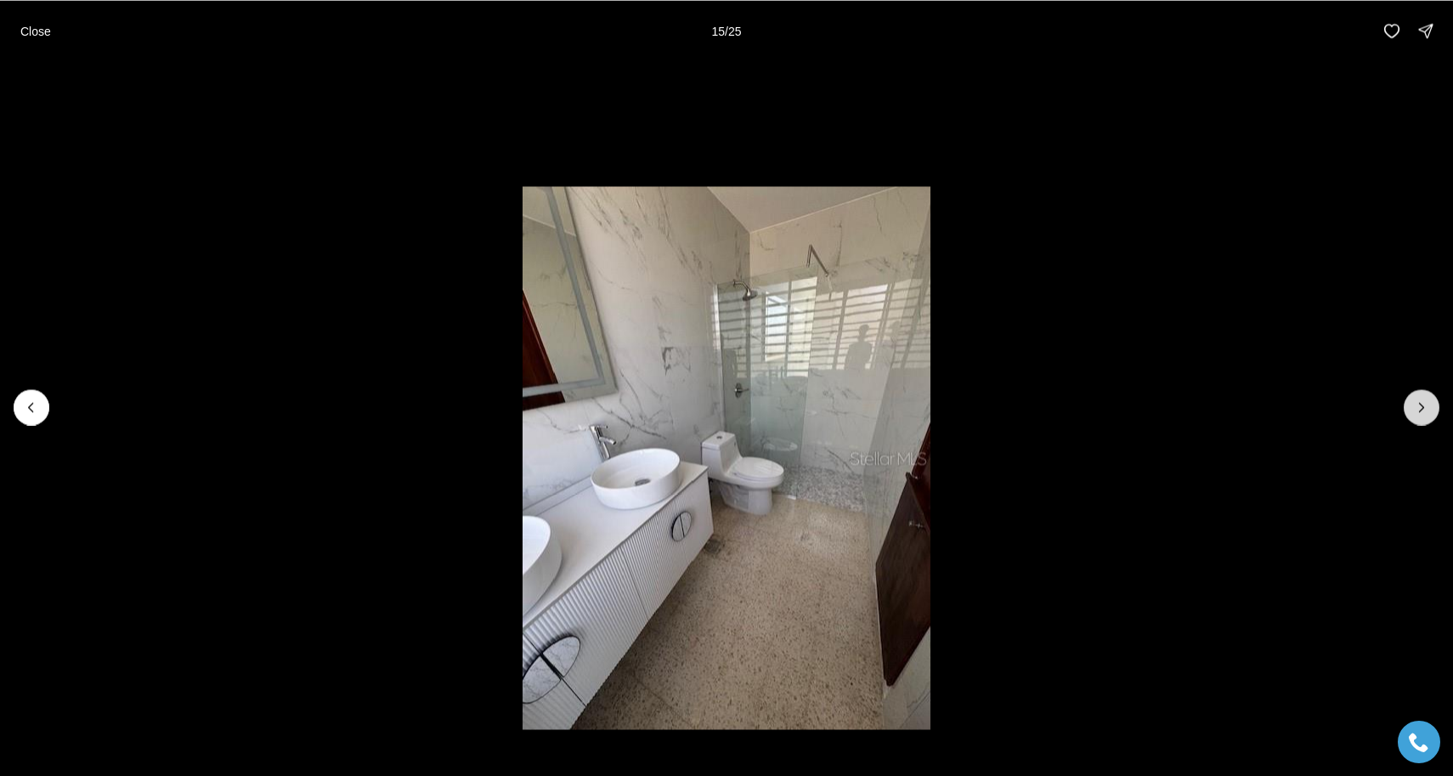
click at [1425, 399] on icon "Next slide" at bounding box center [1422, 407] width 17 height 17
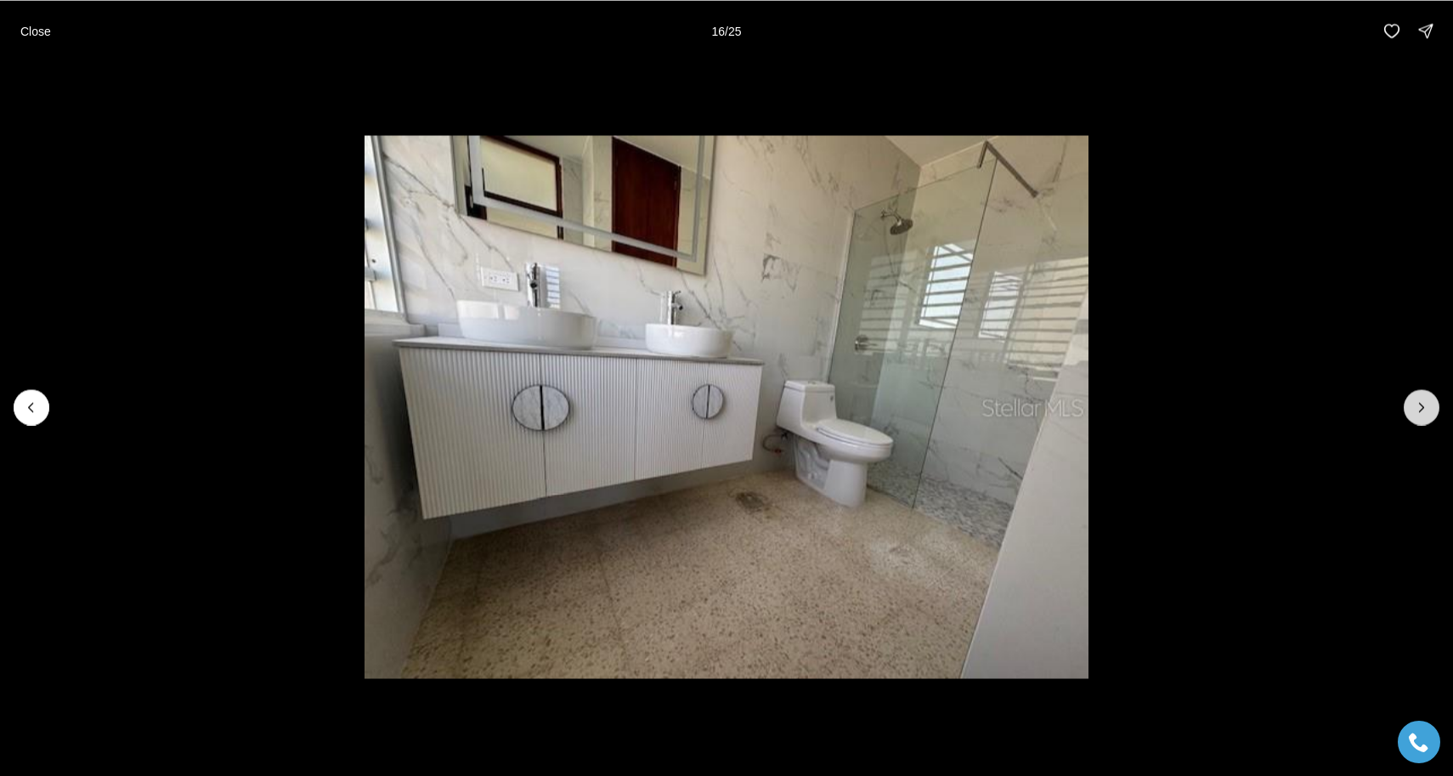
click at [1425, 399] on icon "Next slide" at bounding box center [1422, 407] width 17 height 17
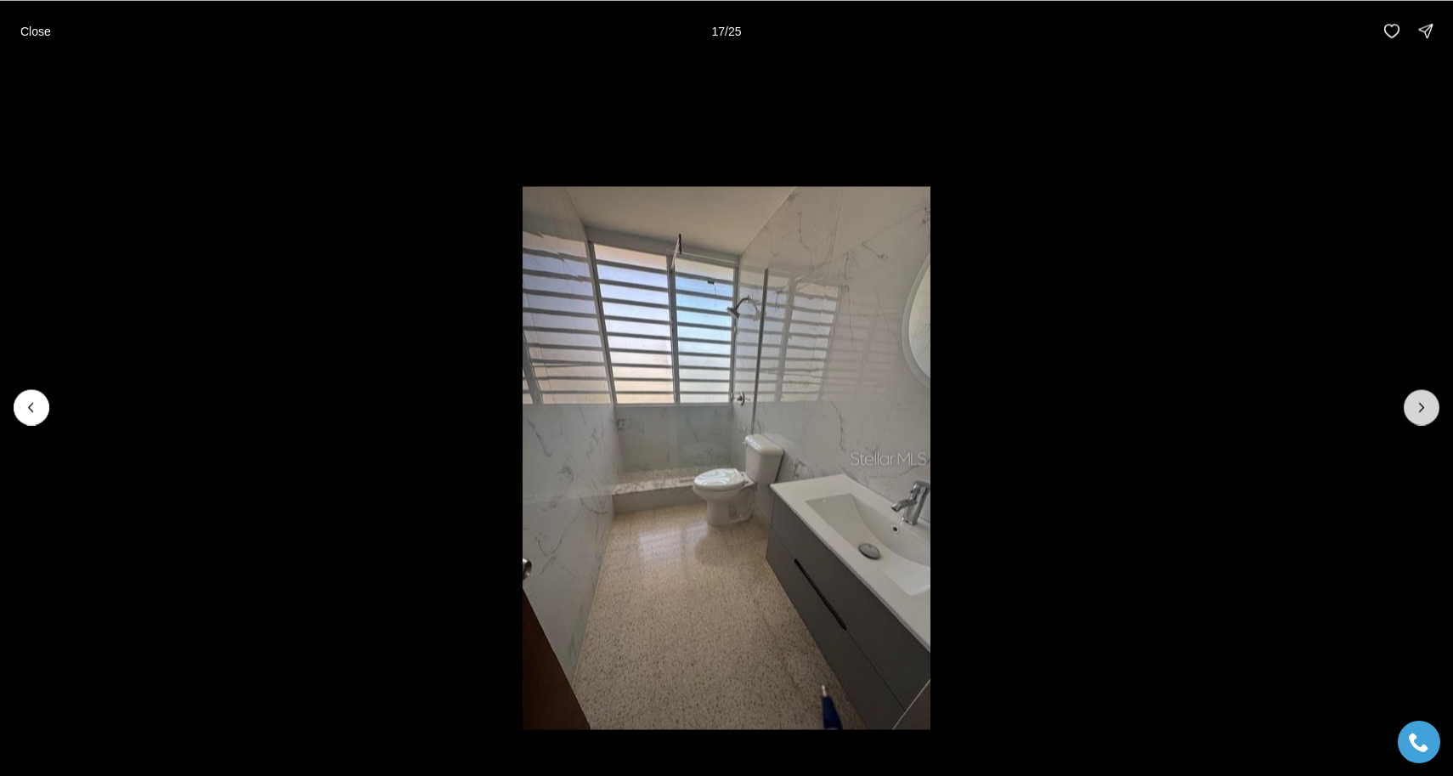
click at [1425, 399] on icon "Next slide" at bounding box center [1422, 407] width 17 height 17
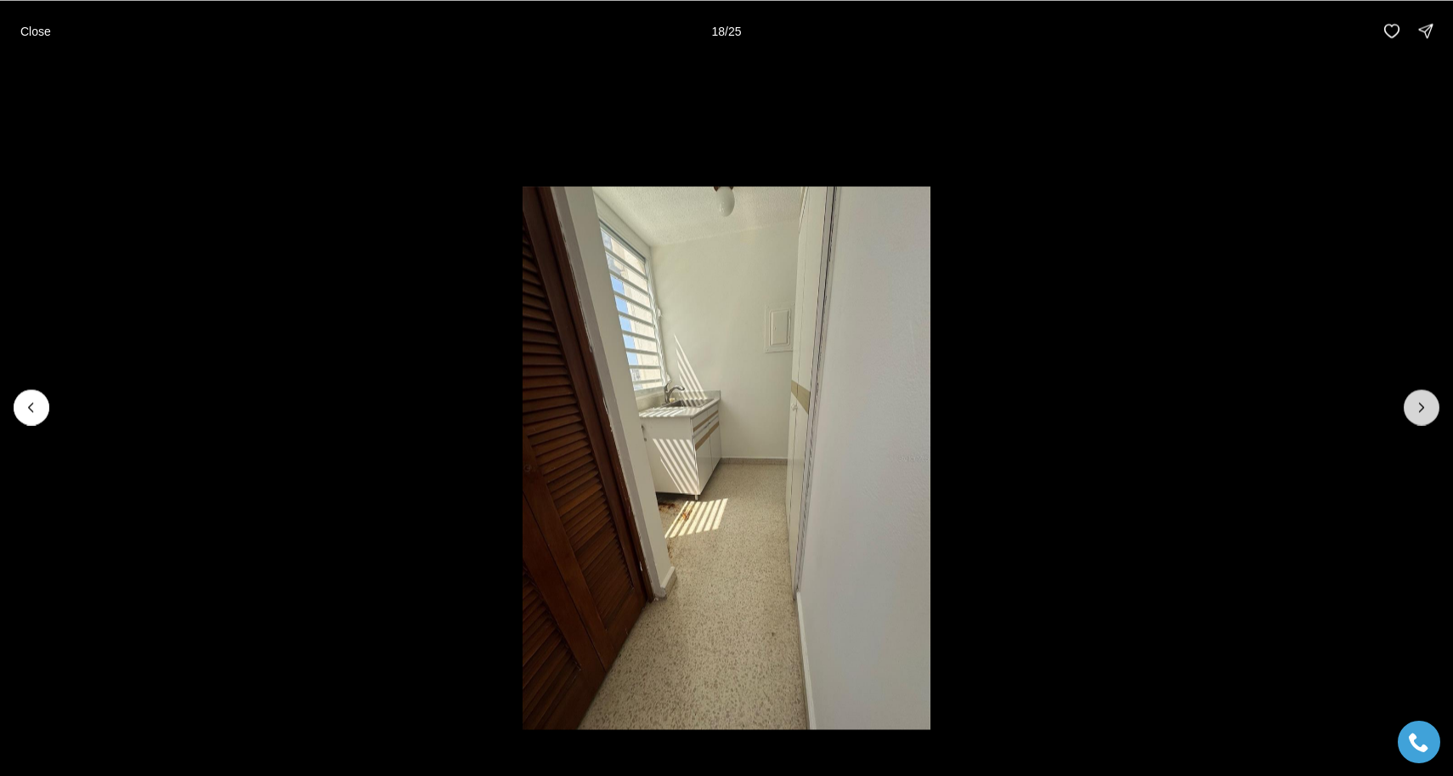
click at [1425, 399] on icon "Next slide" at bounding box center [1422, 407] width 17 height 17
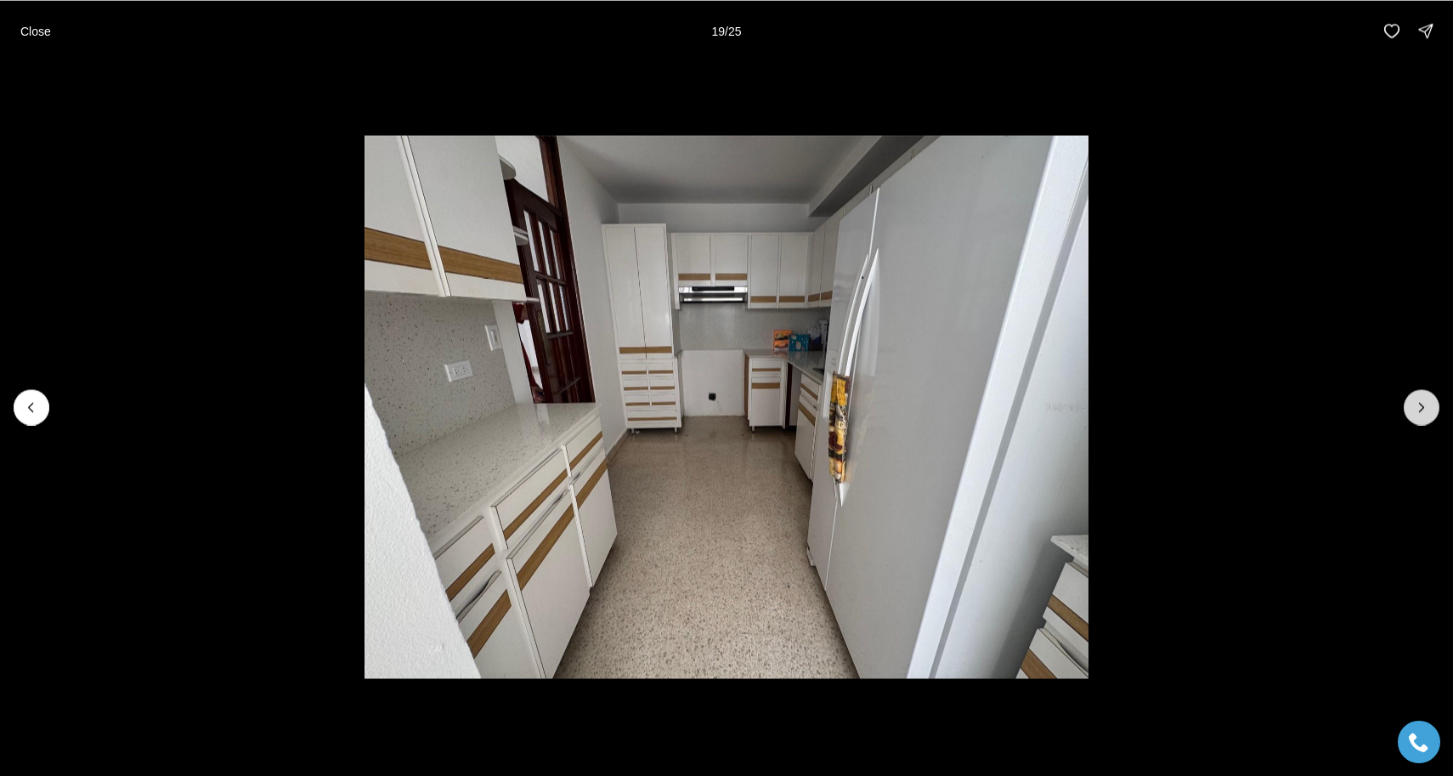
click at [1425, 399] on icon "Next slide" at bounding box center [1422, 407] width 17 height 17
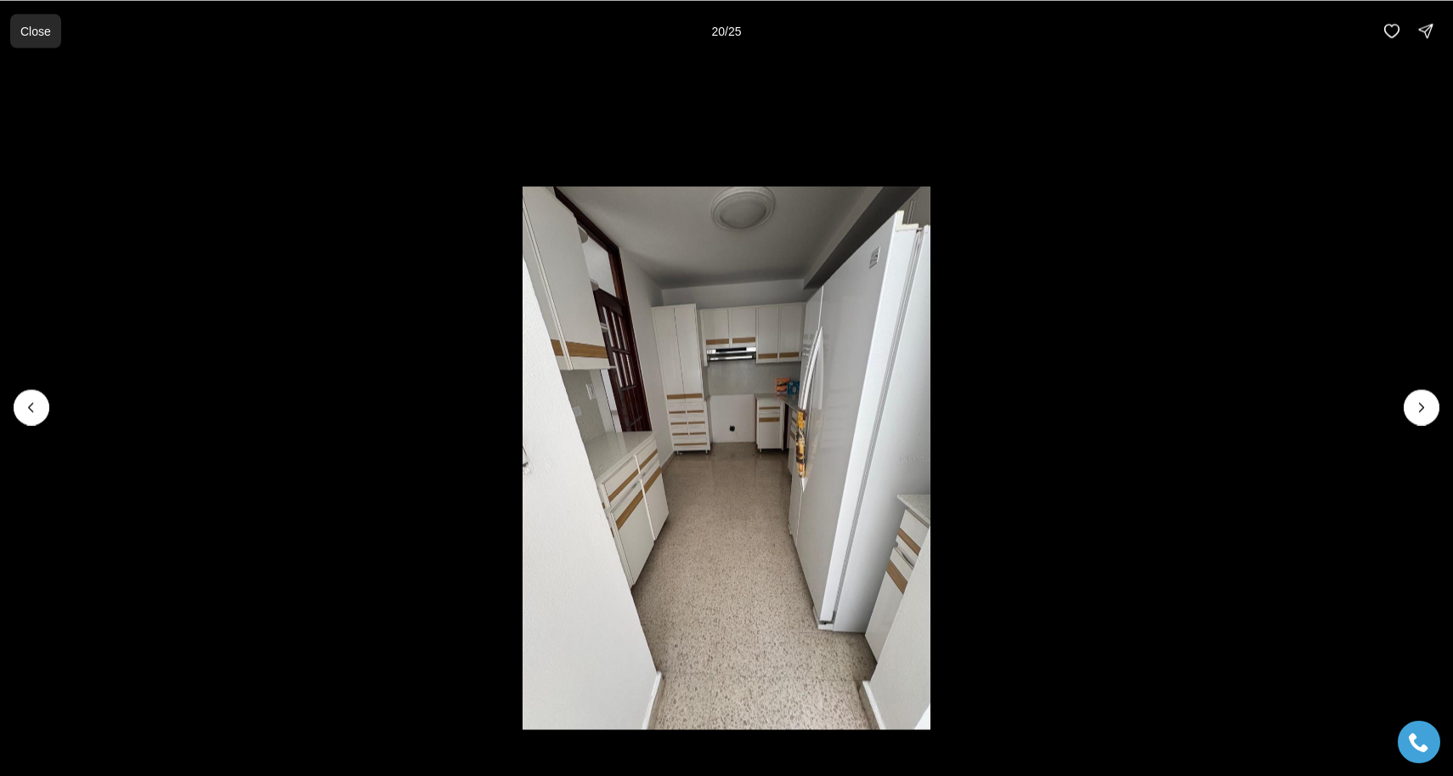
click at [37, 25] on p "Close" at bounding box center [35, 31] width 31 height 14
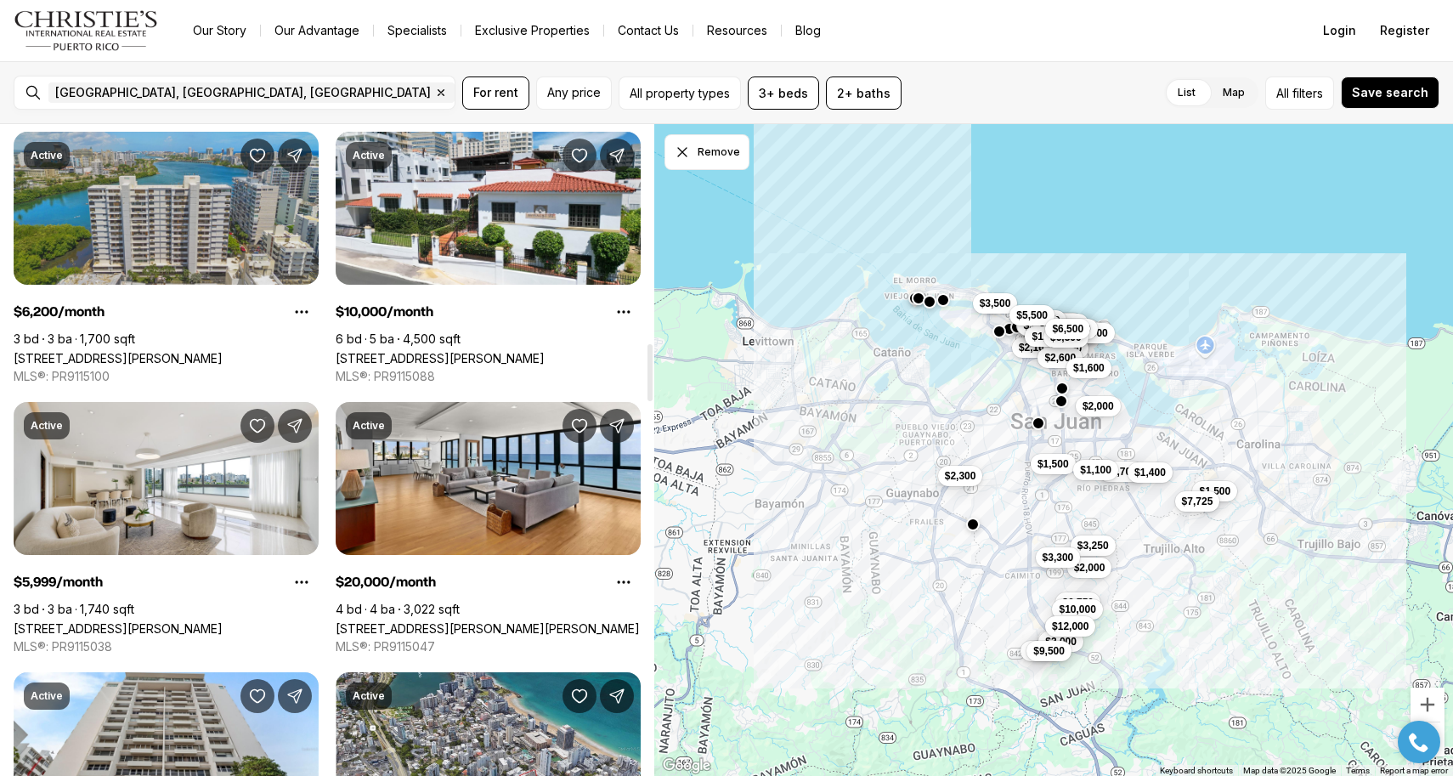
scroll to position [2515, 0]
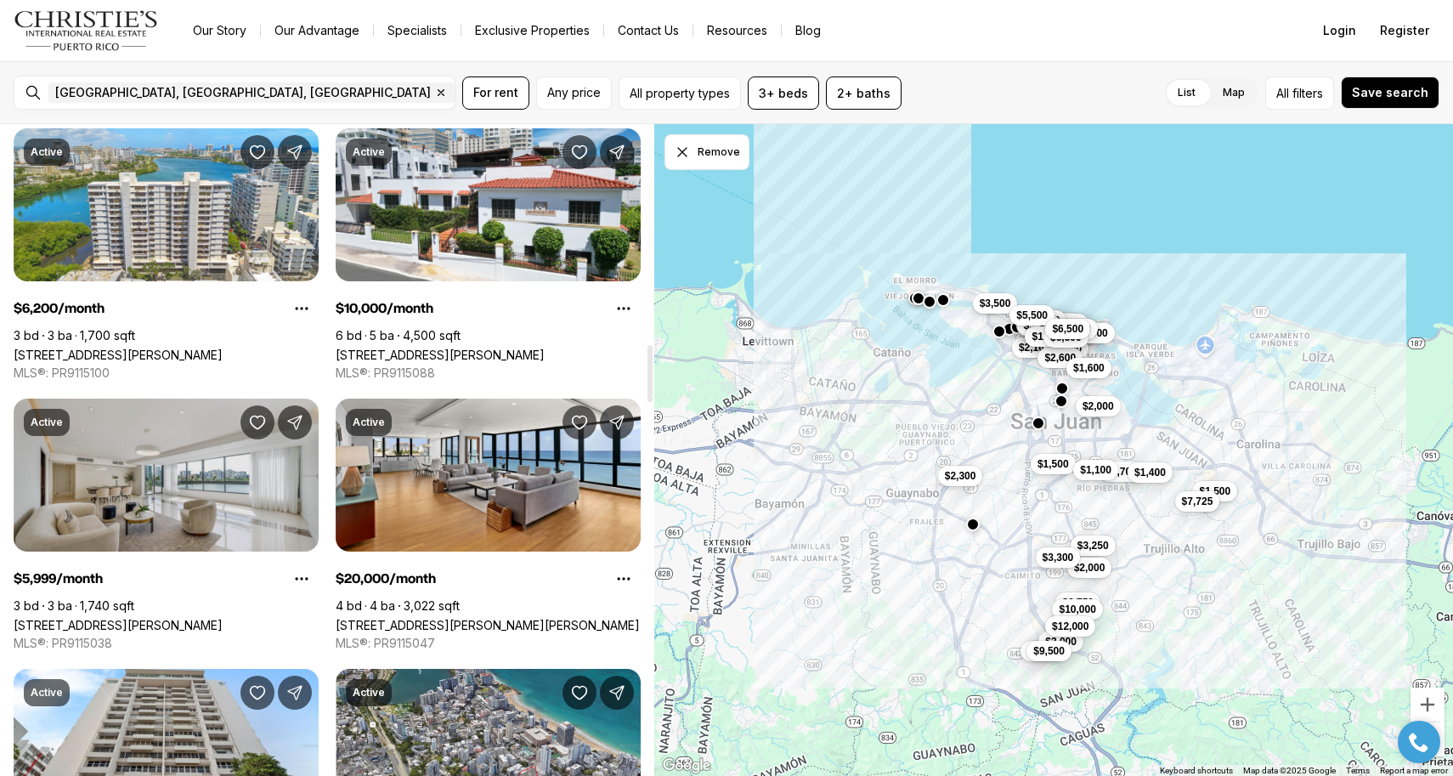
click at [216, 618] on link "[STREET_ADDRESS][PERSON_NAME]" at bounding box center [118, 625] width 209 height 14
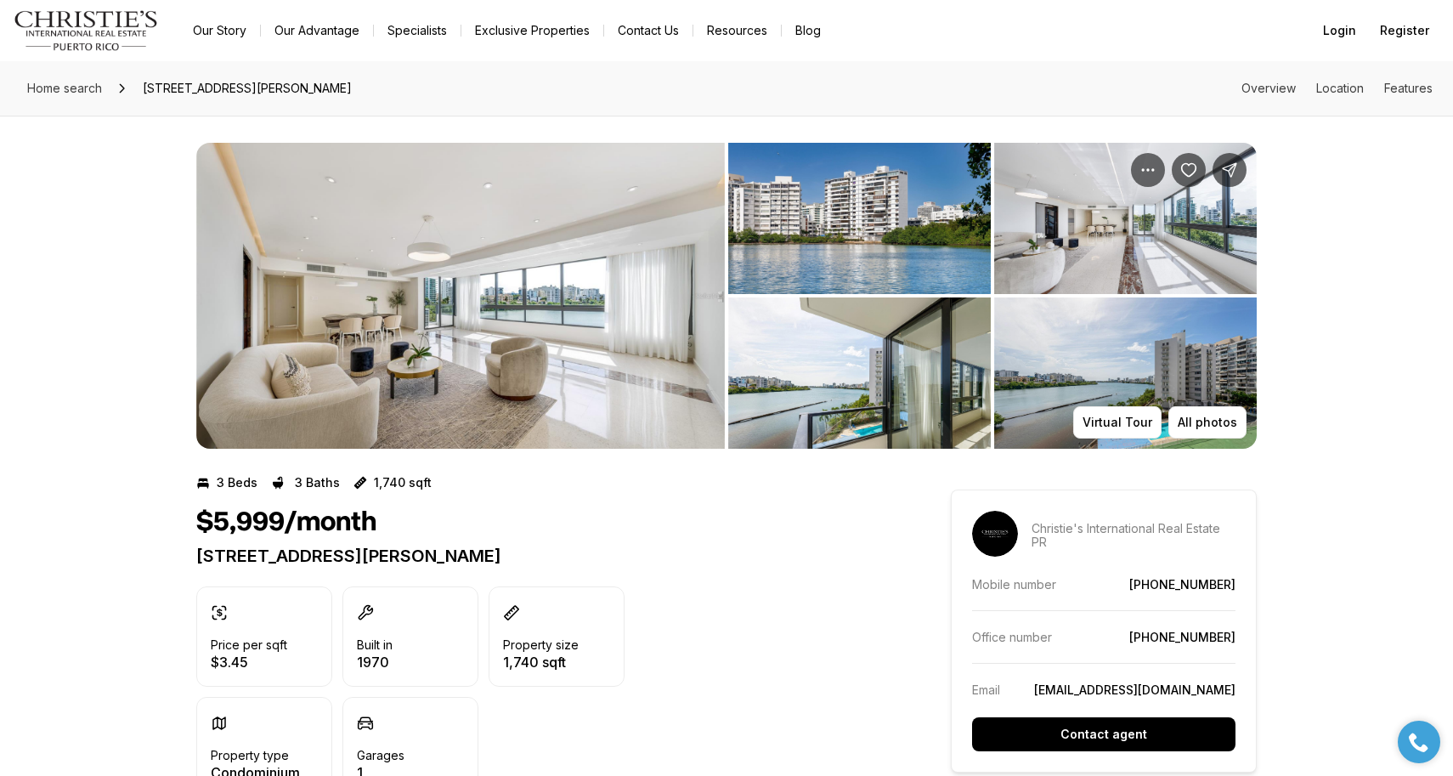
click at [520, 334] on img "View image gallery" at bounding box center [460, 296] width 529 height 306
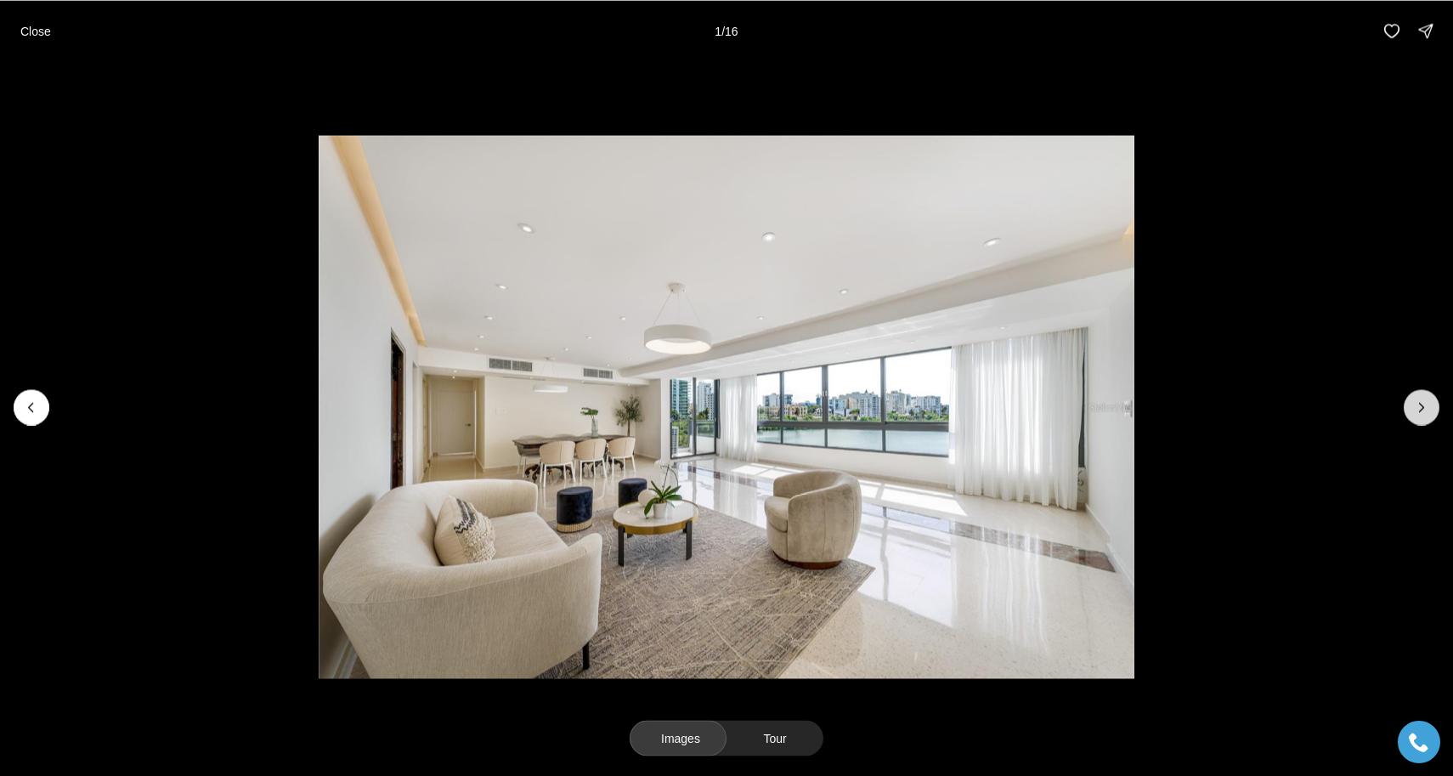
click at [1417, 409] on icon "Next slide" at bounding box center [1422, 407] width 17 height 17
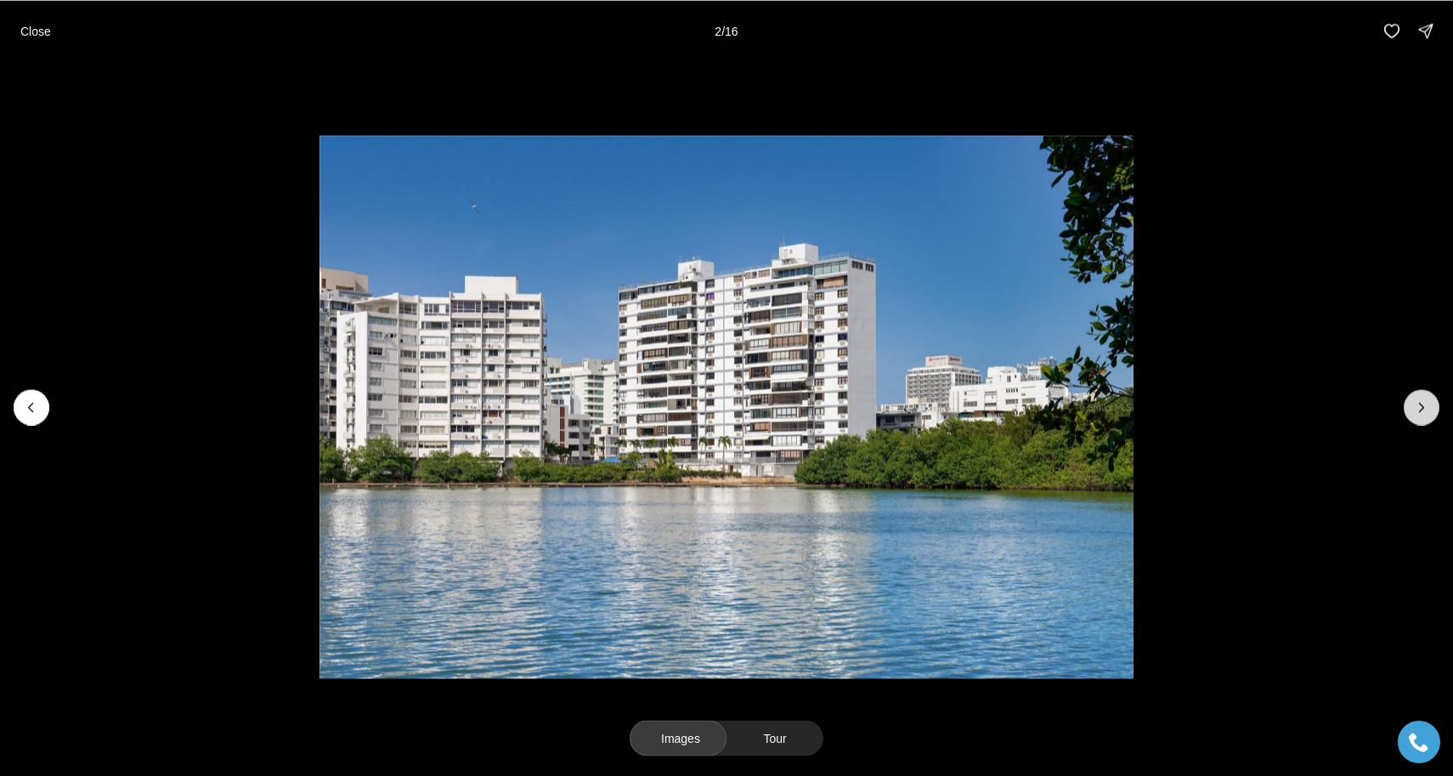
click at [1417, 409] on icon "Next slide" at bounding box center [1422, 407] width 17 height 17
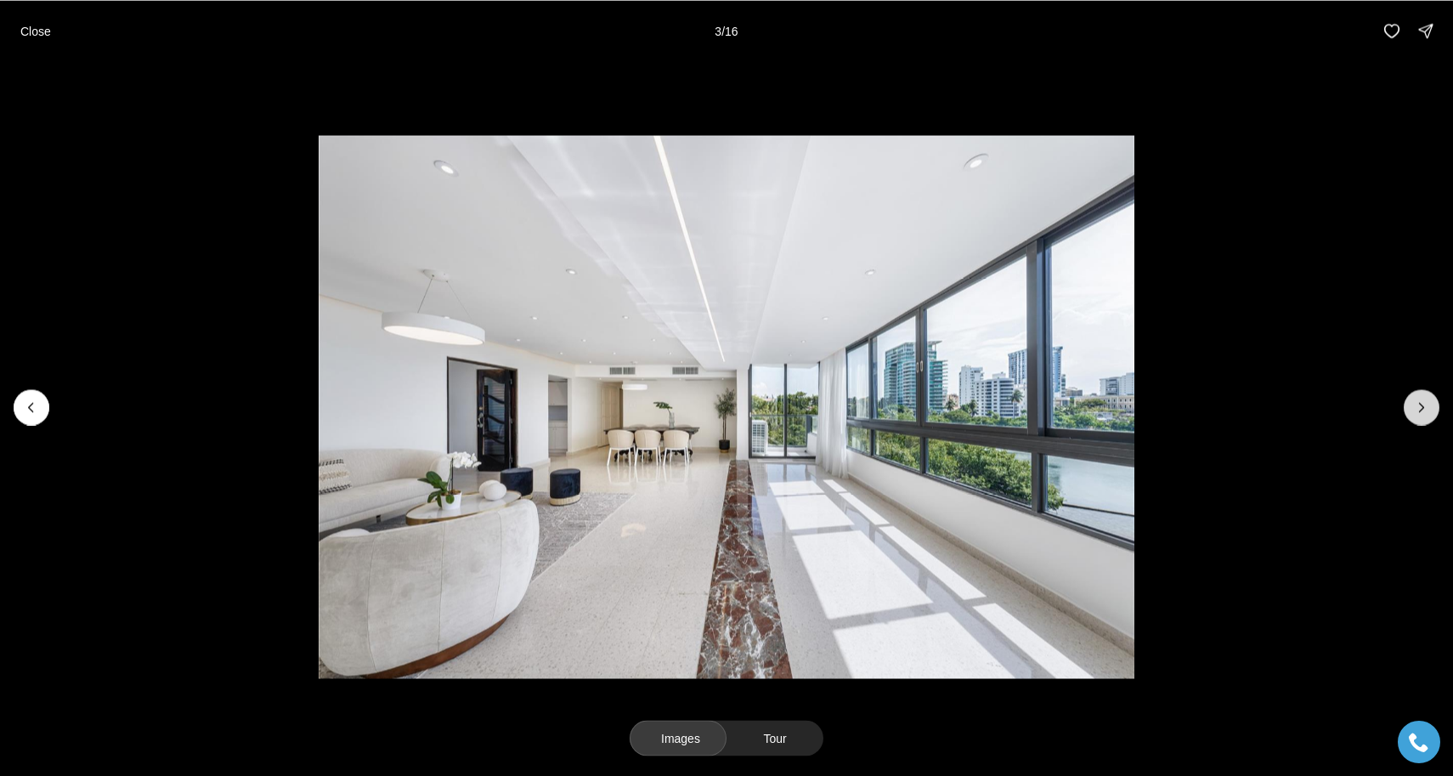
click at [1417, 409] on icon "Next slide" at bounding box center [1422, 407] width 17 height 17
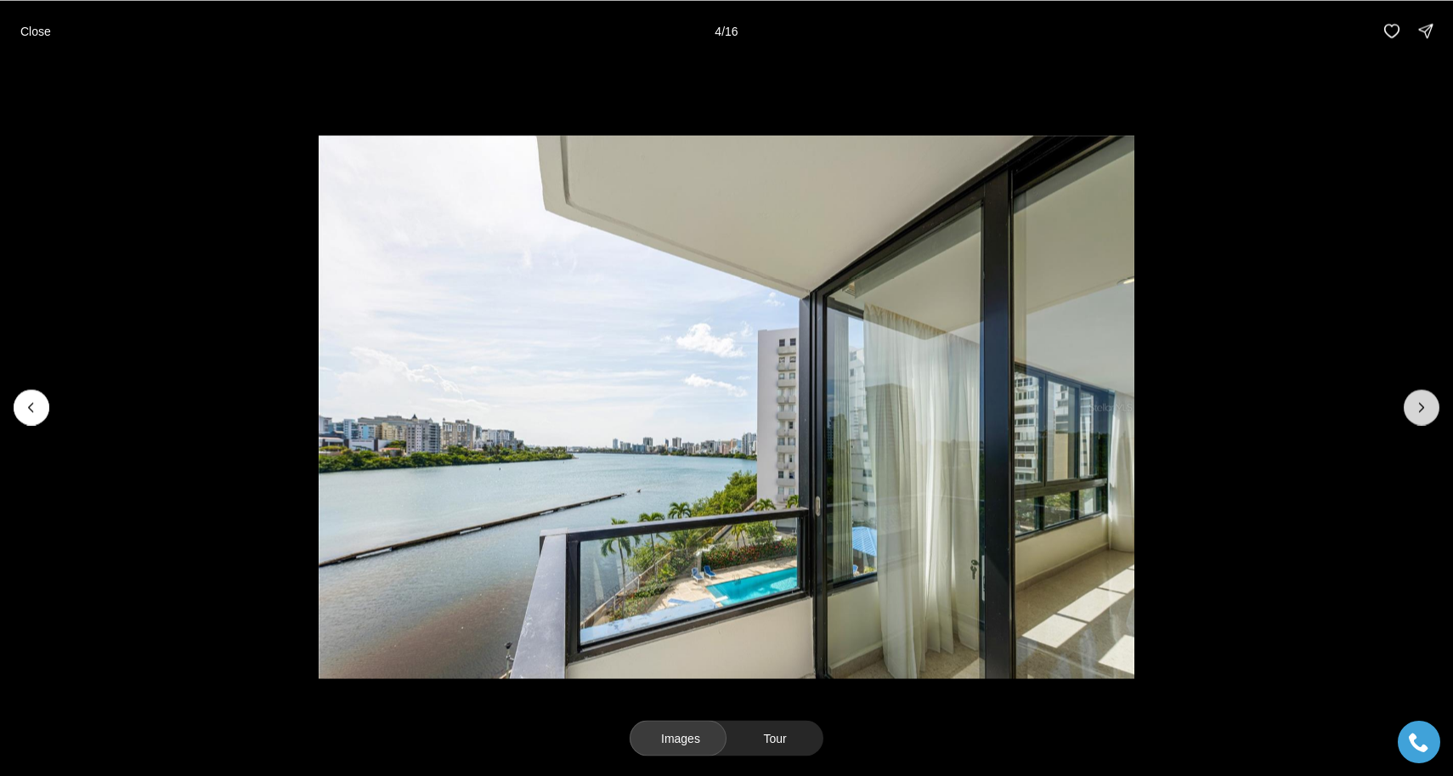
click at [1417, 409] on icon "Next slide" at bounding box center [1422, 407] width 17 height 17
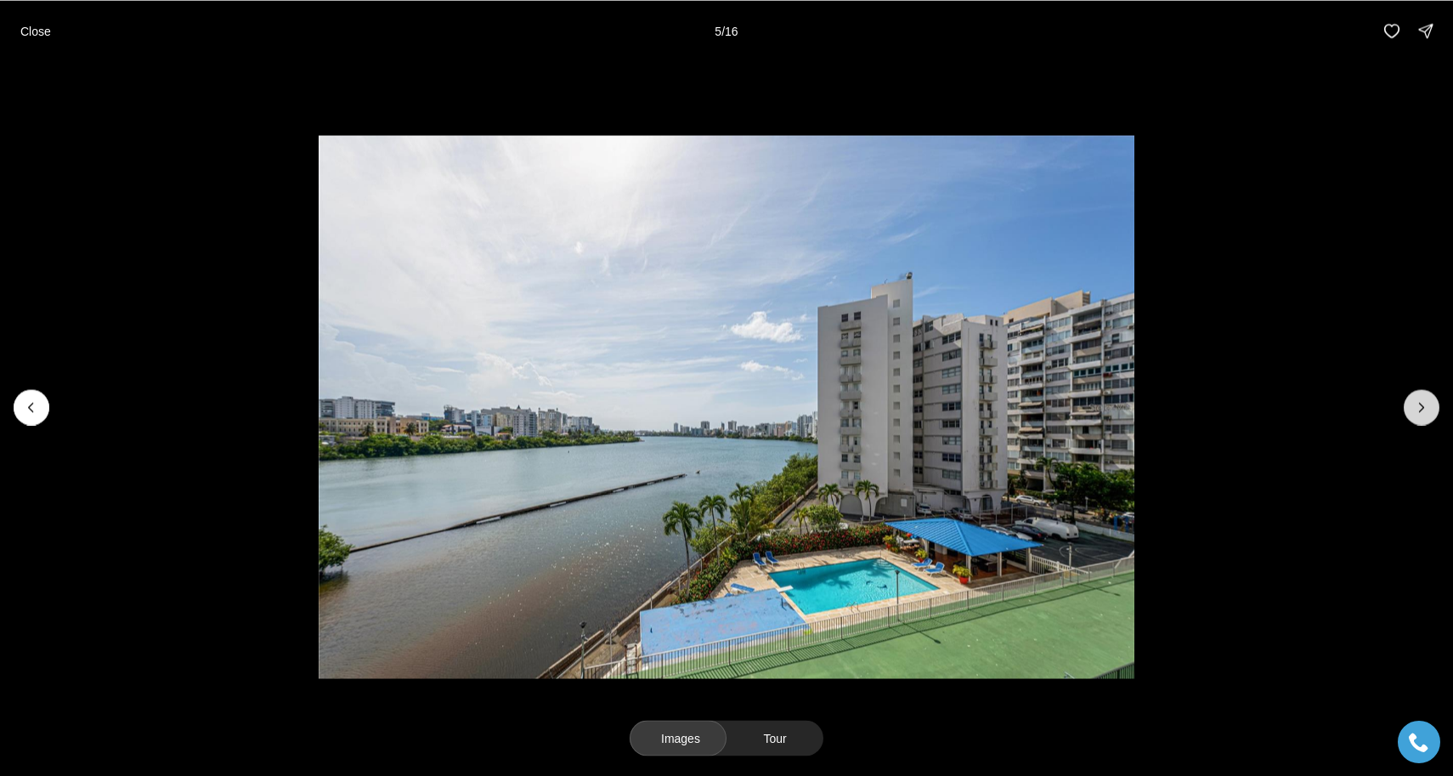
click at [1417, 409] on icon "Next slide" at bounding box center [1422, 407] width 17 height 17
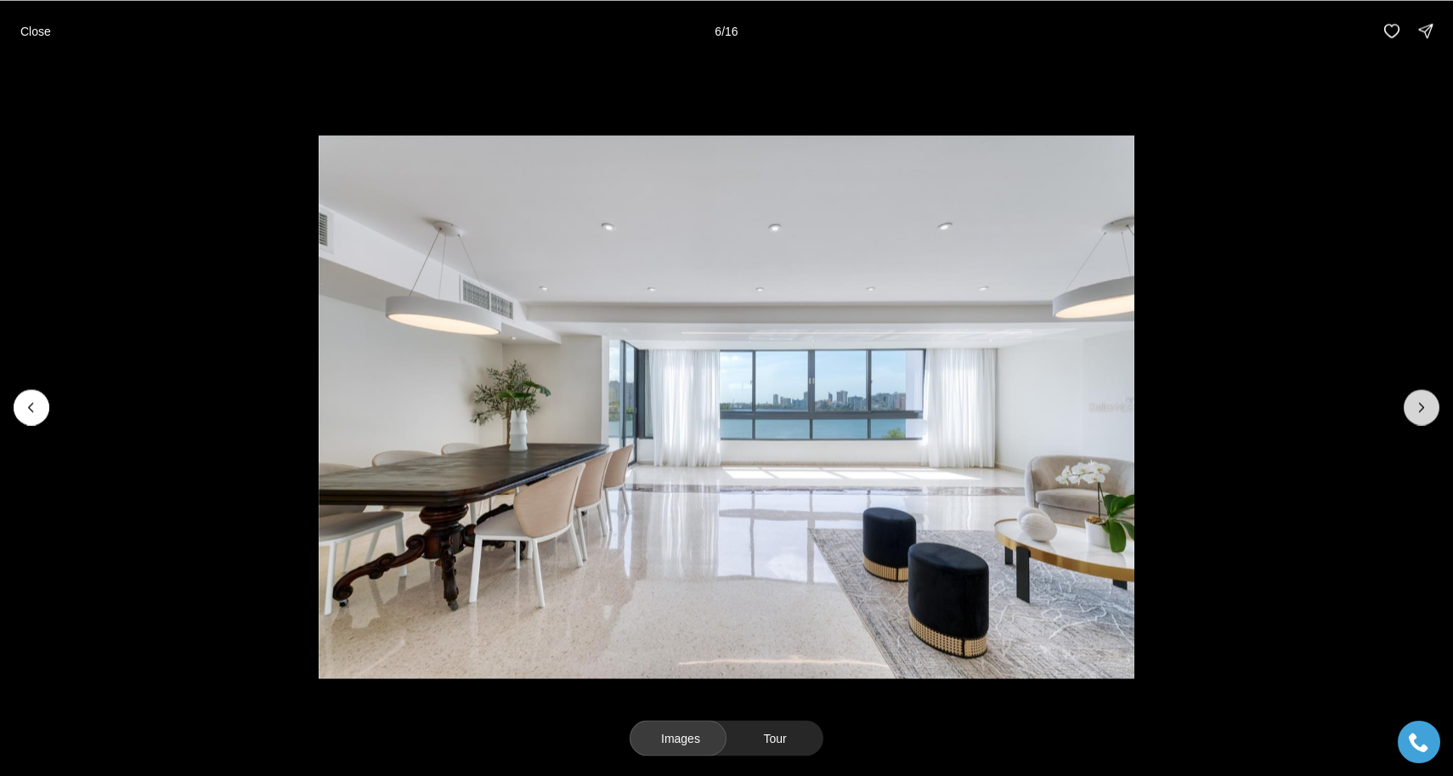
click at [1417, 409] on icon "Next slide" at bounding box center [1422, 407] width 17 height 17
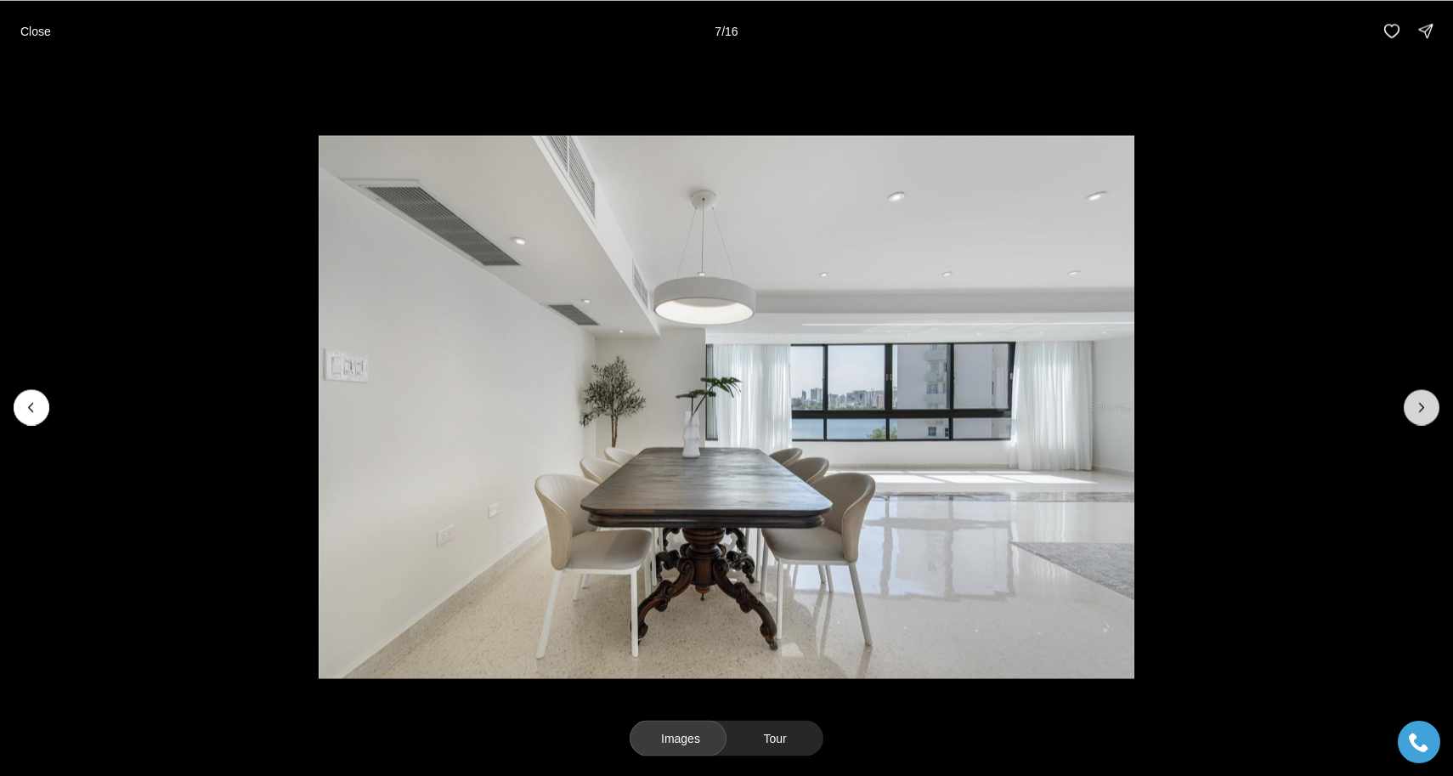
click at [1417, 409] on icon "Next slide" at bounding box center [1422, 407] width 17 height 17
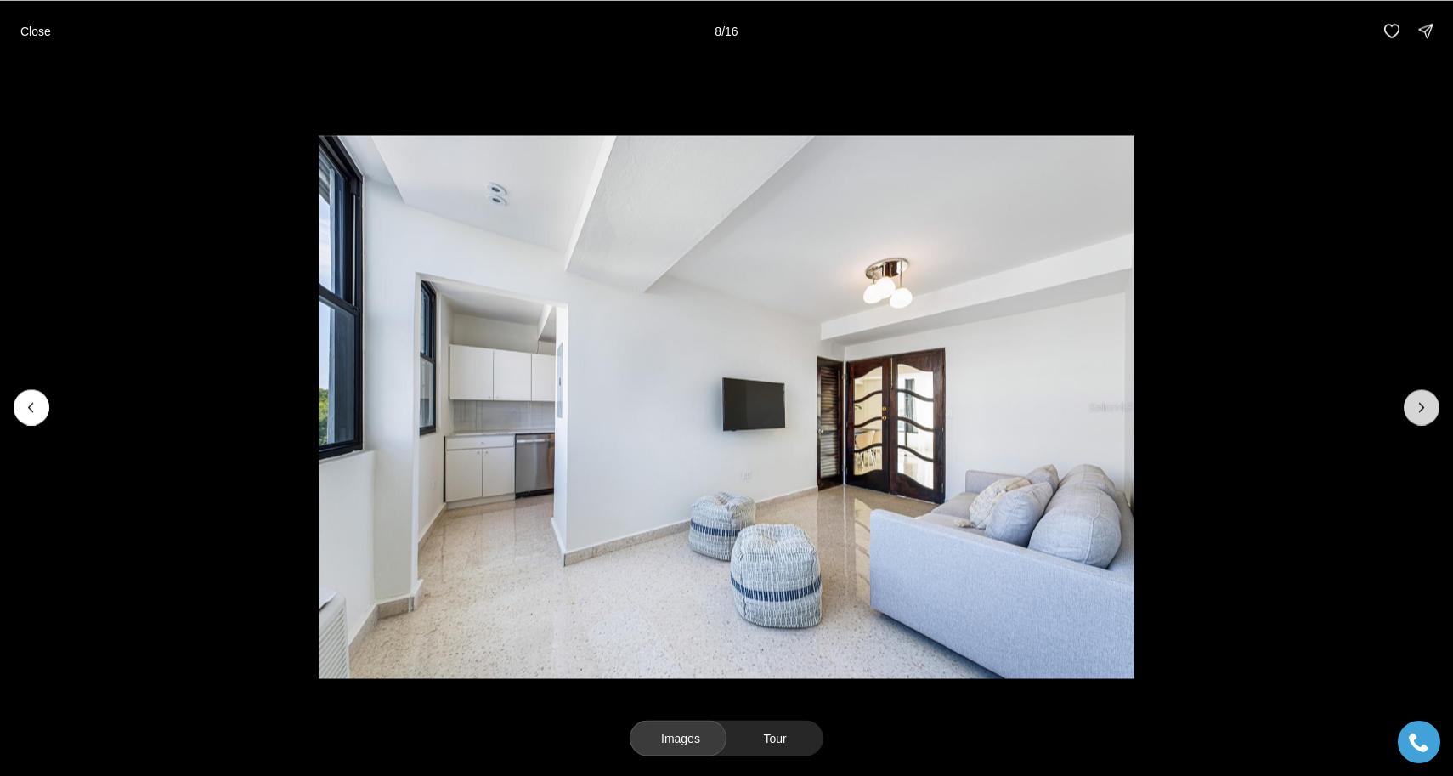
click at [1417, 409] on icon "Next slide" at bounding box center [1422, 407] width 17 height 17
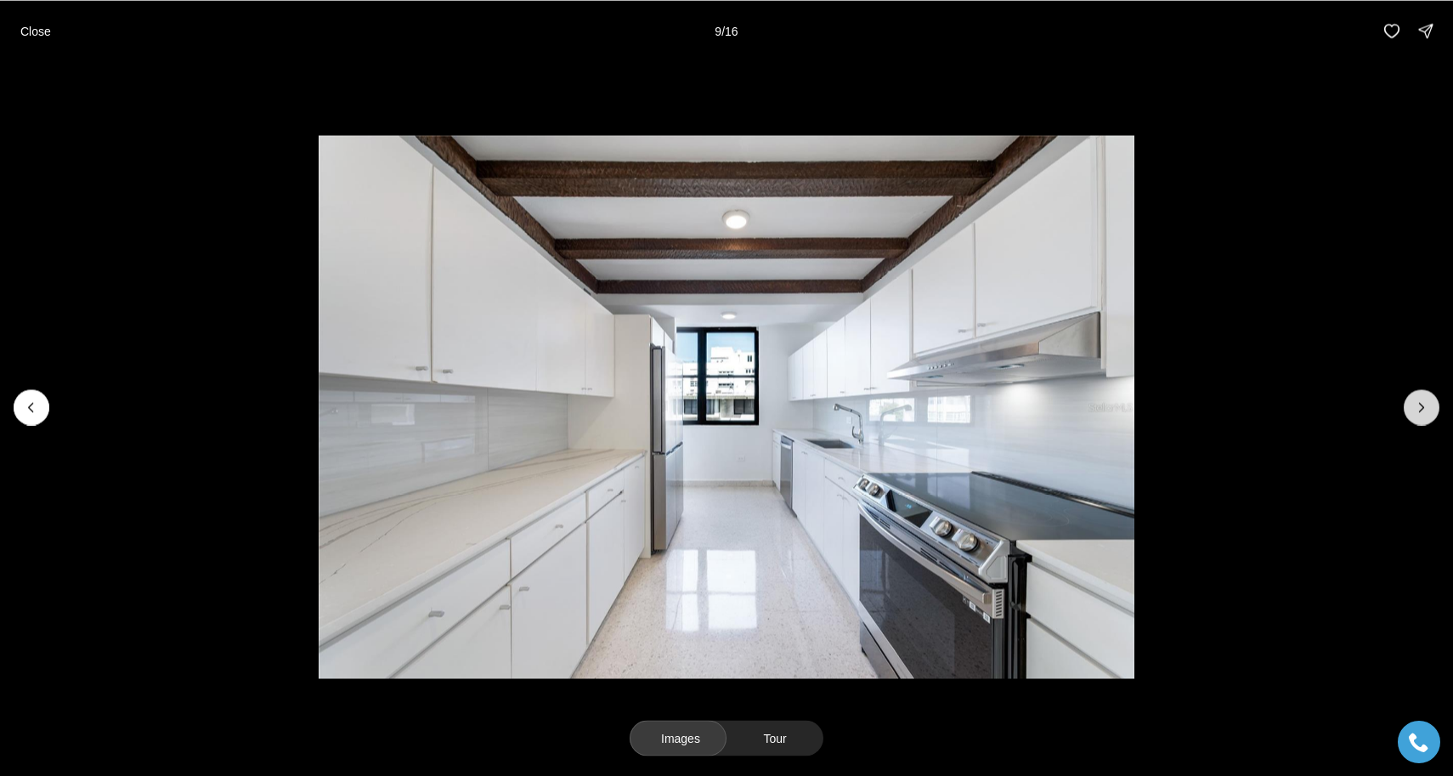
click at [1417, 409] on icon "Next slide" at bounding box center [1422, 407] width 17 height 17
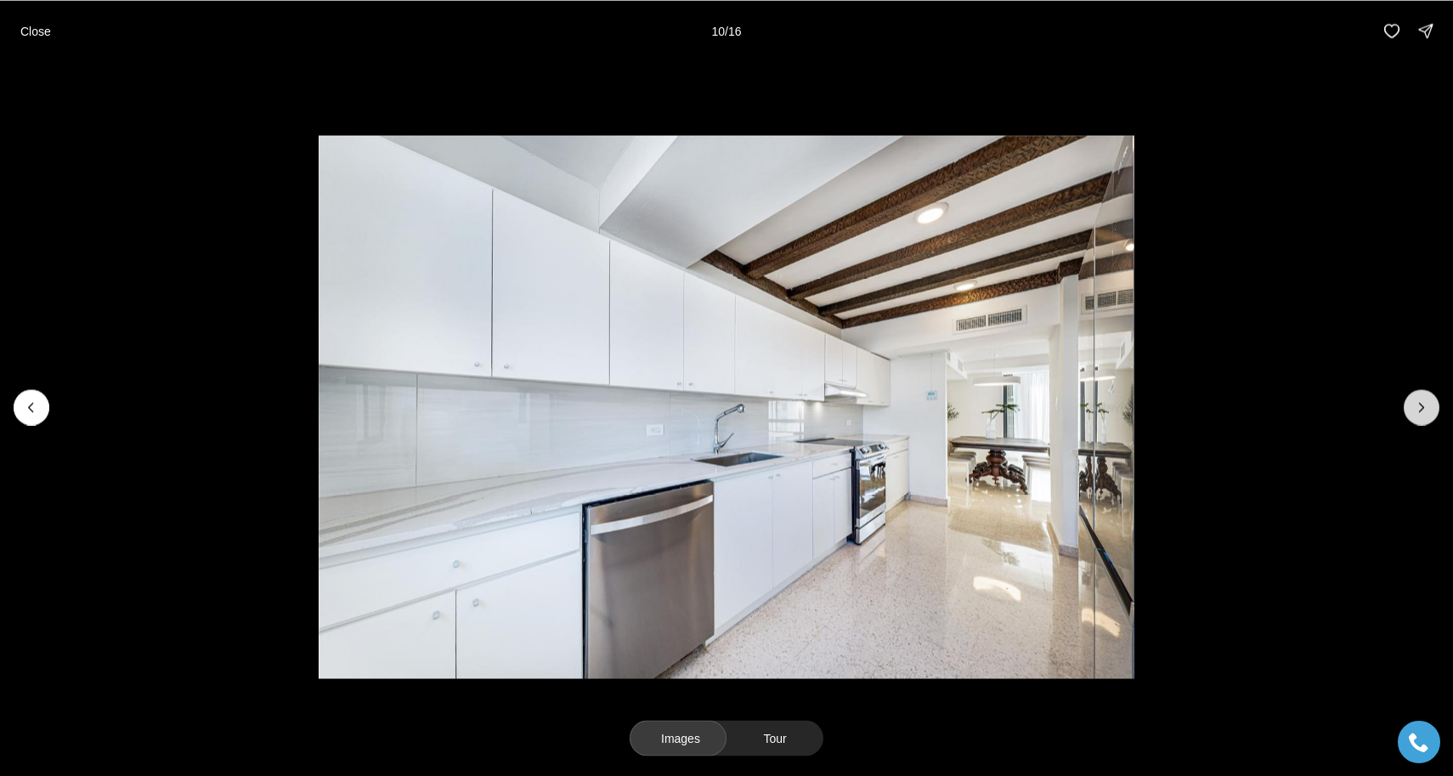
click at [1417, 409] on icon "Next slide" at bounding box center [1422, 407] width 17 height 17
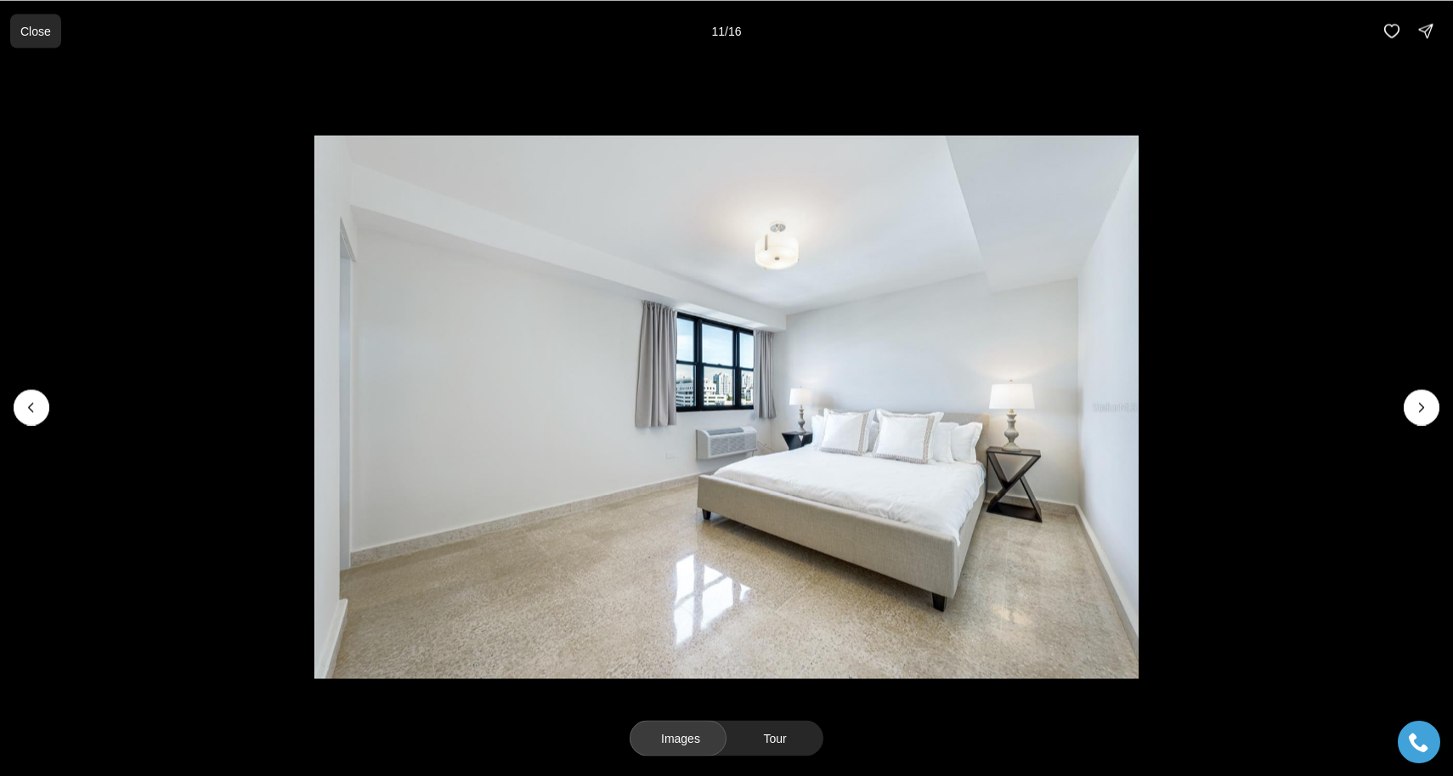
click at [42, 30] on p "Close" at bounding box center [35, 31] width 31 height 14
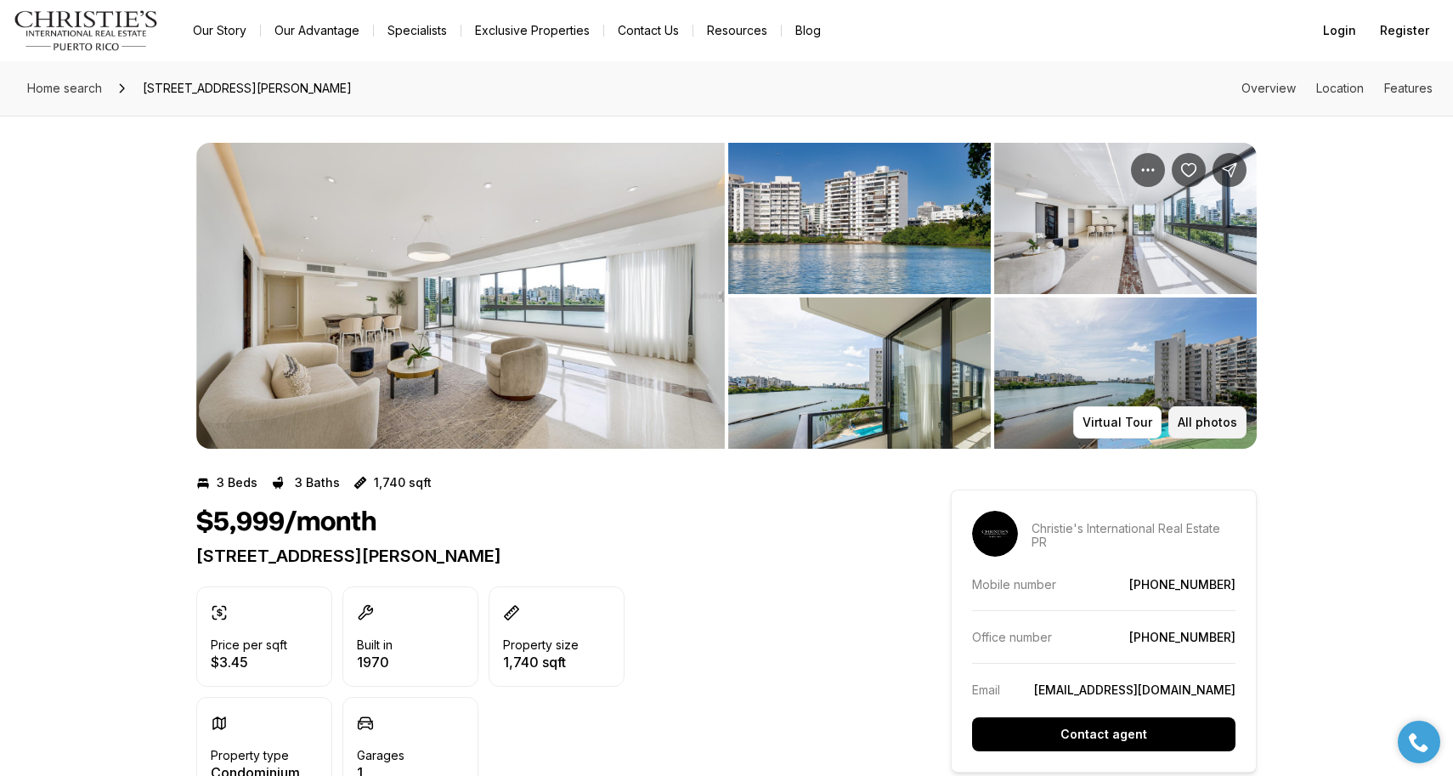
click at [1203, 426] on p "All photos" at bounding box center [1207, 423] width 59 height 14
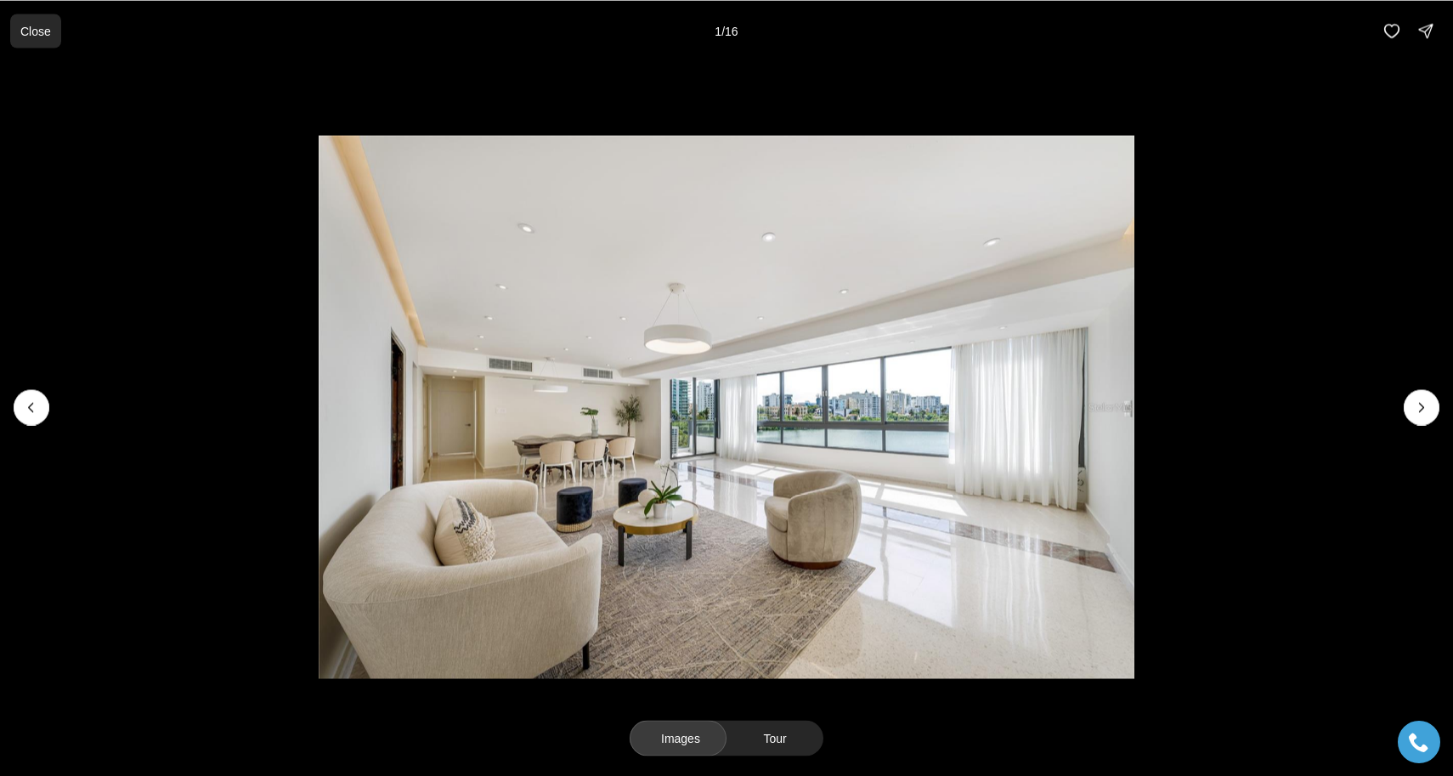
click at [37, 34] on p "Close" at bounding box center [35, 31] width 31 height 14
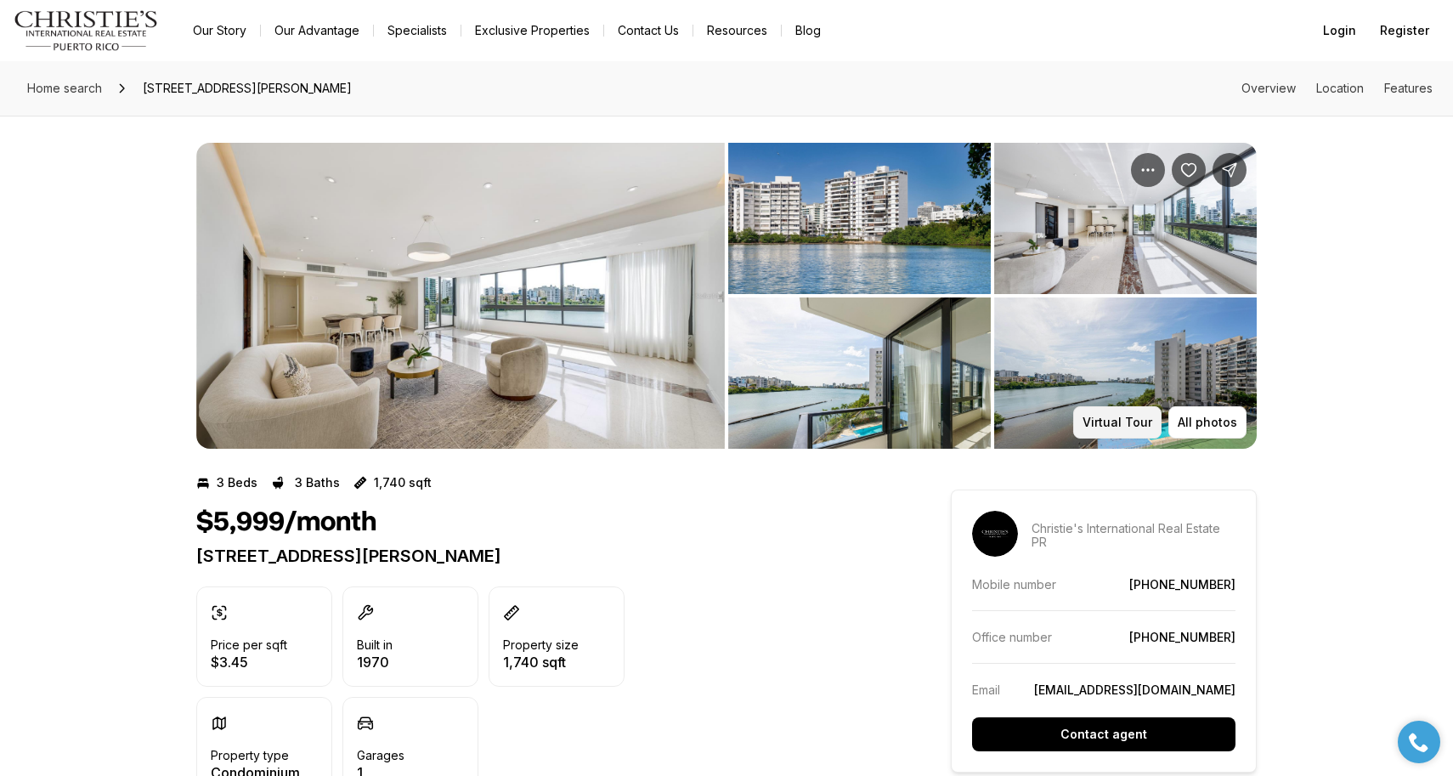
click at [1135, 423] on p "Virtual Tour" at bounding box center [1118, 423] width 70 height 14
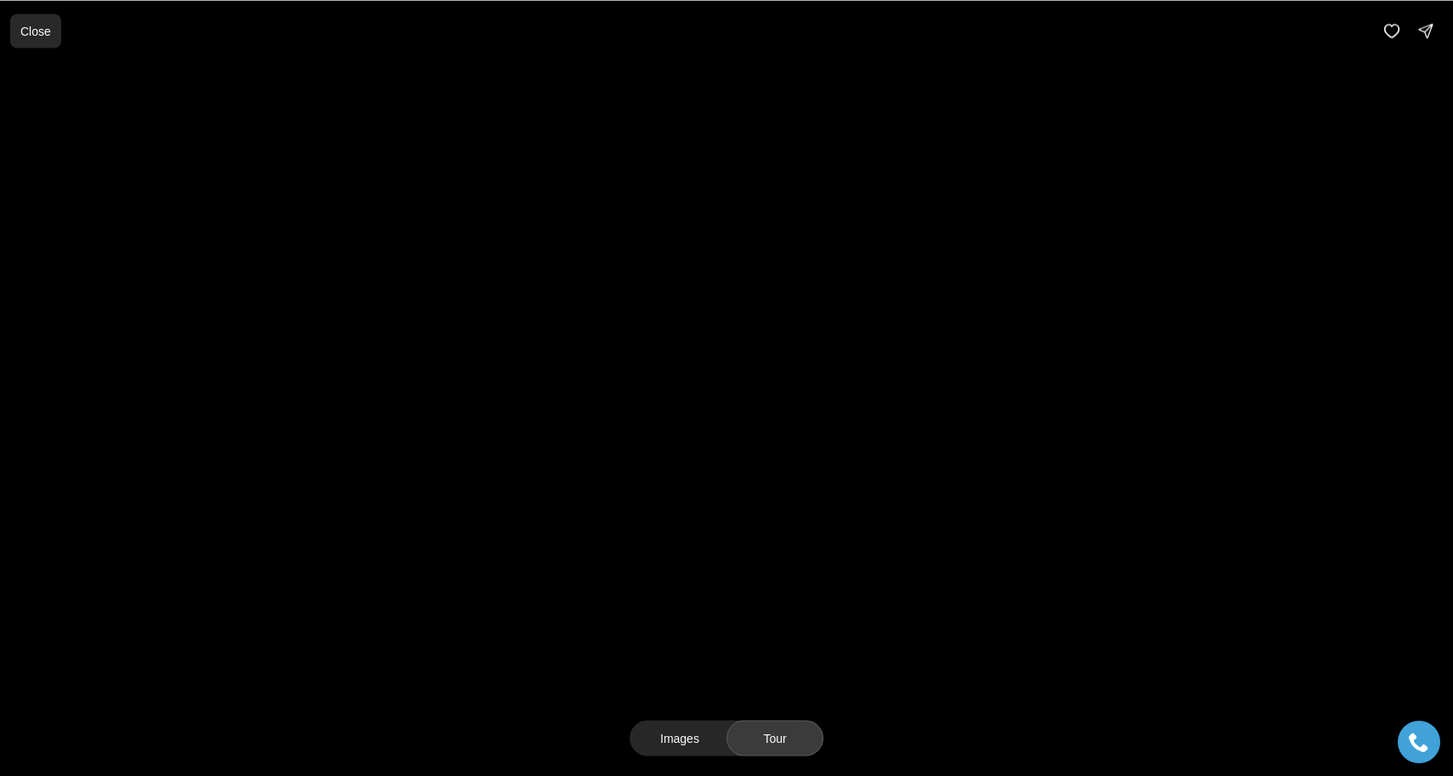
click at [44, 26] on p "Close" at bounding box center [35, 31] width 31 height 14
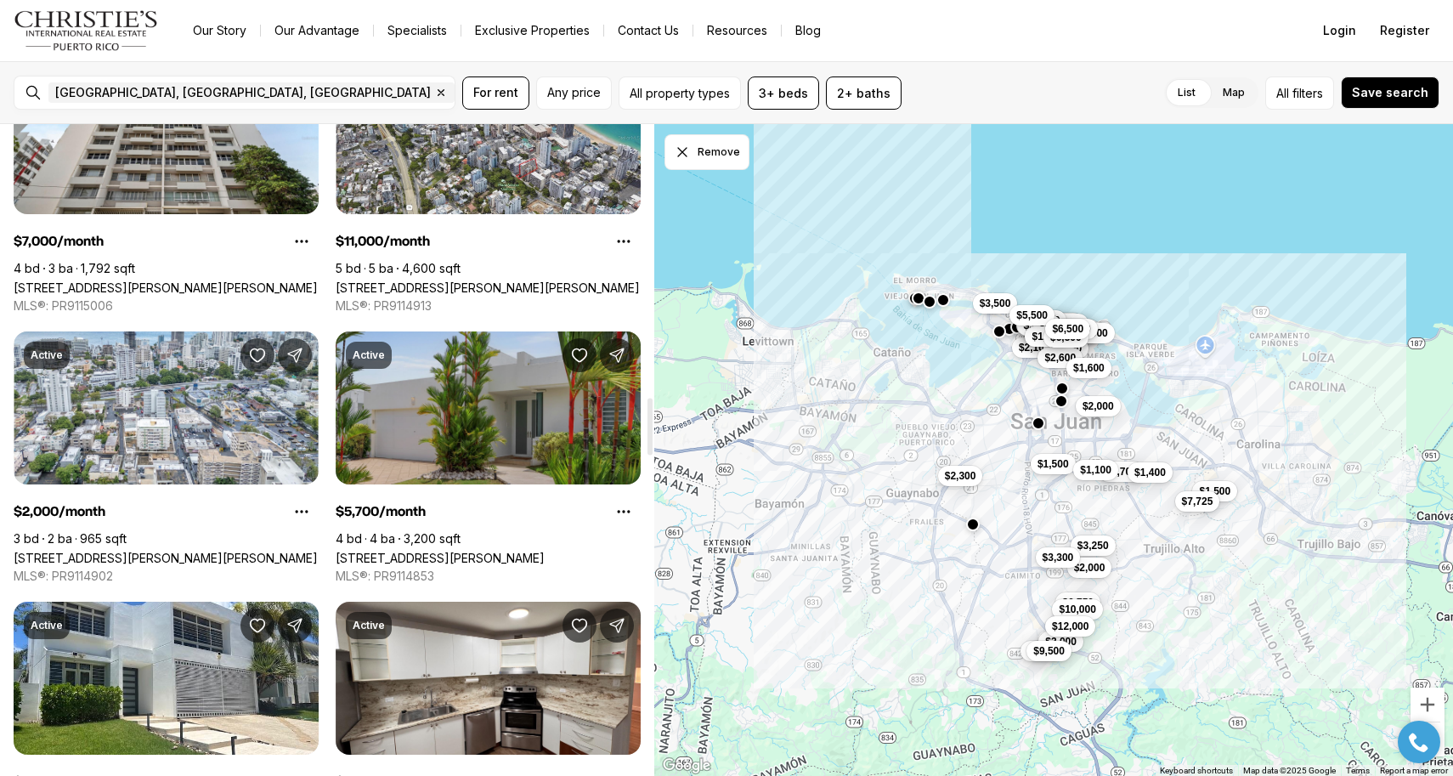
scroll to position [3126, 0]
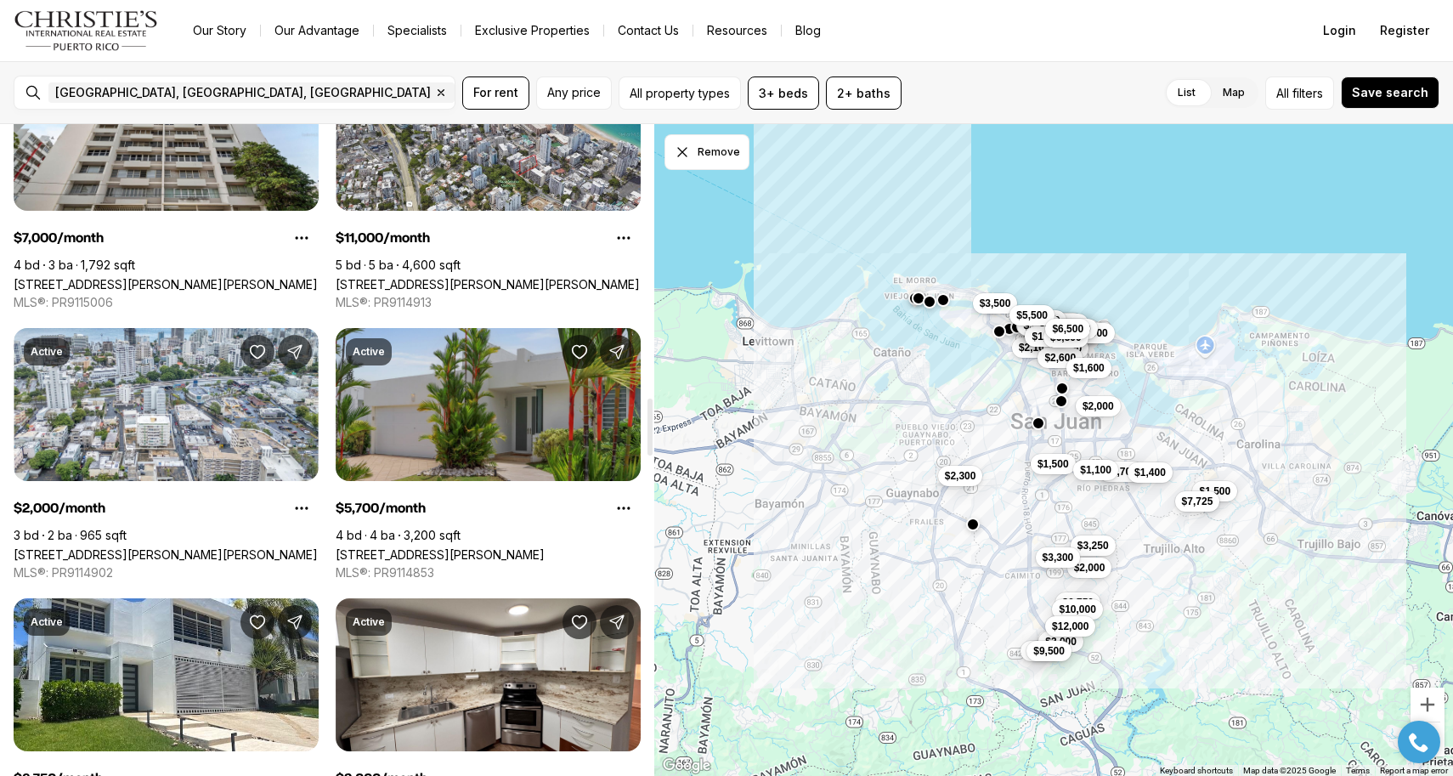
click at [538, 547] on link "[STREET_ADDRESS][PERSON_NAME]" at bounding box center [440, 554] width 209 height 14
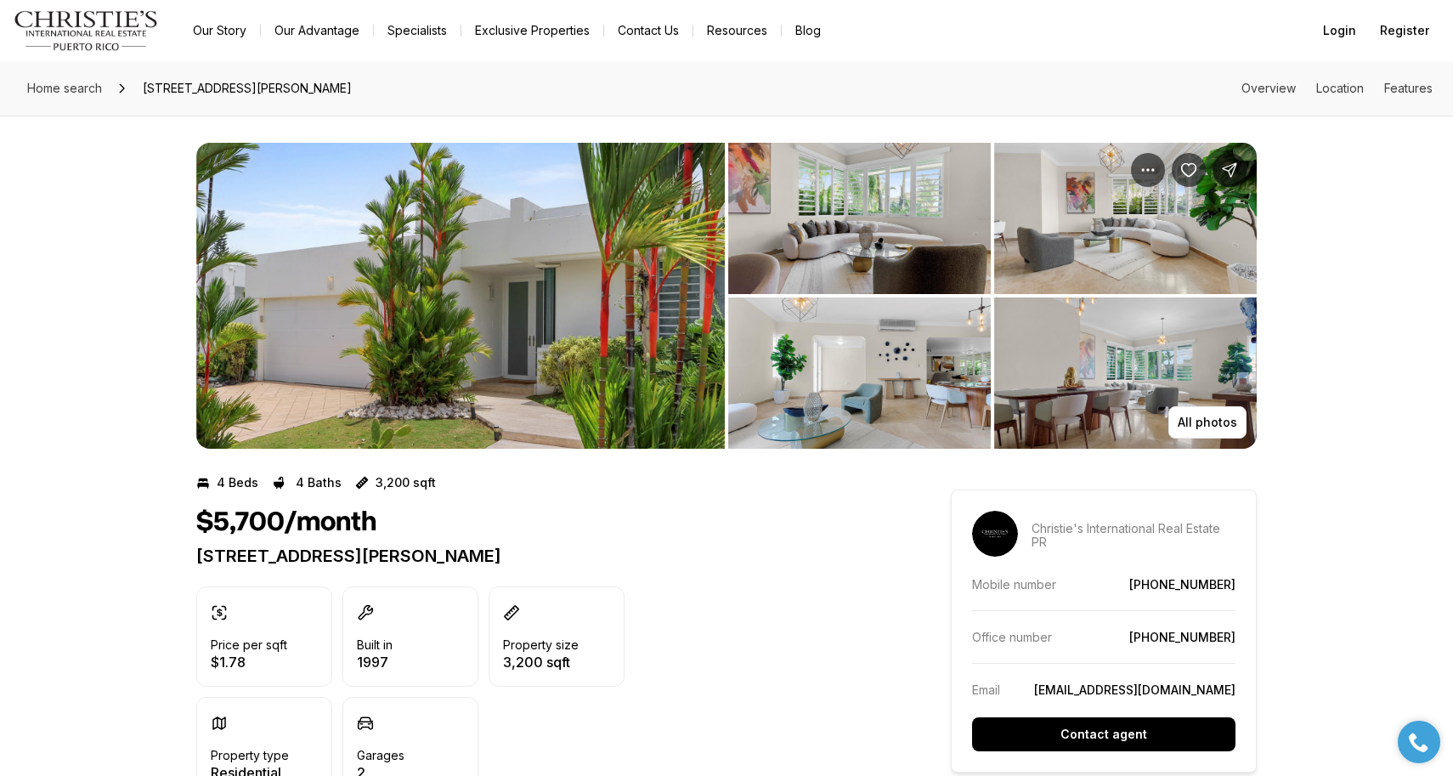
click at [877, 221] on img "View image gallery" at bounding box center [859, 218] width 263 height 151
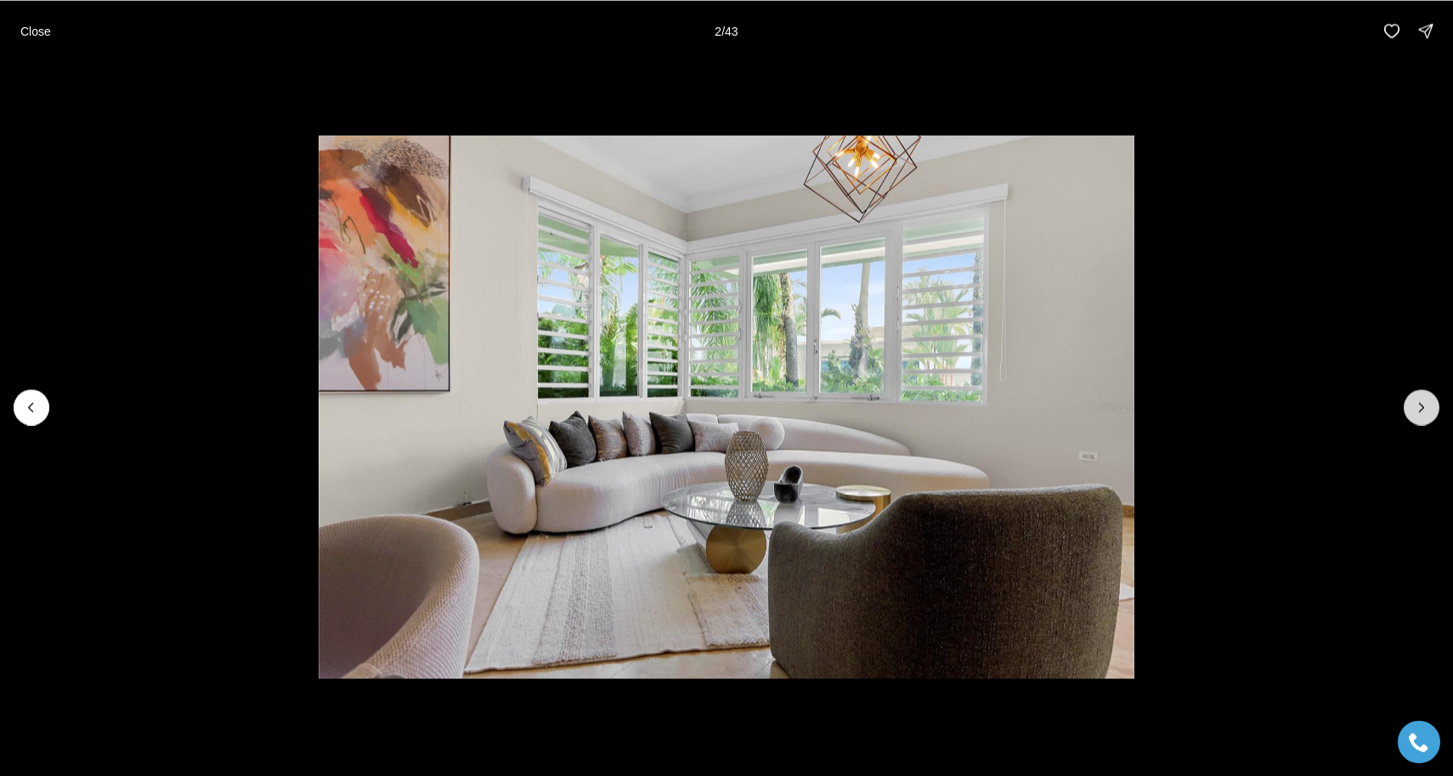
click at [1428, 407] on icon "Next slide" at bounding box center [1422, 407] width 17 height 17
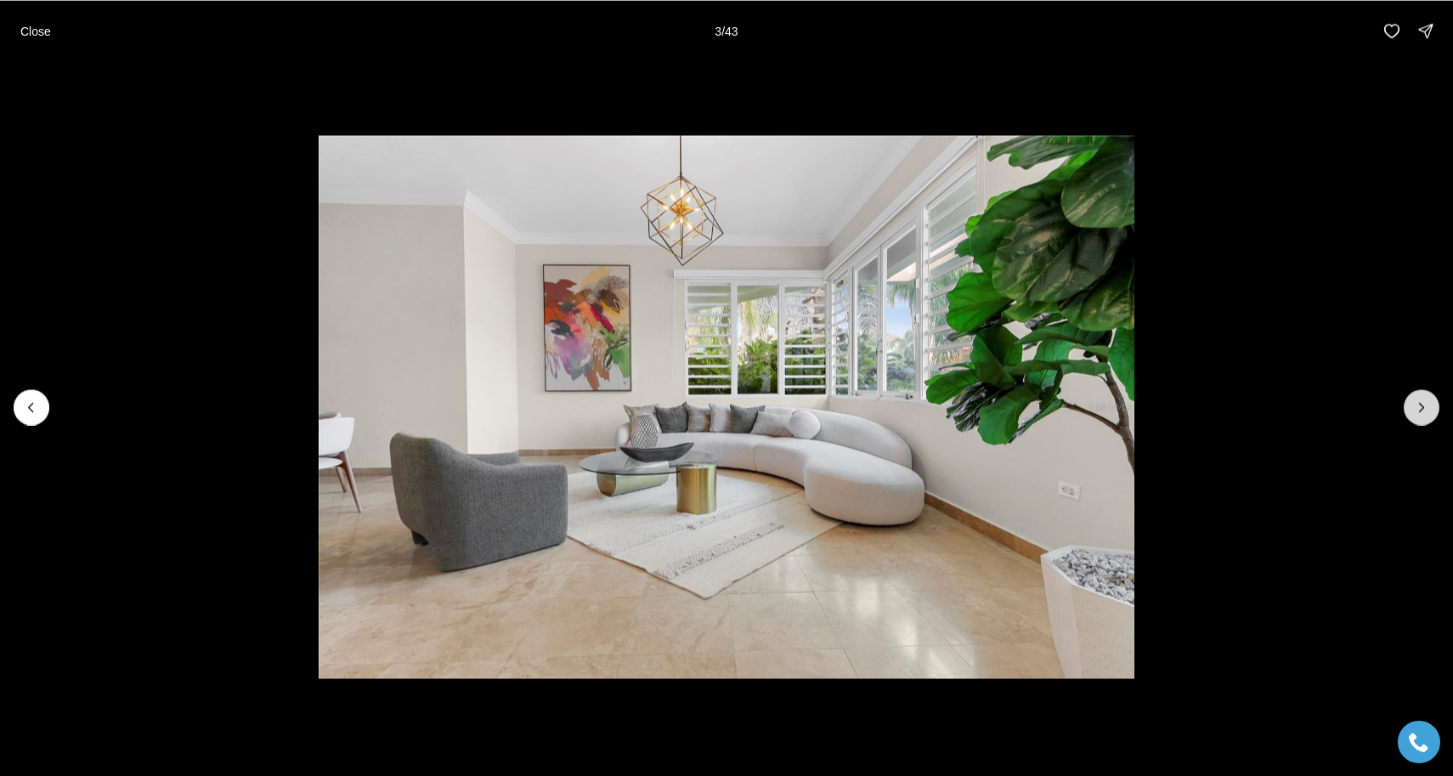
click at [1428, 407] on icon "Next slide" at bounding box center [1422, 407] width 17 height 17
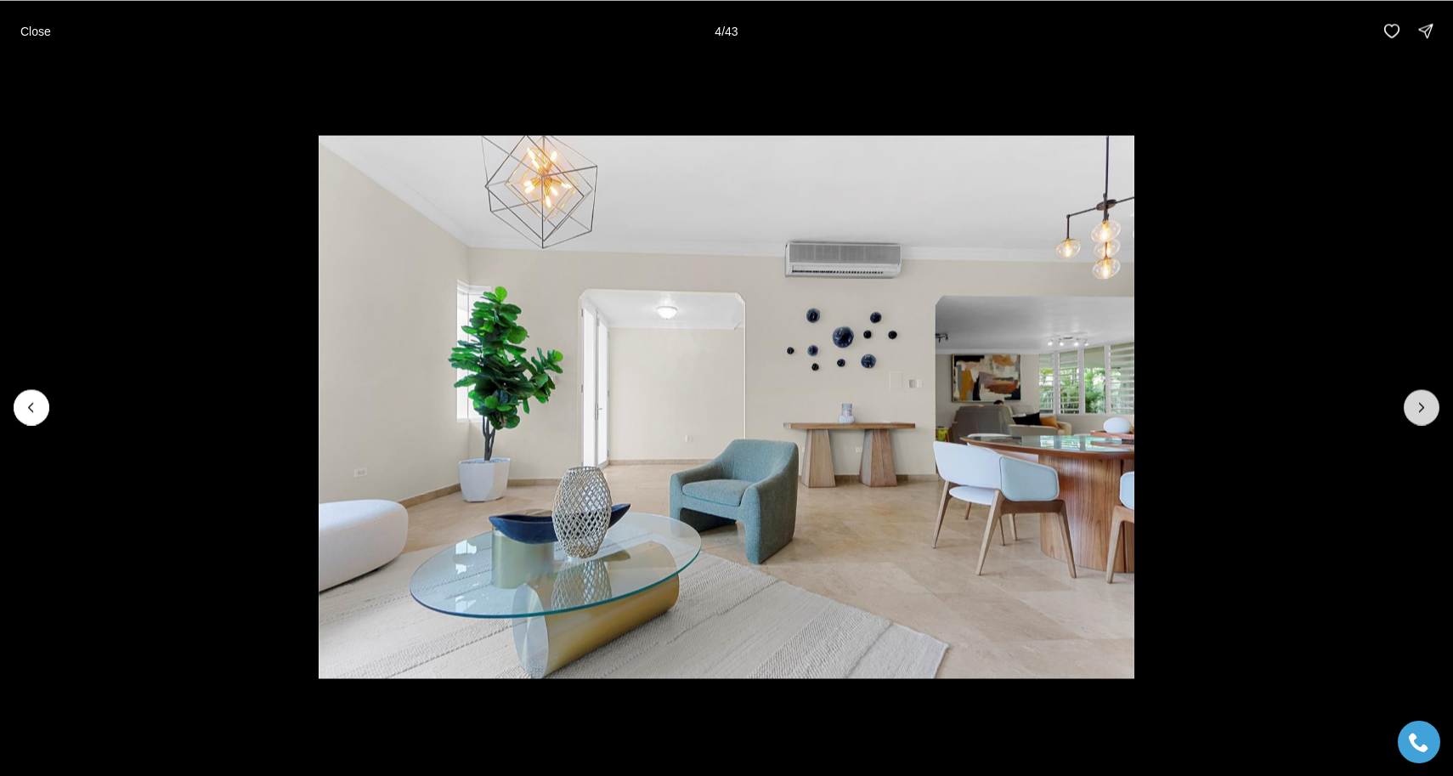
click at [1428, 407] on icon "Next slide" at bounding box center [1422, 407] width 17 height 17
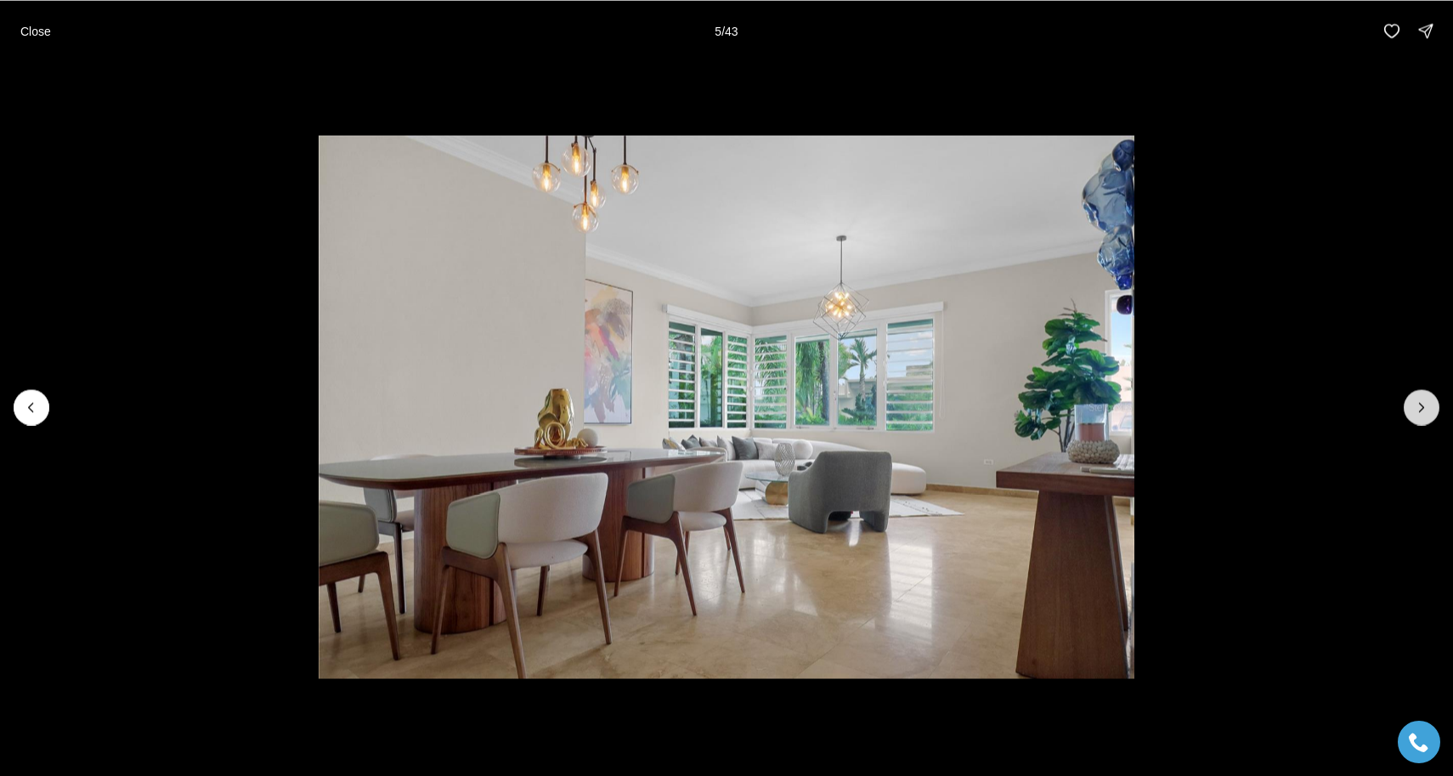
click at [1428, 407] on icon "Next slide" at bounding box center [1422, 407] width 17 height 17
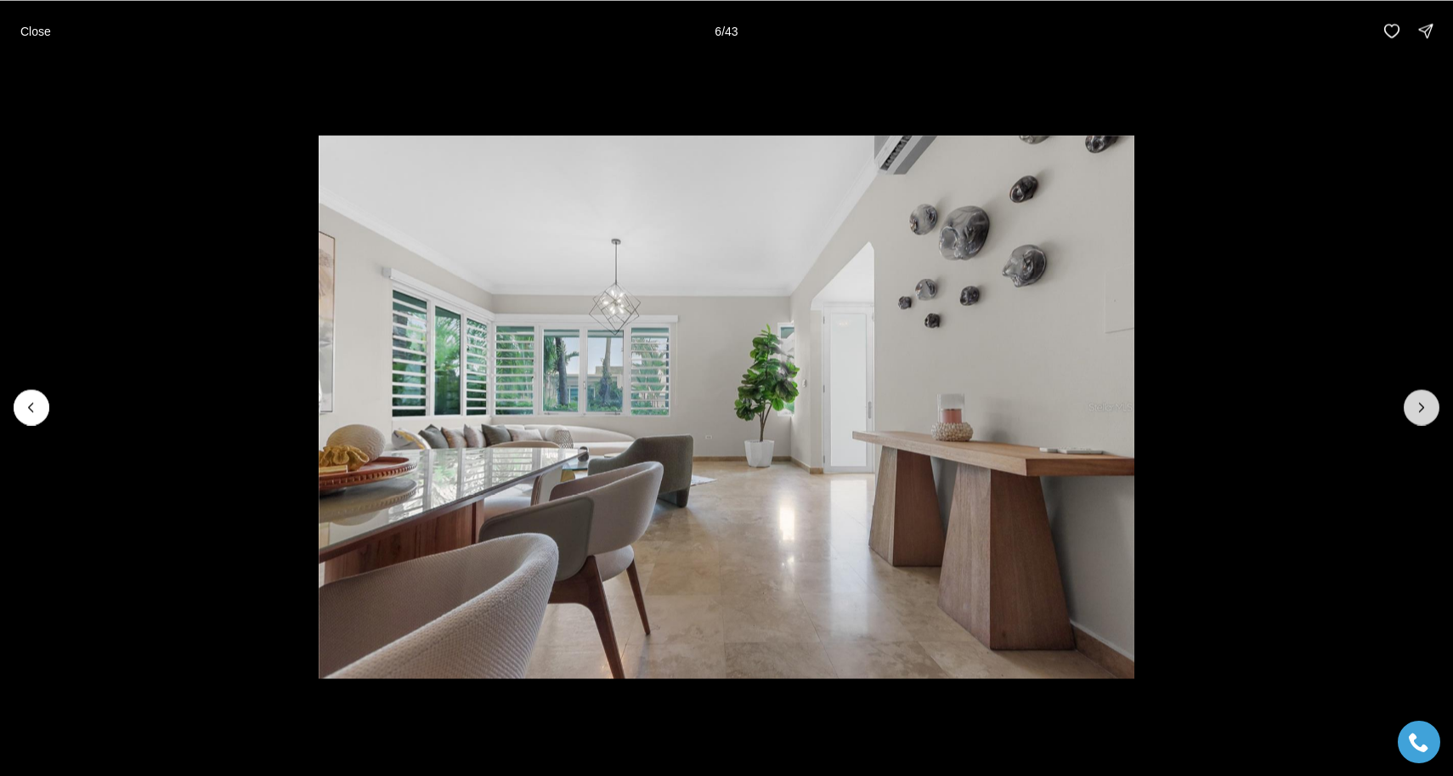
click at [1428, 407] on icon "Next slide" at bounding box center [1422, 407] width 17 height 17
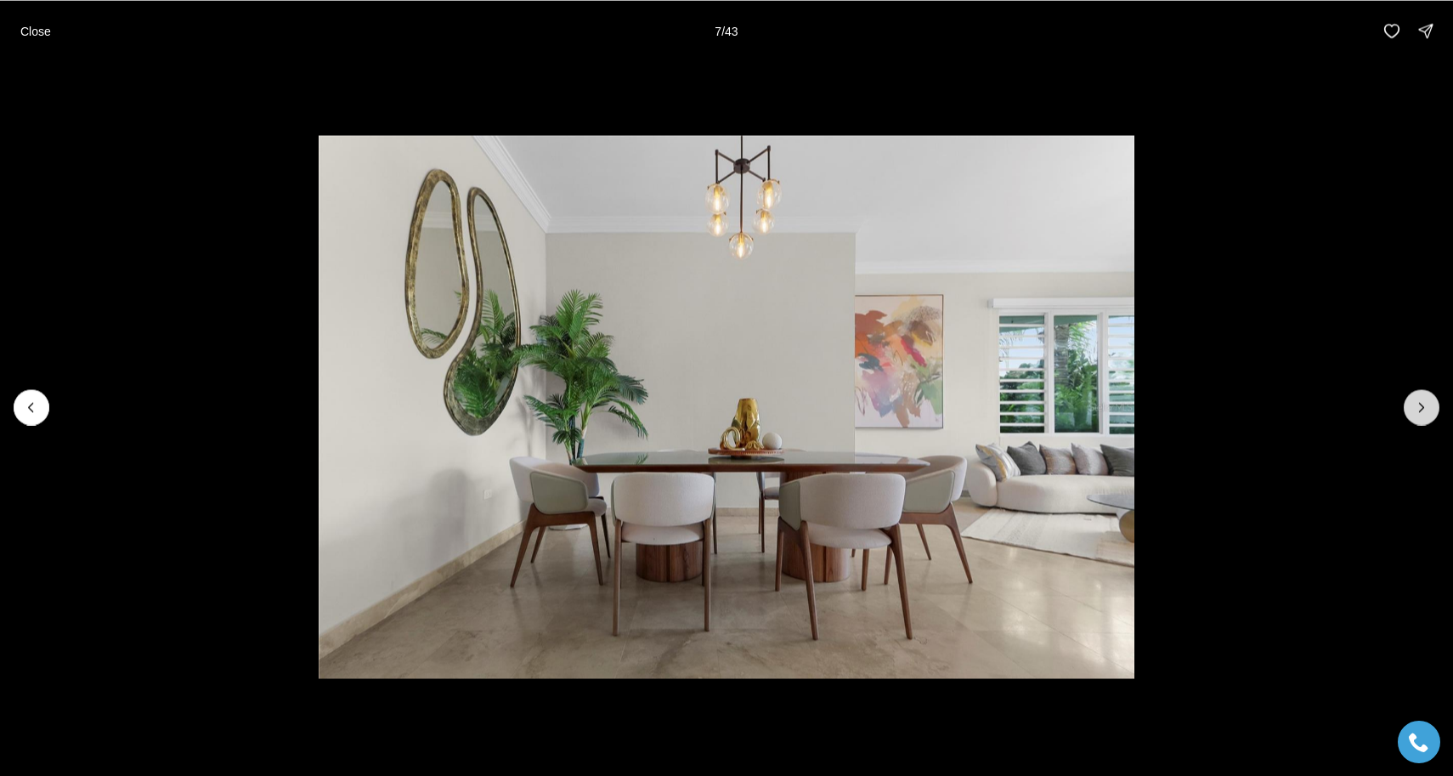
click at [1428, 407] on icon "Next slide" at bounding box center [1422, 407] width 17 height 17
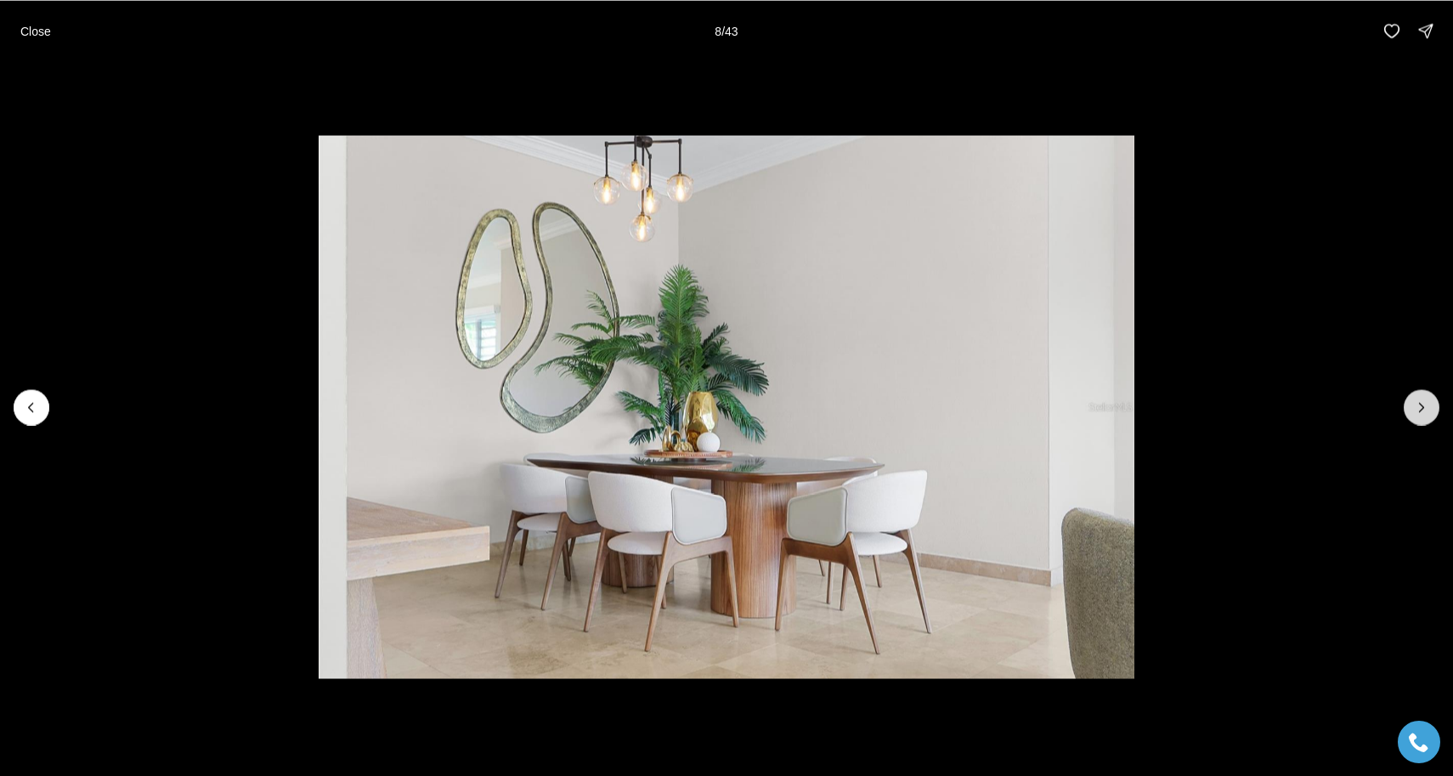
click at [1428, 407] on icon "Next slide" at bounding box center [1422, 407] width 17 height 17
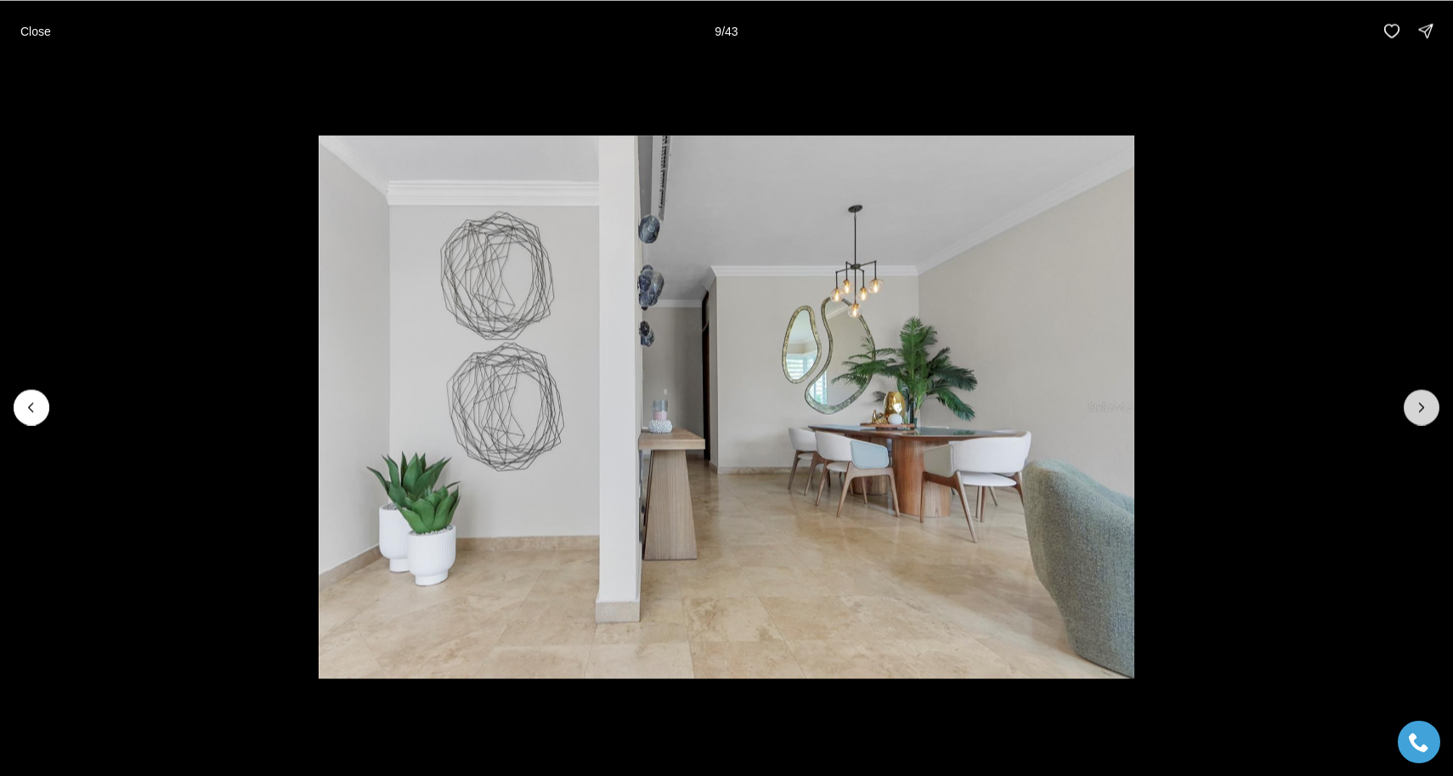
click at [1428, 407] on icon "Next slide" at bounding box center [1422, 407] width 17 height 17
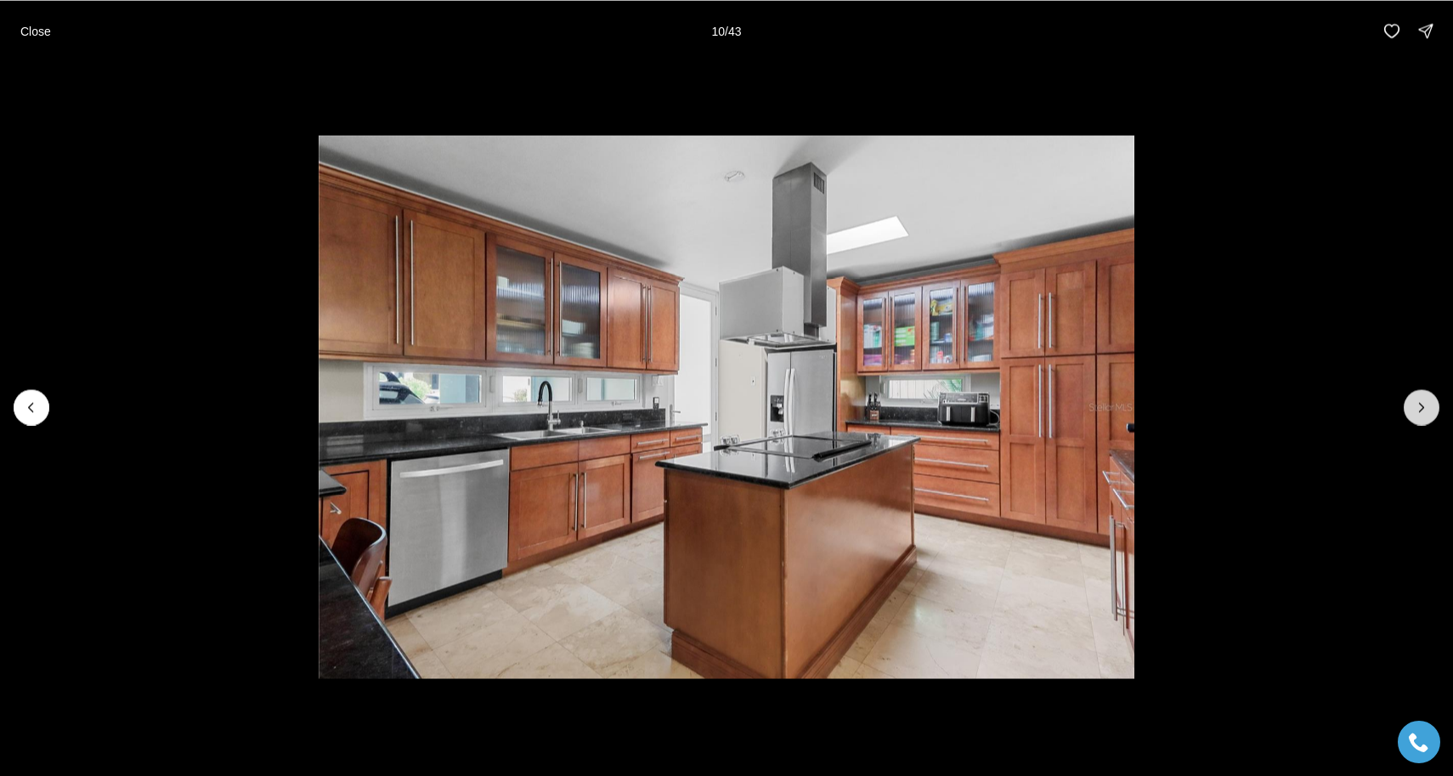
click at [1428, 407] on icon "Next slide" at bounding box center [1422, 407] width 17 height 17
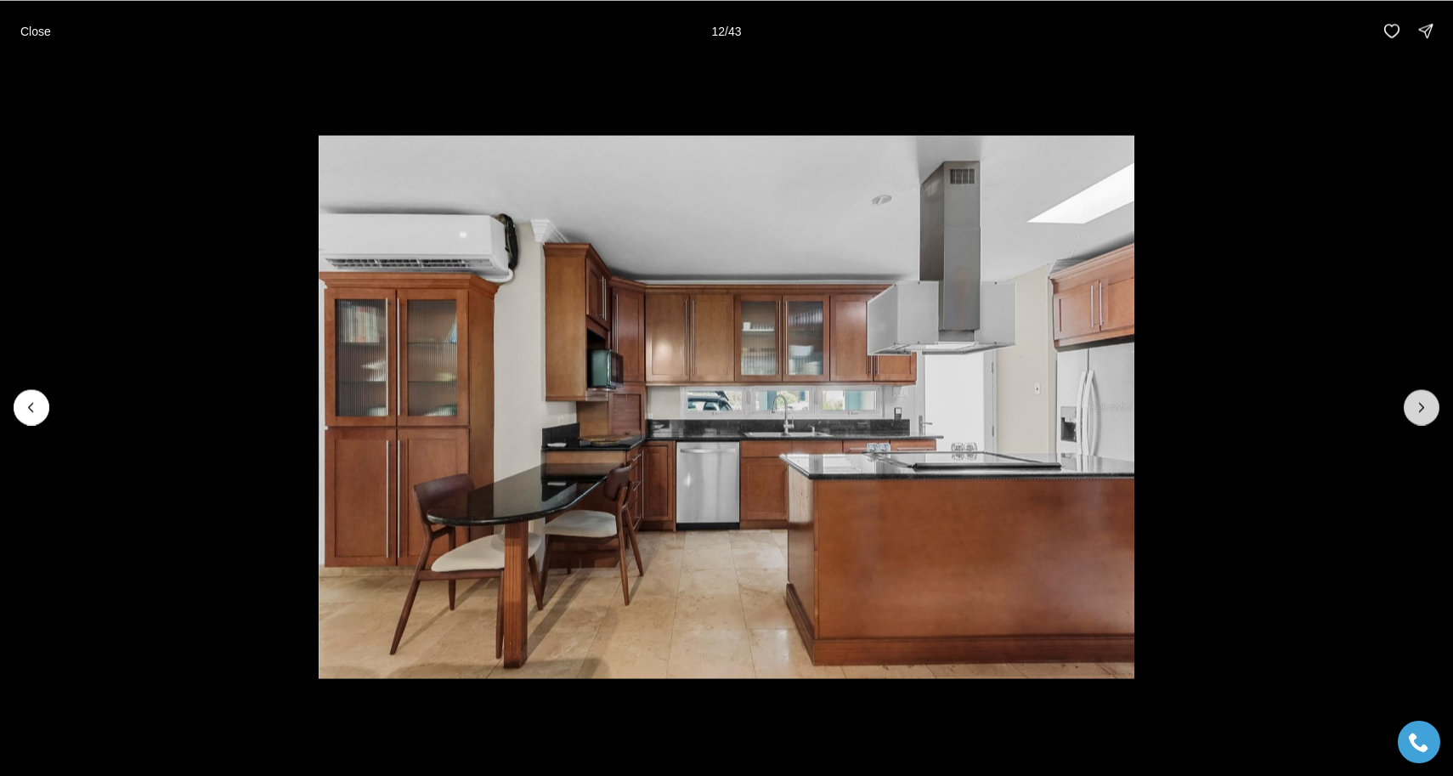
click at [1428, 407] on icon "Next slide" at bounding box center [1422, 407] width 17 height 17
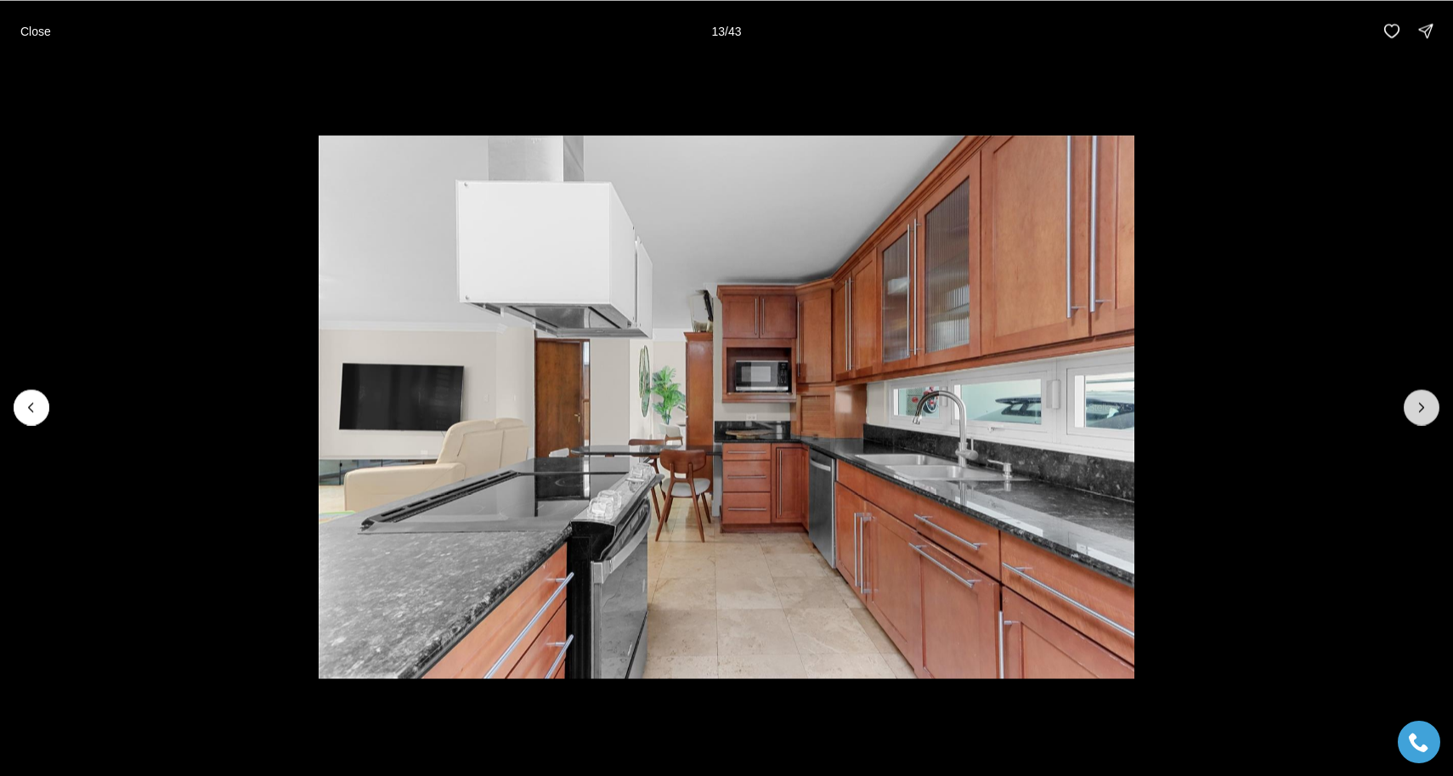
click at [1428, 407] on icon "Next slide" at bounding box center [1422, 407] width 17 height 17
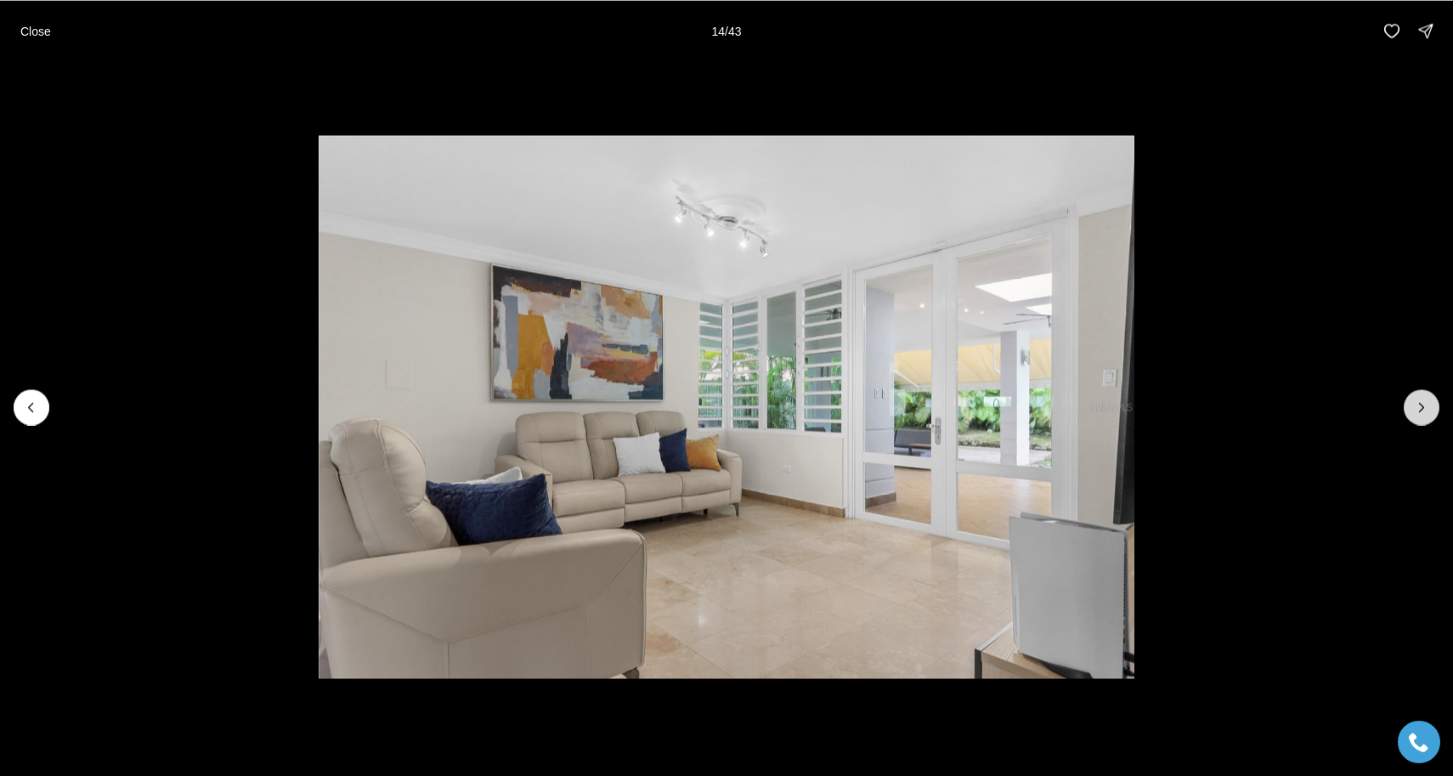
click at [1428, 407] on icon "Next slide" at bounding box center [1422, 407] width 17 height 17
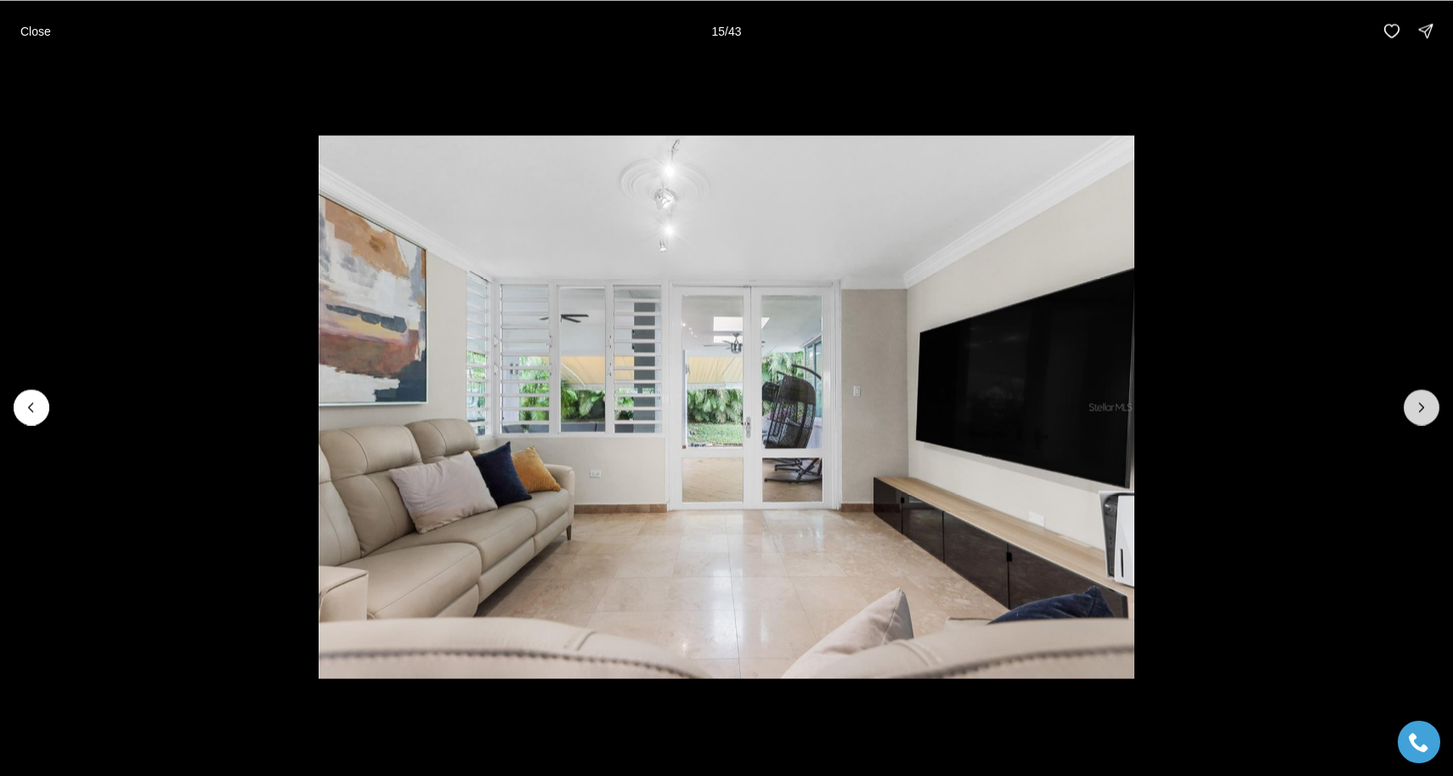
click at [1428, 407] on icon "Next slide" at bounding box center [1422, 407] width 17 height 17
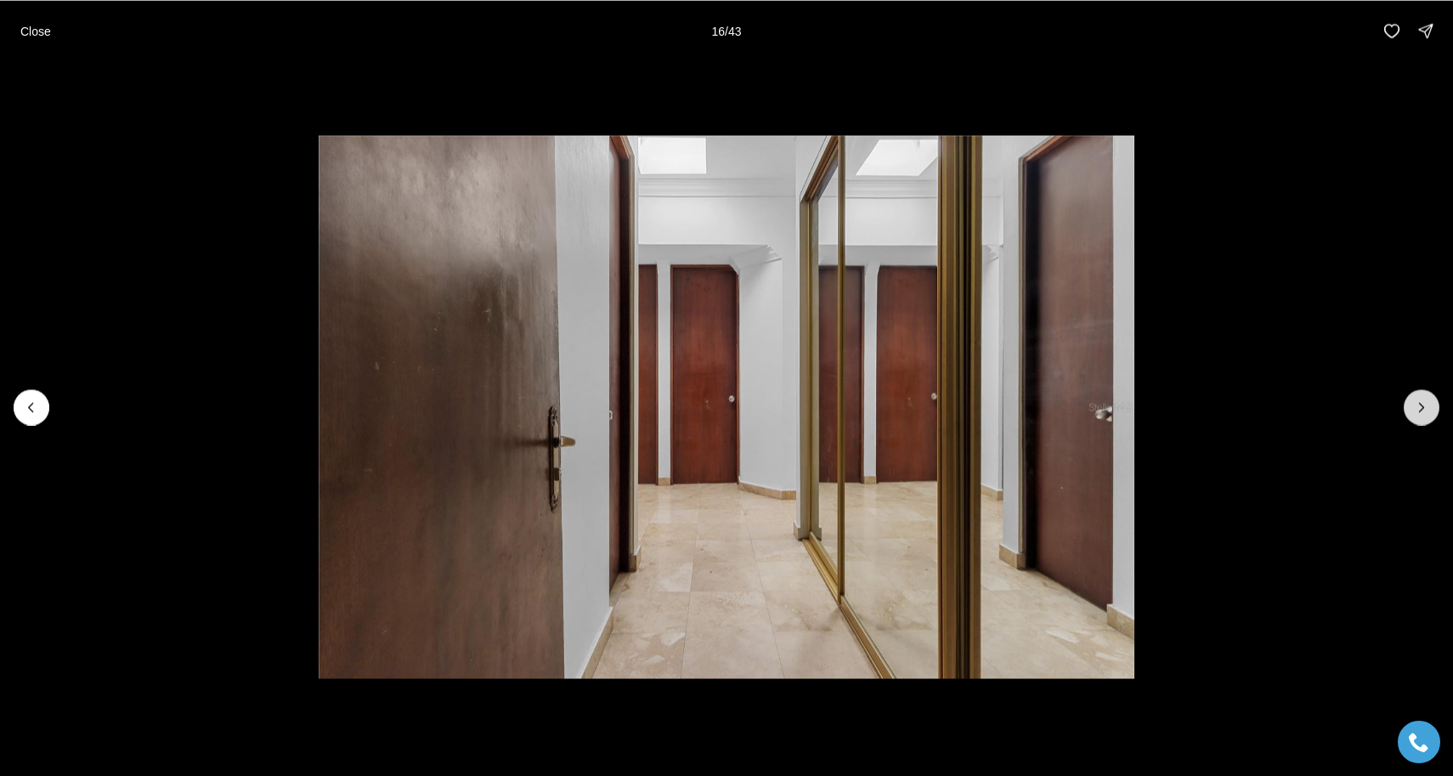
click at [1428, 407] on icon "Next slide" at bounding box center [1422, 407] width 17 height 17
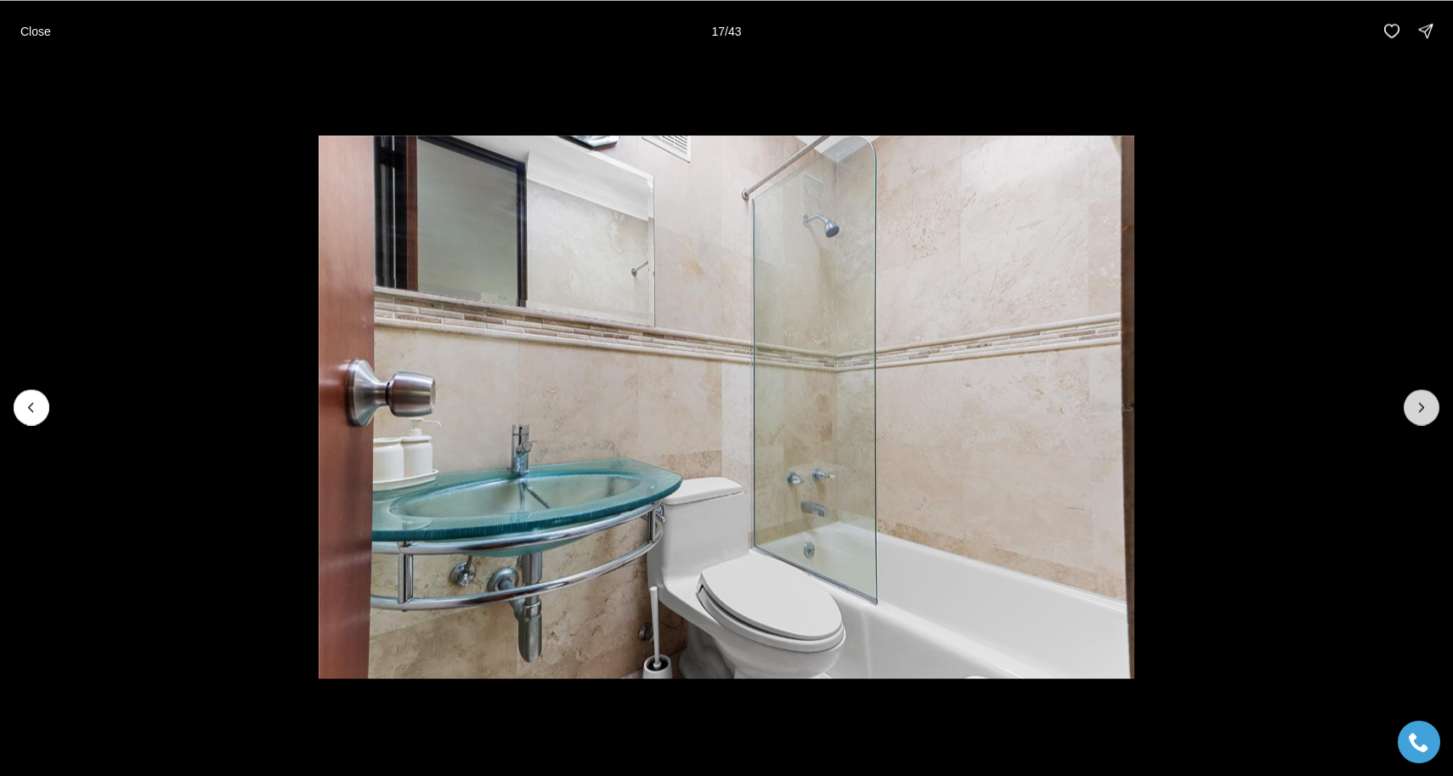
click at [1428, 407] on icon "Next slide" at bounding box center [1422, 407] width 17 height 17
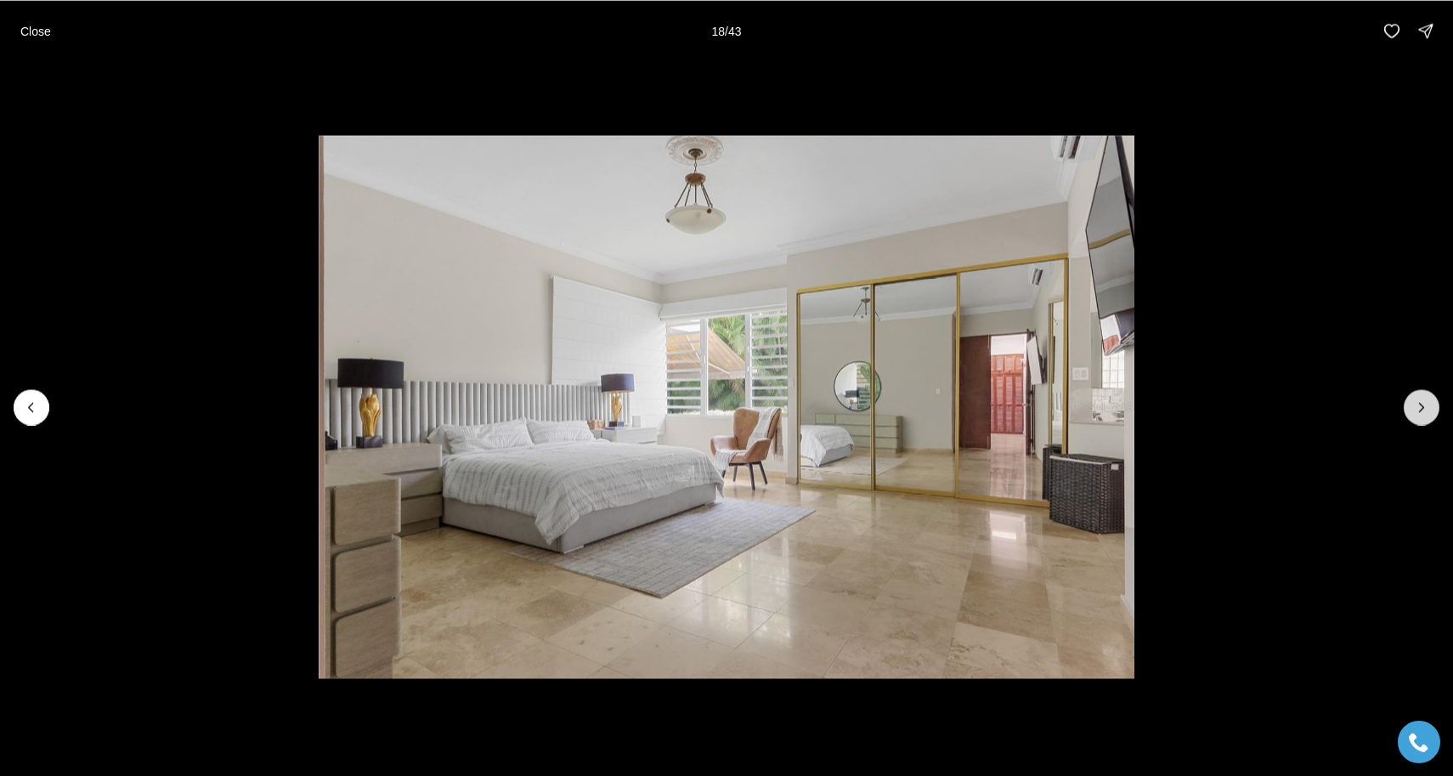
click at [1428, 407] on icon "Next slide" at bounding box center [1422, 407] width 17 height 17
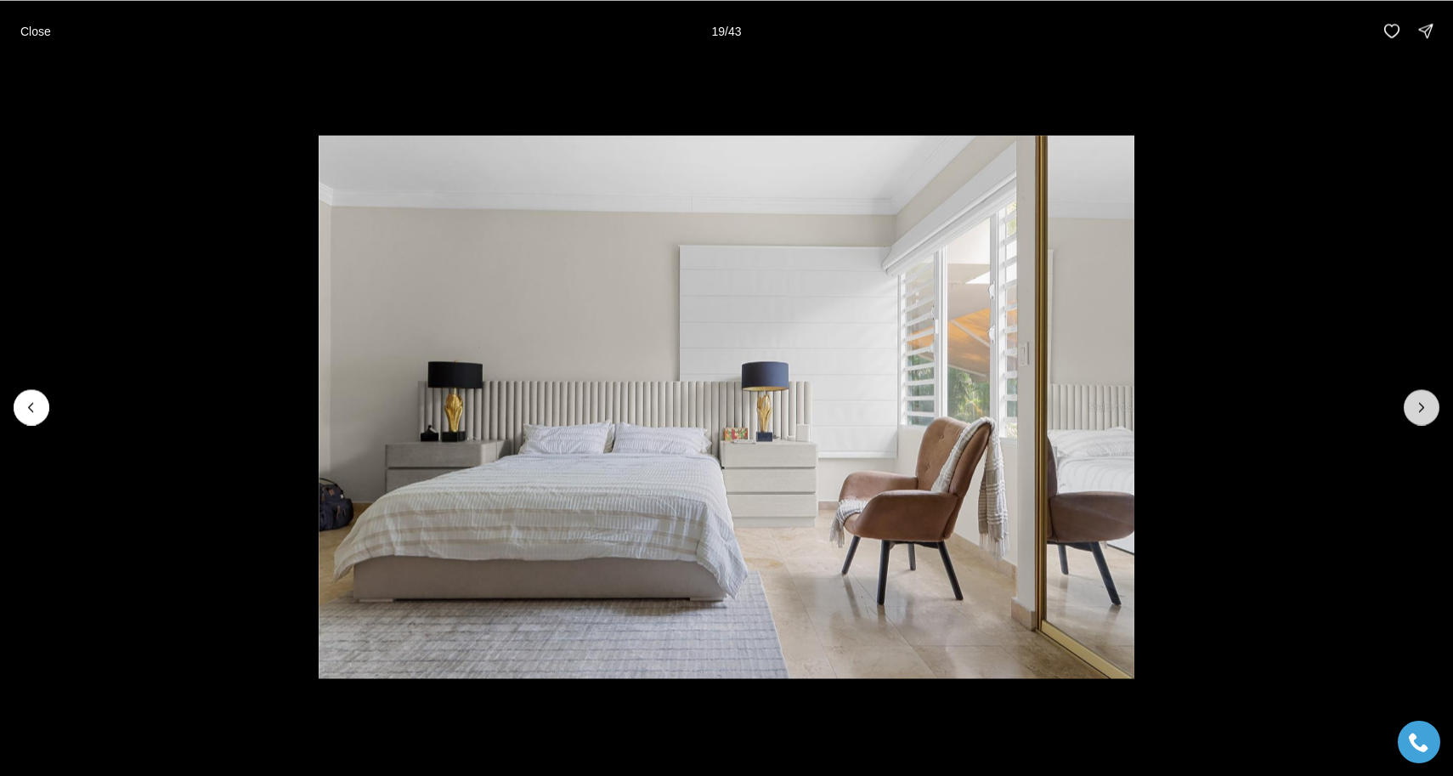
click at [1428, 407] on icon "Next slide" at bounding box center [1422, 407] width 17 height 17
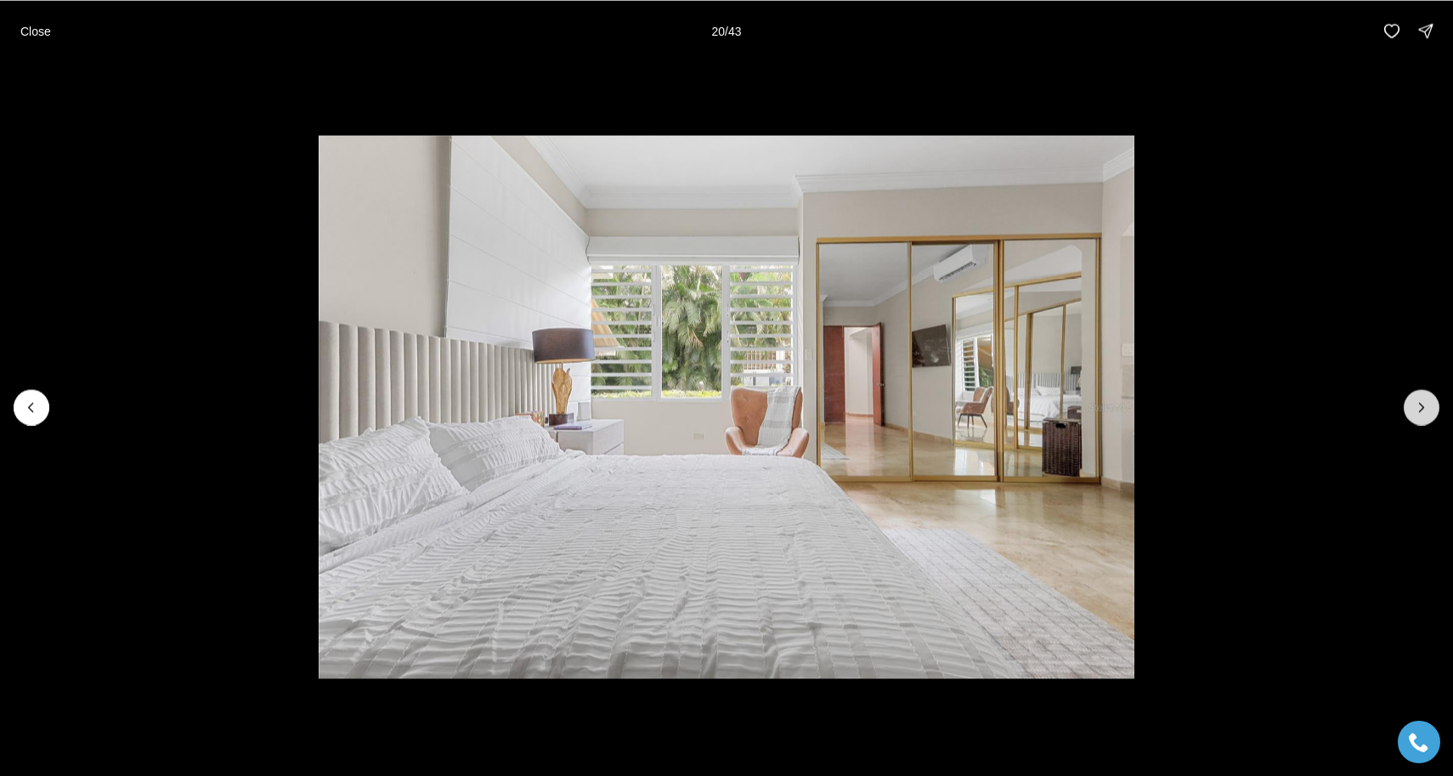
click at [1428, 407] on icon "Next slide" at bounding box center [1422, 407] width 17 height 17
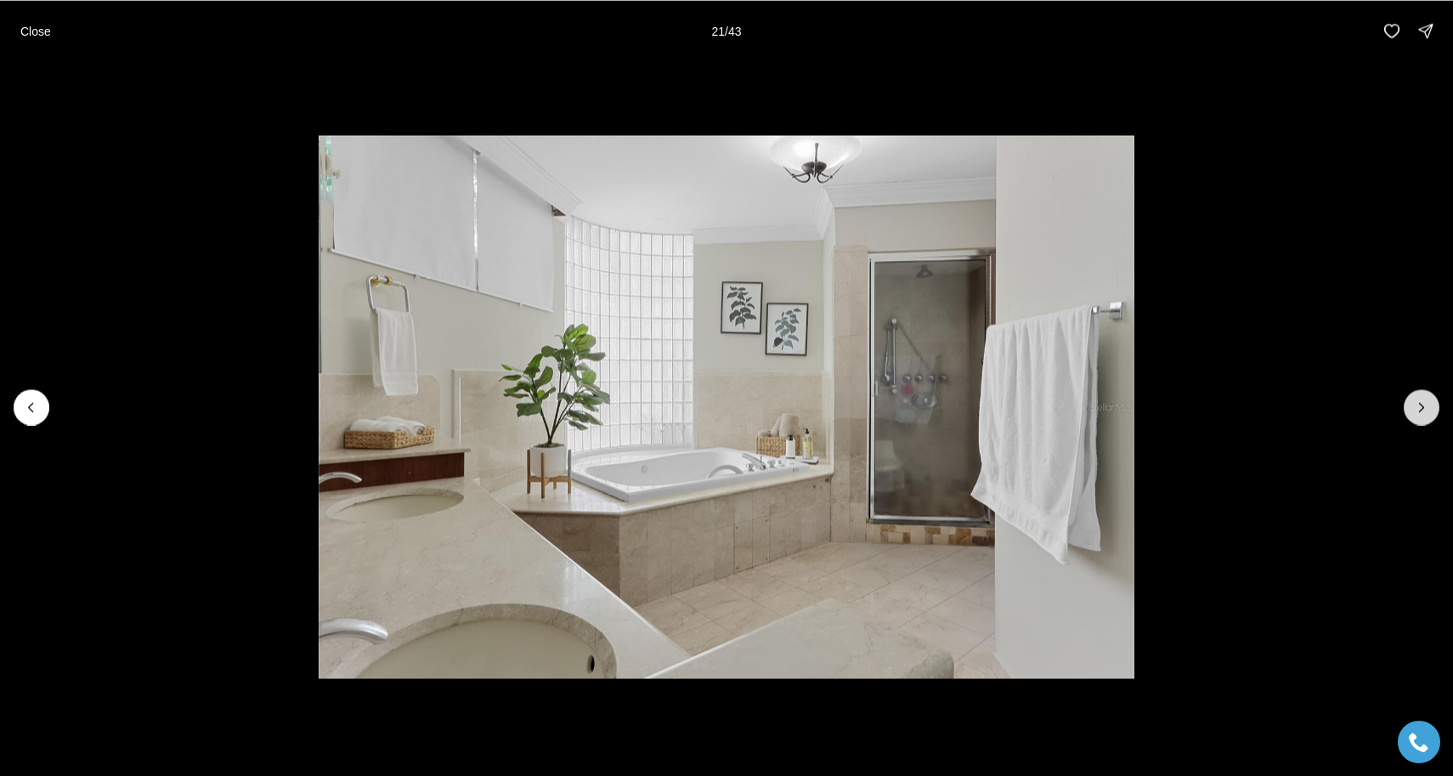
click at [1428, 407] on icon "Next slide" at bounding box center [1422, 407] width 17 height 17
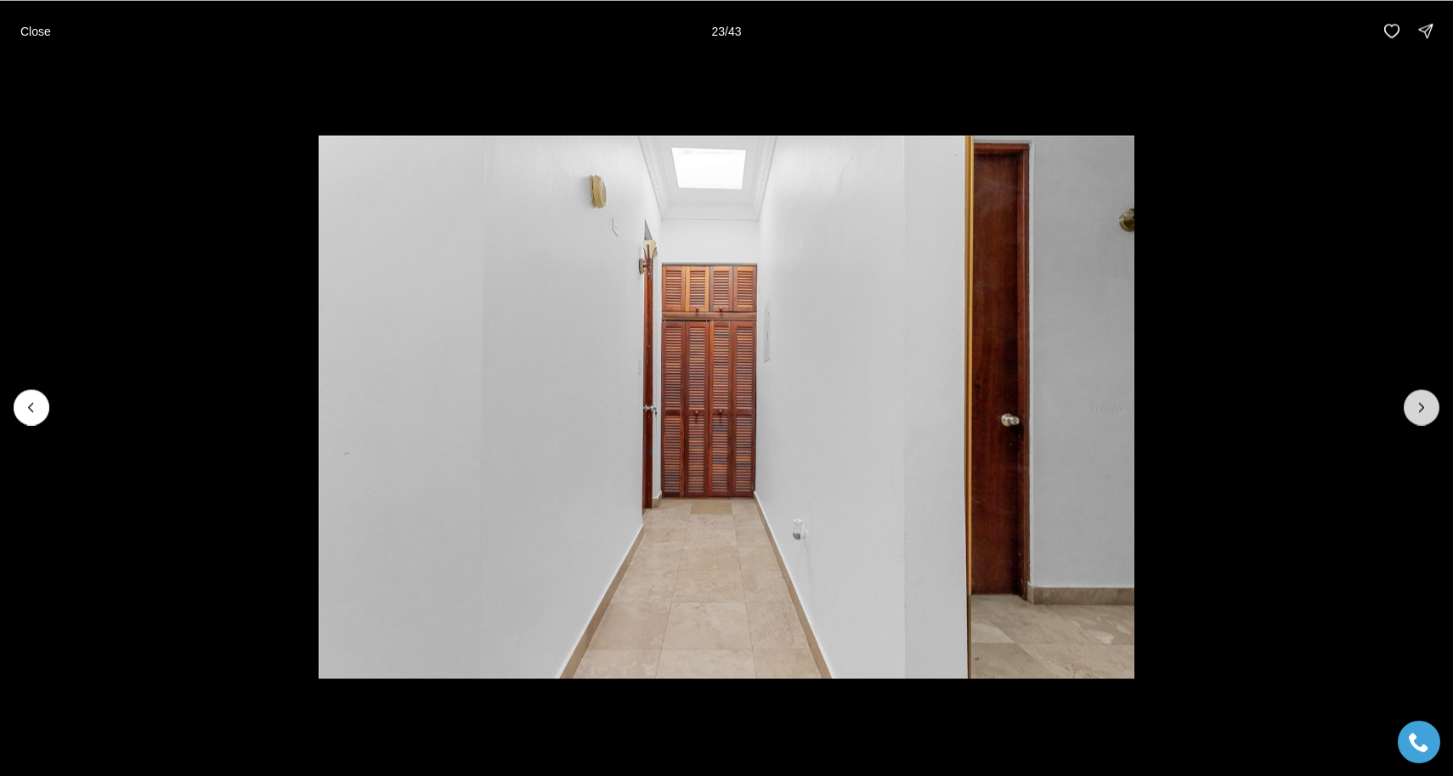
click at [1428, 407] on icon "Next slide" at bounding box center [1422, 407] width 17 height 17
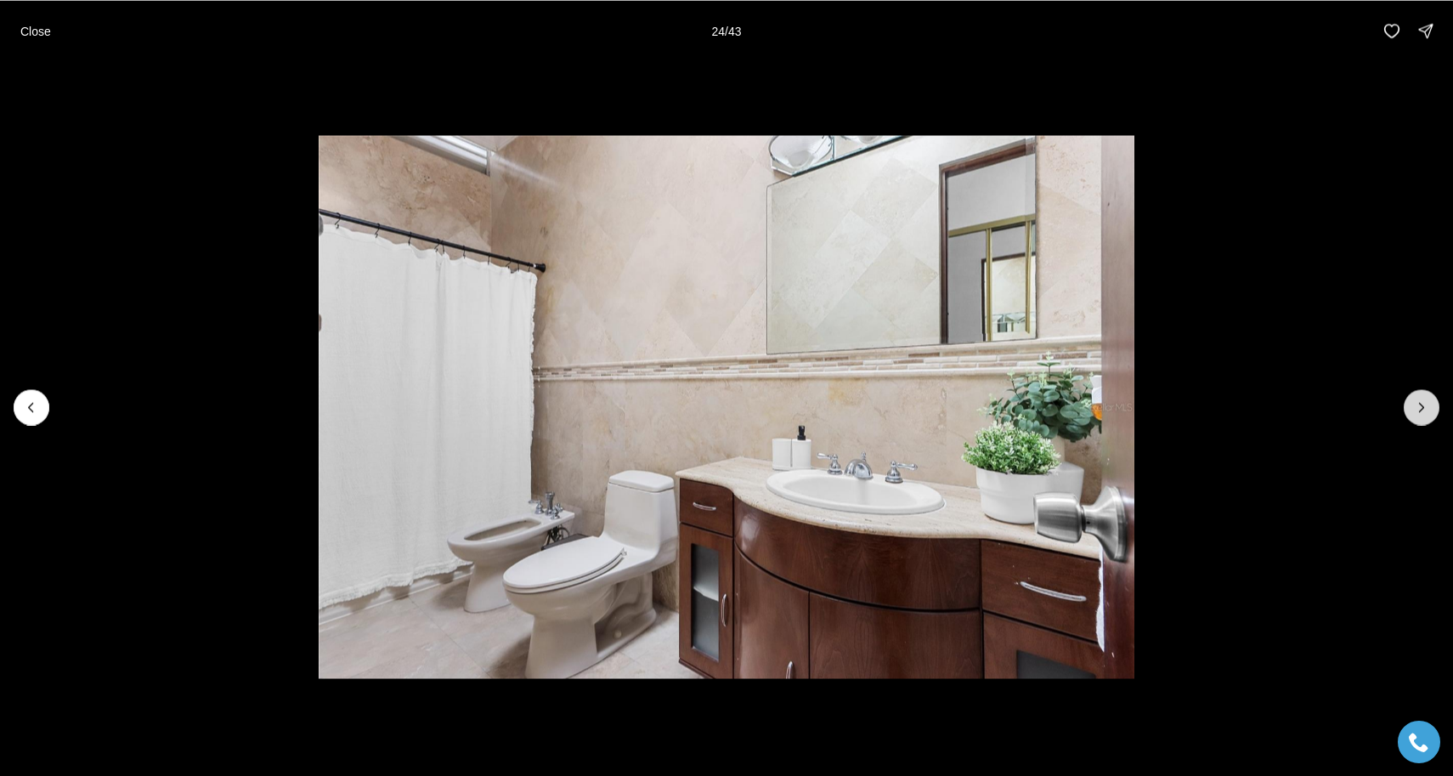
click at [1428, 407] on icon "Next slide" at bounding box center [1422, 407] width 17 height 17
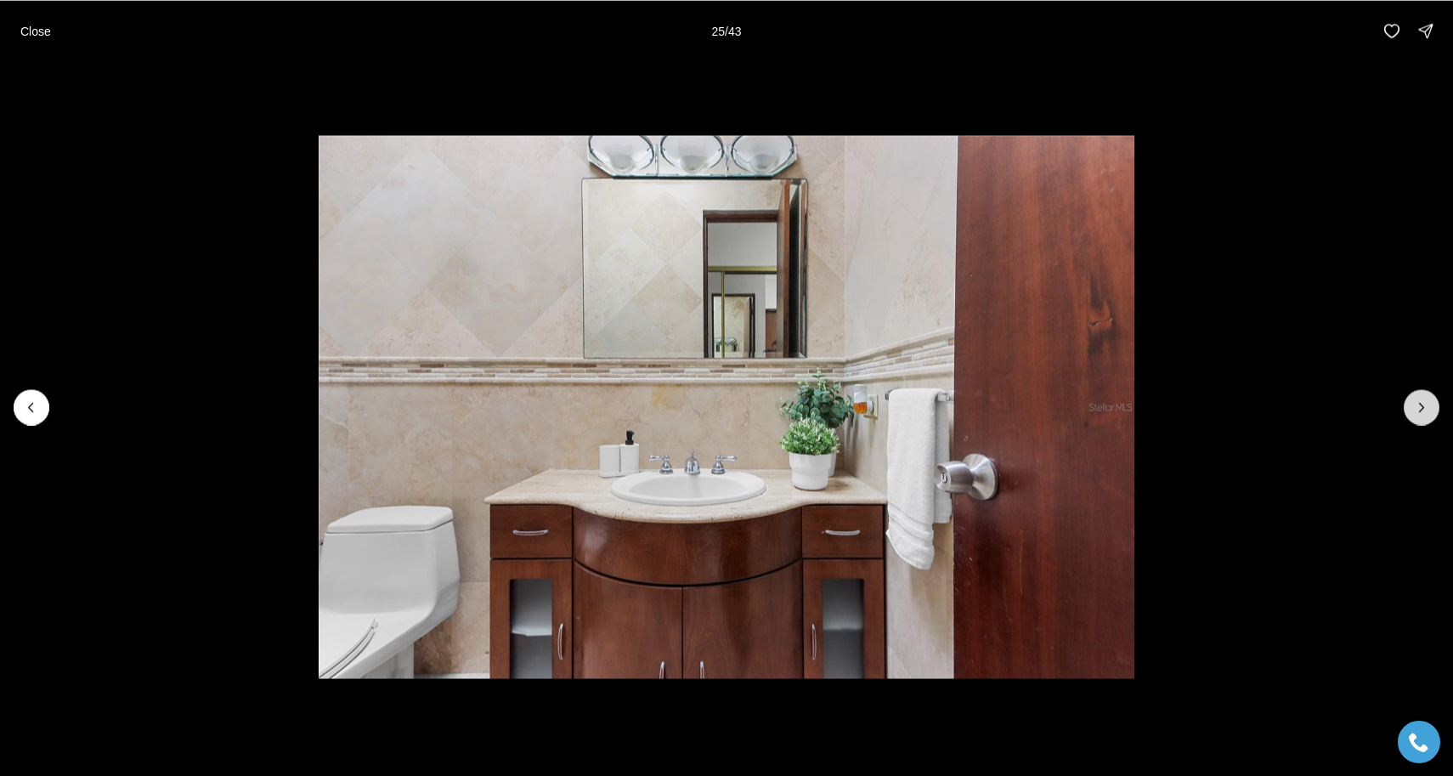
click at [1428, 407] on icon "Next slide" at bounding box center [1422, 407] width 17 height 17
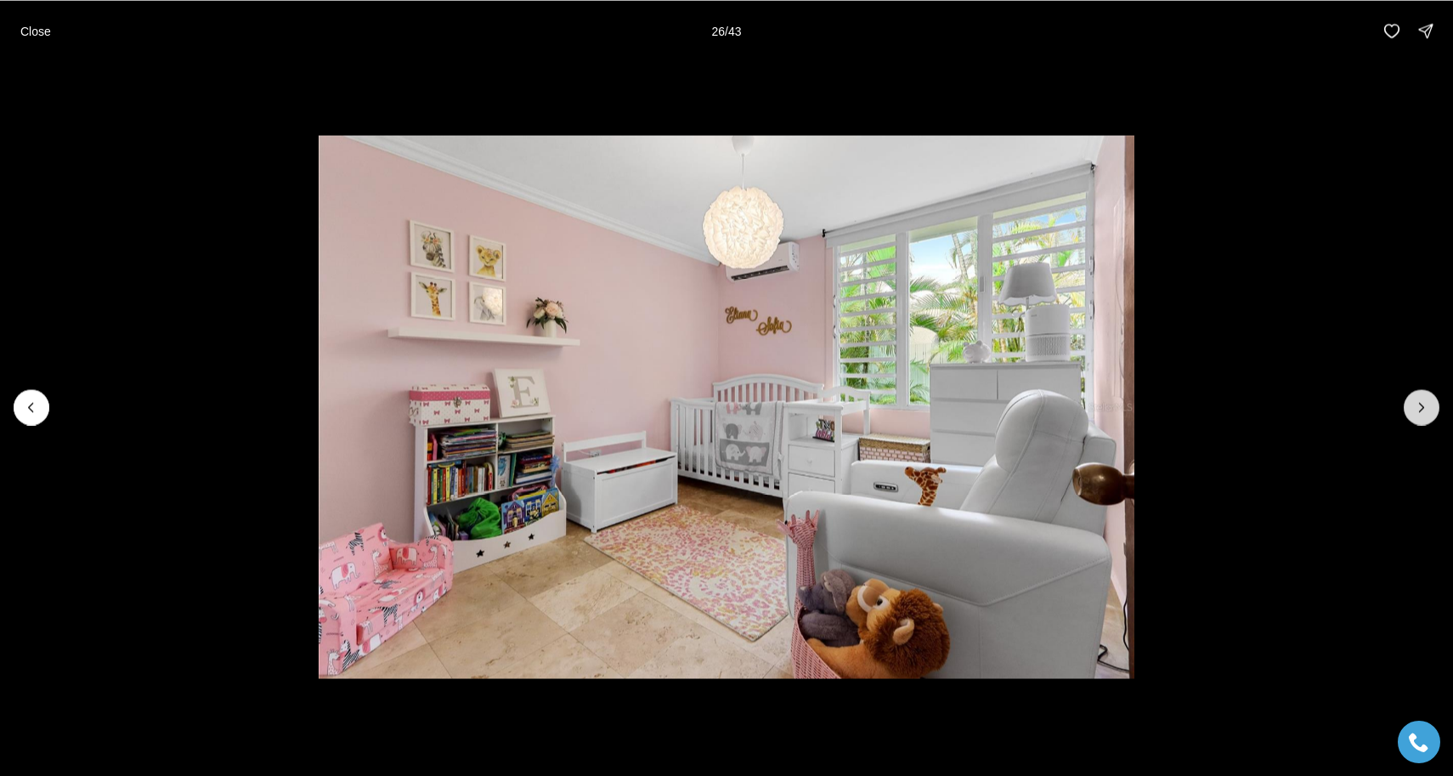
click at [1428, 407] on icon "Next slide" at bounding box center [1422, 407] width 17 height 17
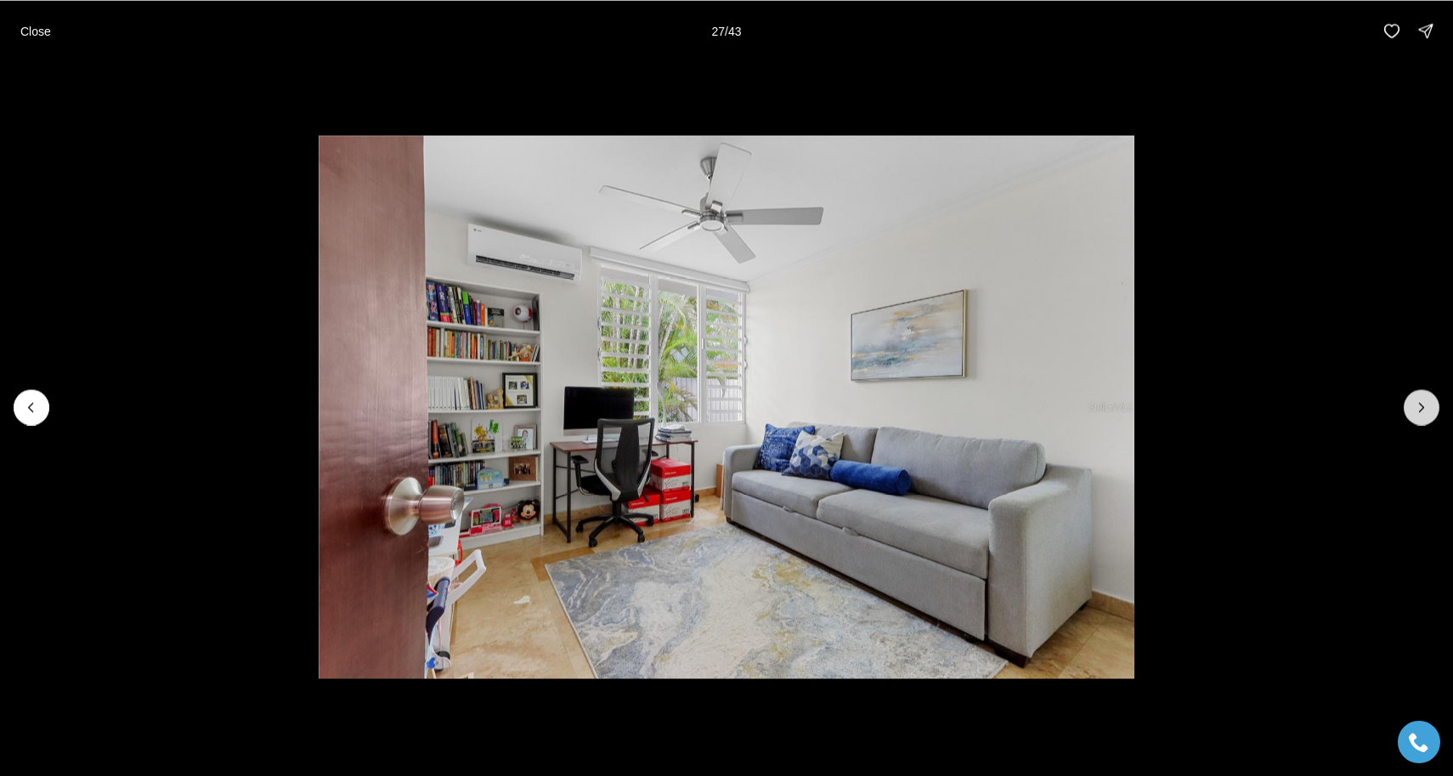
click at [1428, 407] on icon "Next slide" at bounding box center [1422, 407] width 17 height 17
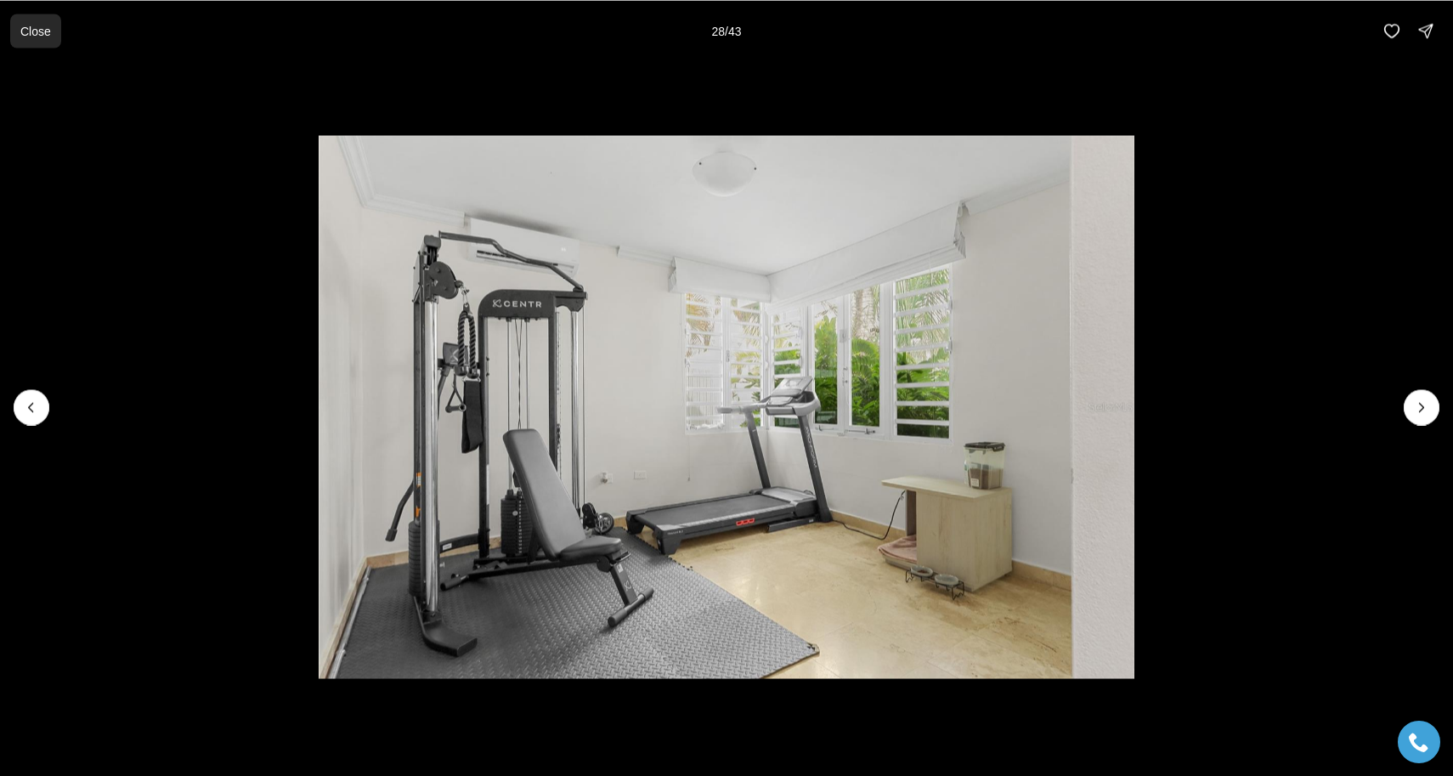
click at [45, 37] on p "Close" at bounding box center [35, 31] width 31 height 14
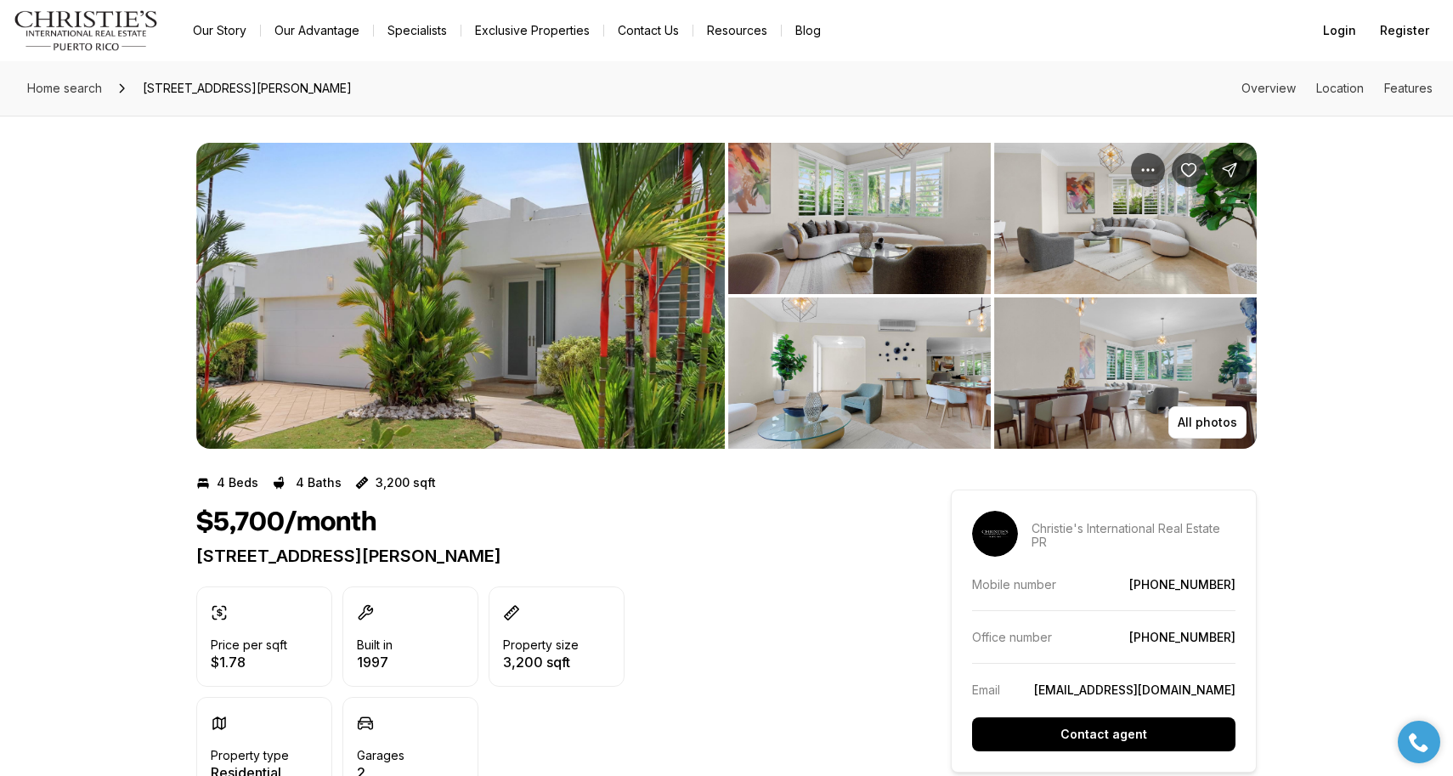
click at [45, 37] on img "Main navigation" at bounding box center [86, 30] width 145 height 41
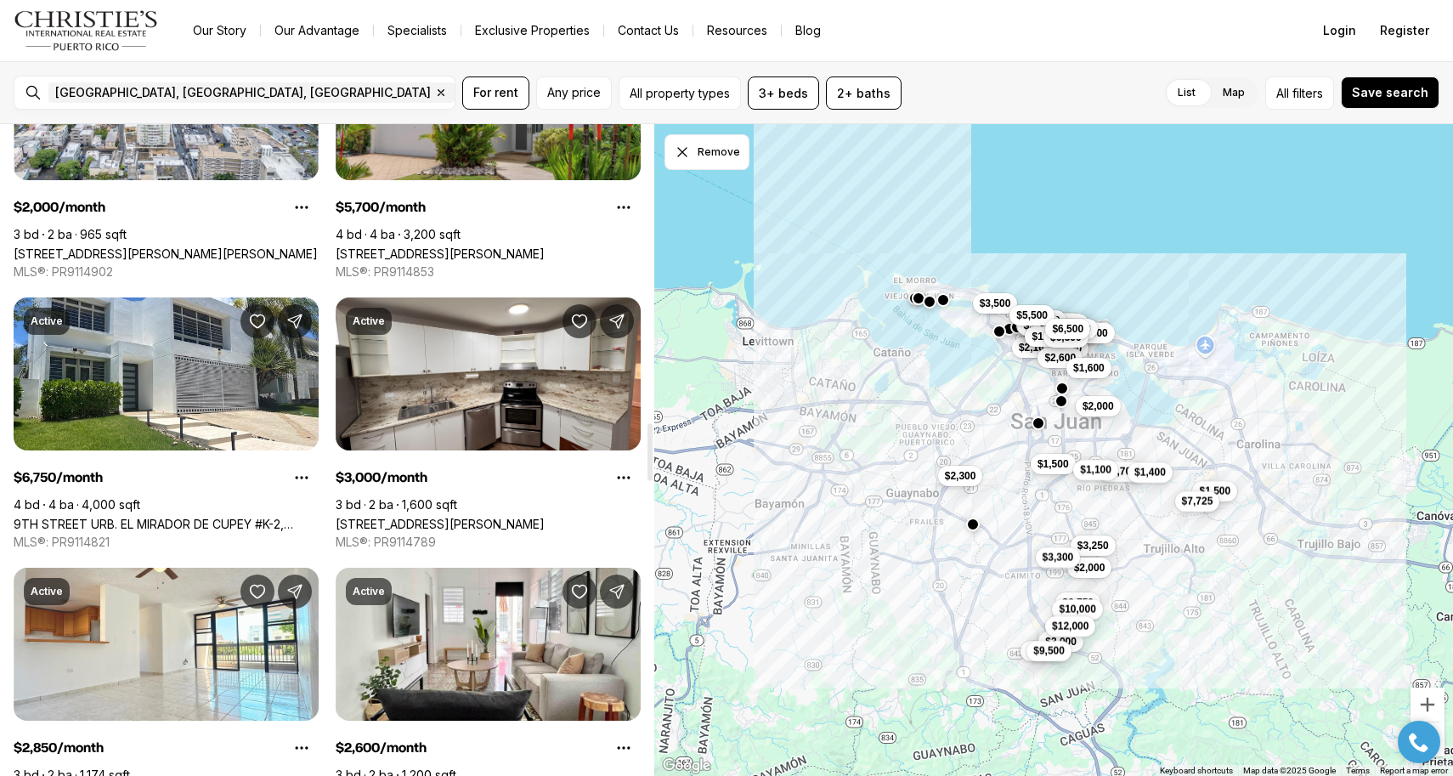
scroll to position [3413, 0]
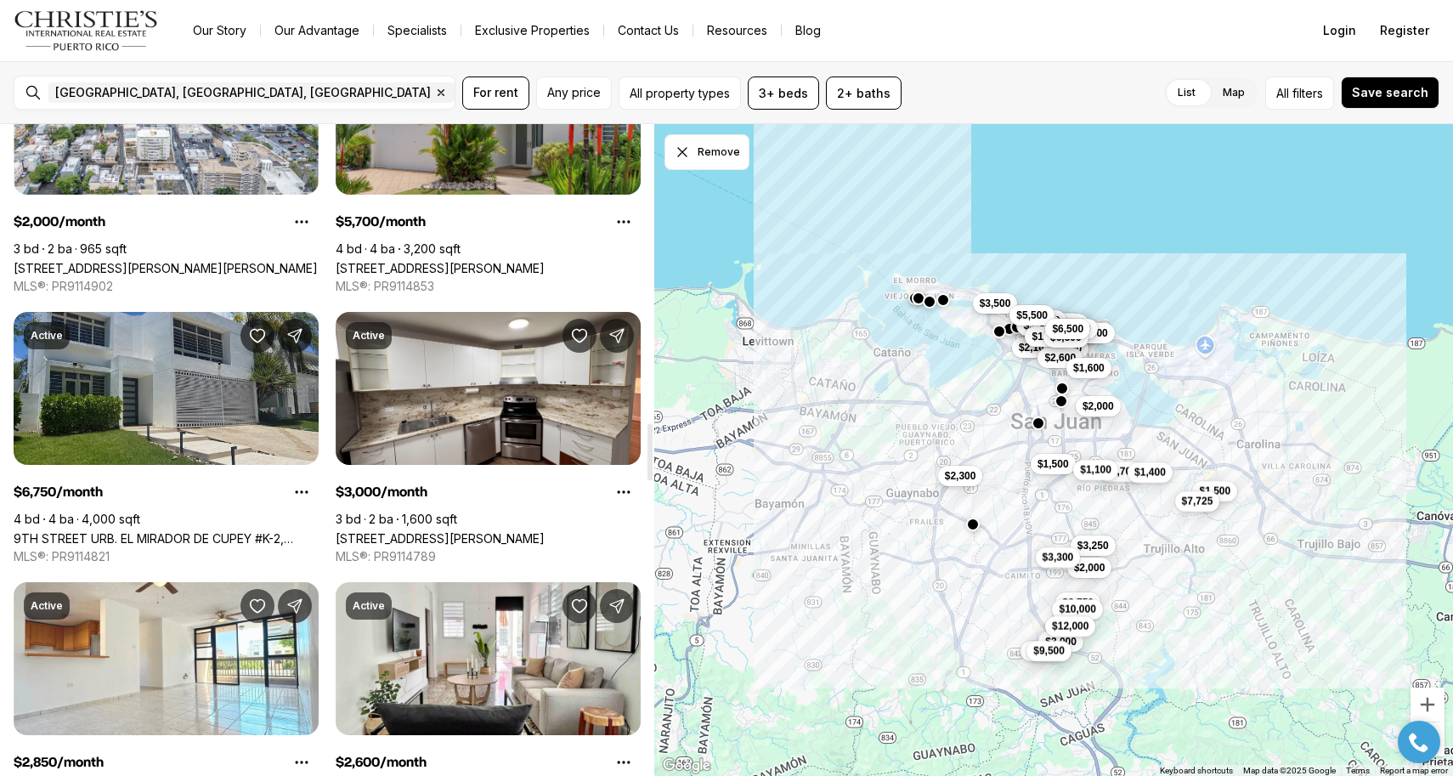
click at [239, 531] on link "9TH STREET URB. EL MIRADOR DE CUPEY #K-2, [GEOGRAPHIC_DATA][PERSON_NAME], 00926" at bounding box center [166, 538] width 305 height 14
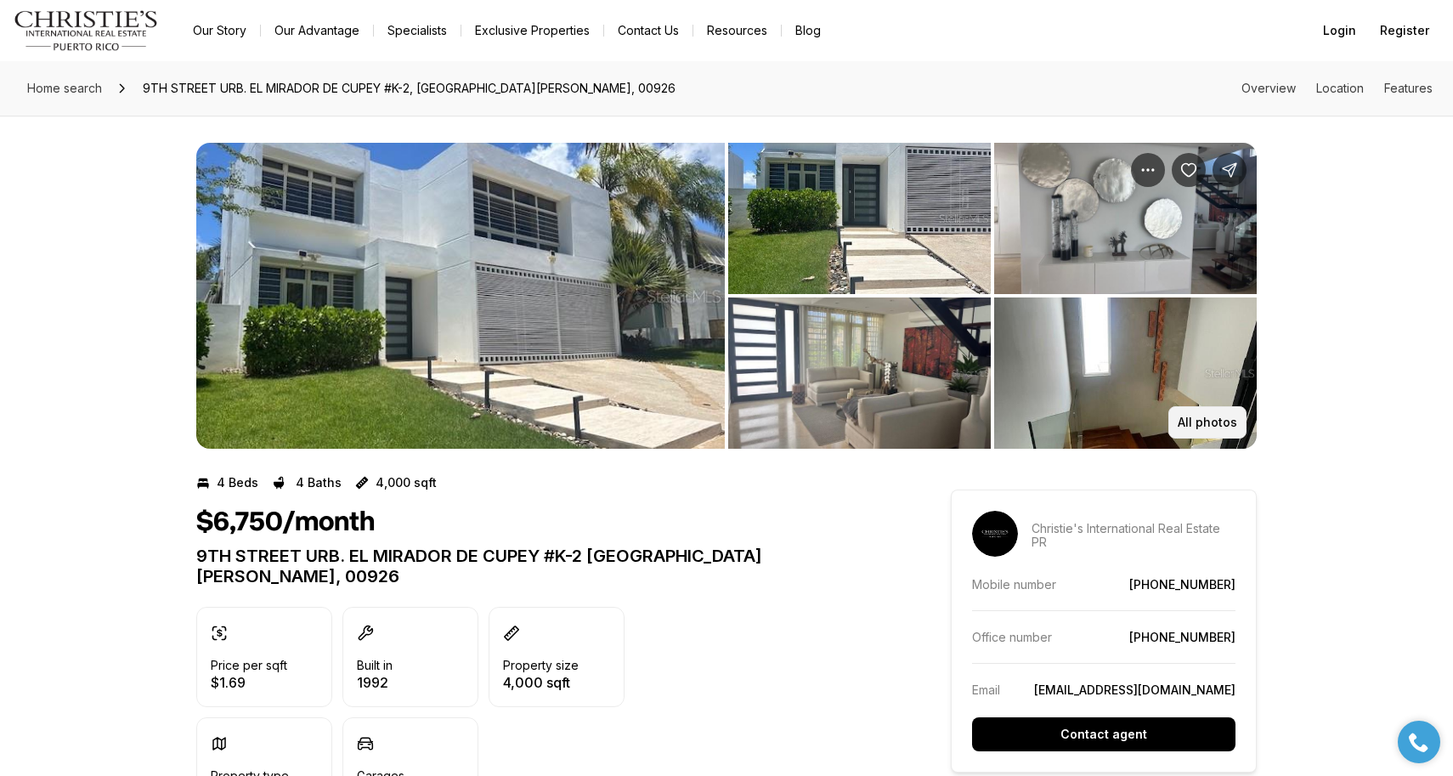
click at [1209, 425] on p "All photos" at bounding box center [1207, 423] width 59 height 14
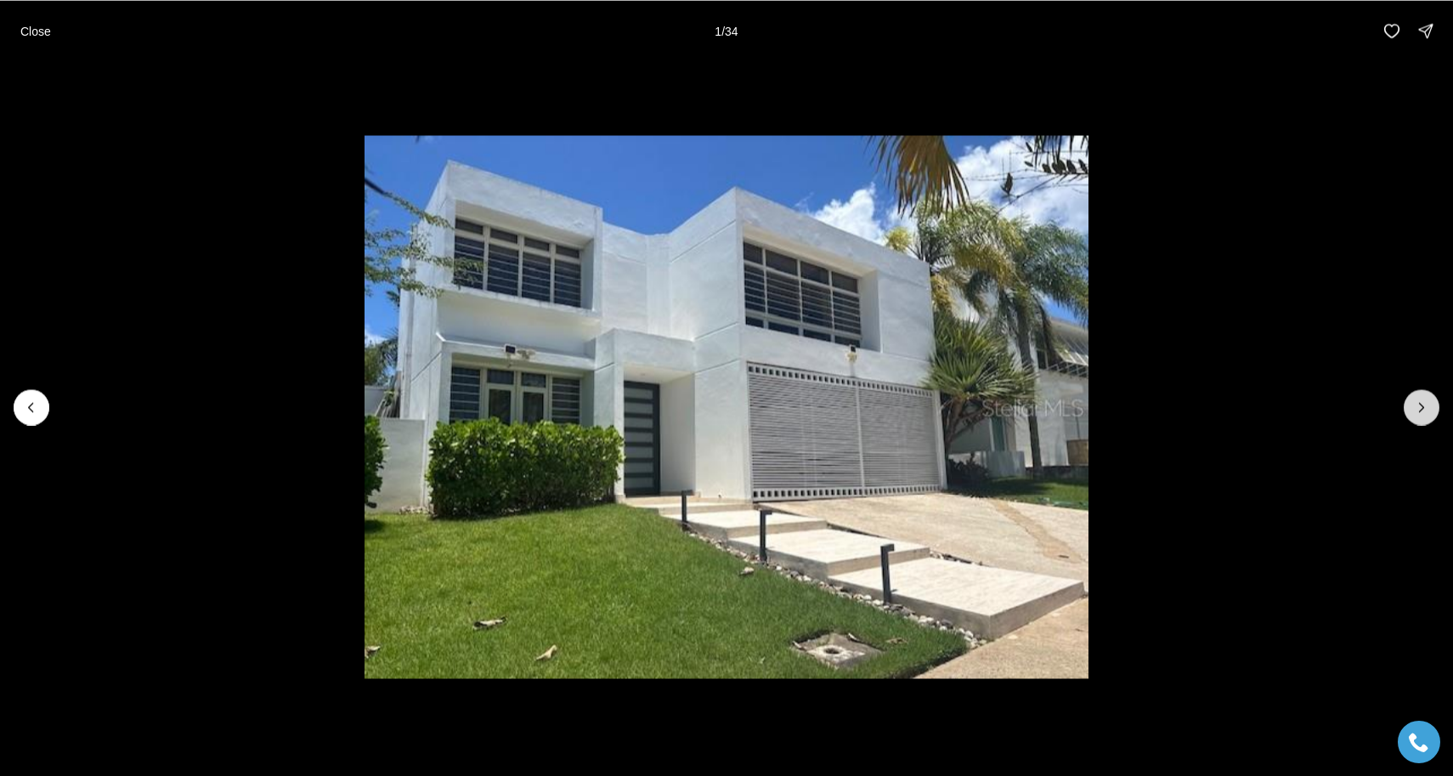
click at [1424, 403] on icon "Next slide" at bounding box center [1422, 407] width 17 height 17
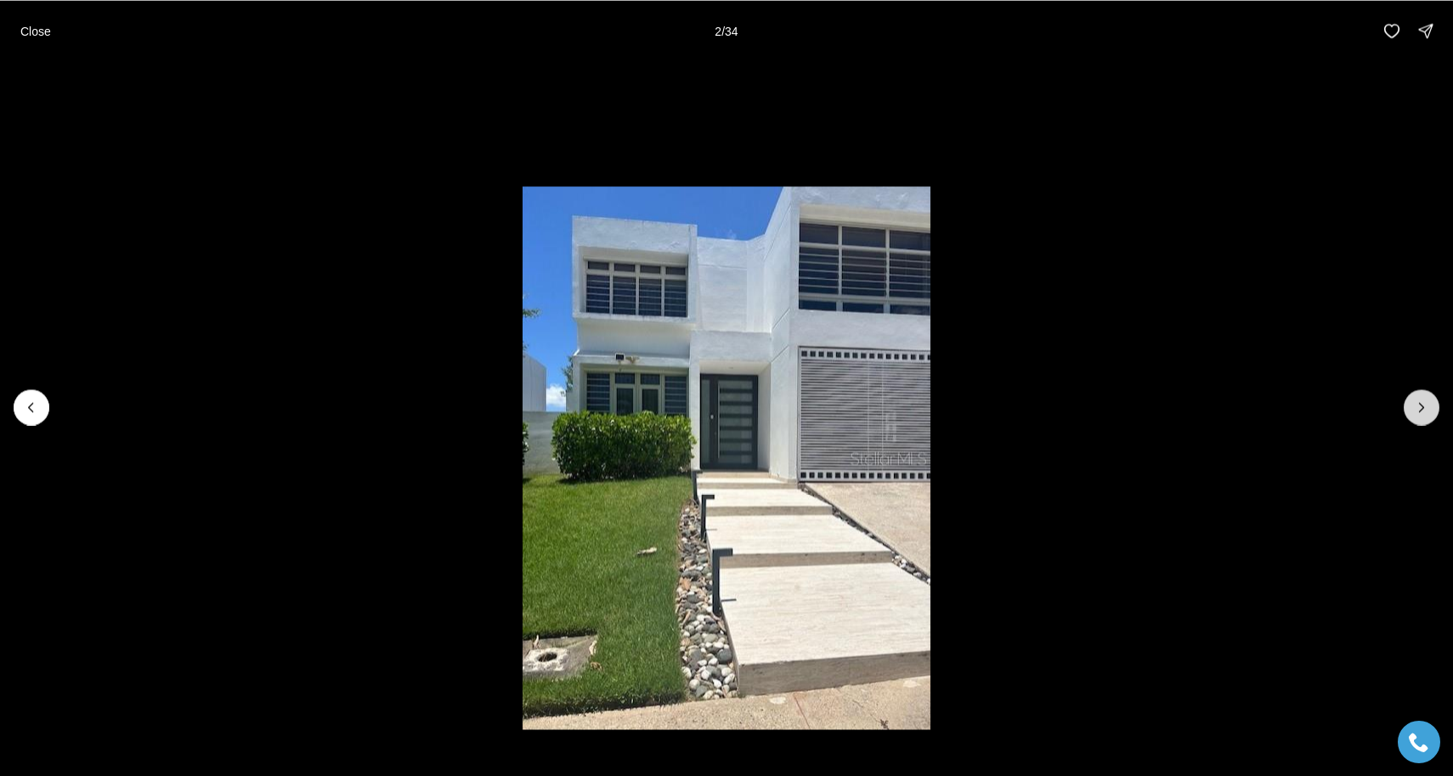
click at [1424, 403] on icon "Next slide" at bounding box center [1422, 407] width 17 height 17
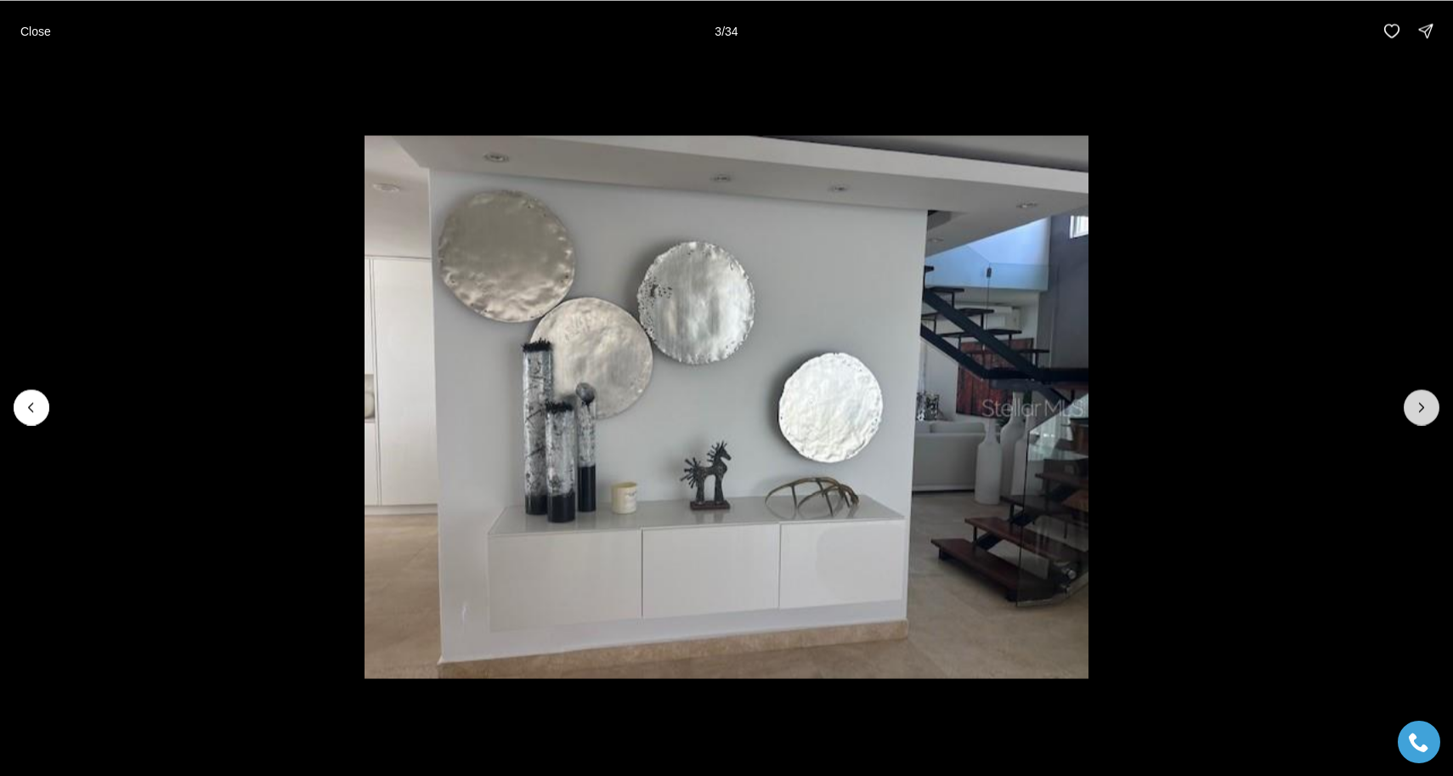
click at [1424, 403] on icon "Next slide" at bounding box center [1422, 407] width 17 height 17
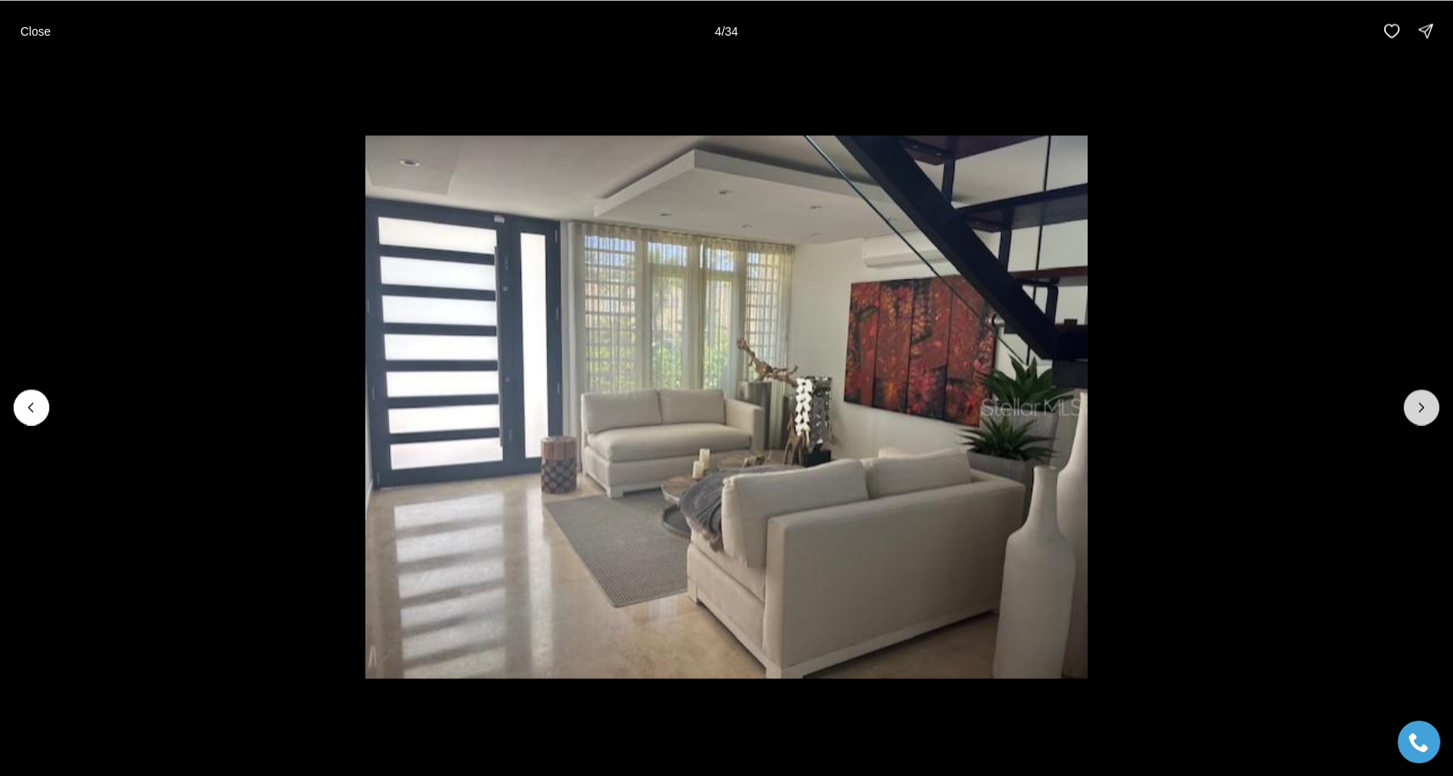
click at [1424, 403] on icon "Next slide" at bounding box center [1422, 407] width 17 height 17
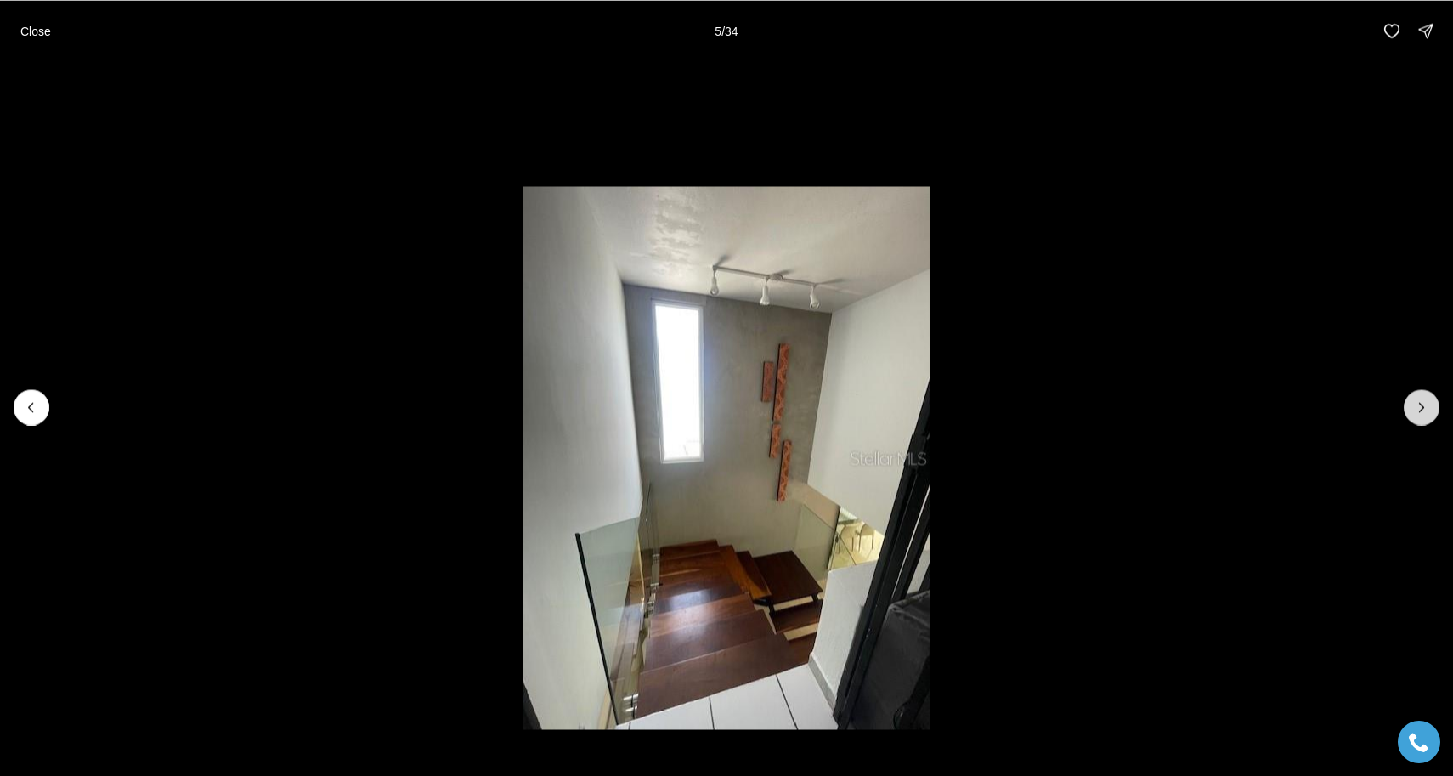
click at [1424, 403] on icon "Next slide" at bounding box center [1422, 407] width 17 height 17
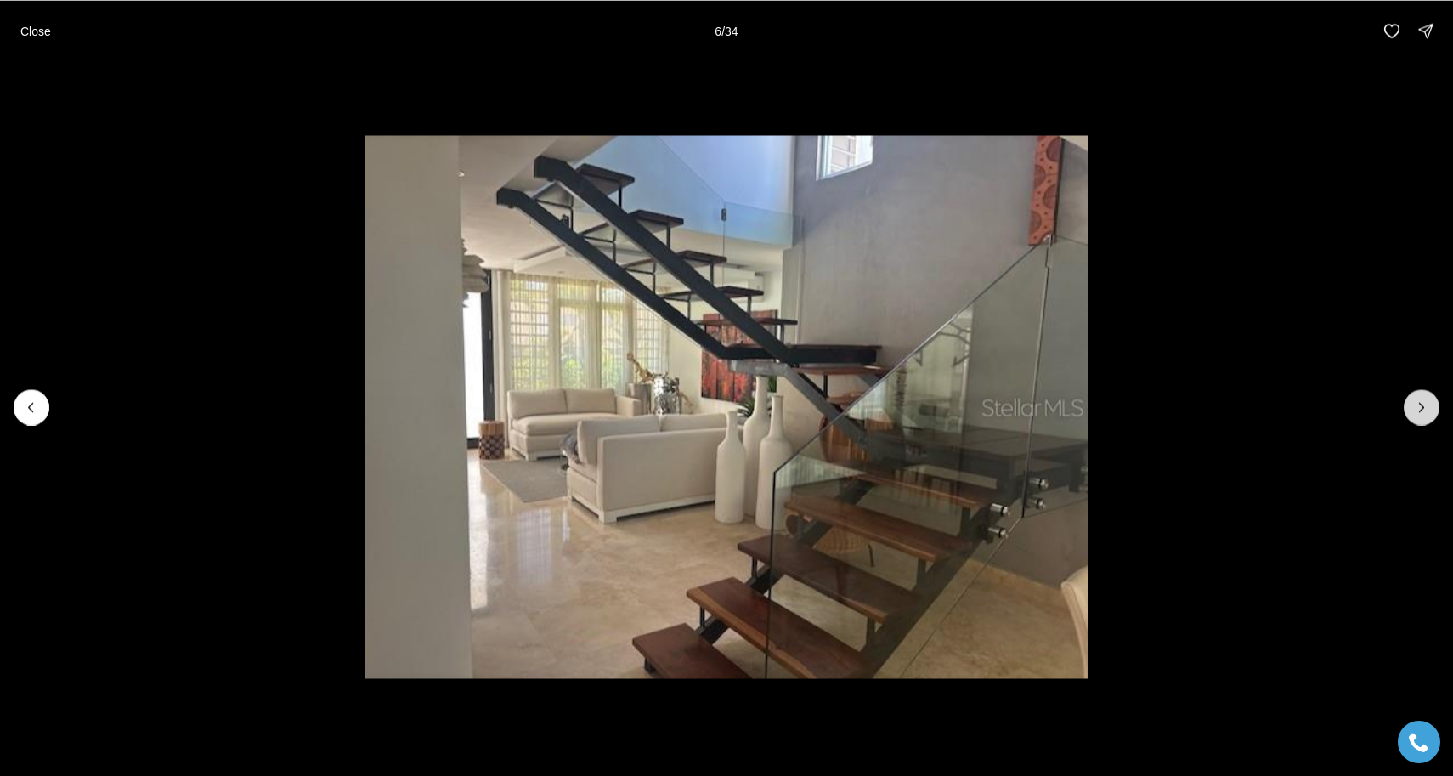
click at [1424, 403] on icon "Next slide" at bounding box center [1422, 407] width 17 height 17
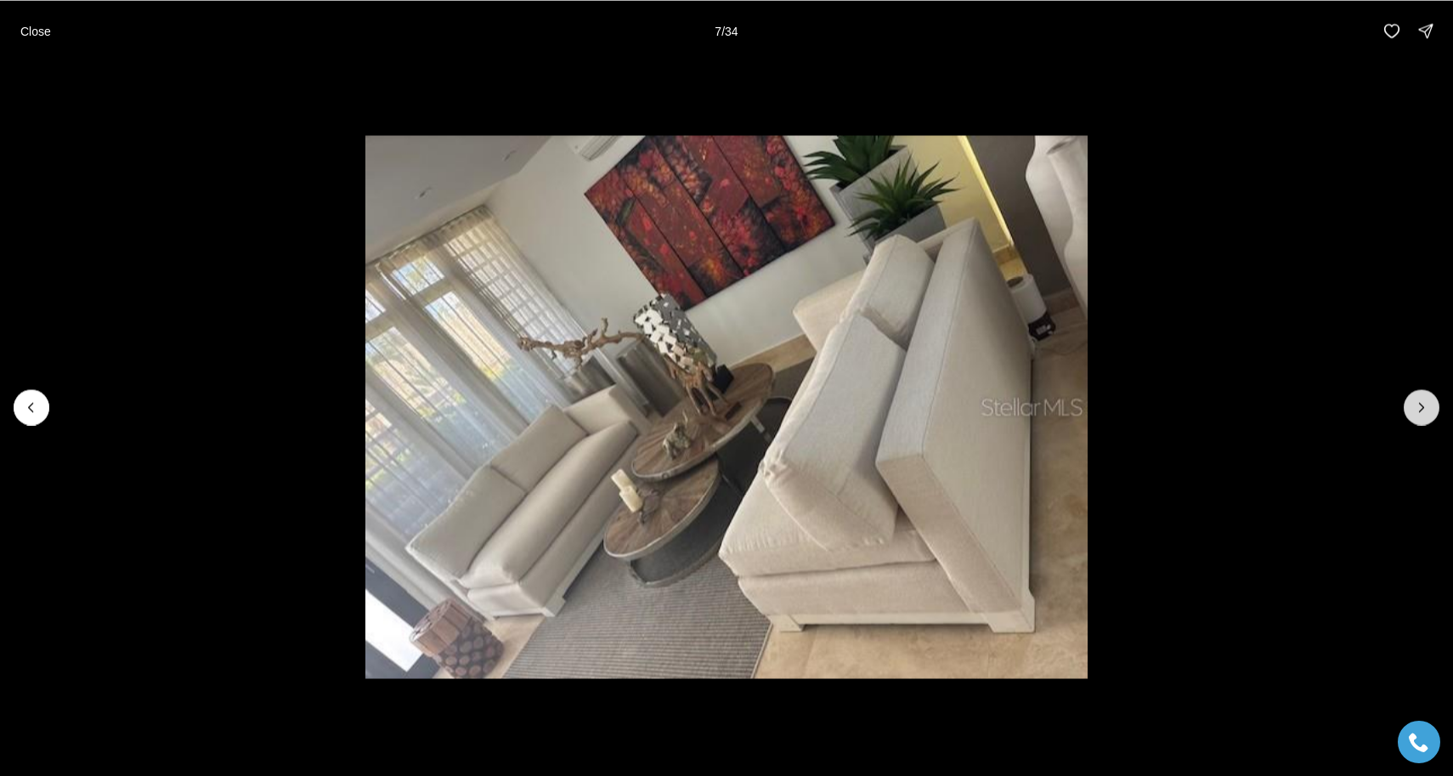
click at [1424, 403] on icon "Next slide" at bounding box center [1422, 407] width 17 height 17
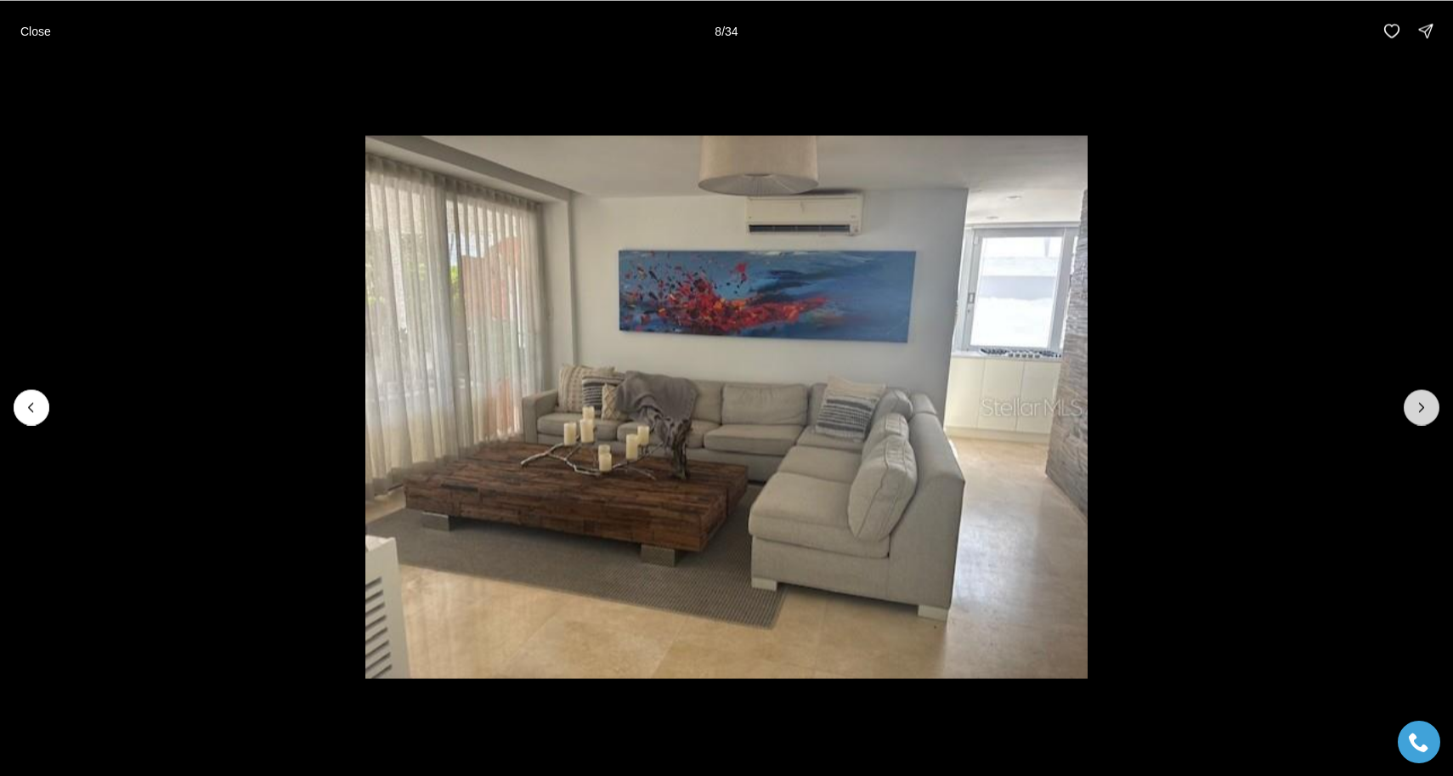
click at [1424, 403] on icon "Next slide" at bounding box center [1422, 407] width 17 height 17
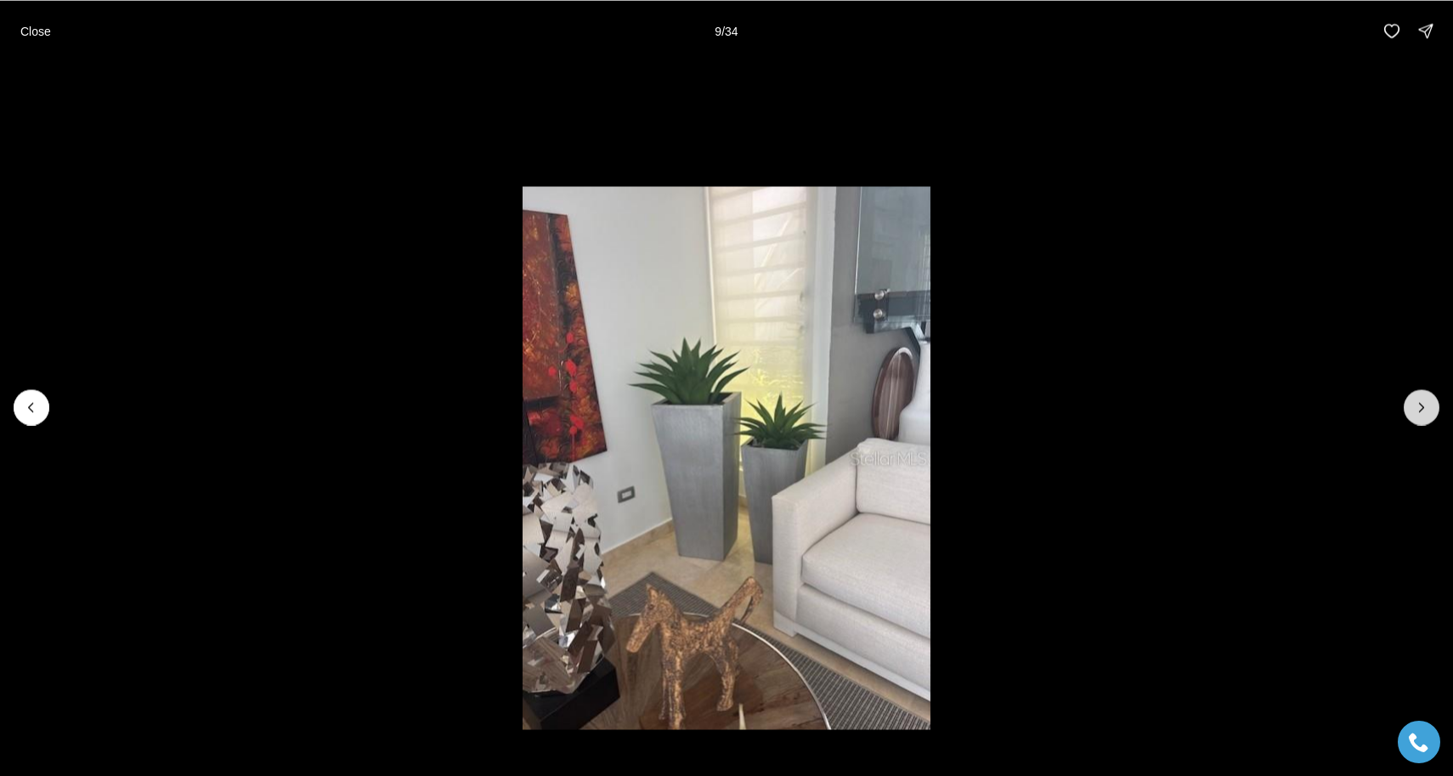
click at [1424, 403] on icon "Next slide" at bounding box center [1422, 407] width 17 height 17
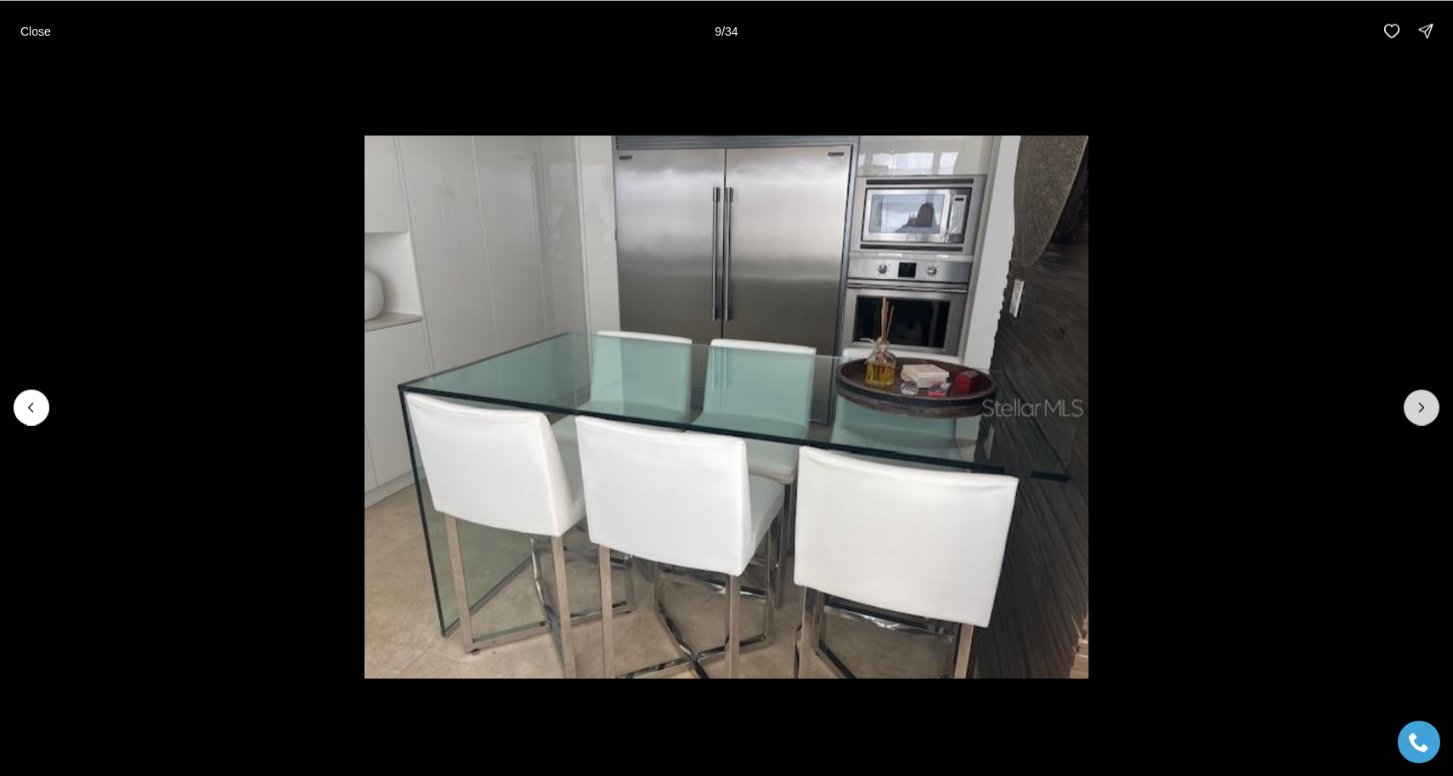
click at [1424, 403] on icon "Next slide" at bounding box center [1422, 407] width 17 height 17
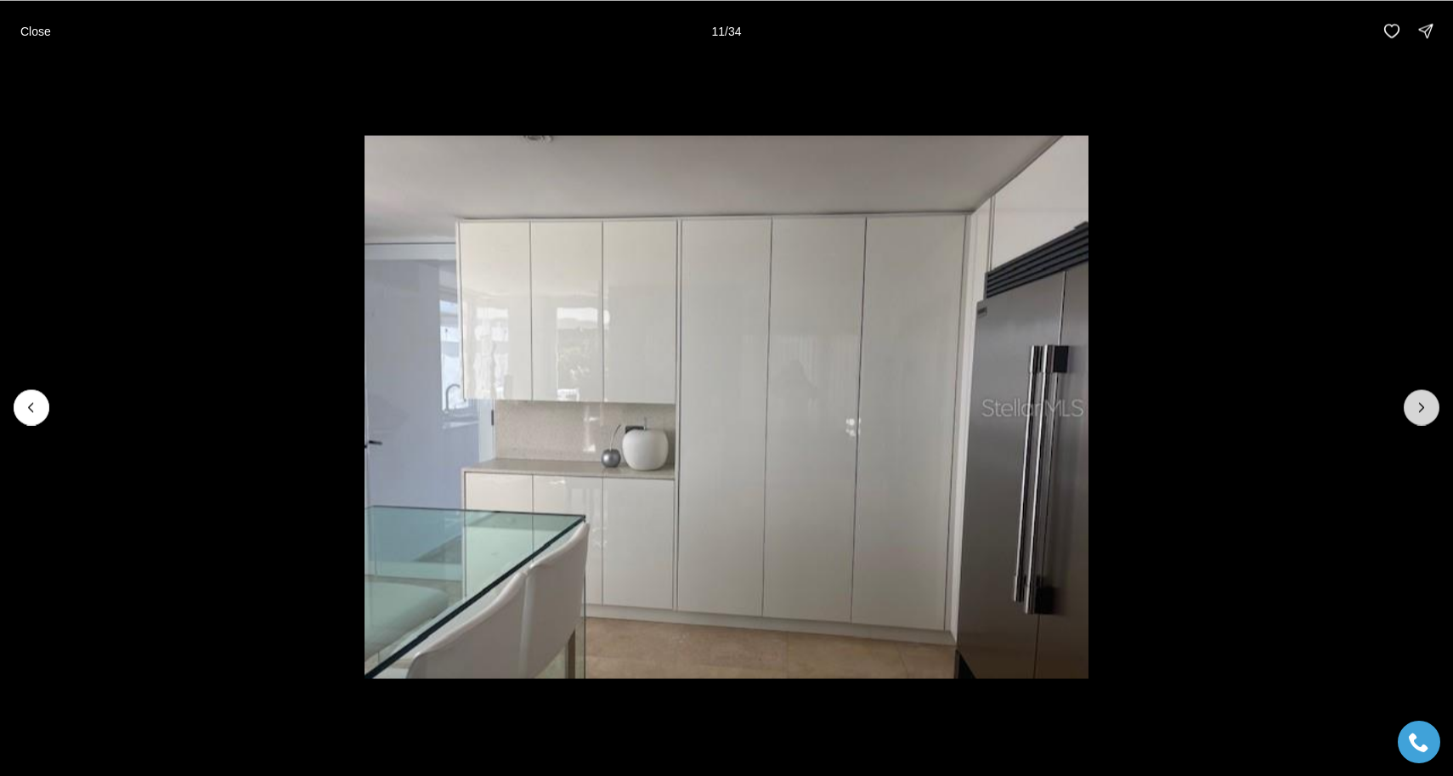
click at [1424, 403] on icon "Next slide" at bounding box center [1422, 407] width 17 height 17
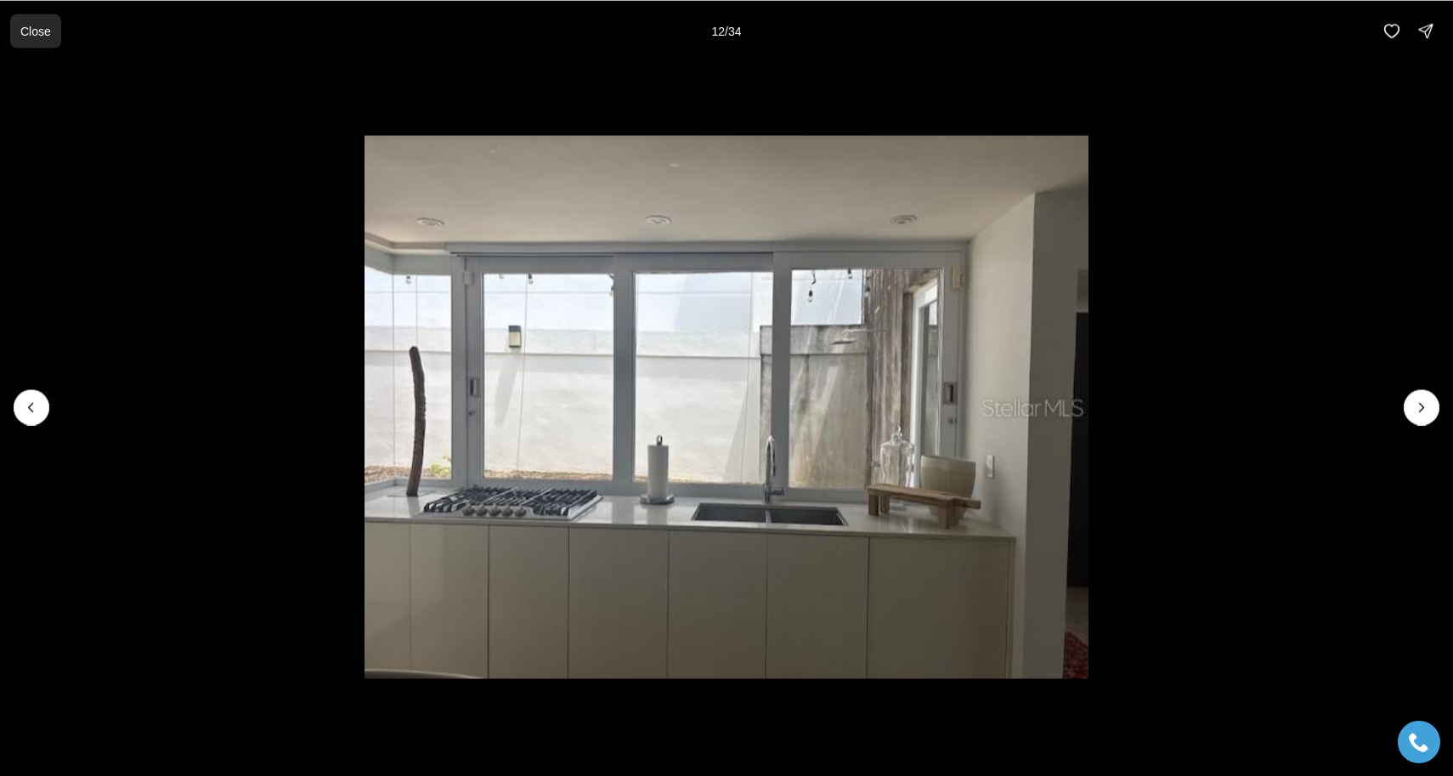
click at [15, 37] on button "Close" at bounding box center [35, 31] width 51 height 34
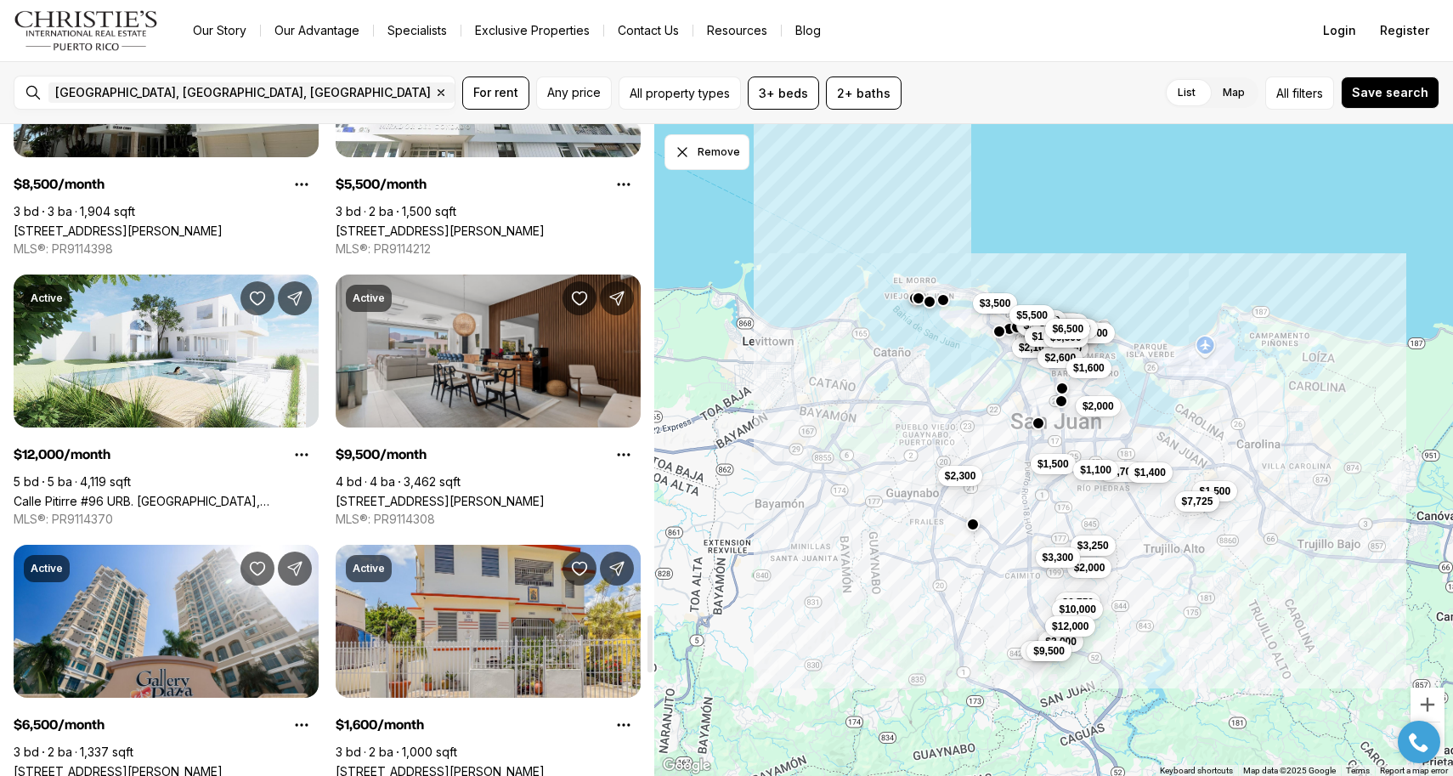
scroll to position [5624, 0]
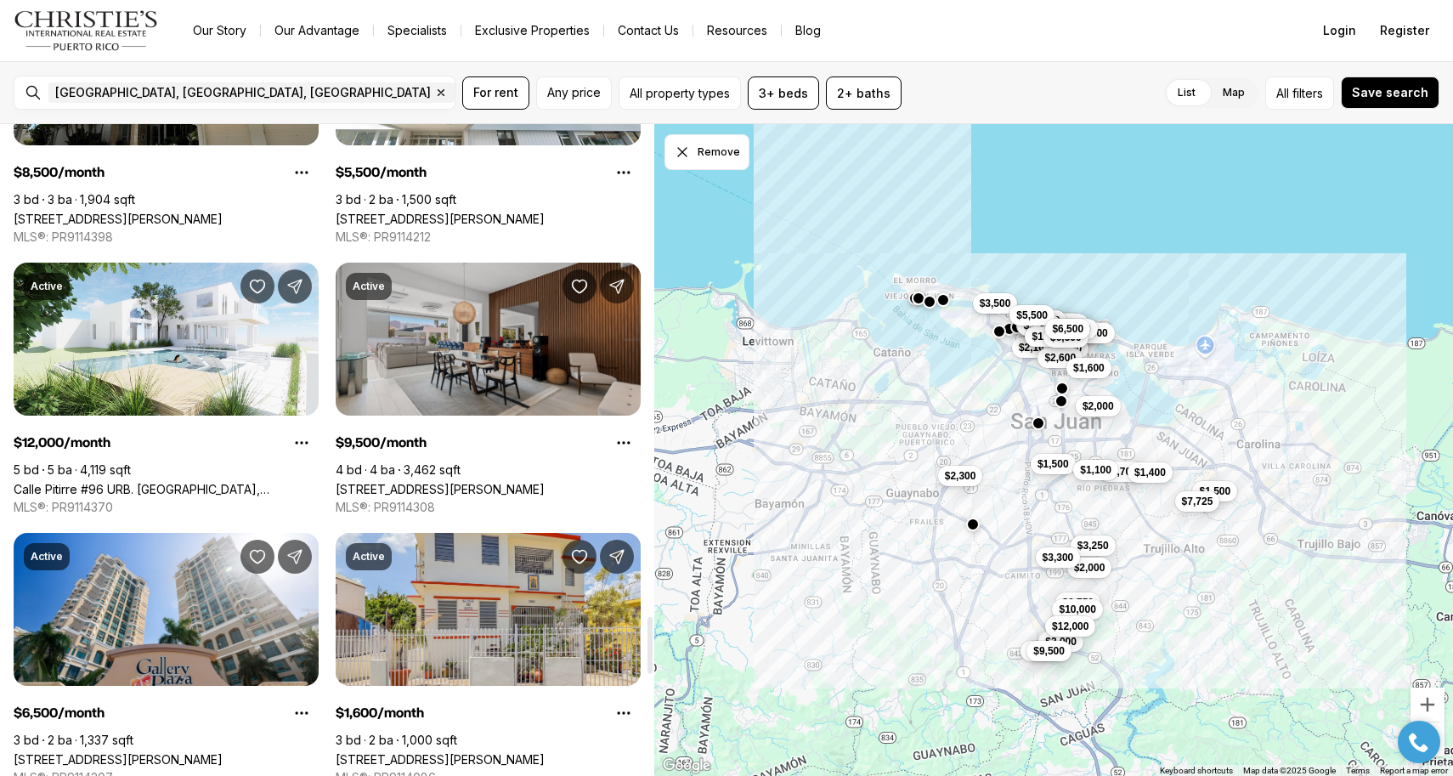
click at [526, 482] on link "[STREET_ADDRESS][PERSON_NAME]" at bounding box center [440, 489] width 209 height 14
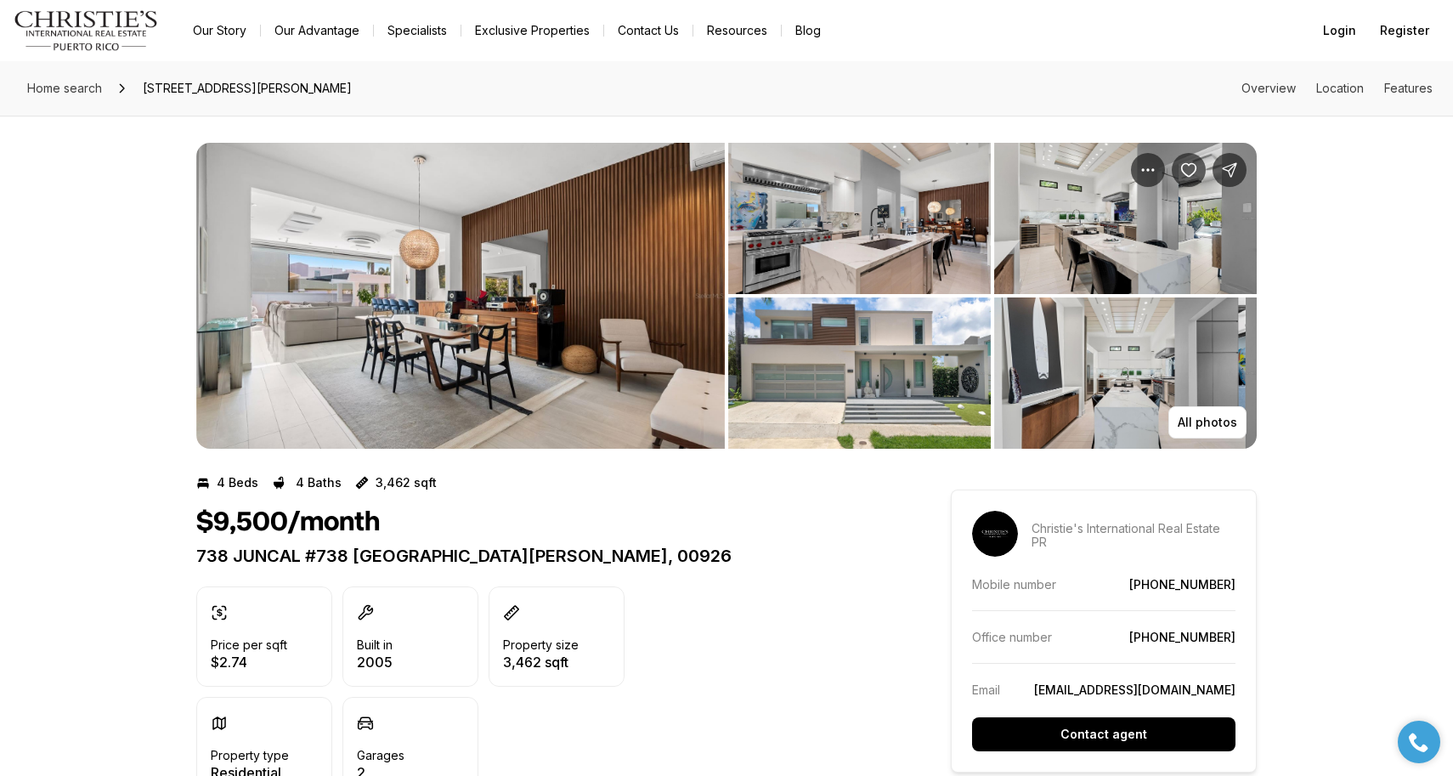
click at [609, 245] on img "View image gallery" at bounding box center [460, 296] width 529 height 306
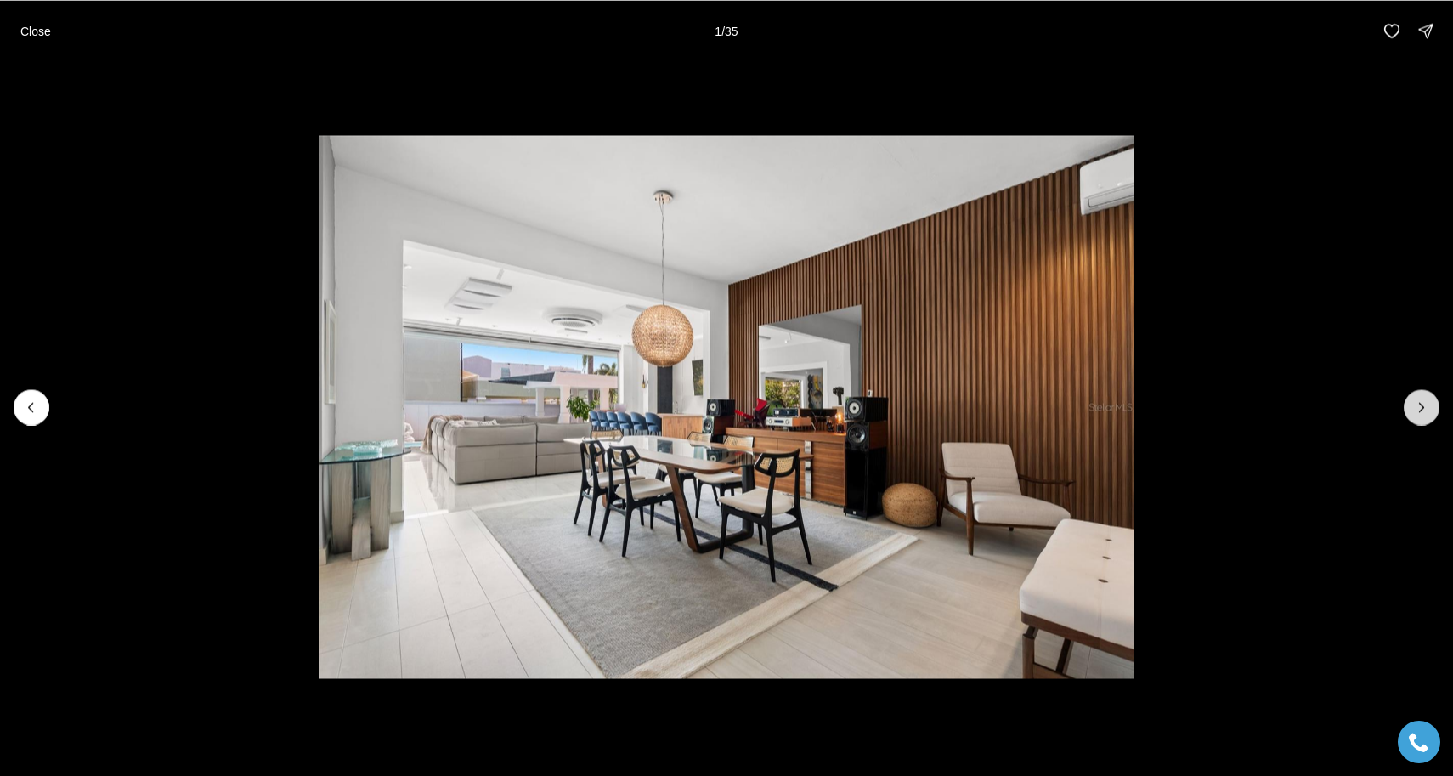
click at [1425, 412] on icon "Next slide" at bounding box center [1422, 407] width 17 height 17
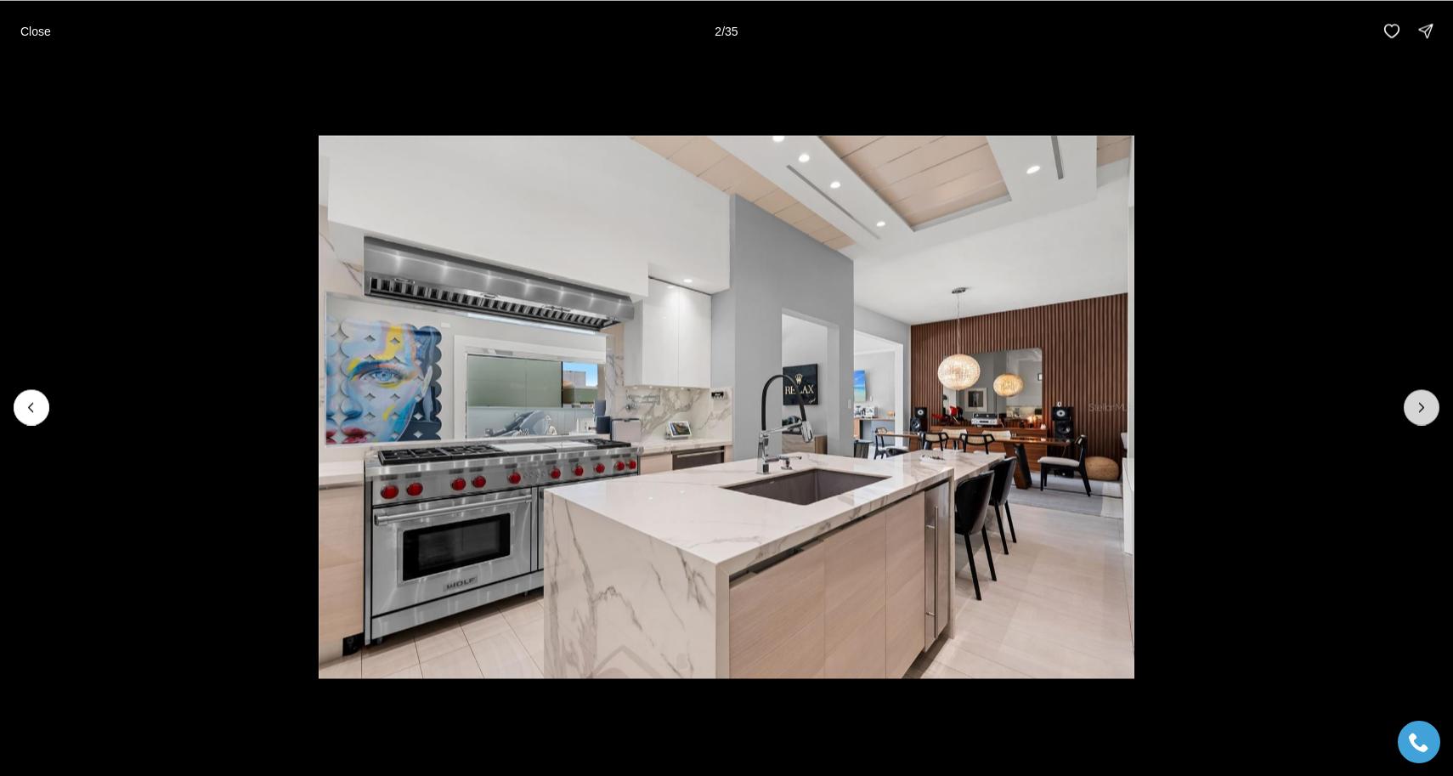
click at [1425, 412] on icon "Next slide" at bounding box center [1422, 407] width 17 height 17
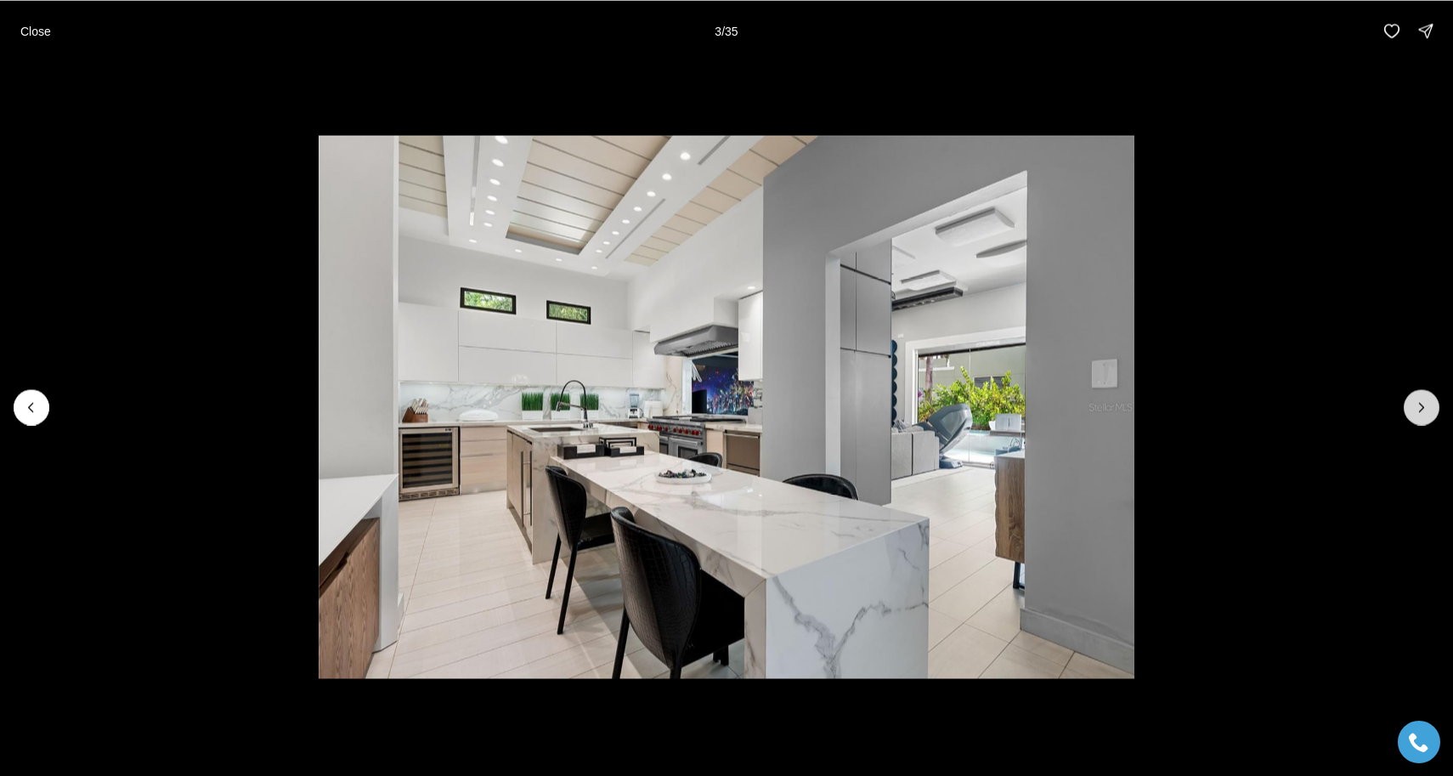
click at [1425, 412] on icon "Next slide" at bounding box center [1422, 407] width 17 height 17
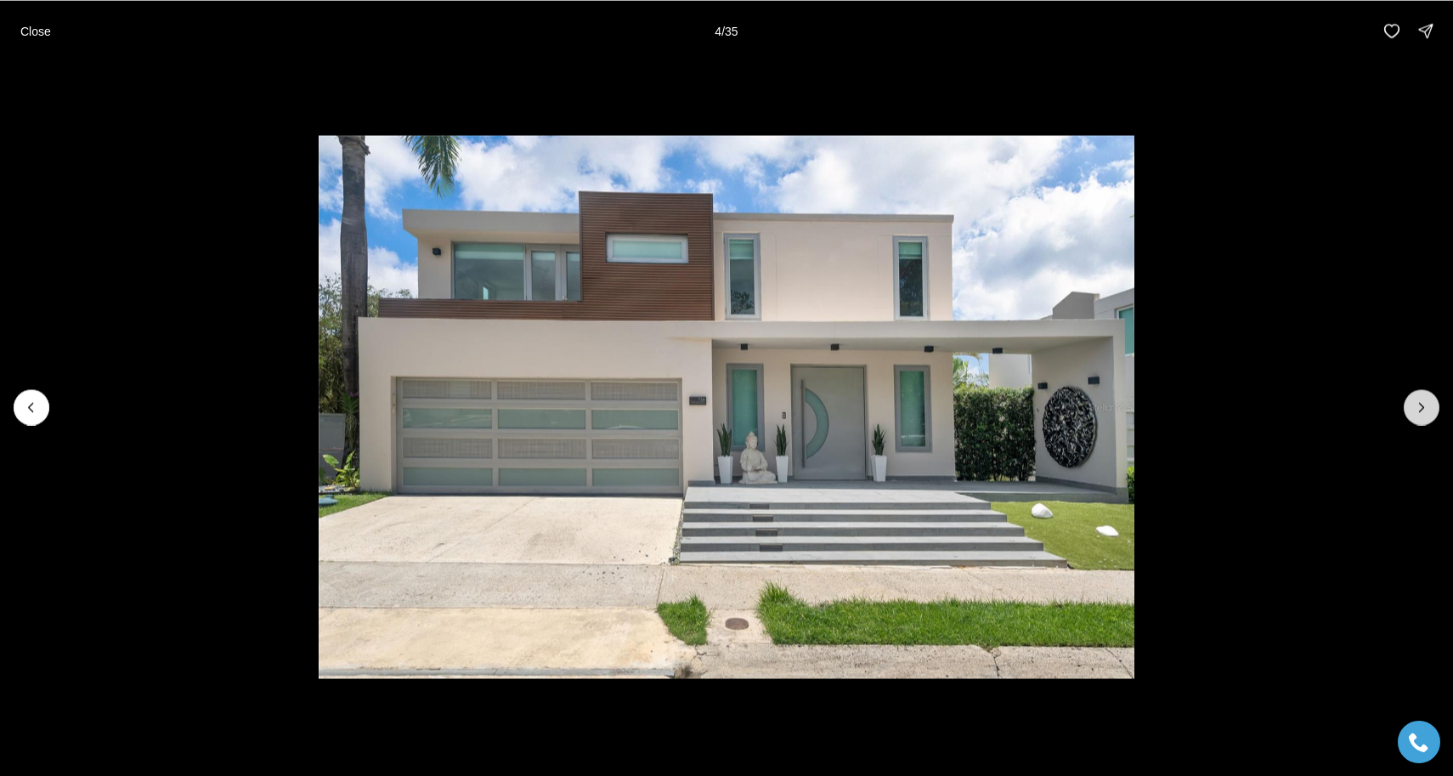
click at [1425, 412] on icon "Next slide" at bounding box center [1422, 407] width 17 height 17
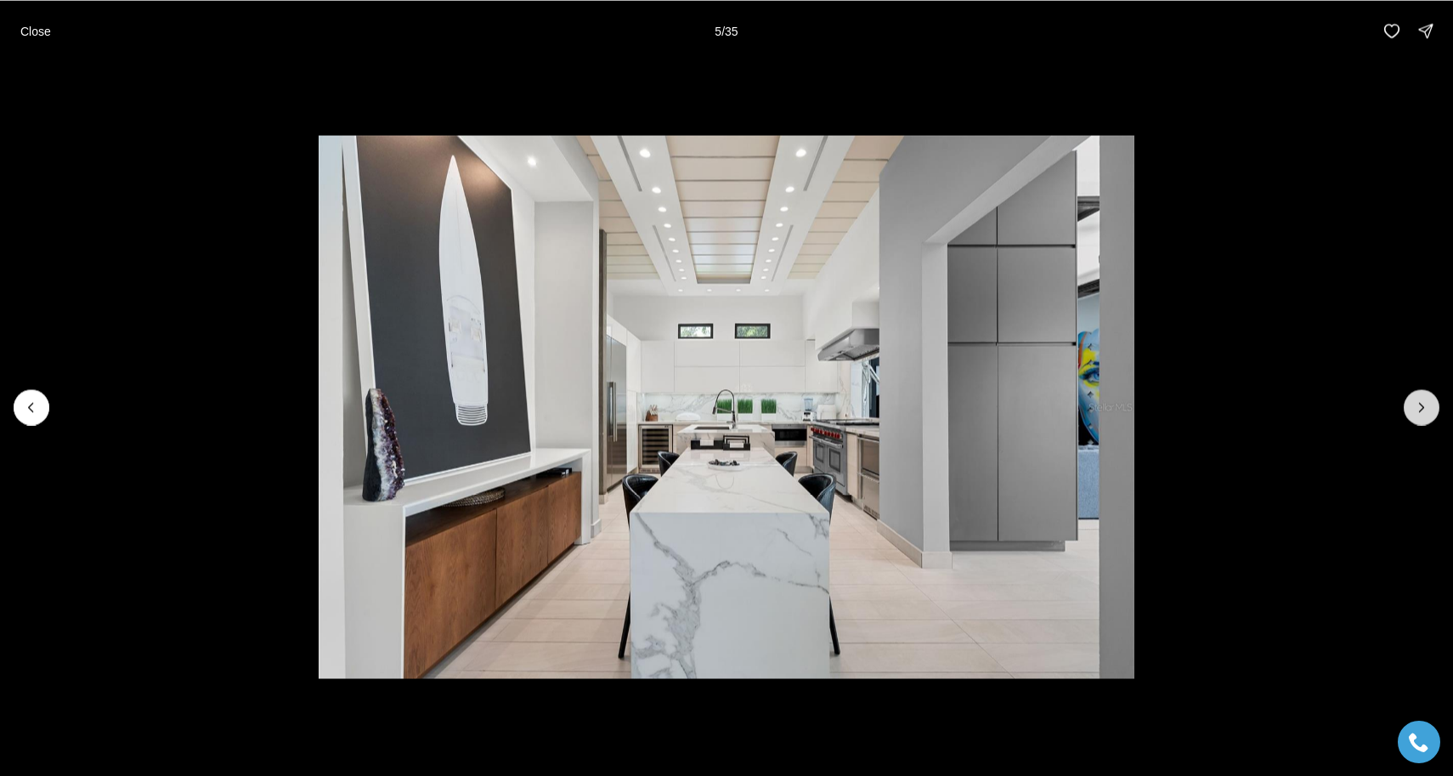
click at [1425, 412] on icon "Next slide" at bounding box center [1422, 407] width 17 height 17
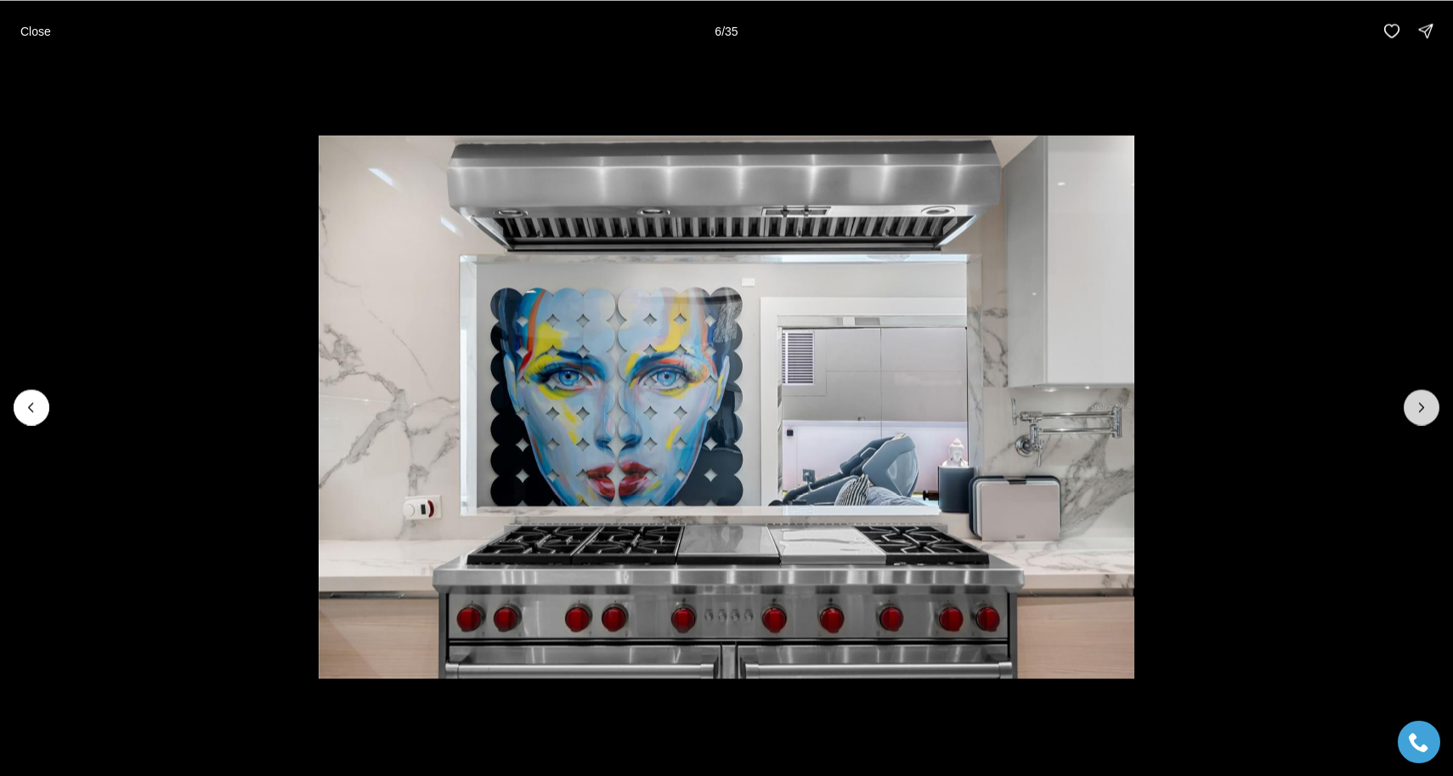
click at [1425, 412] on icon "Next slide" at bounding box center [1422, 407] width 17 height 17
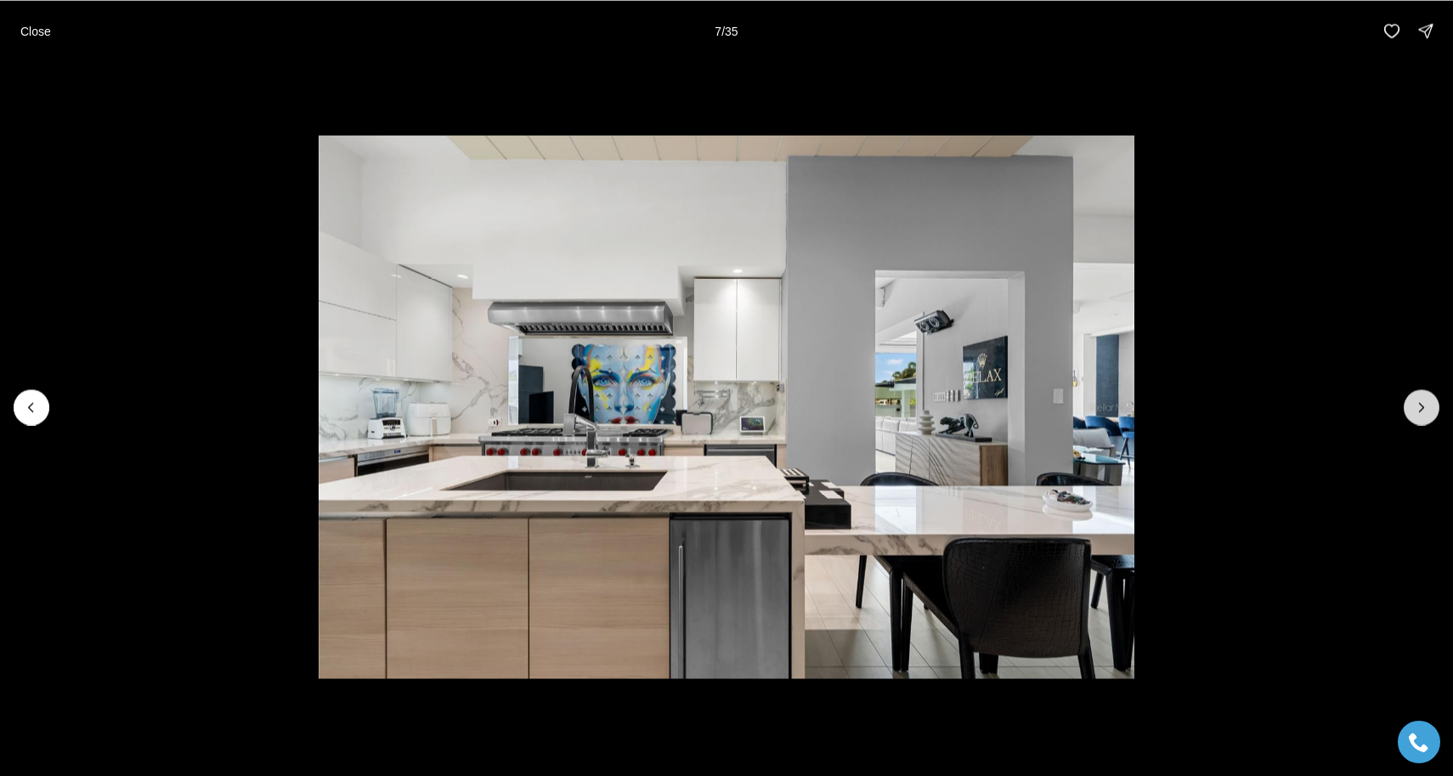
click at [1425, 412] on icon "Next slide" at bounding box center [1422, 407] width 17 height 17
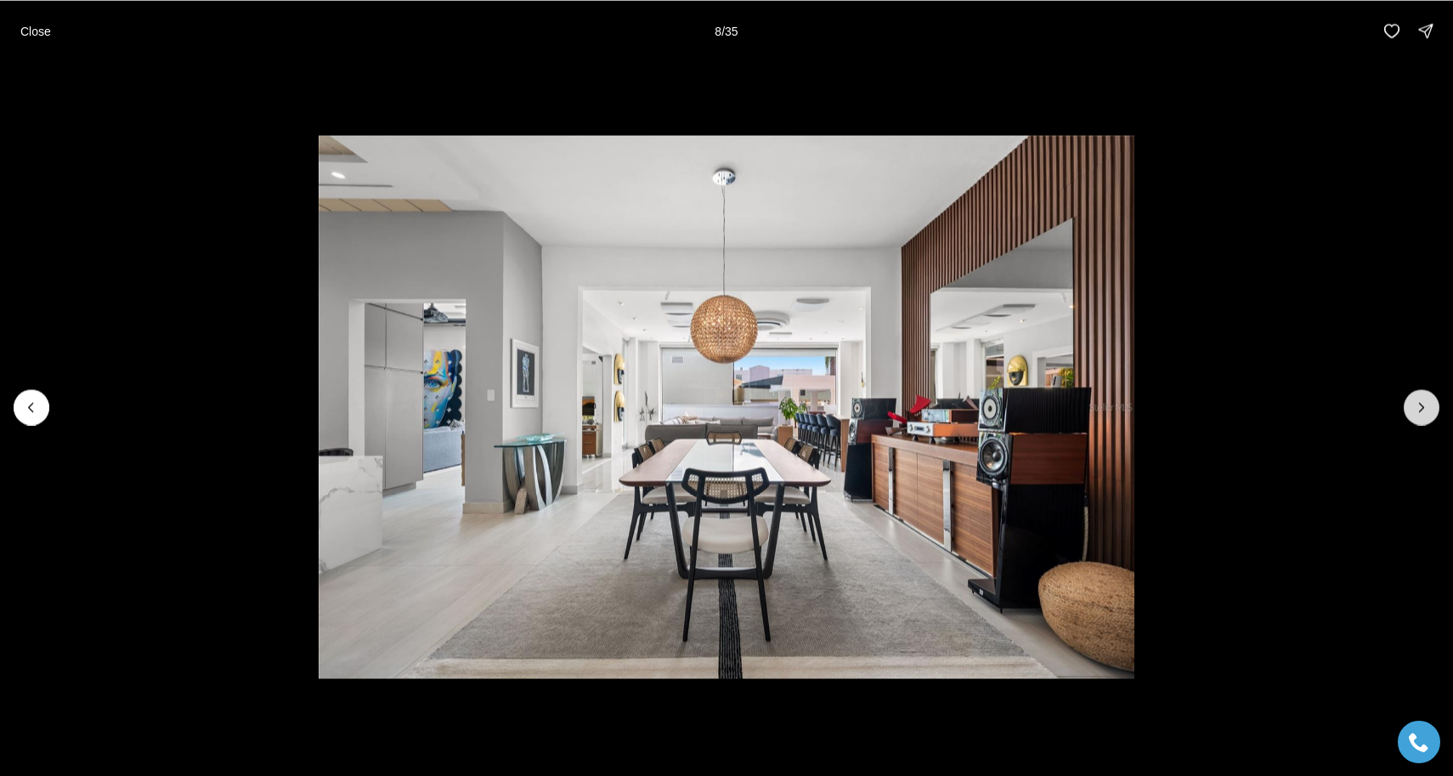
click at [1425, 412] on icon "Next slide" at bounding box center [1422, 407] width 17 height 17
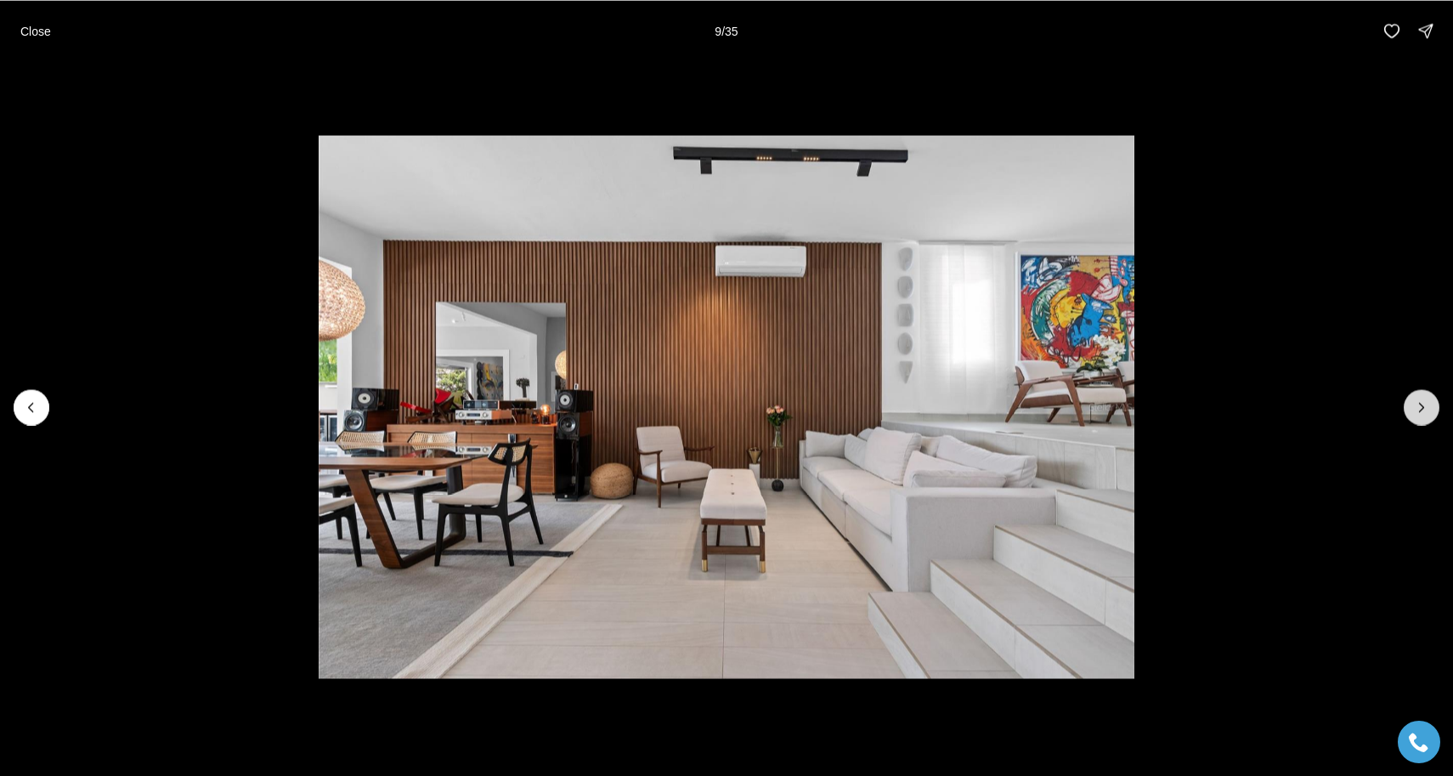
click at [1425, 412] on icon "Next slide" at bounding box center [1422, 407] width 17 height 17
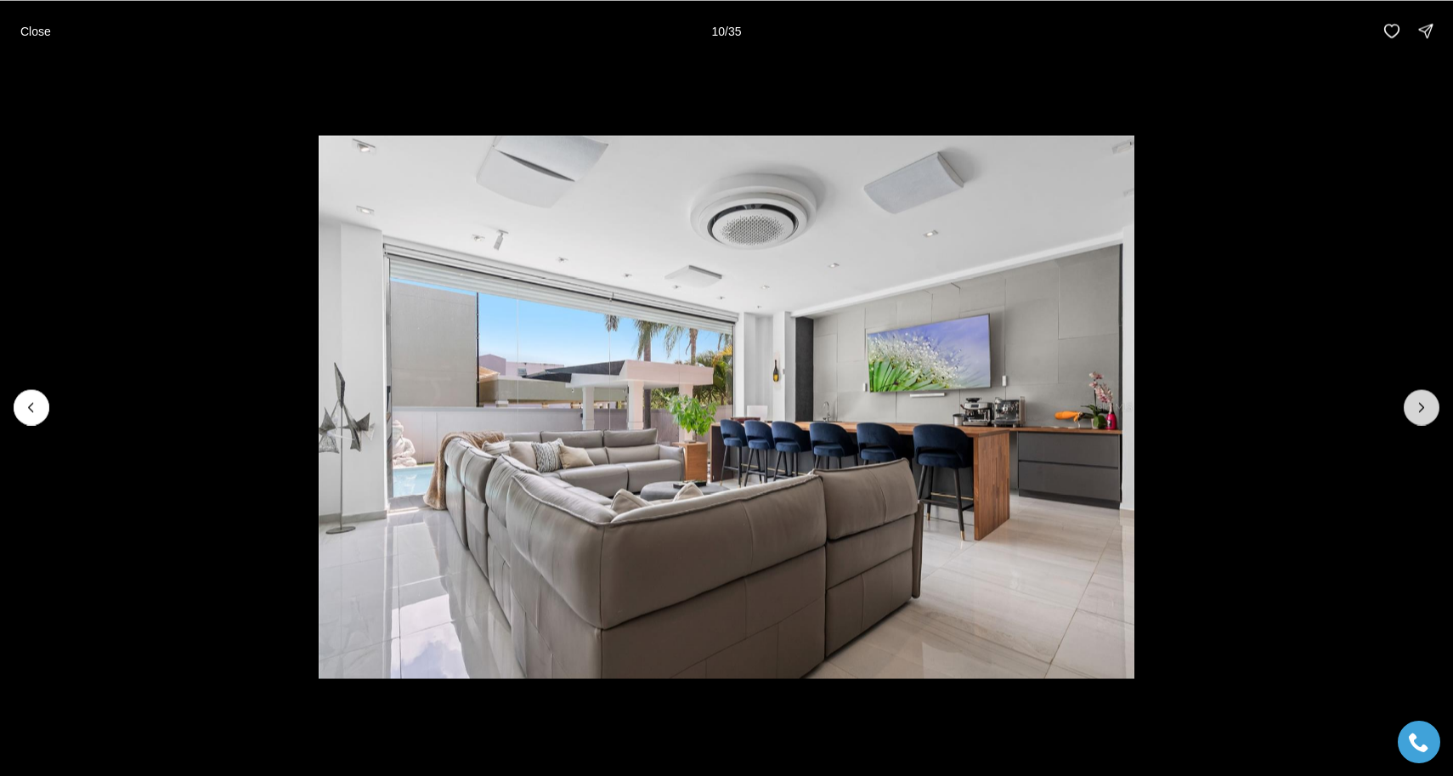
click at [1425, 412] on icon "Next slide" at bounding box center [1422, 407] width 17 height 17
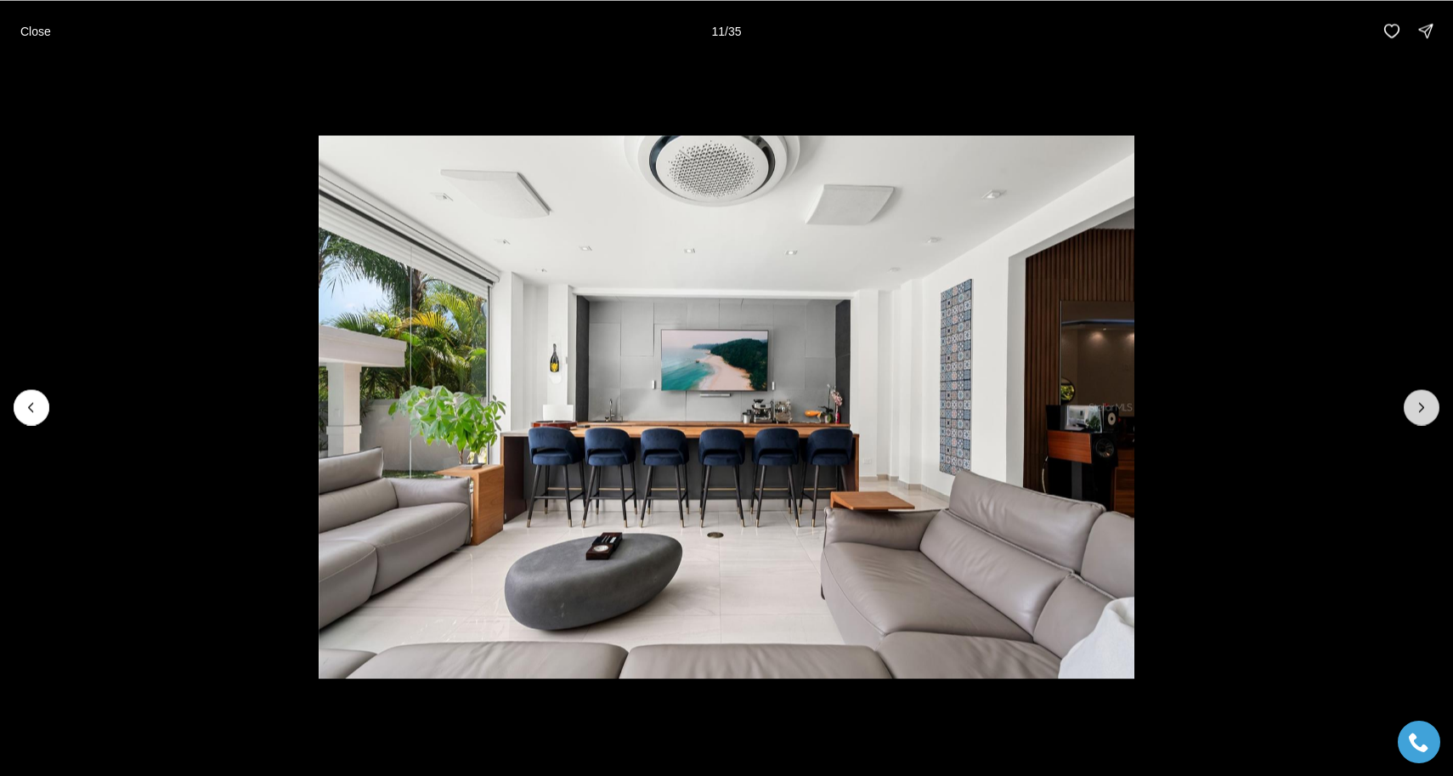
click at [1425, 412] on icon "Next slide" at bounding box center [1422, 407] width 17 height 17
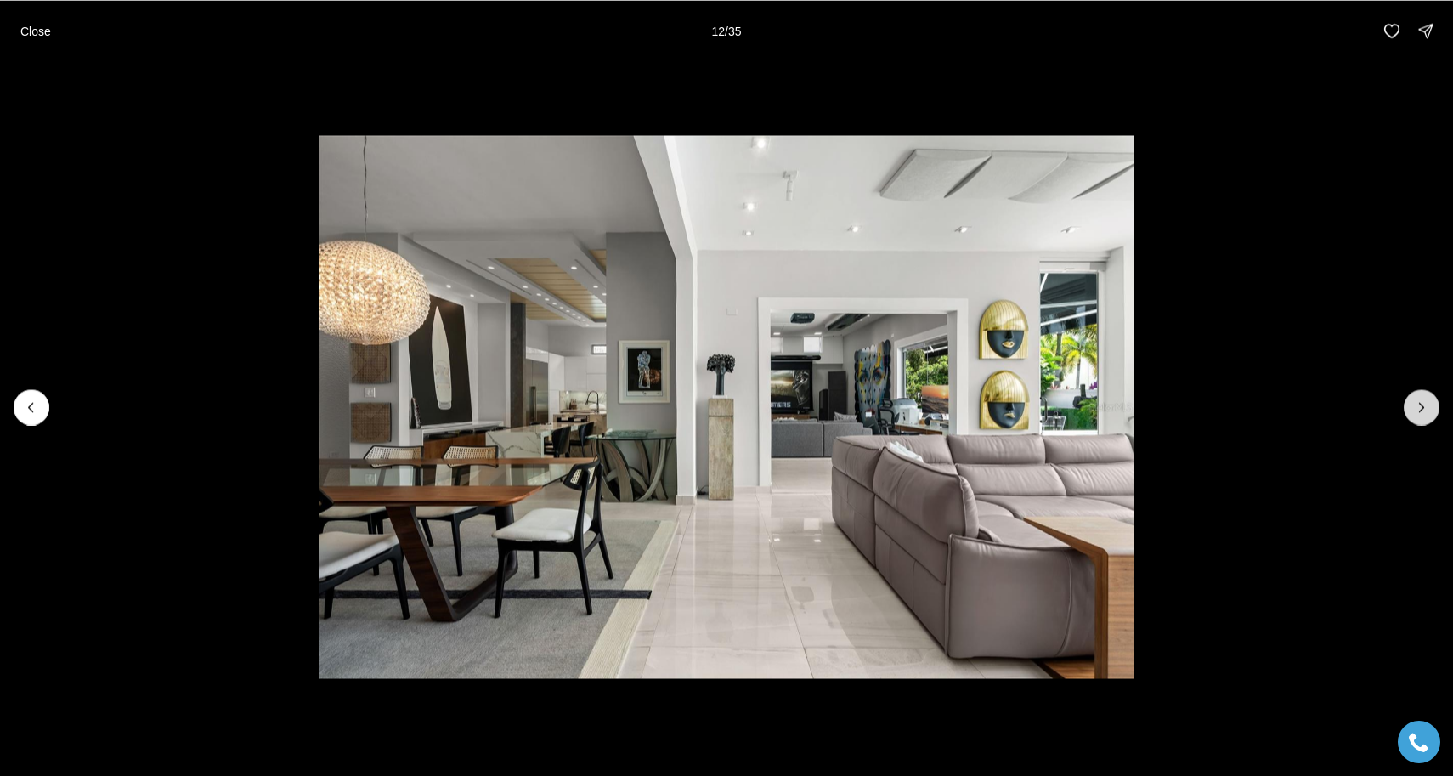
click at [1425, 412] on icon "Next slide" at bounding box center [1422, 407] width 17 height 17
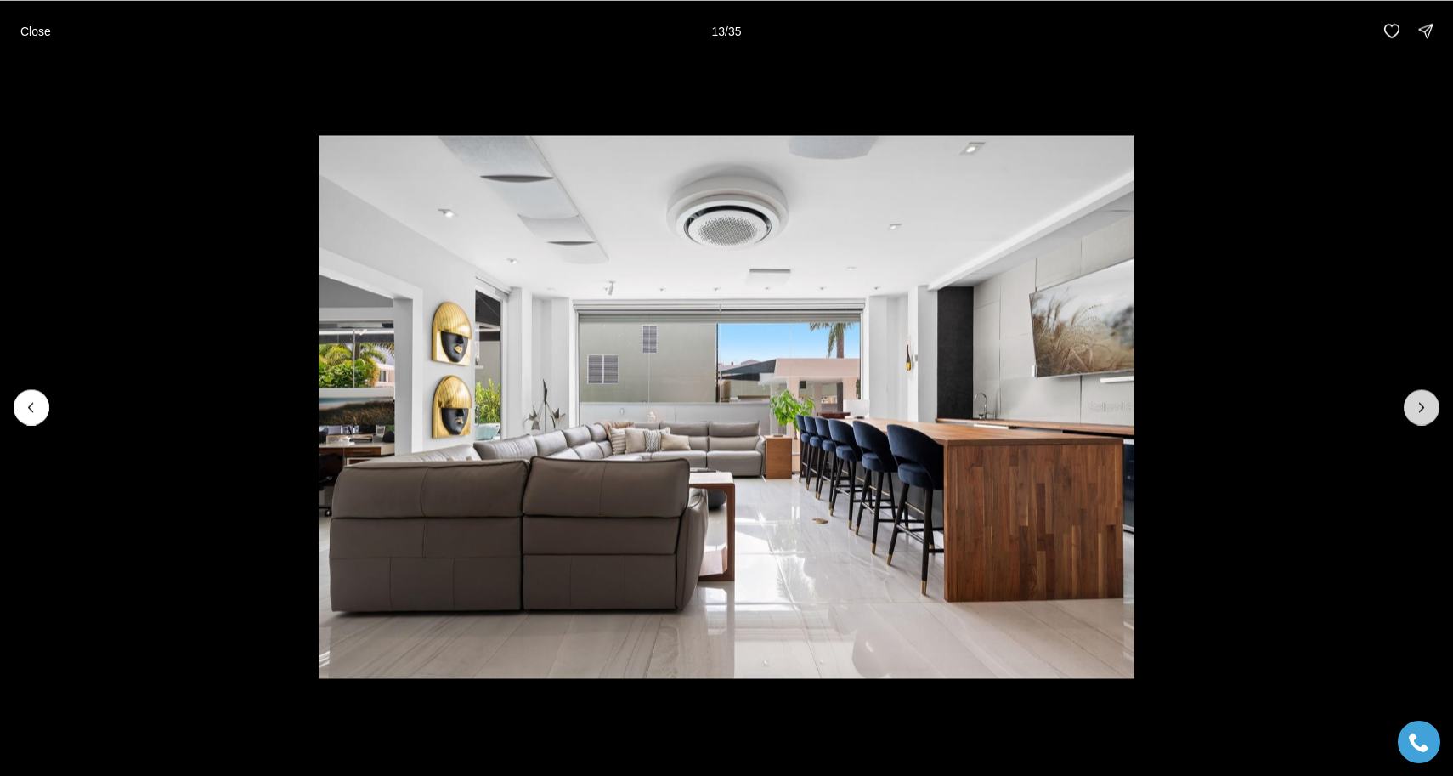
click at [1425, 412] on icon "Next slide" at bounding box center [1422, 407] width 17 height 17
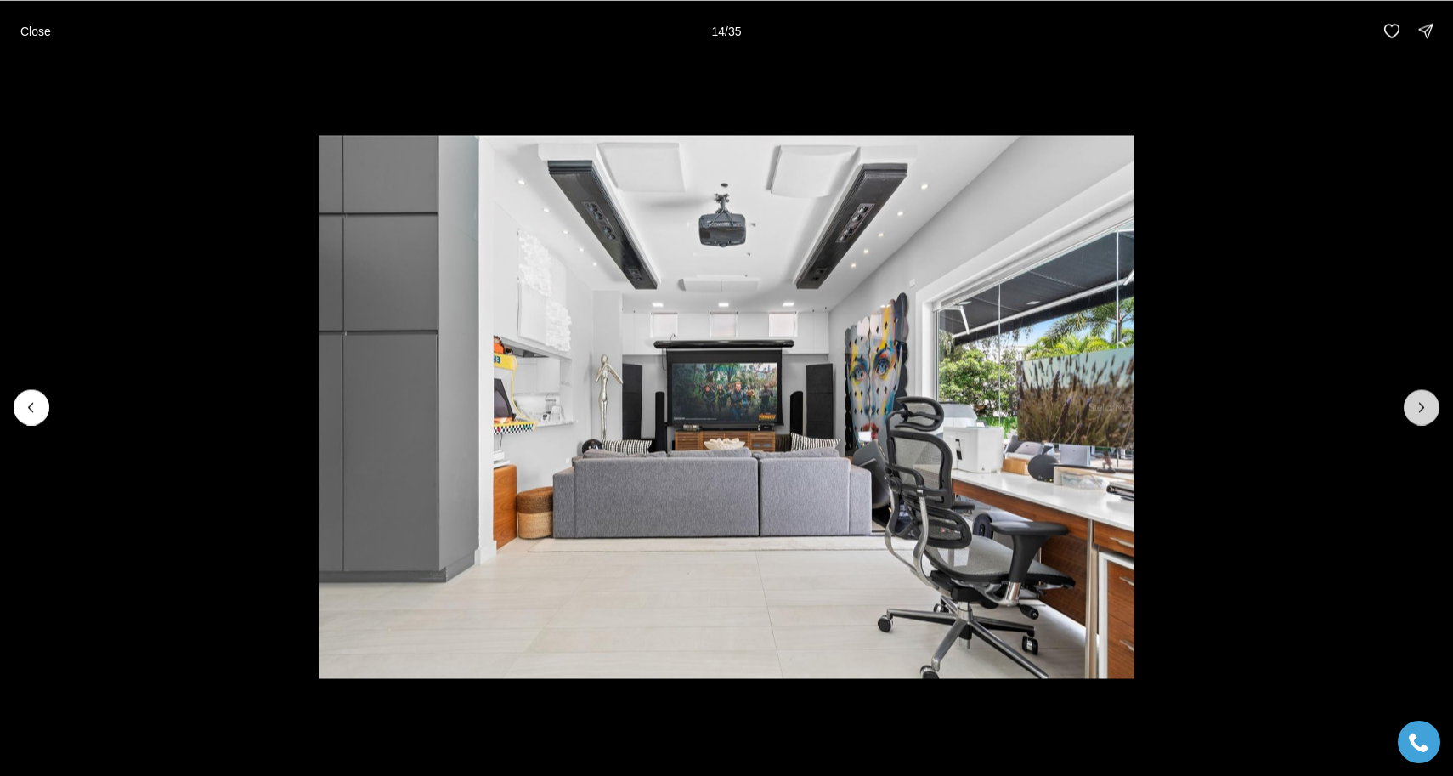
click at [1425, 412] on icon "Next slide" at bounding box center [1422, 407] width 17 height 17
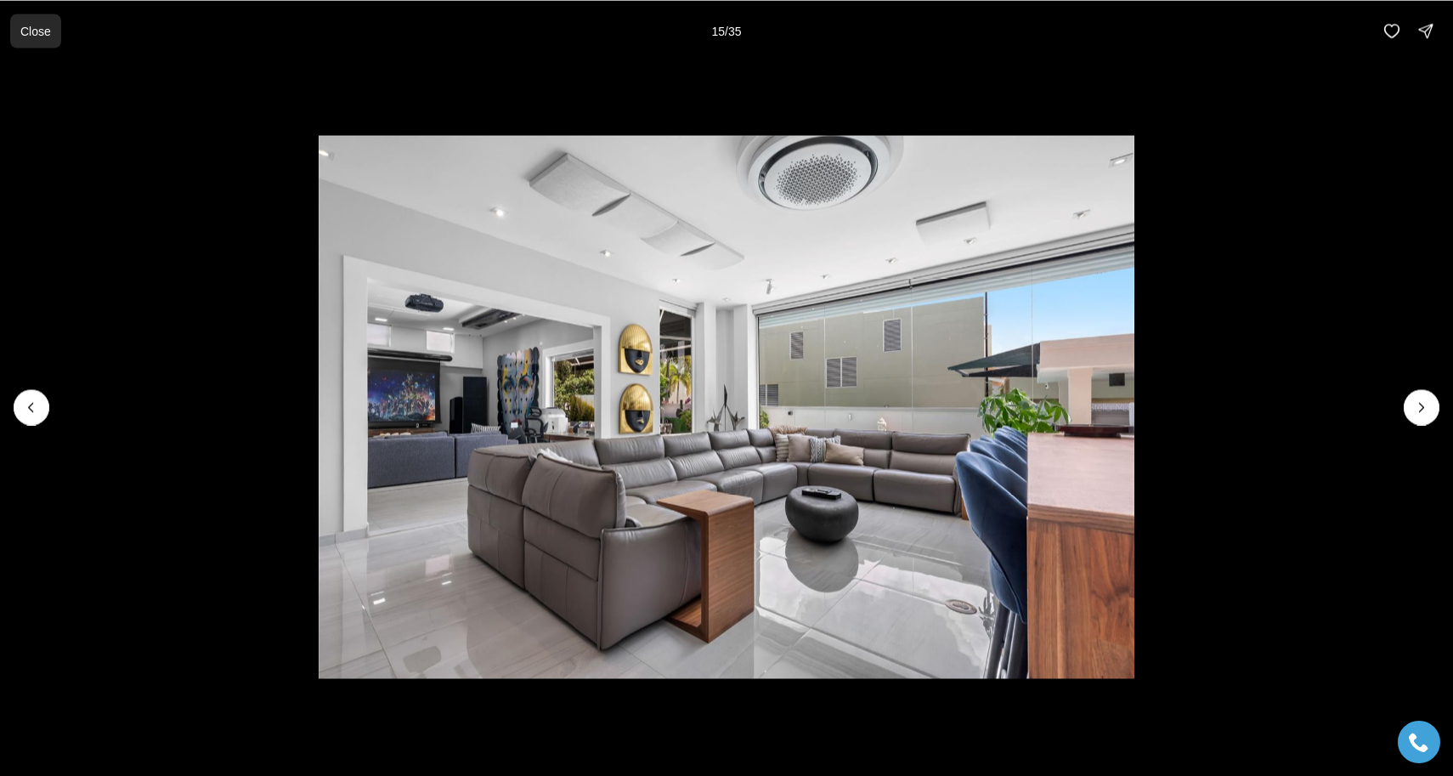
click at [37, 39] on button "Close" at bounding box center [35, 31] width 51 height 34
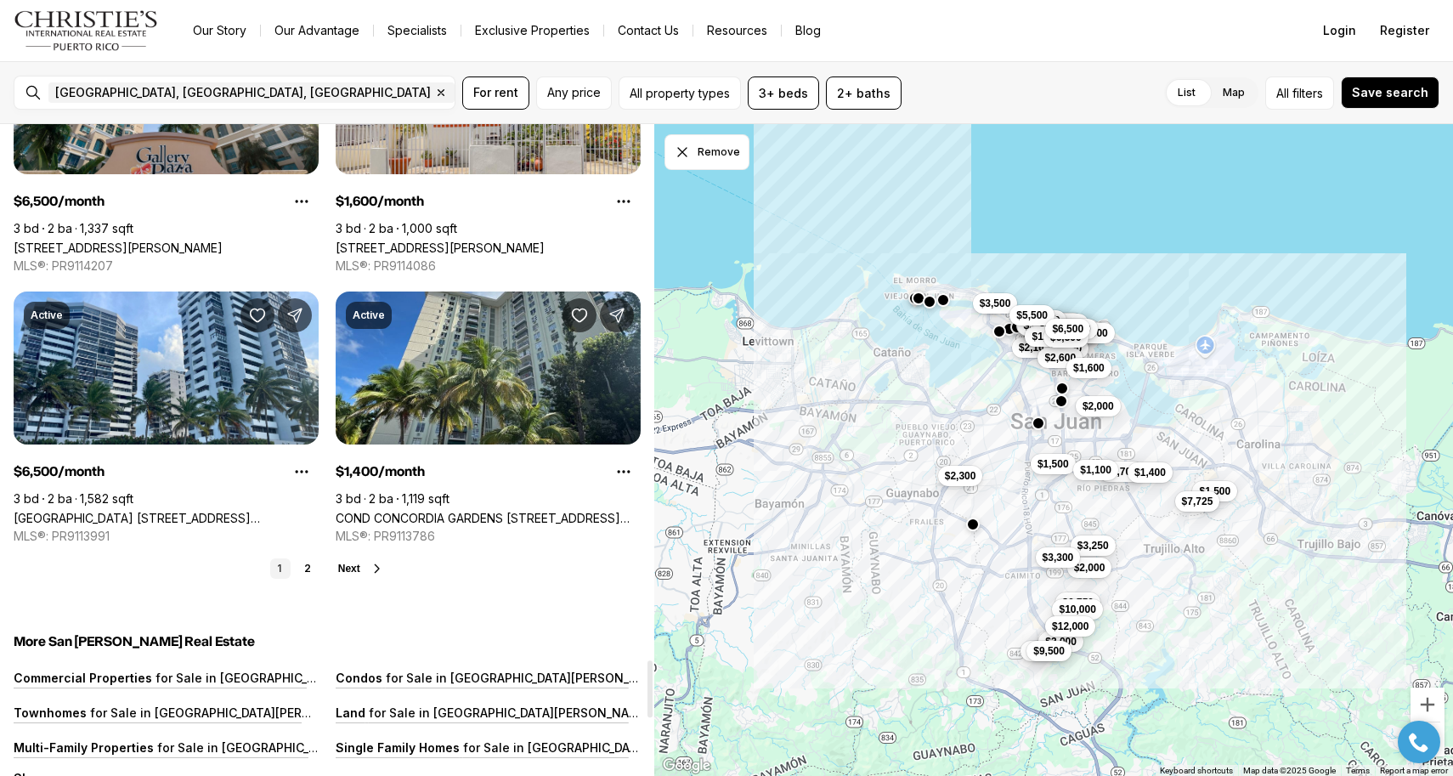
scroll to position [6139, 0]
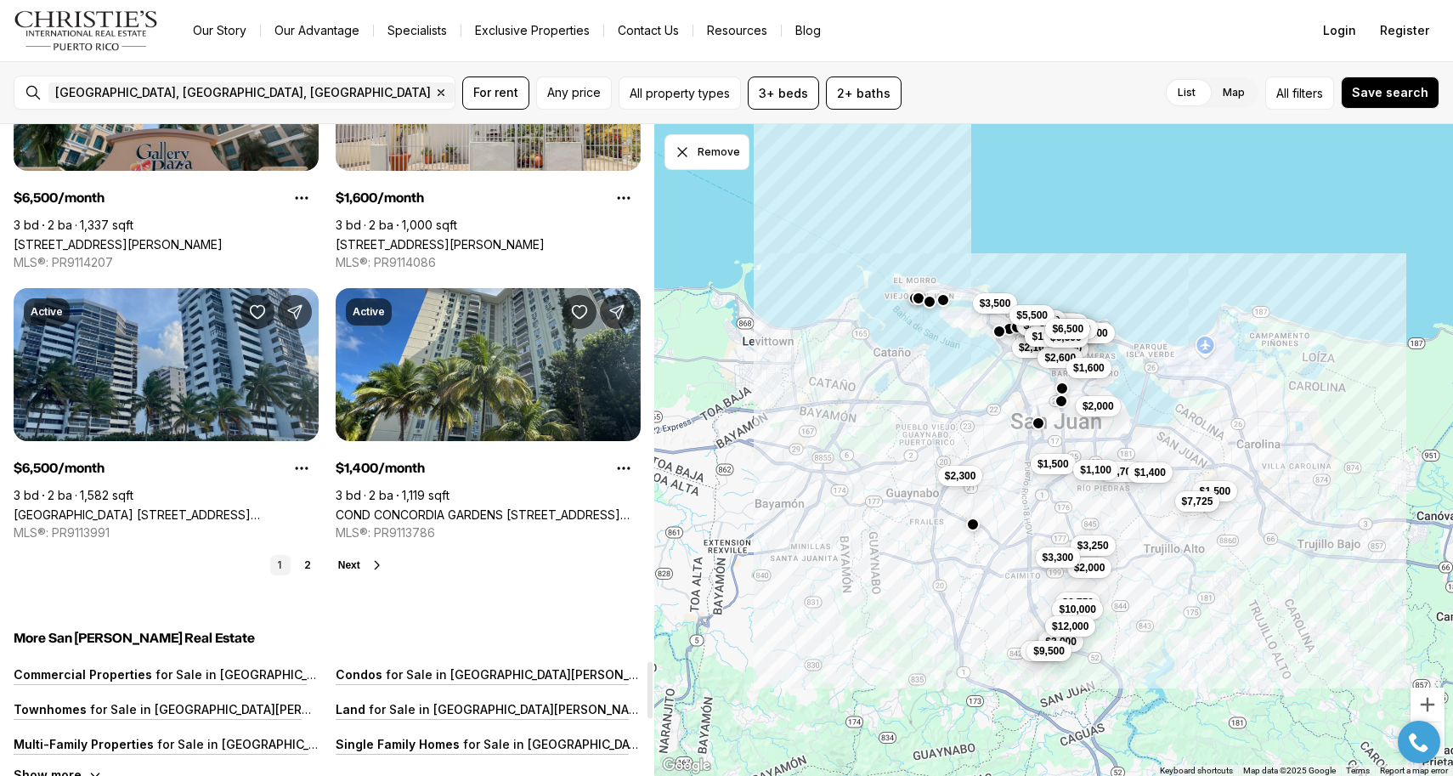
click at [213, 507] on link "[GEOGRAPHIC_DATA] [STREET_ADDRESS][PERSON_NAME]" at bounding box center [166, 514] width 305 height 14
